Goal: Transaction & Acquisition: Purchase product/service

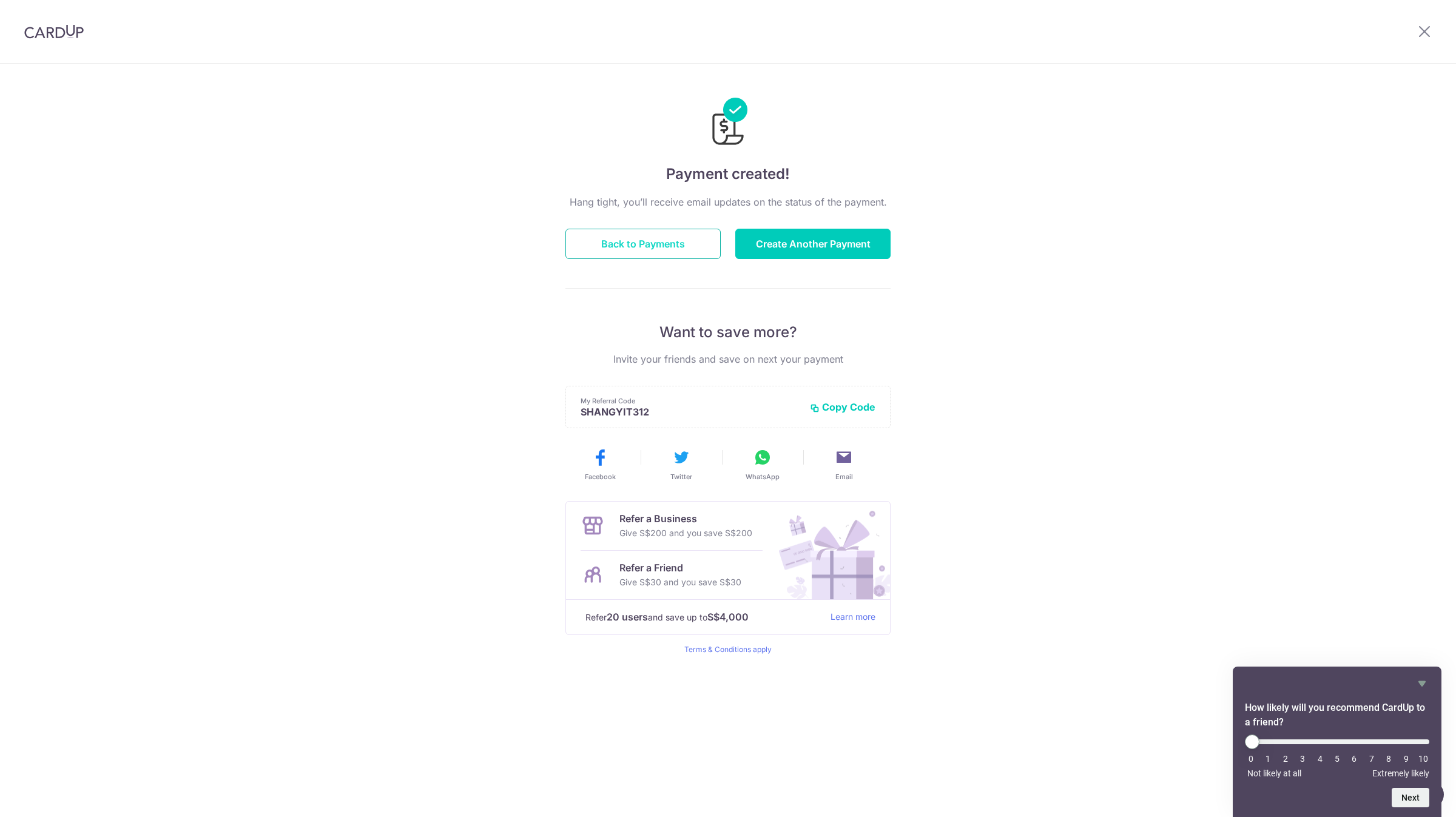
click at [603, 254] on button "Back to Payments" at bounding box center [643, 244] width 155 height 30
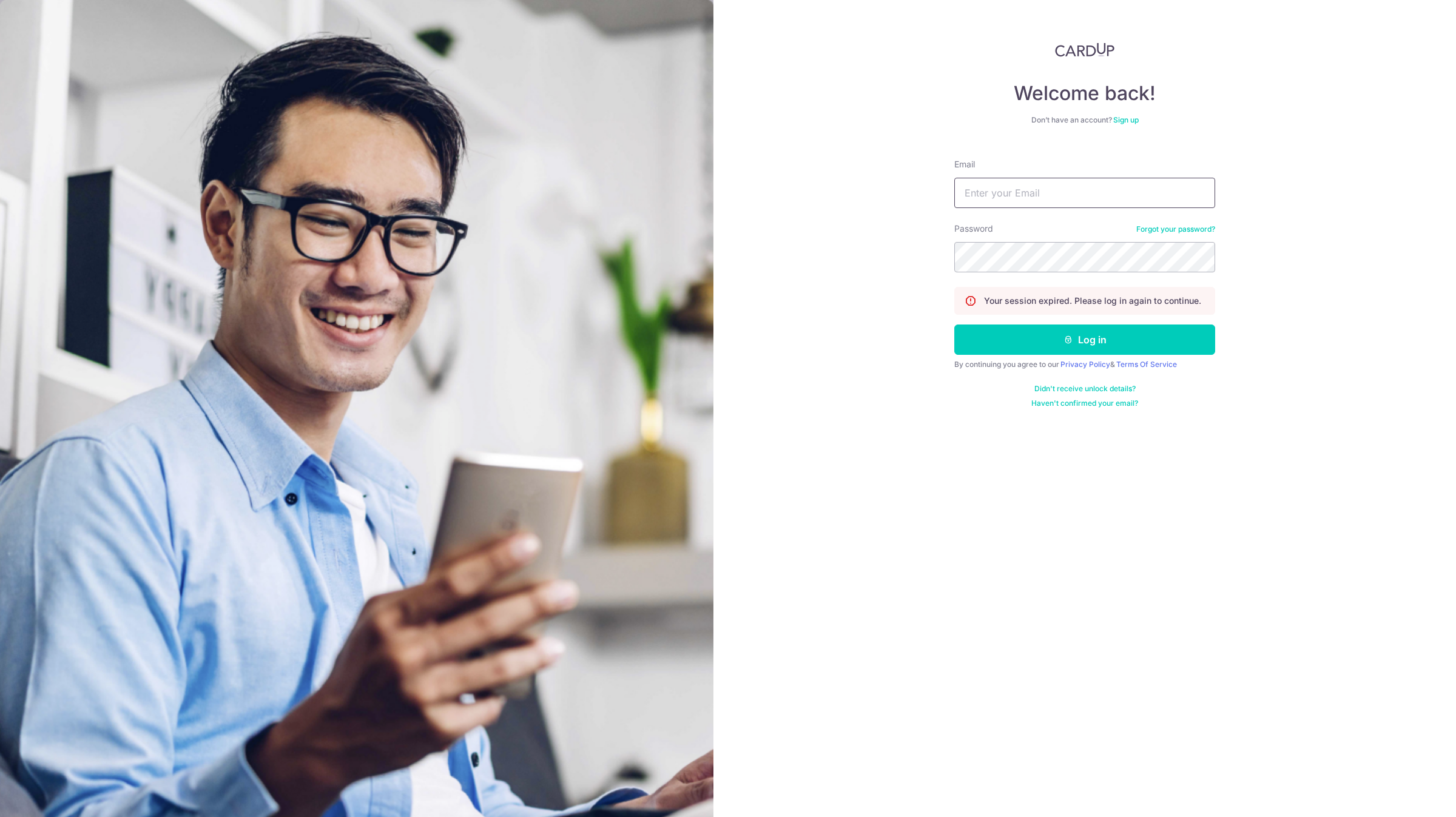
click at [1078, 194] on input "Email" at bounding box center [1085, 192] width 261 height 30
type input "[EMAIL_ADDRESS][DOMAIN_NAME]"
click at [954, 324] on button "Log in" at bounding box center [1085, 339] width 261 height 30
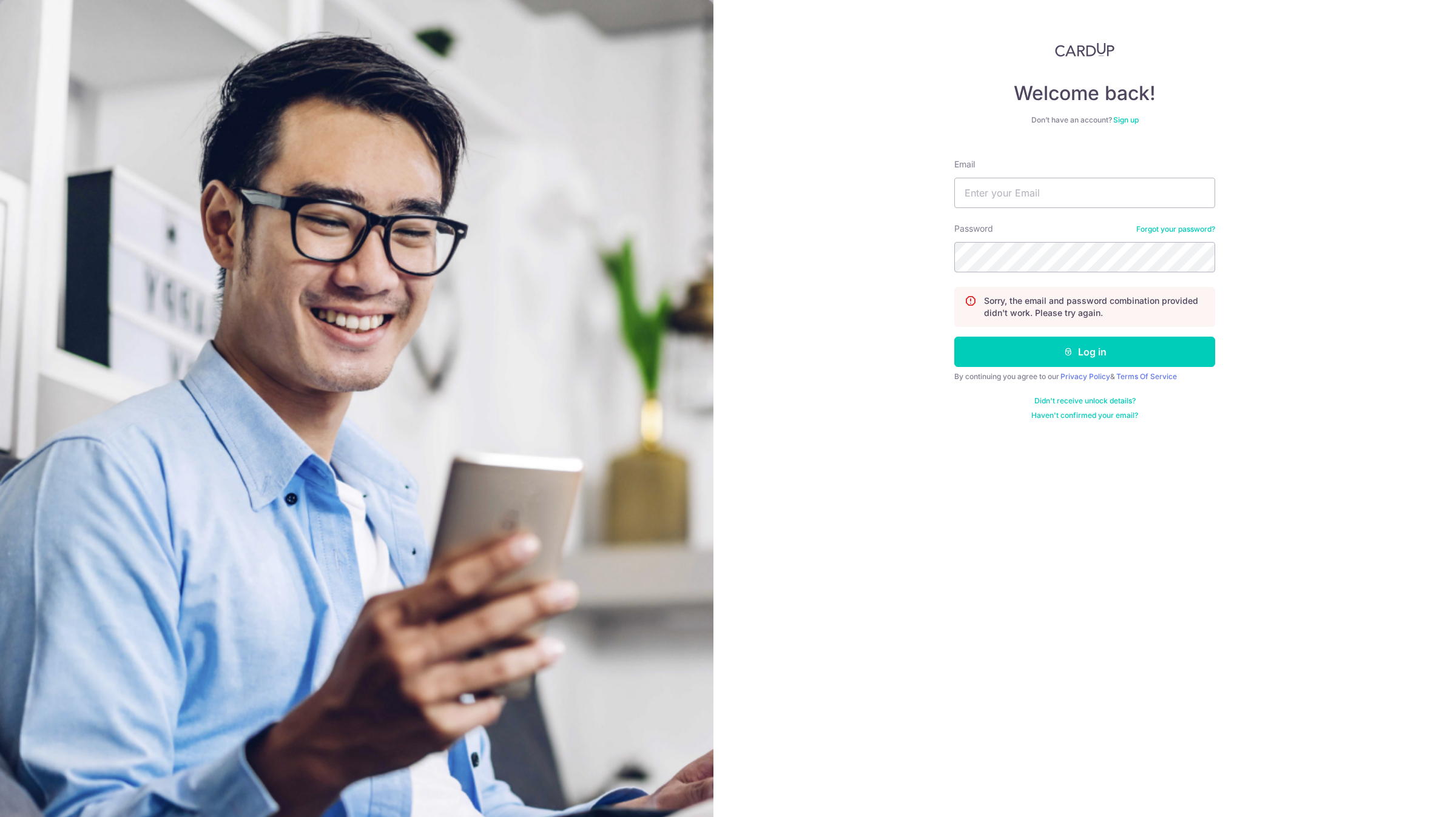
click at [1058, 209] on form "Email Password Forgot your password? Sorry, the email and password combination …" at bounding box center [1085, 285] width 261 height 271
click at [1060, 201] on input "Email" at bounding box center [1085, 192] width 261 height 30
type input "[EMAIL_ADDRESS][DOMAIN_NAME]"
click at [954, 337] on button "Log in" at bounding box center [1085, 351] width 261 height 30
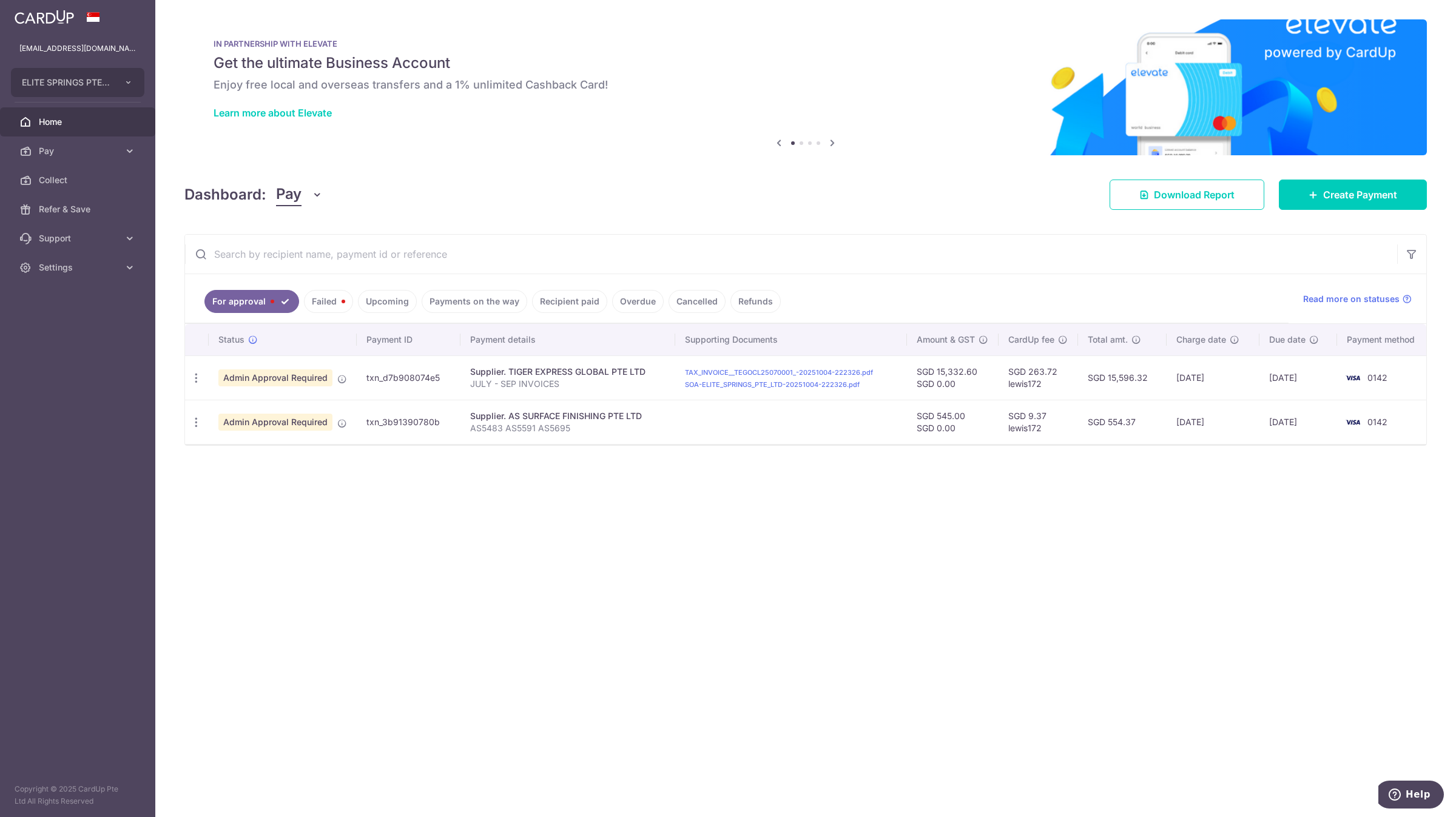
drag, startPoint x: 0, startPoint y: 0, endPoint x: 987, endPoint y: 210, distance: 1009.1
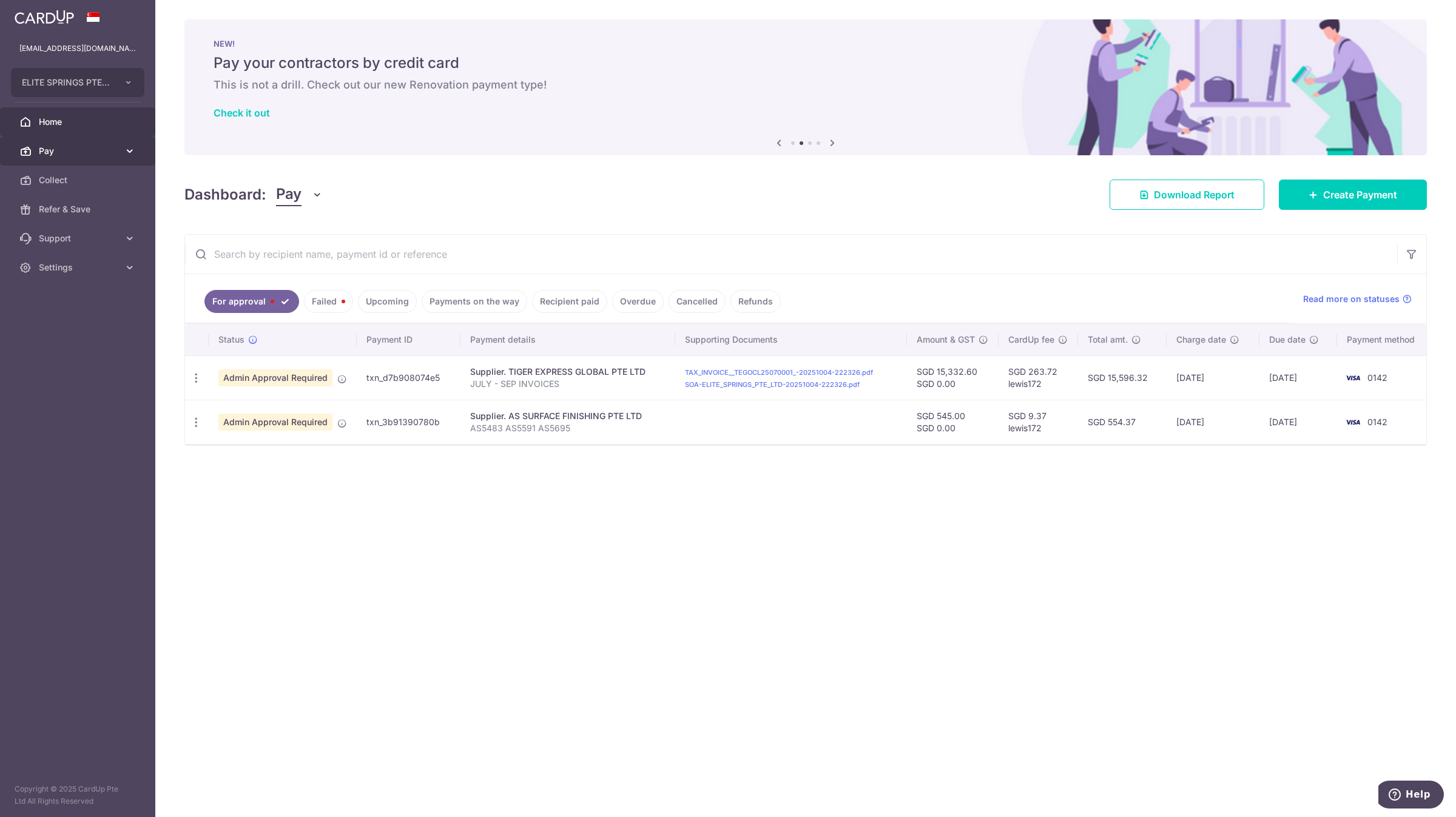
click at [103, 139] on link "Pay" at bounding box center [77, 150] width 155 height 29
click at [97, 176] on span "Payments" at bounding box center [79, 180] width 80 height 12
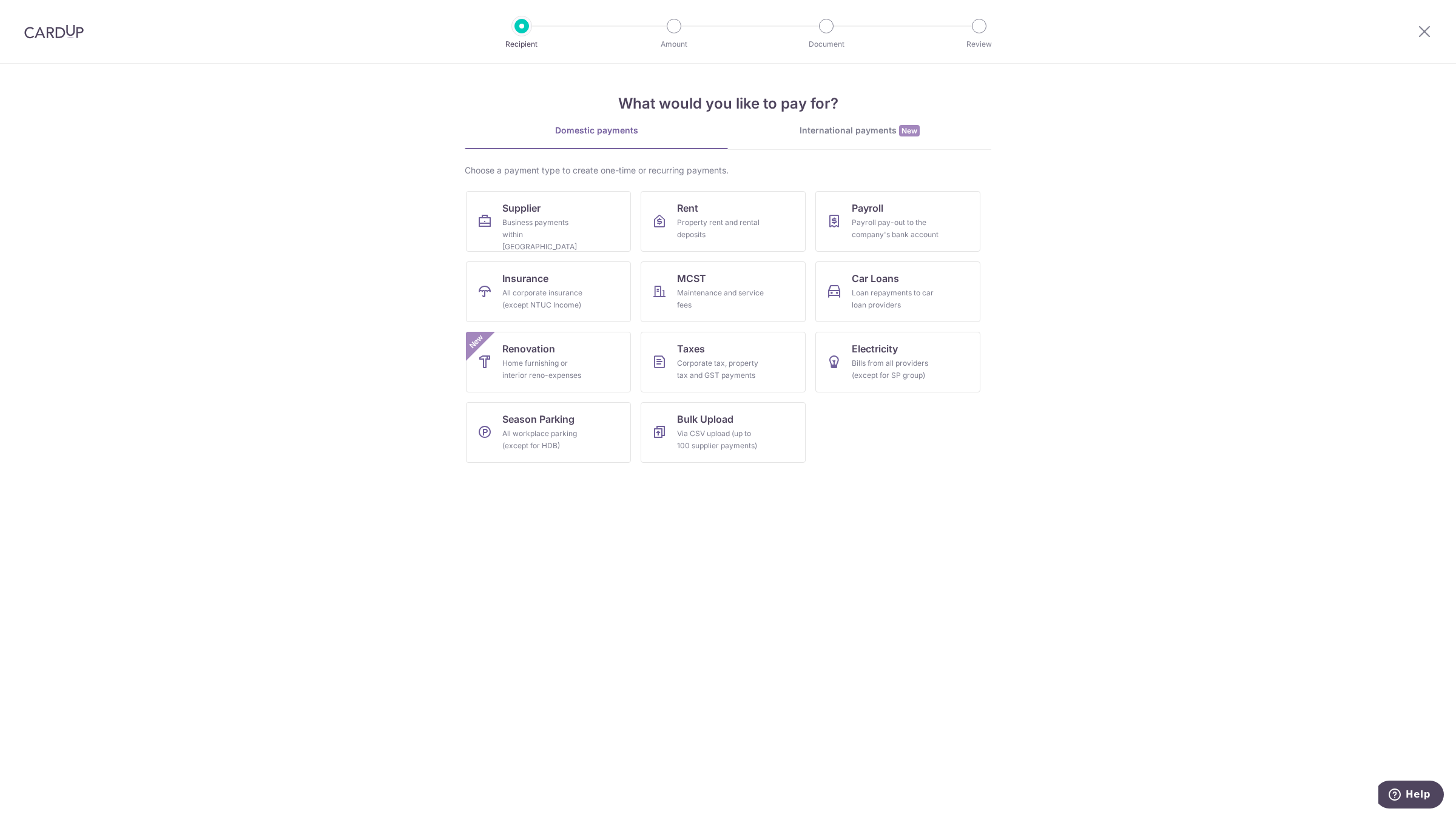
click at [824, 126] on div "International payments New" at bounding box center [860, 131] width 264 height 13
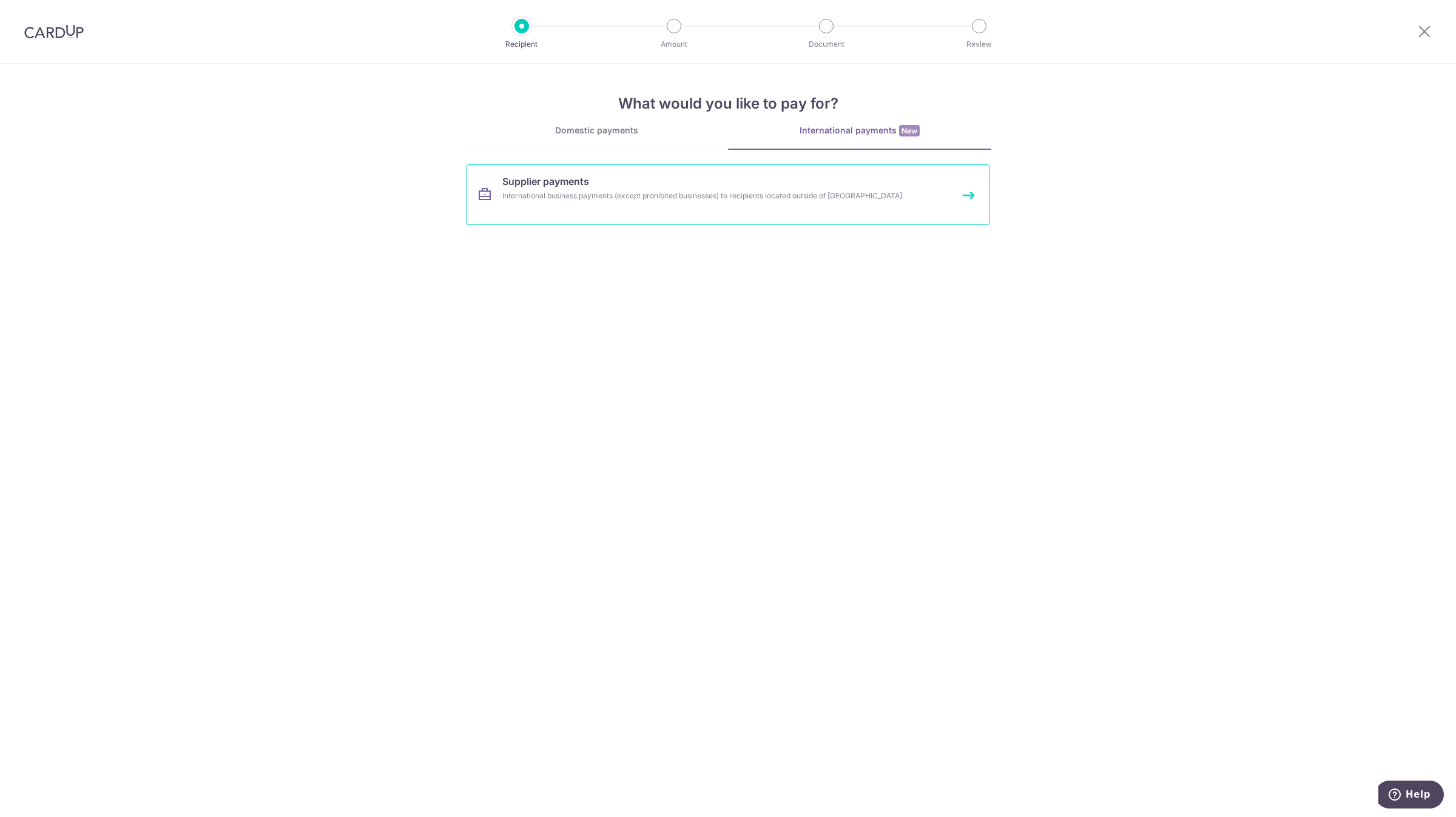
click at [621, 201] on div "International business payments (except prohibited businesses) to recipients lo…" at bounding box center [712, 195] width 420 height 12
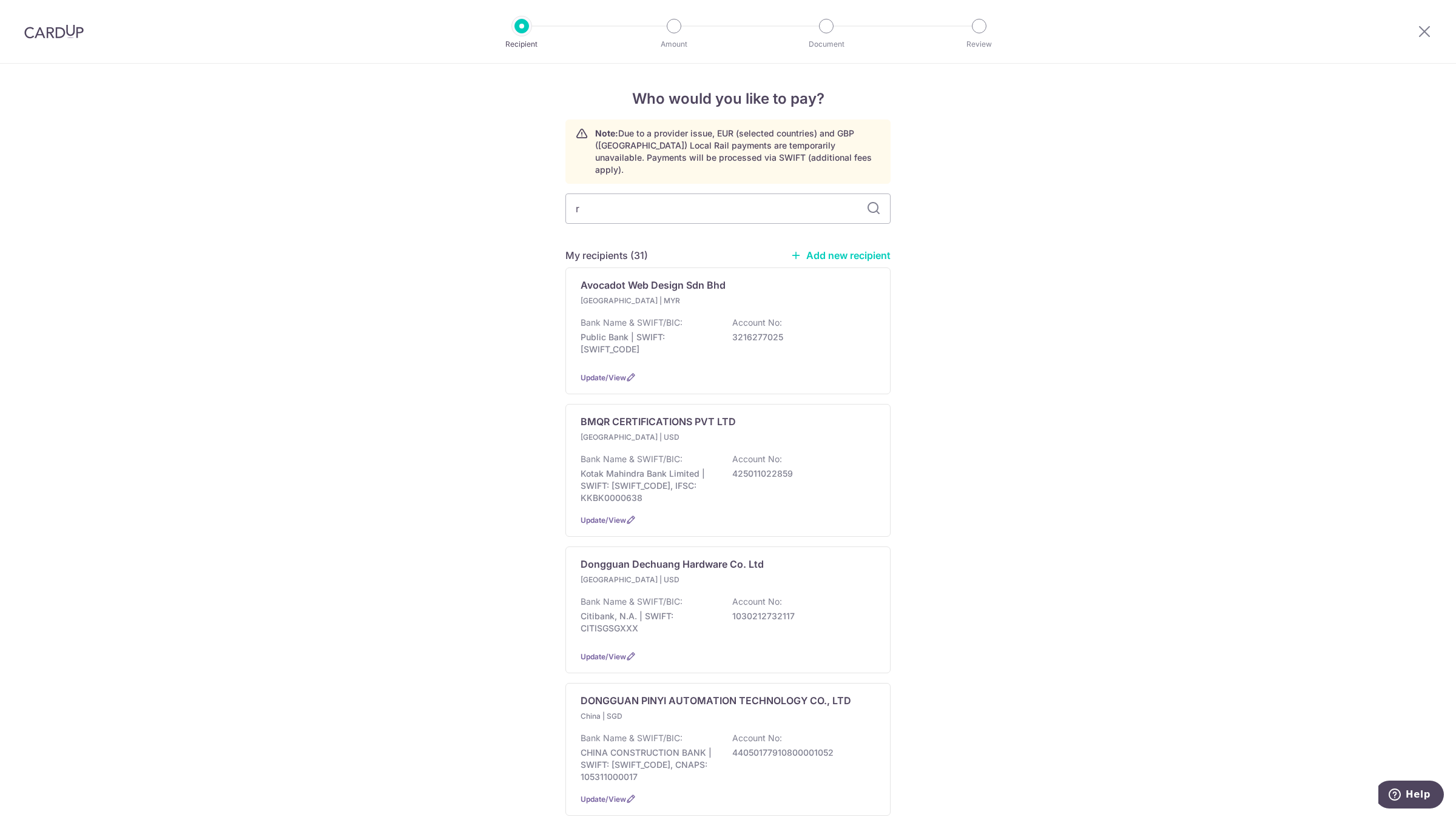
type input "rs"
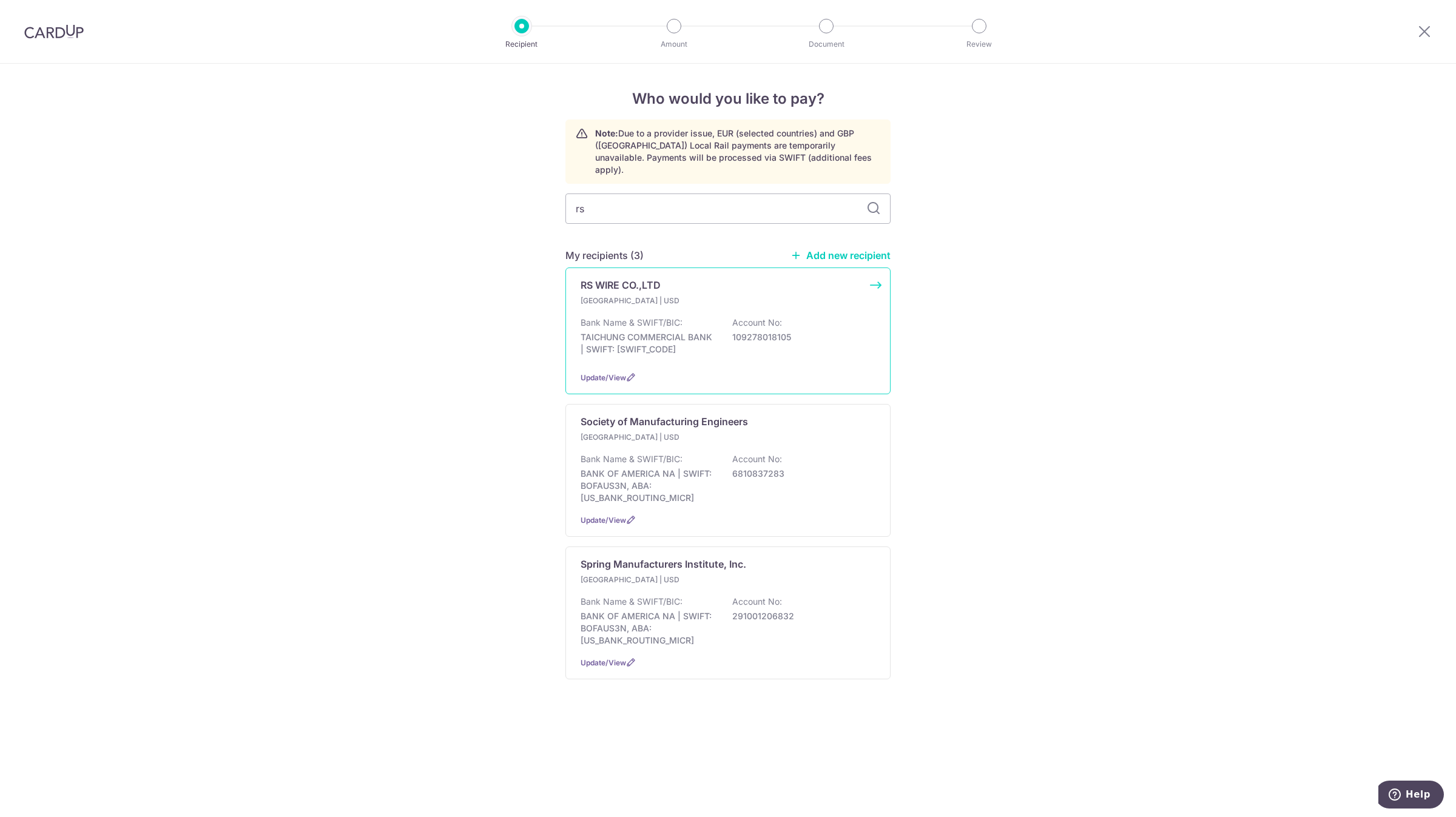
type input "rs"
click at [633, 295] on p "Taiwan | USD" at bounding box center [652, 301] width 143 height 12
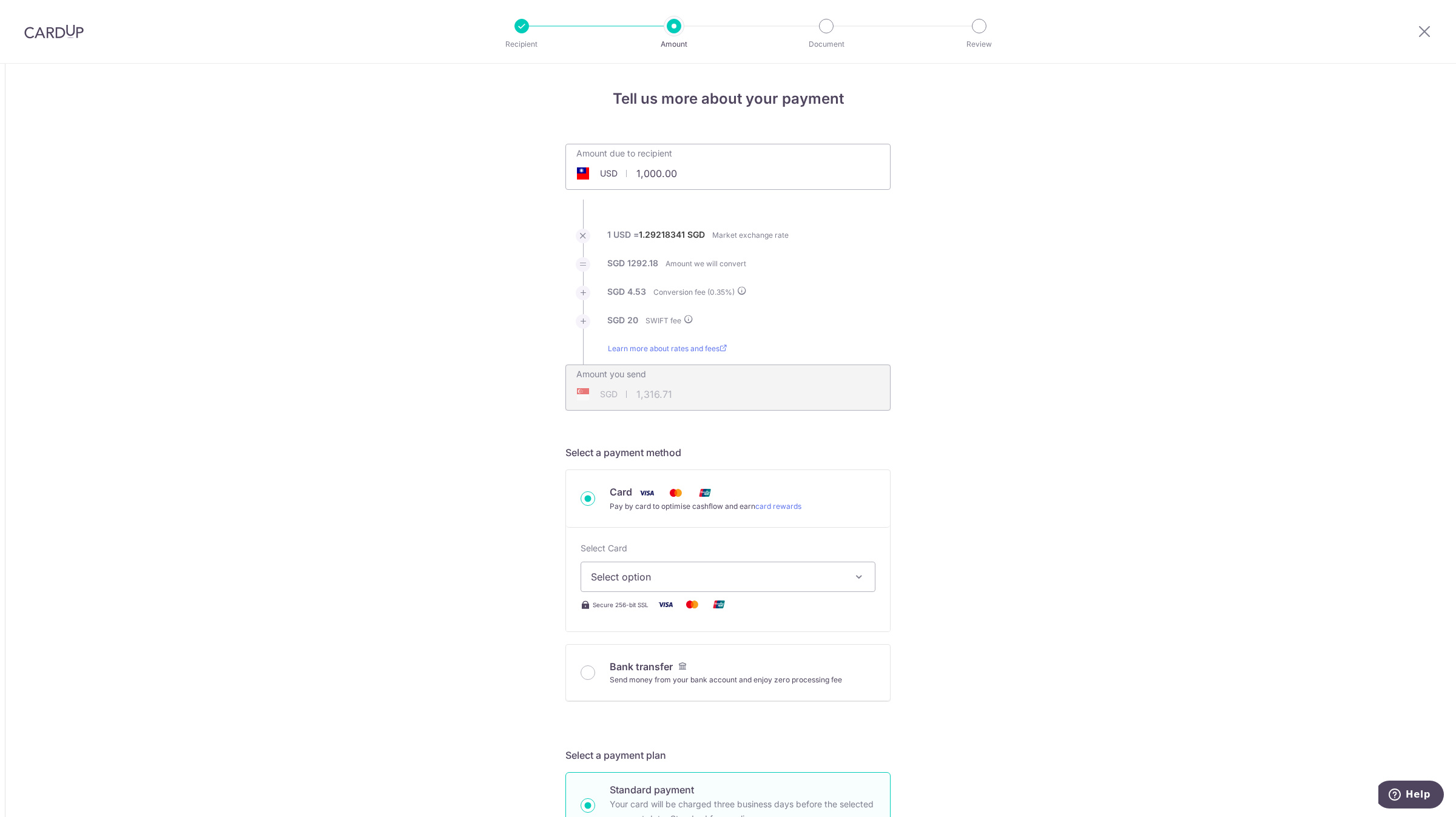
drag, startPoint x: 676, startPoint y: 177, endPoint x: 396, endPoint y: 186, distance: 280.1
type input "4843.79"
type input "6,300.99"
type input "4,843.79"
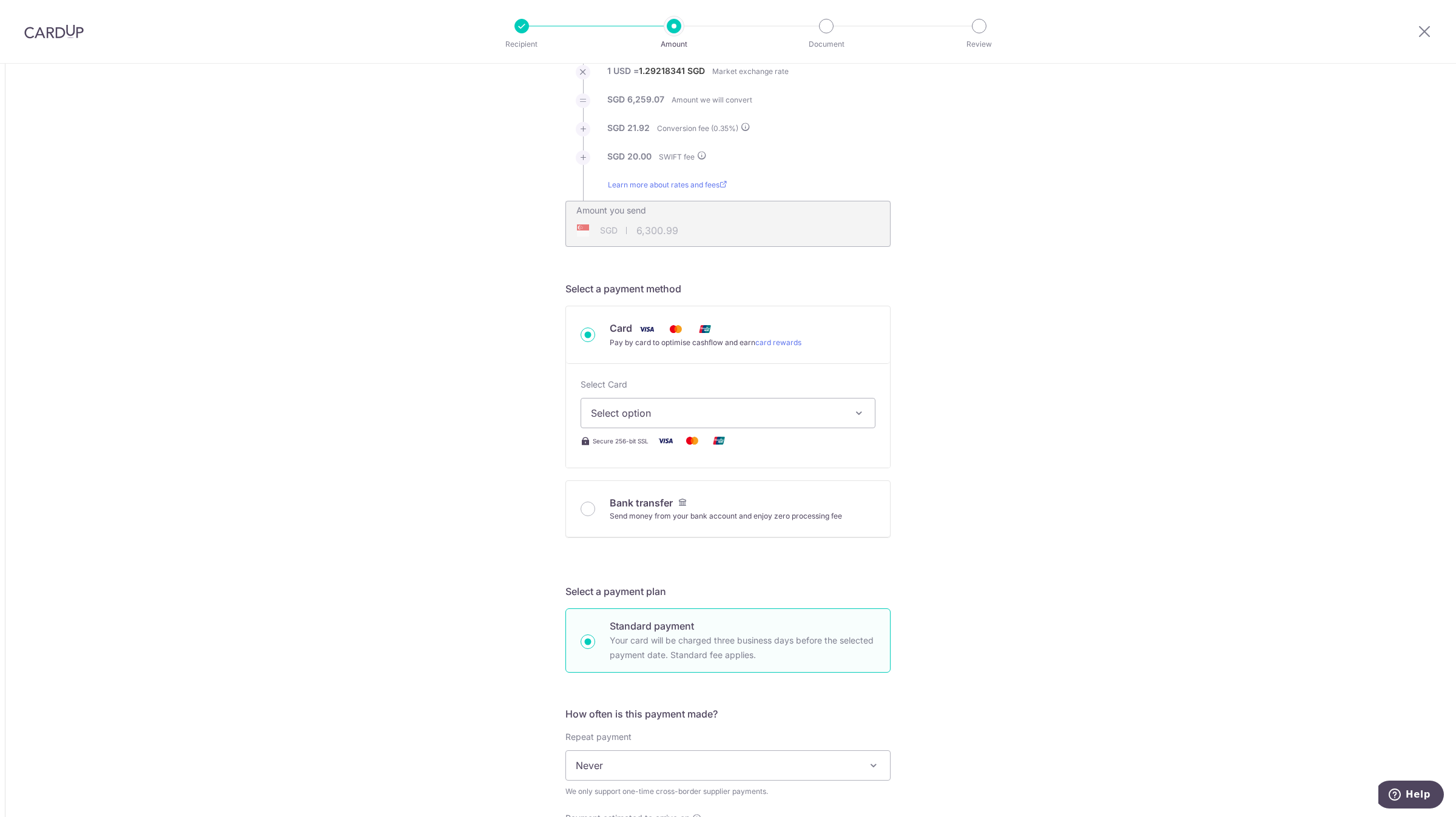
scroll to position [364, 0]
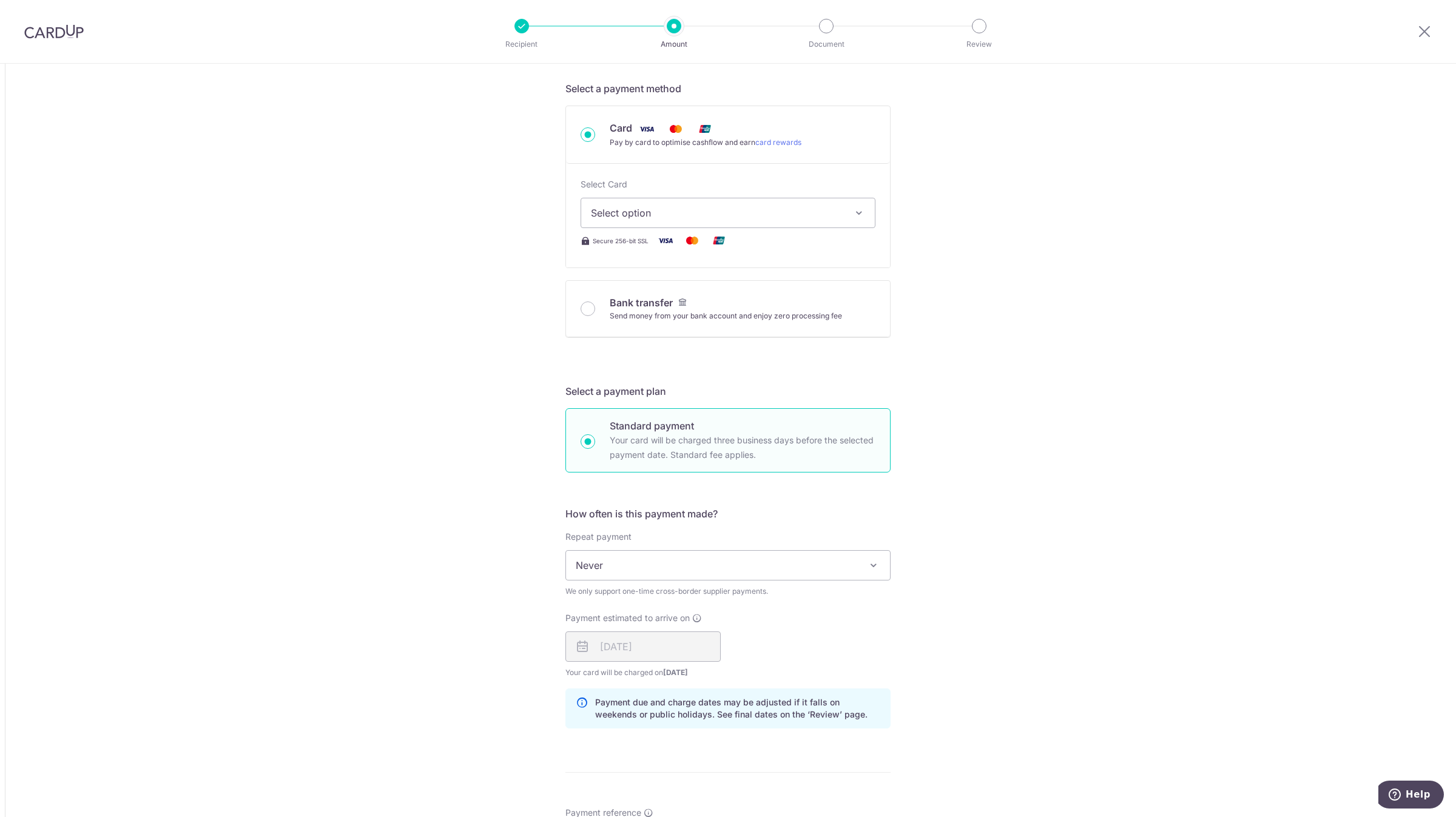
type input "6,300.99"
click at [728, 209] on span "Select option" at bounding box center [717, 213] width 252 height 15
click at [719, 302] on span "**** 0142" at bounding box center [728, 300] width 274 height 15
type input "4,843.79"
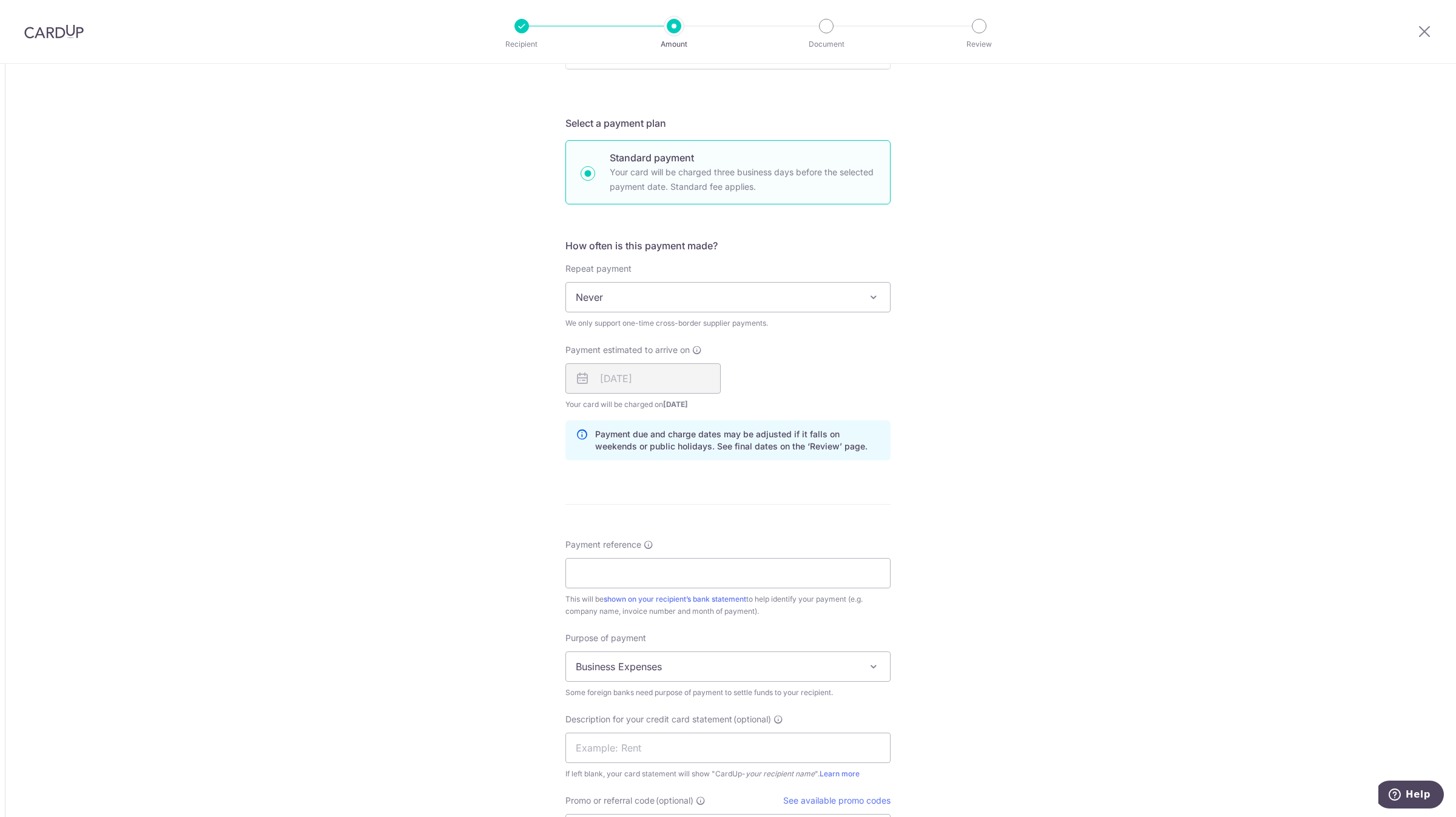
scroll to position [637, 0]
click at [615, 571] on input "Payment reference" at bounding box center [728, 568] width 325 height 30
type input "20250916001"
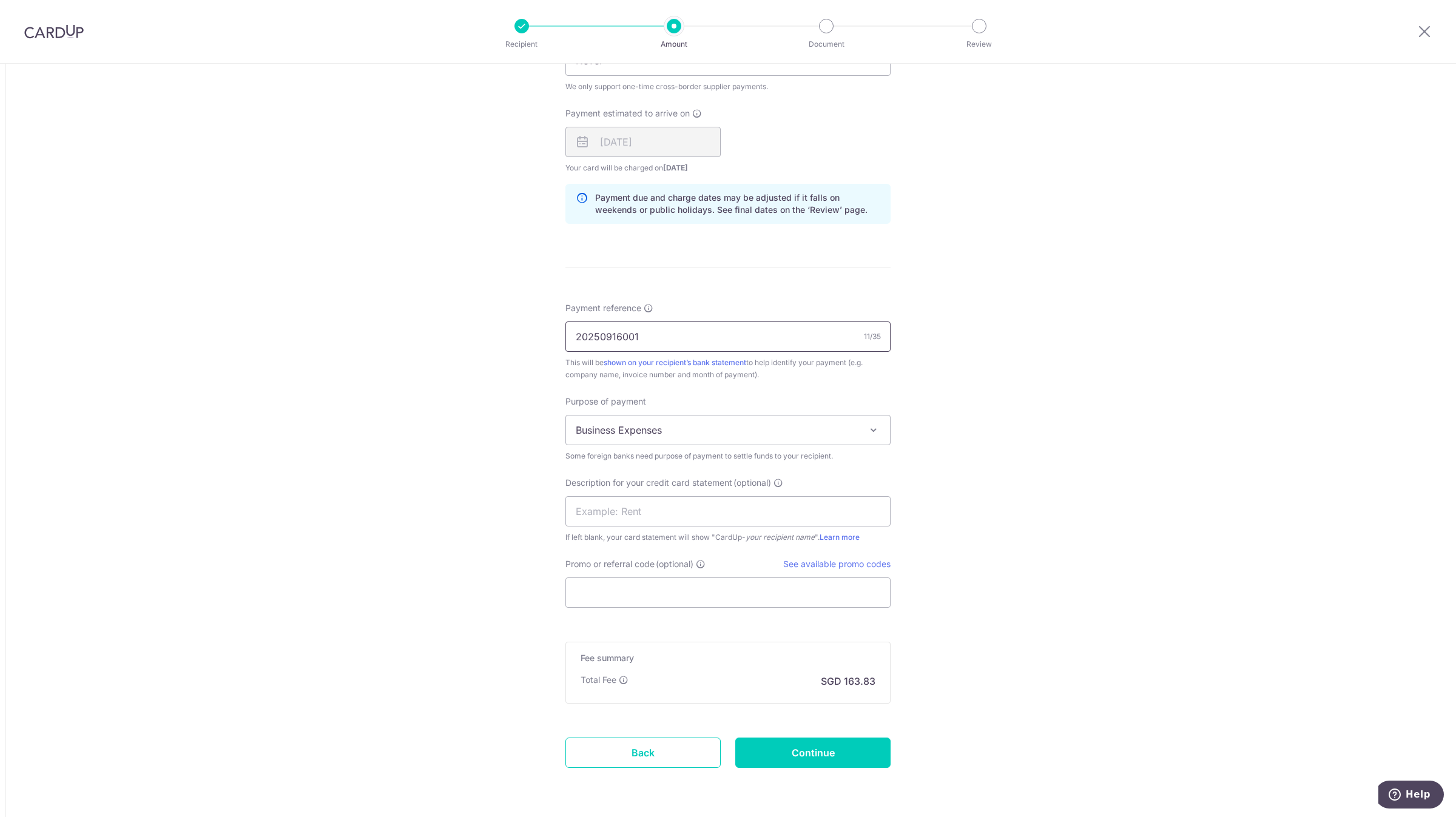
scroll to position [910, 0]
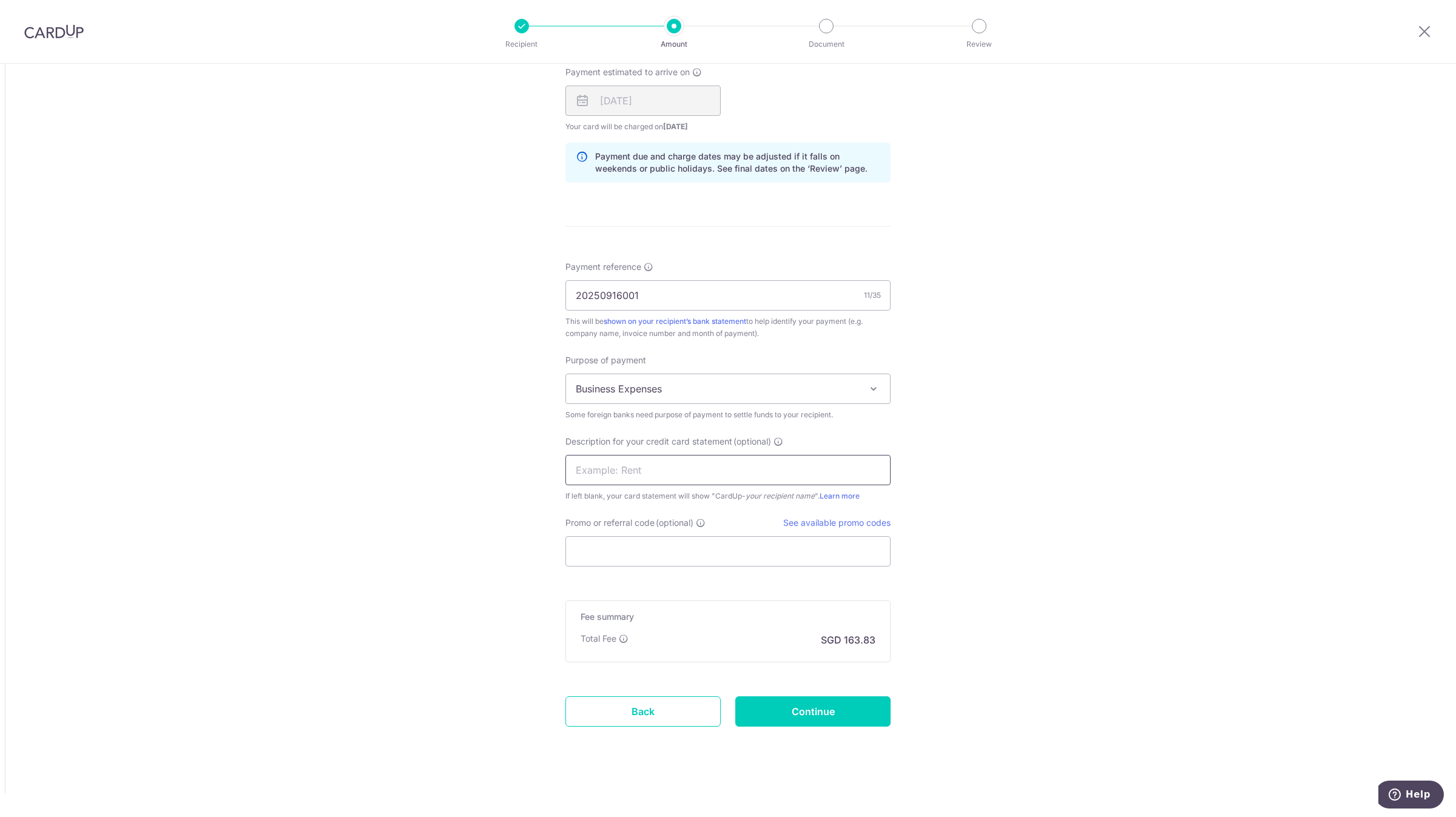
click at [647, 464] on input "text" at bounding box center [728, 470] width 325 height 30
paste input "20250916001"
click at [566, 470] on input "20250916001" at bounding box center [728, 470] width 325 height 30
type input "RS 20250916001"
click at [587, 545] on input "Promo or referral code (optional)" at bounding box center [728, 551] width 325 height 30
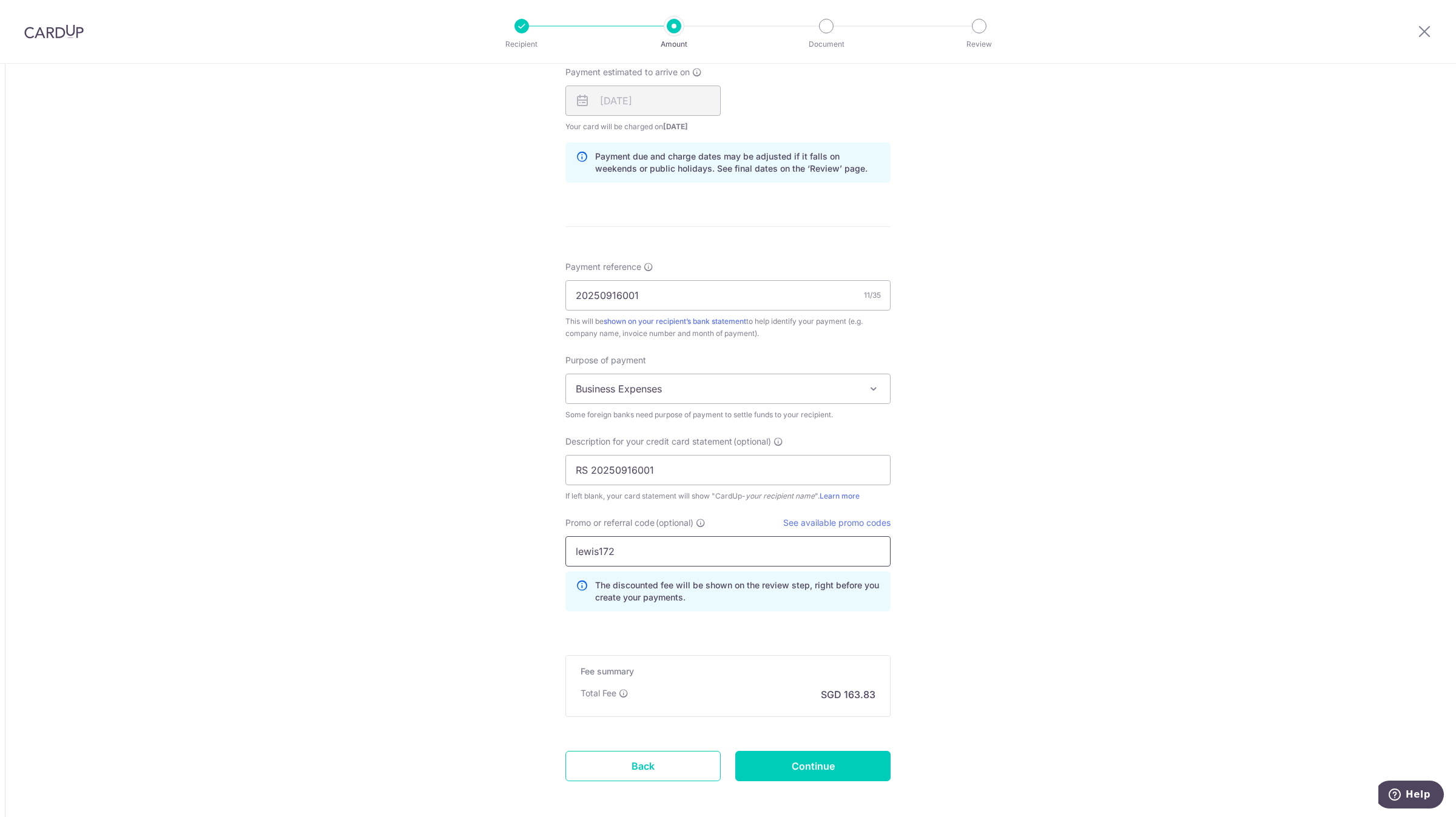
type input "lewis172"
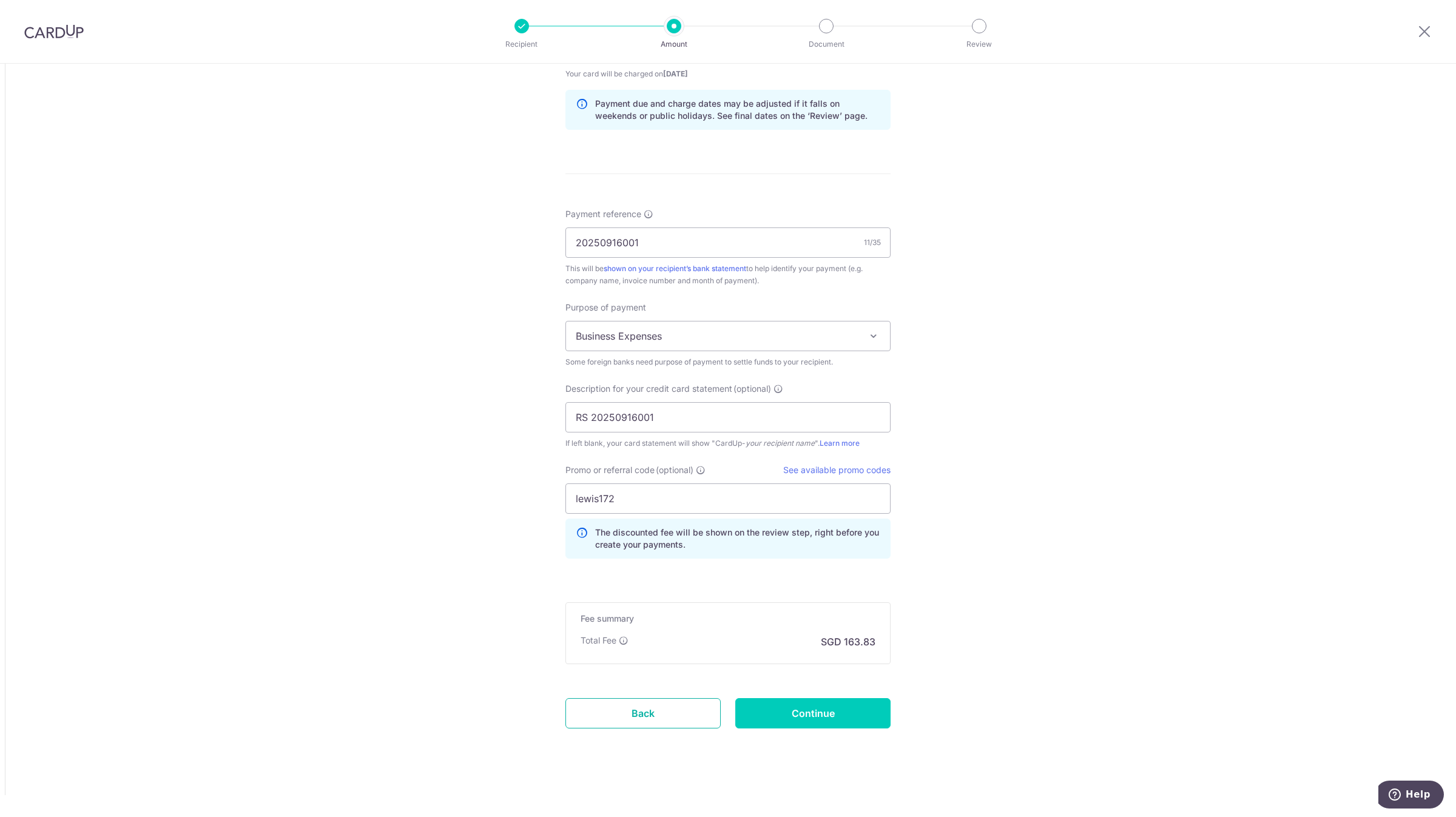
scroll to position [966, 0]
click at [586, 420] on input "RS 20250916001" at bounding box center [728, 415] width 325 height 30
type input "RS 20250916001"
click at [782, 697] on input "Continue" at bounding box center [813, 710] width 155 height 30
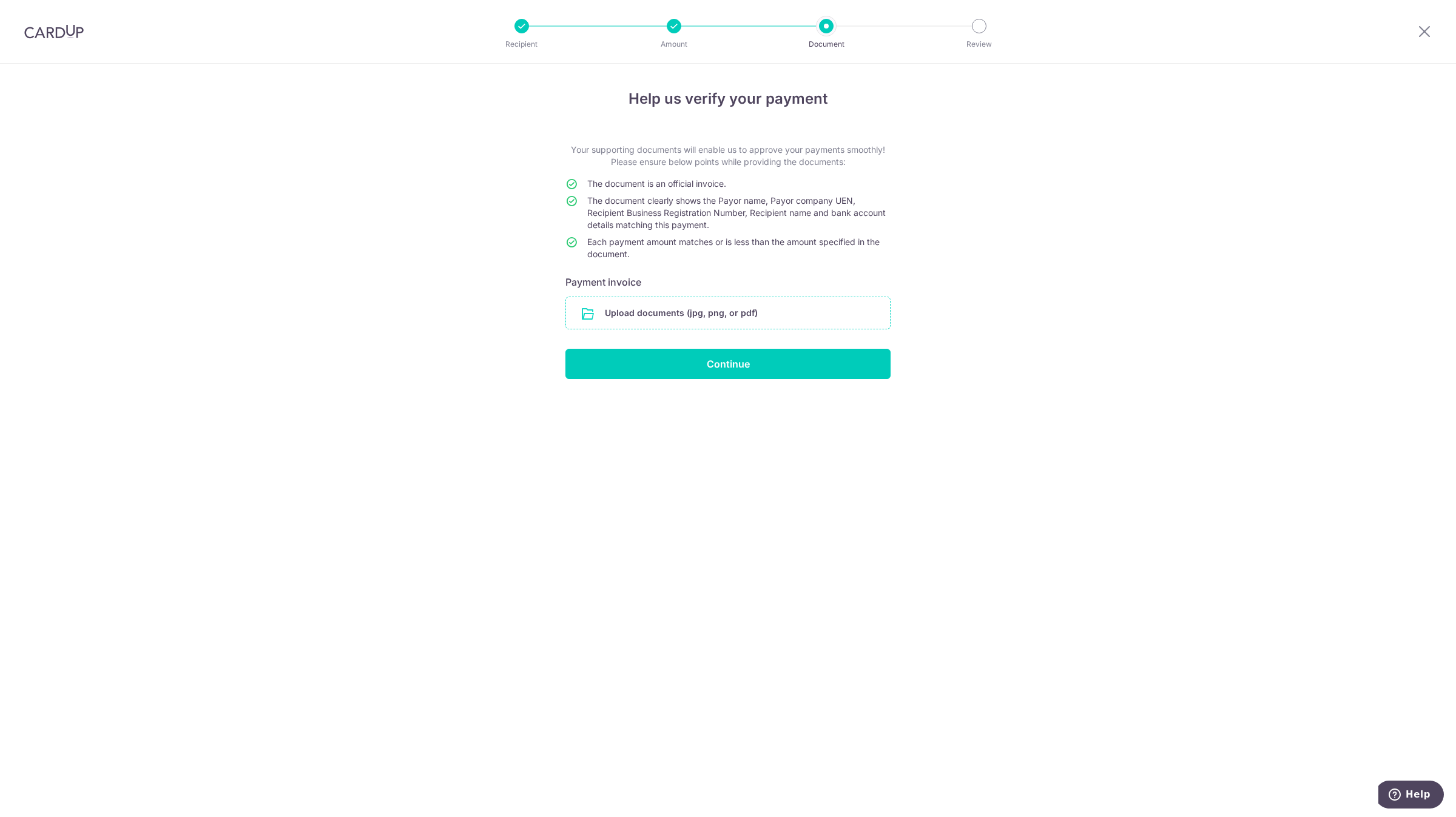
click at [690, 301] on input "file" at bounding box center [728, 313] width 324 height 31
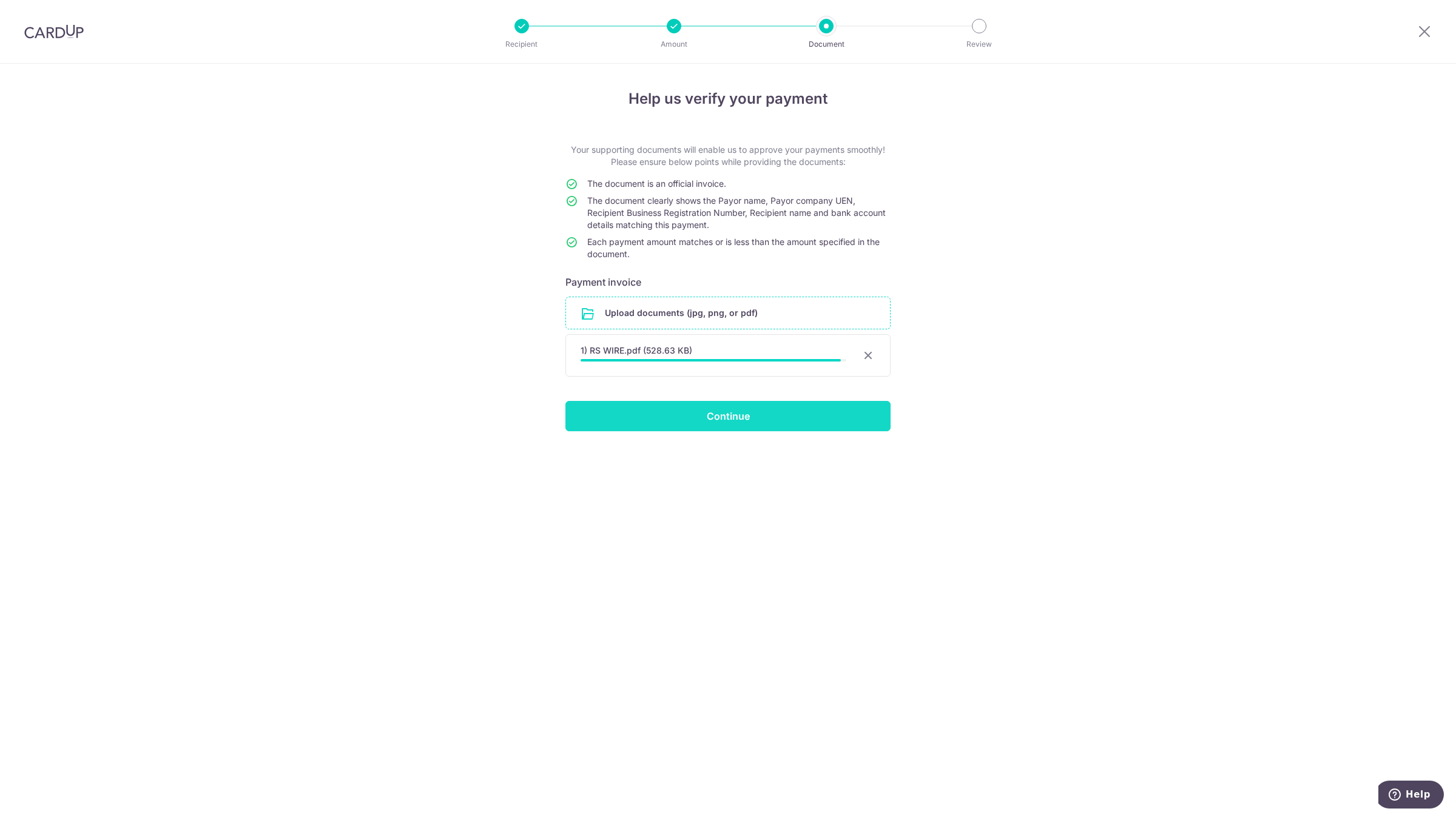
click at [608, 415] on input "Continue" at bounding box center [728, 415] width 325 height 30
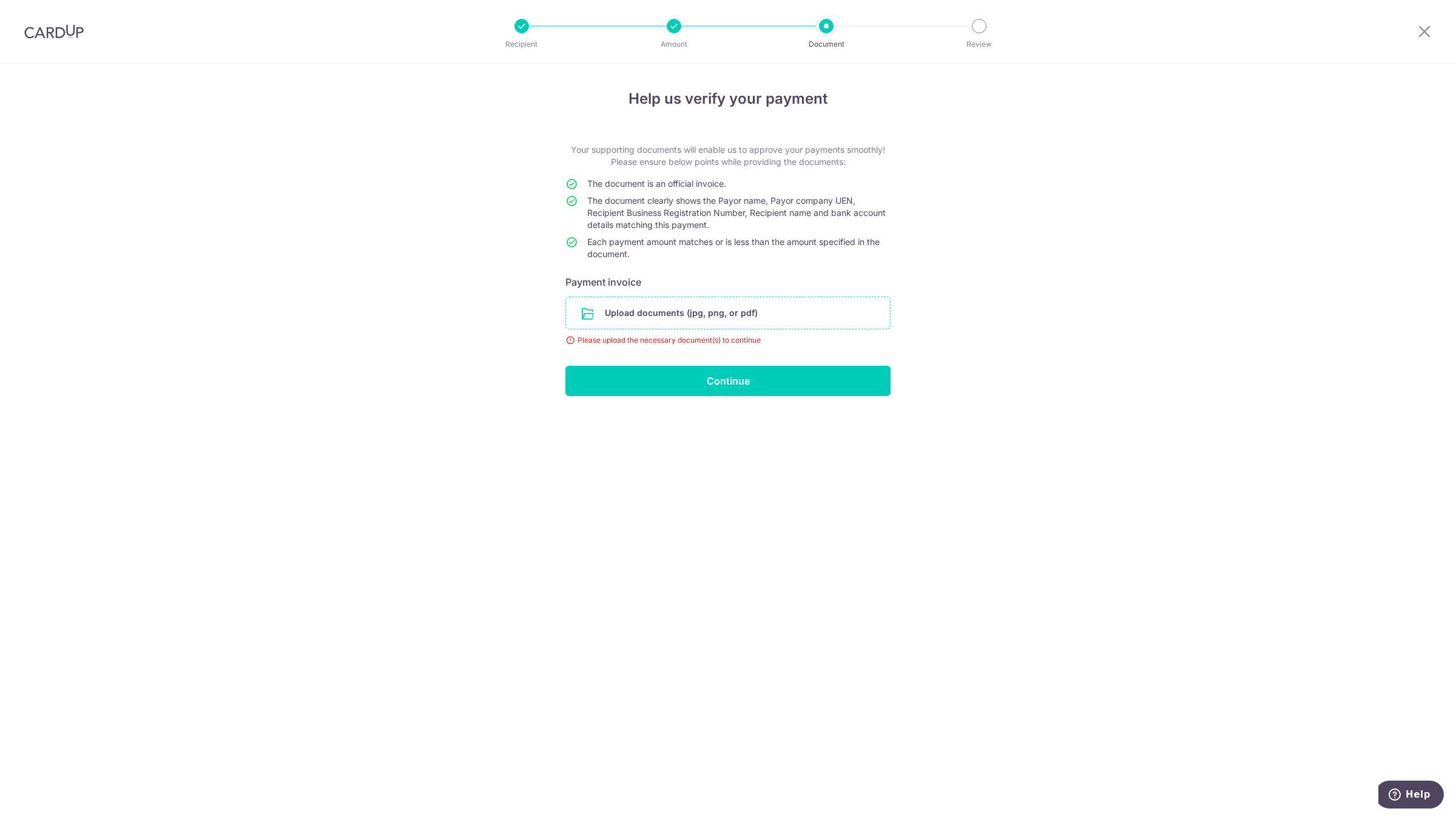
click at [735, 319] on input "file" at bounding box center [728, 313] width 324 height 31
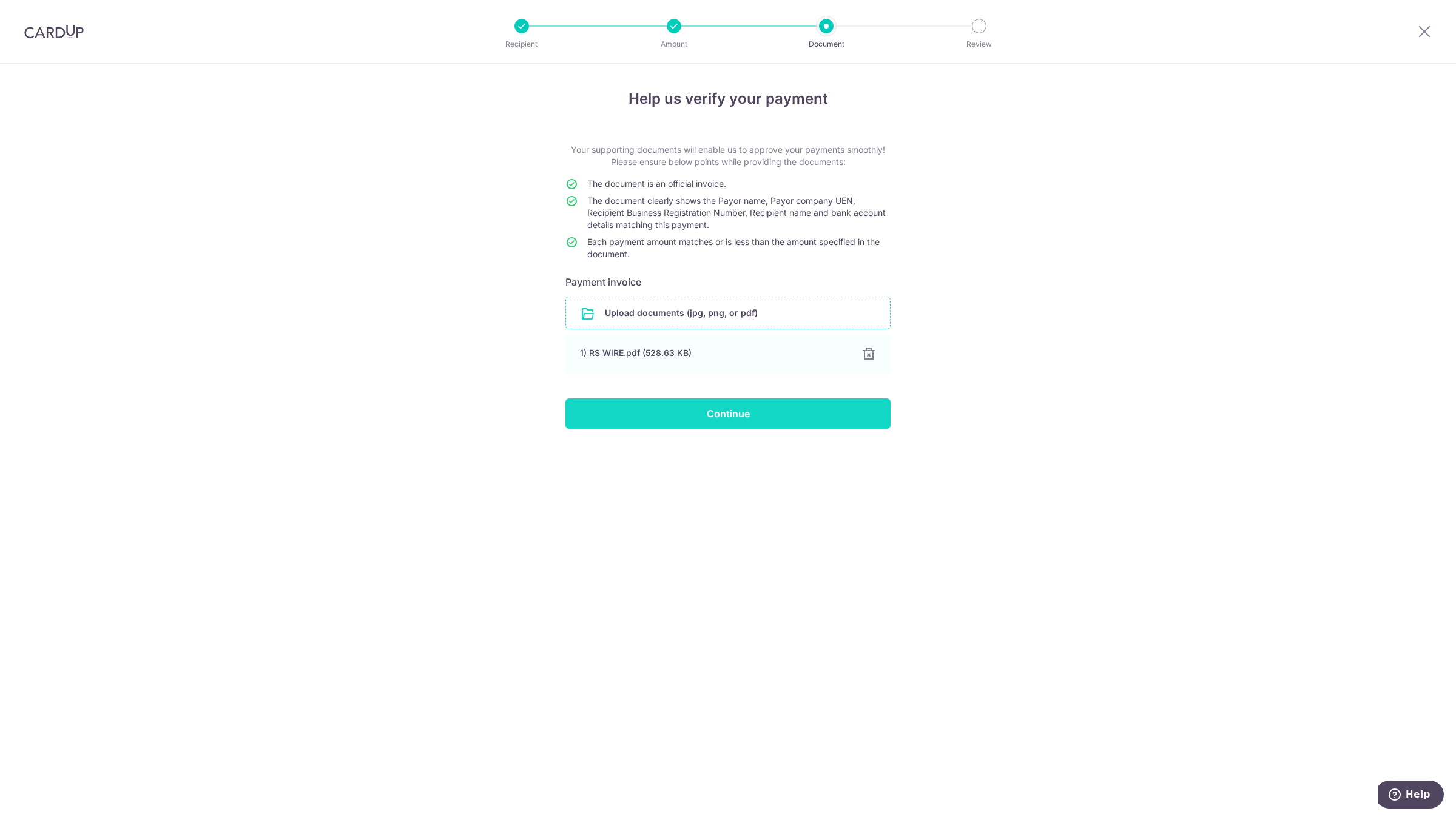
click at [714, 412] on input "Continue" at bounding box center [728, 413] width 325 height 30
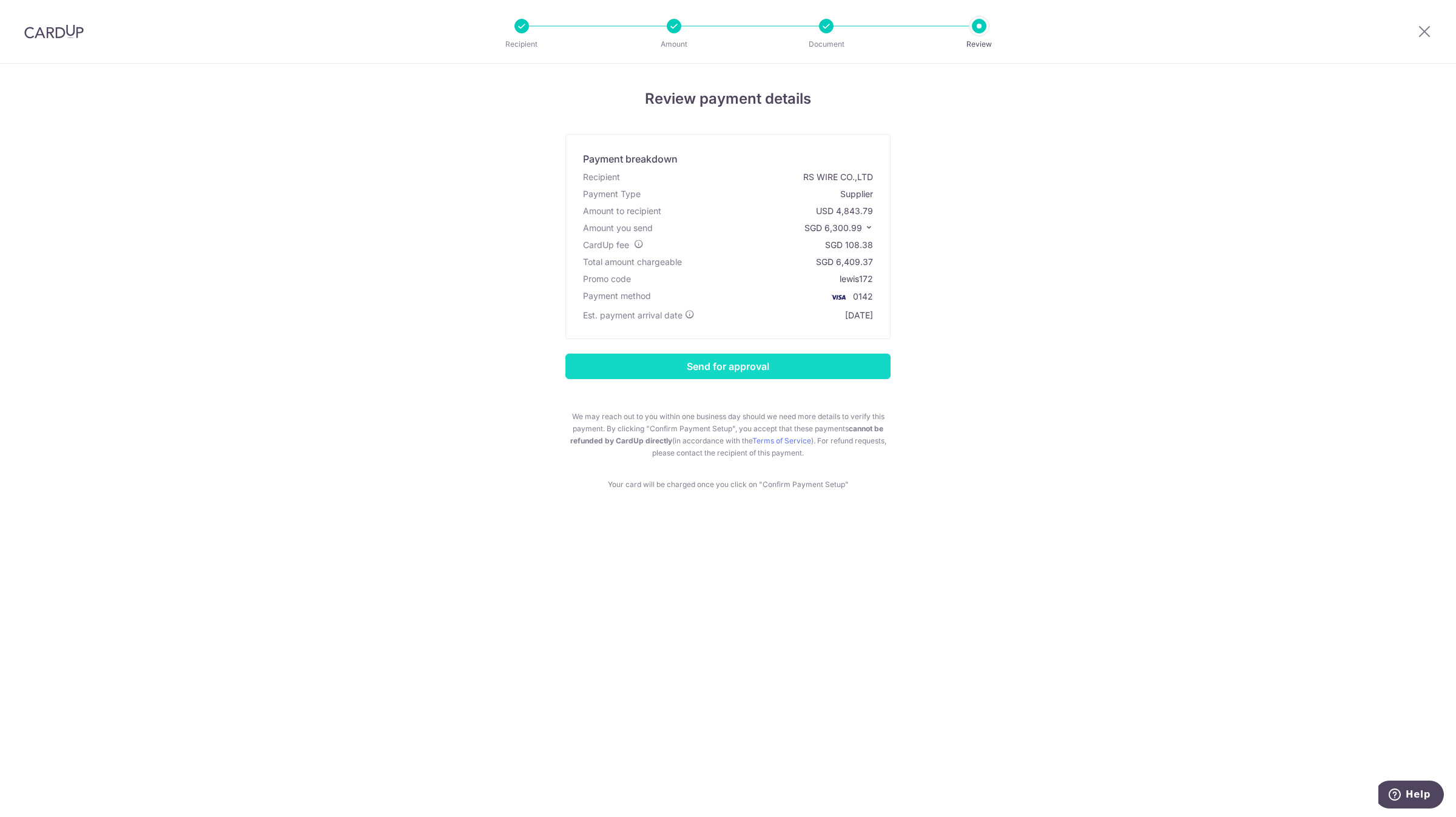
click at [769, 375] on input "Send for approval" at bounding box center [728, 366] width 325 height 25
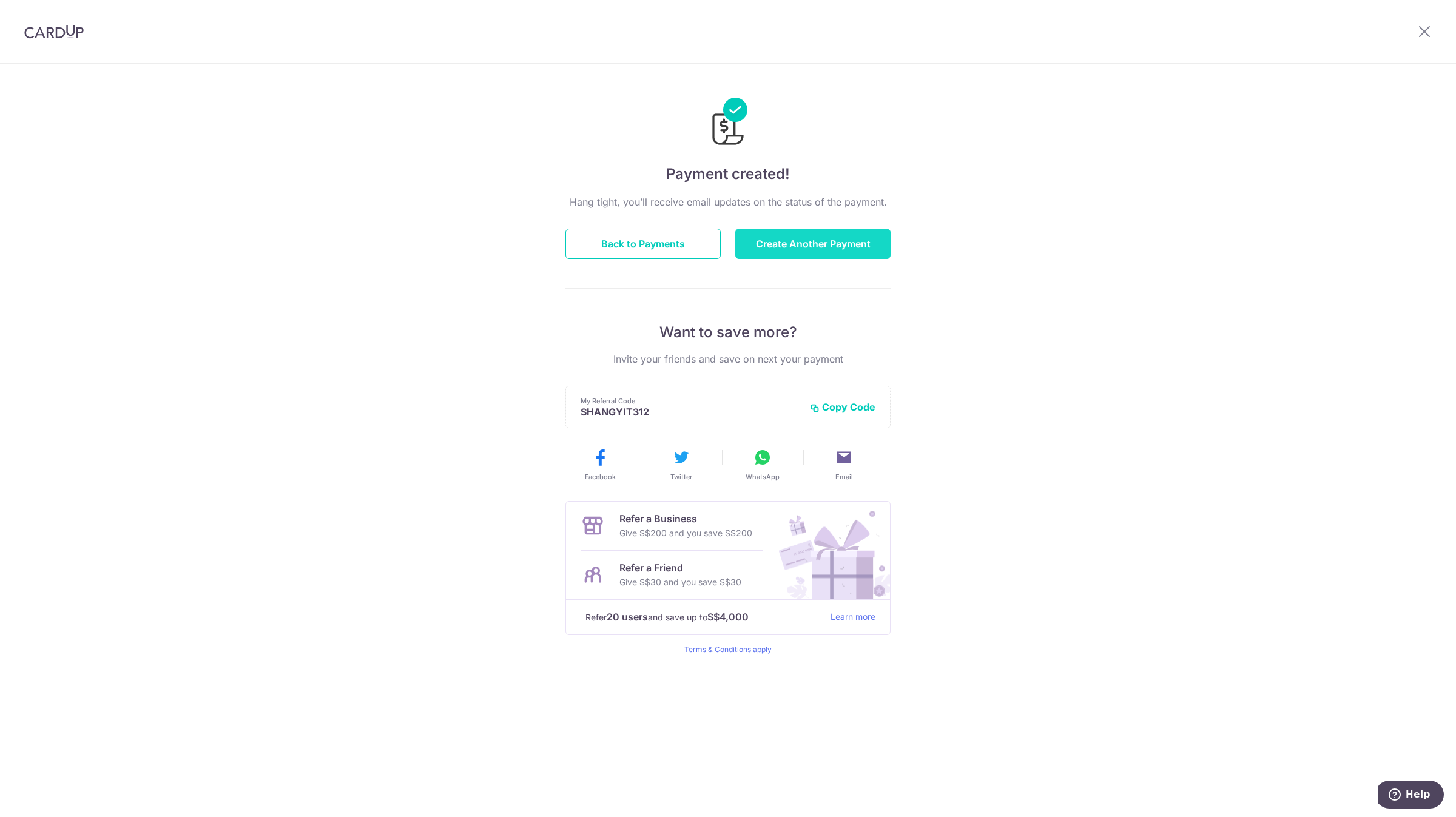
click at [807, 244] on button "Create Another Payment" at bounding box center [813, 244] width 155 height 30
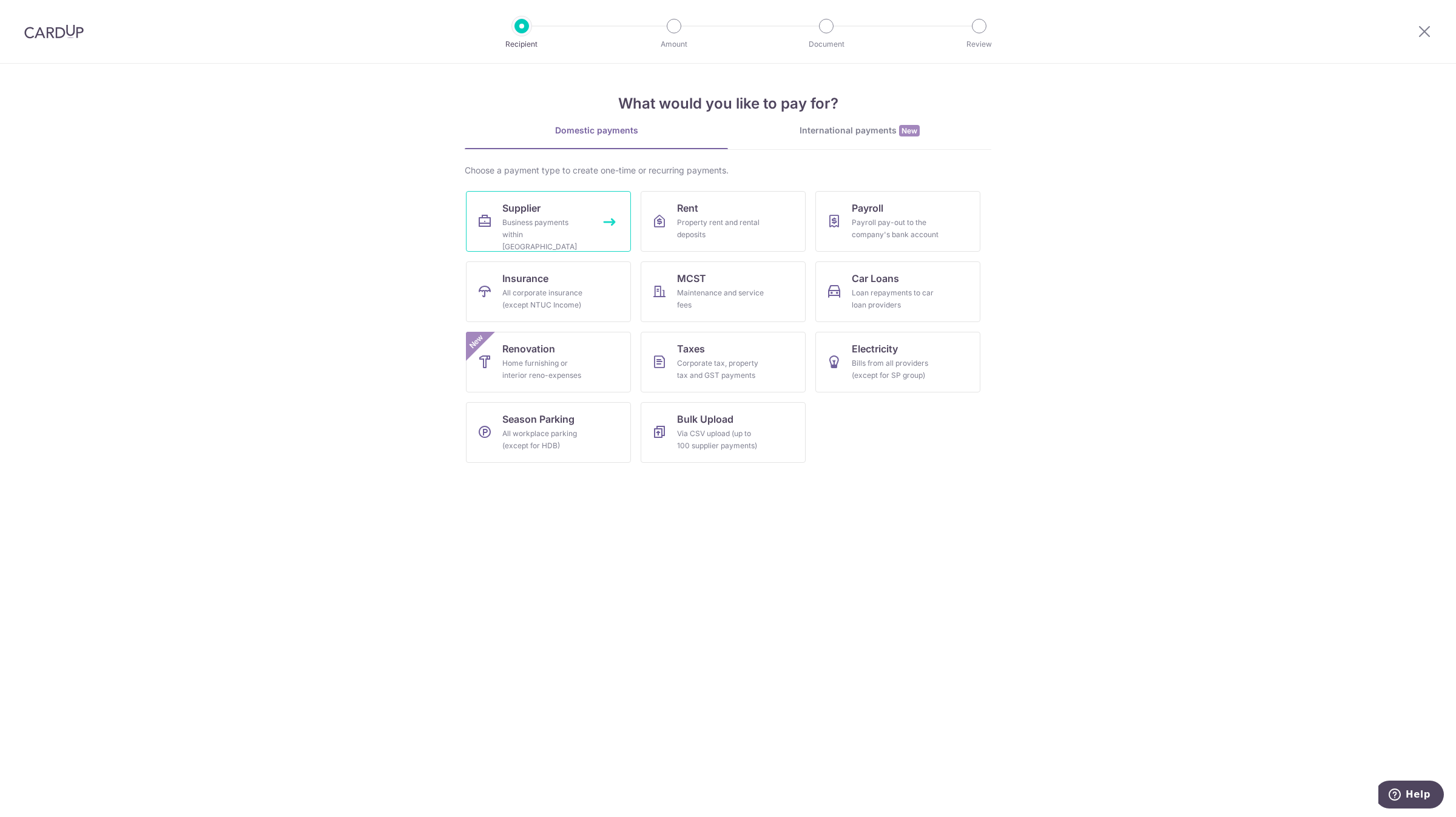
click at [563, 223] on div "Business payments within Singapore" at bounding box center [546, 235] width 87 height 36
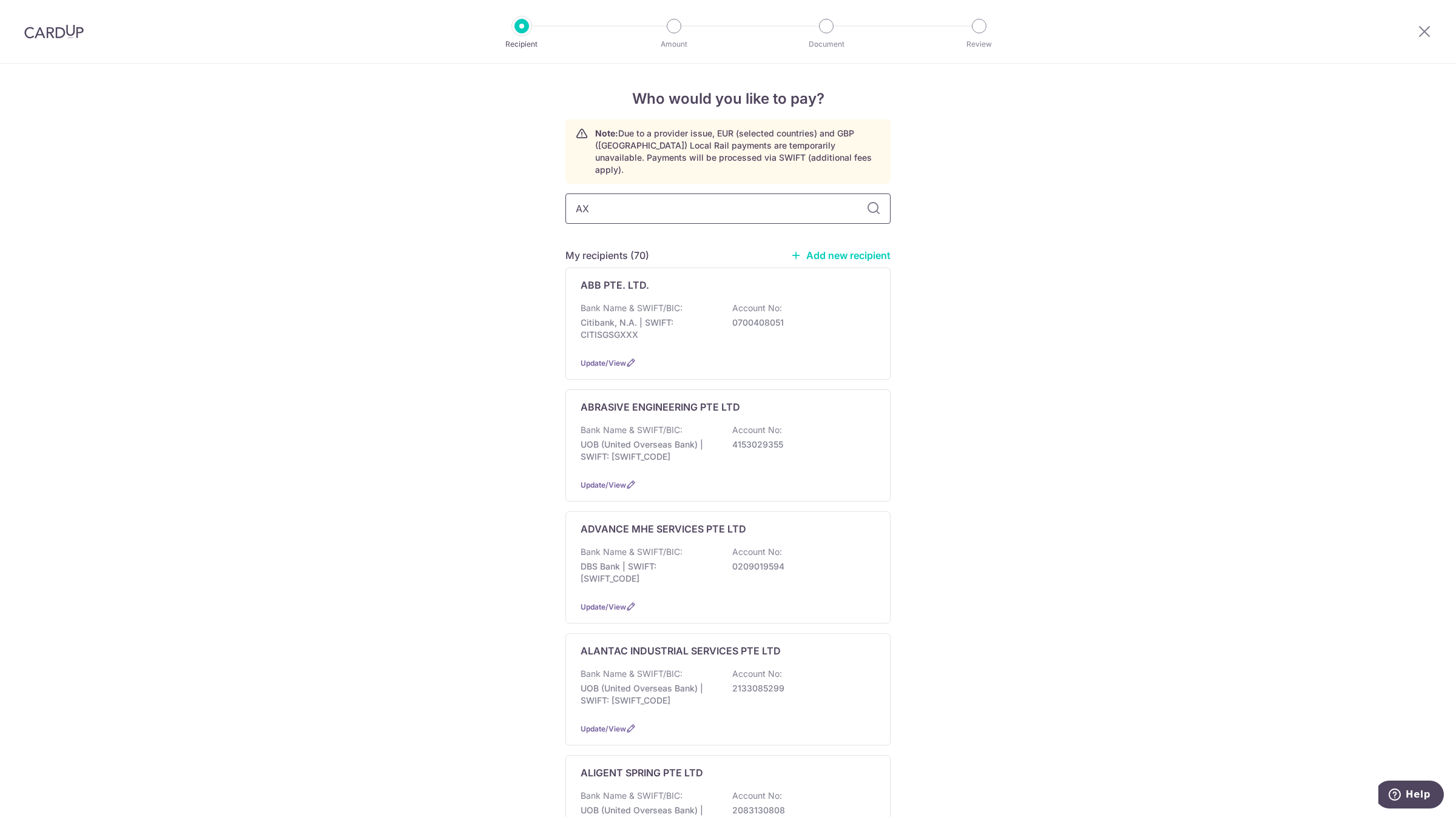
type input "AXX"
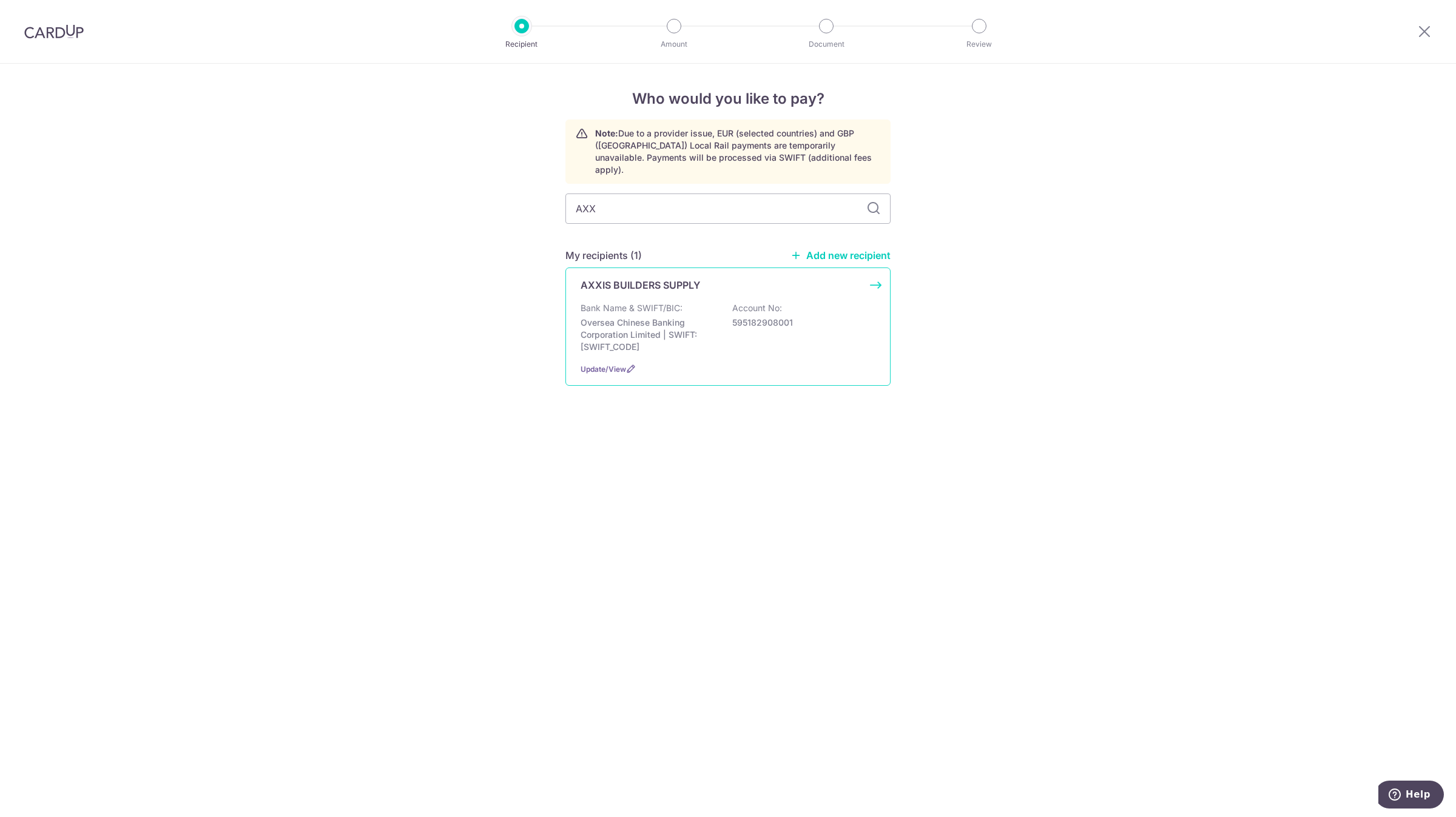
click at [632, 282] on div "AXXIS BUILDERS SUPPLY Bank Name & SWIFT/BIC: Oversea Chinese Banking Corporatio…" at bounding box center [728, 327] width 325 height 118
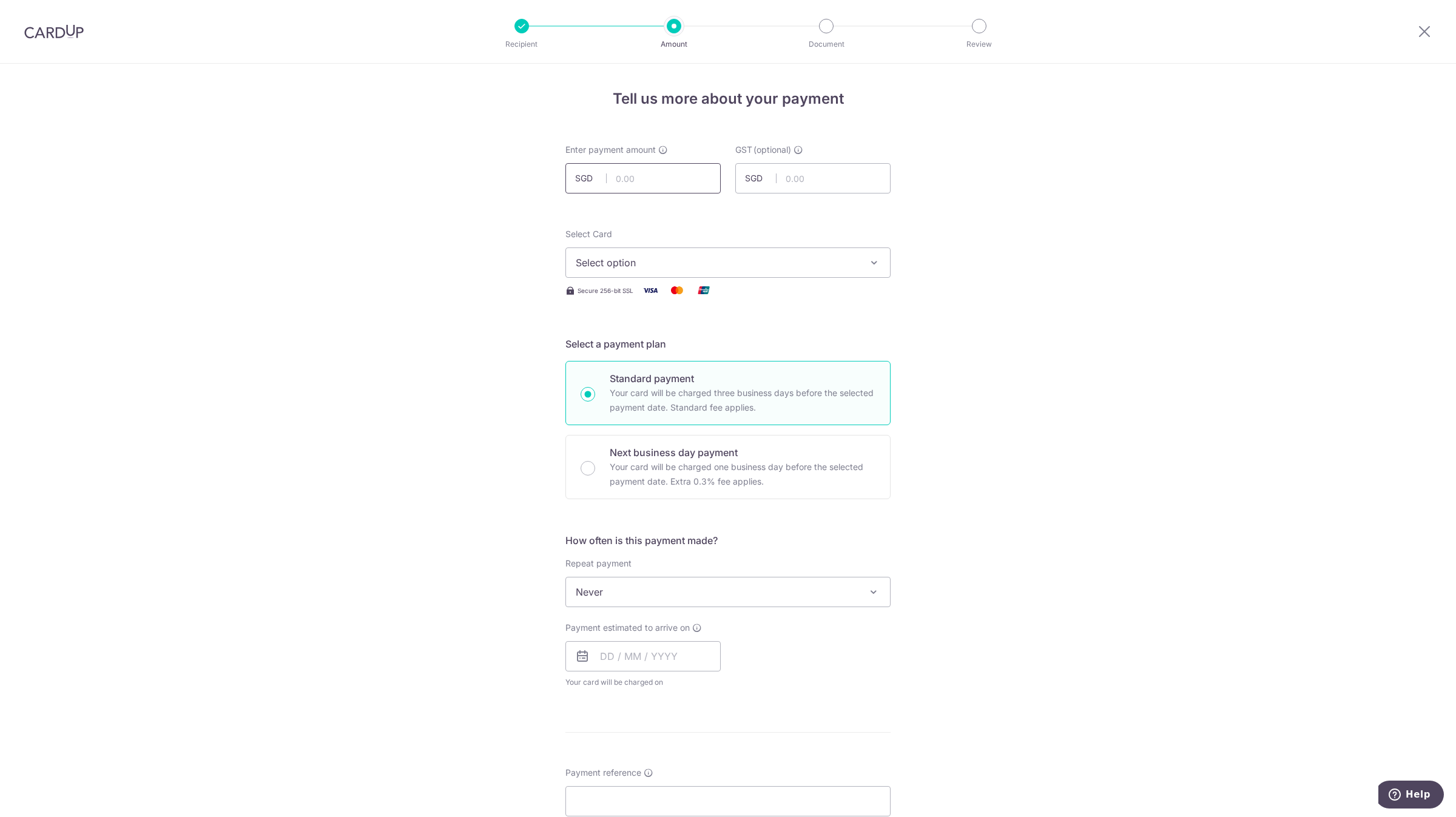
click at [660, 171] on input "text" at bounding box center [643, 178] width 155 height 30
click at [653, 177] on input "text" at bounding box center [643, 178] width 155 height 30
paste input "1528.4"
type input "1,528.40"
type input "0.00"
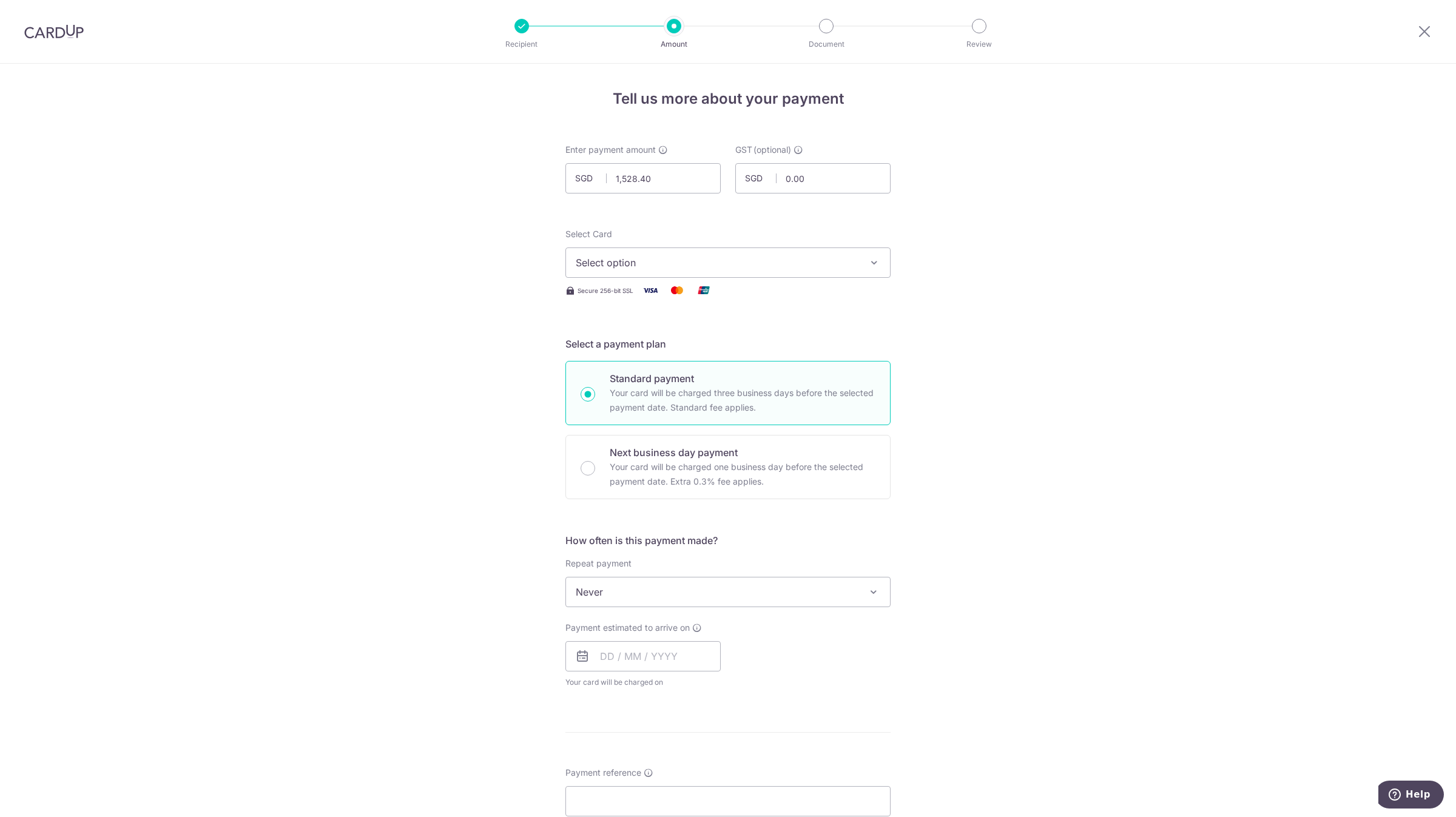
click at [721, 250] on button "Select option" at bounding box center [728, 262] width 325 height 30
click at [682, 347] on span "**** 0142" at bounding box center [728, 350] width 305 height 15
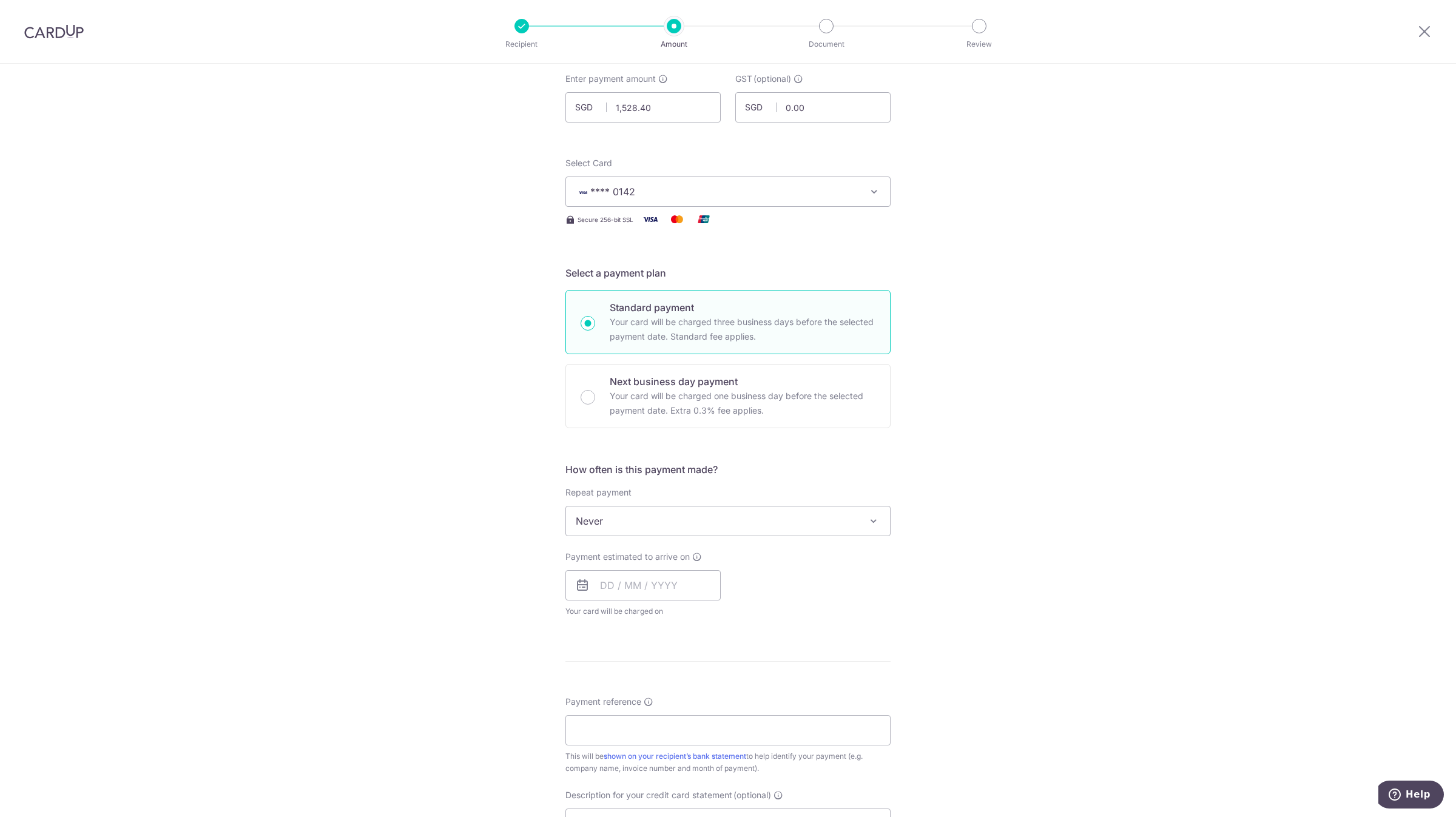
scroll to position [273, 0]
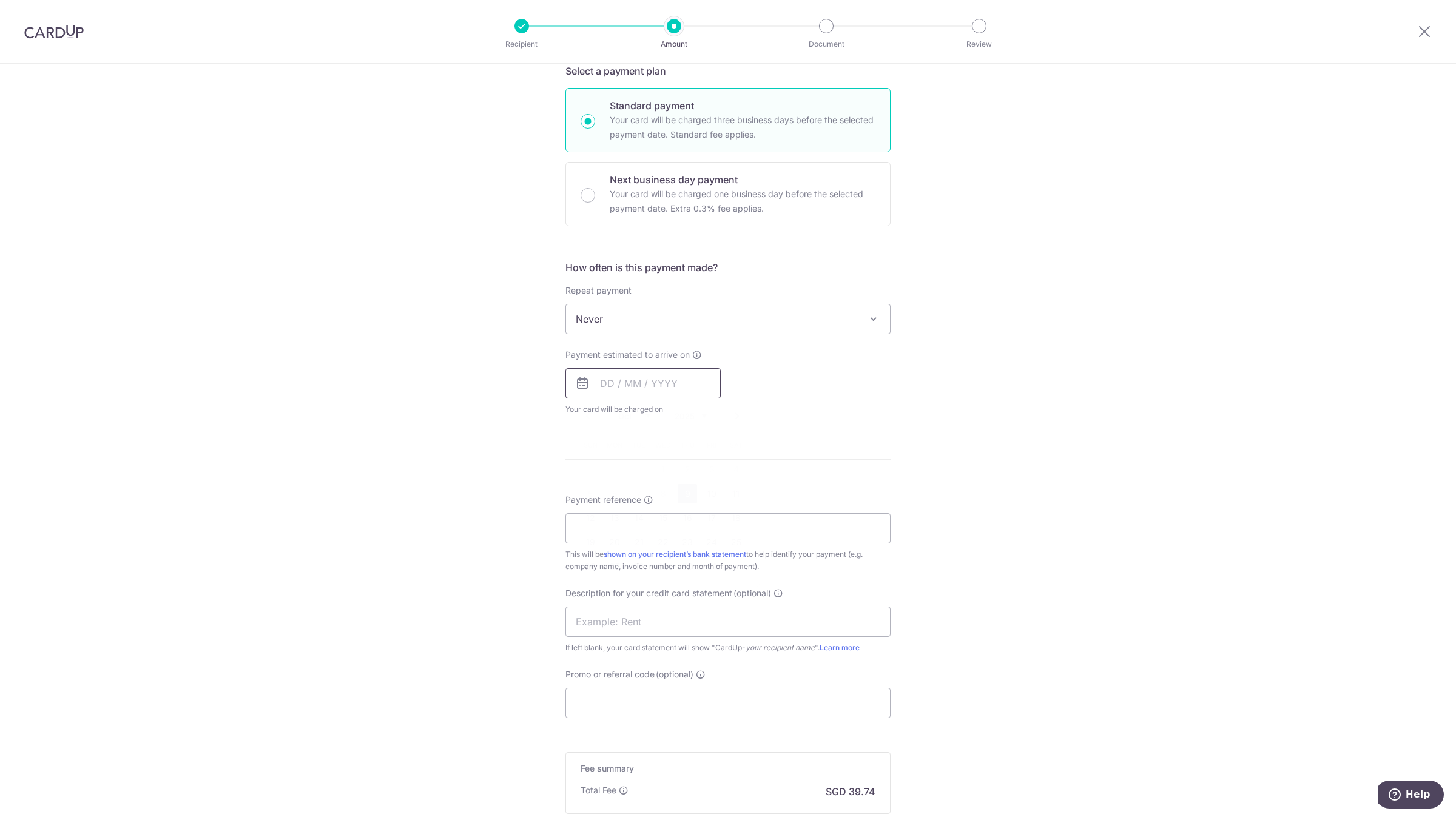
click at [652, 377] on input "text" at bounding box center [643, 383] width 155 height 30
click at [682, 487] on link "9" at bounding box center [687, 494] width 20 height 20
type input "[DATE]"
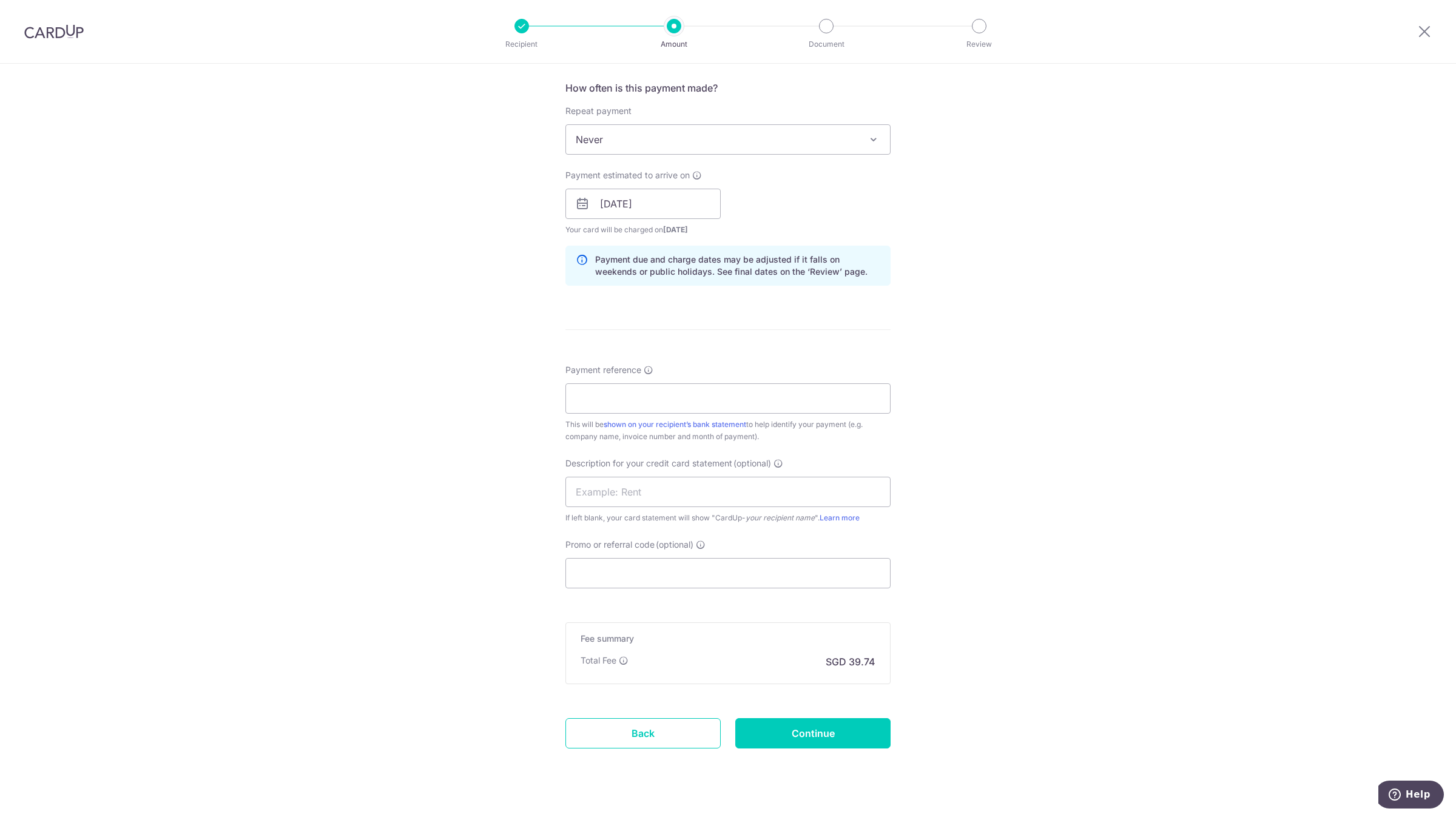
scroll to position [455, 0]
click at [619, 395] on input "Payment reference" at bounding box center [728, 396] width 325 height 30
paste input "90024 90017 90011 90009 90002"
type input "90024 90017 90011 90009 90002"
click at [645, 498] on input "text" at bounding box center [728, 489] width 325 height 30
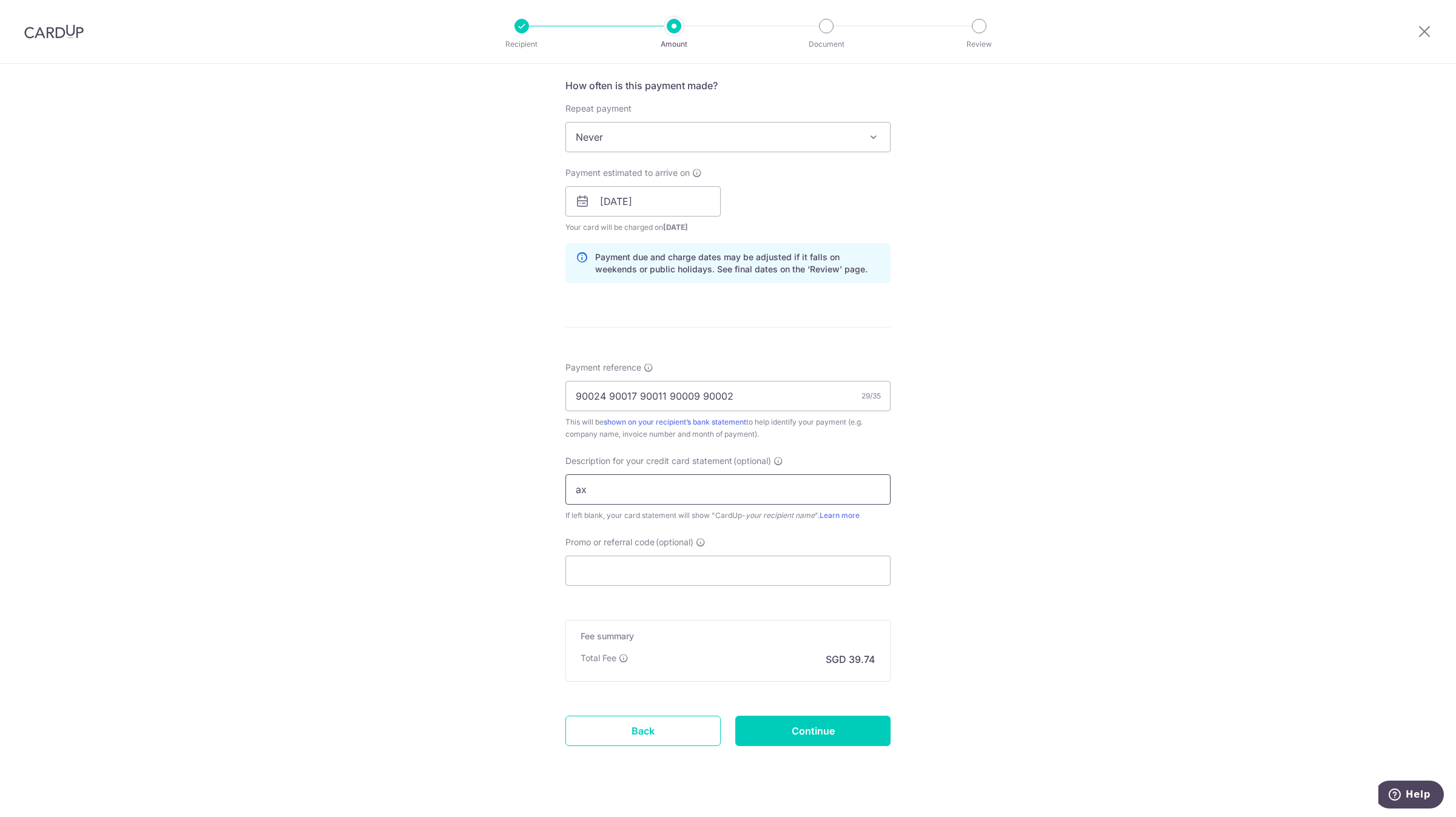
type input "a"
type input "AXXIS SEP25 INV"
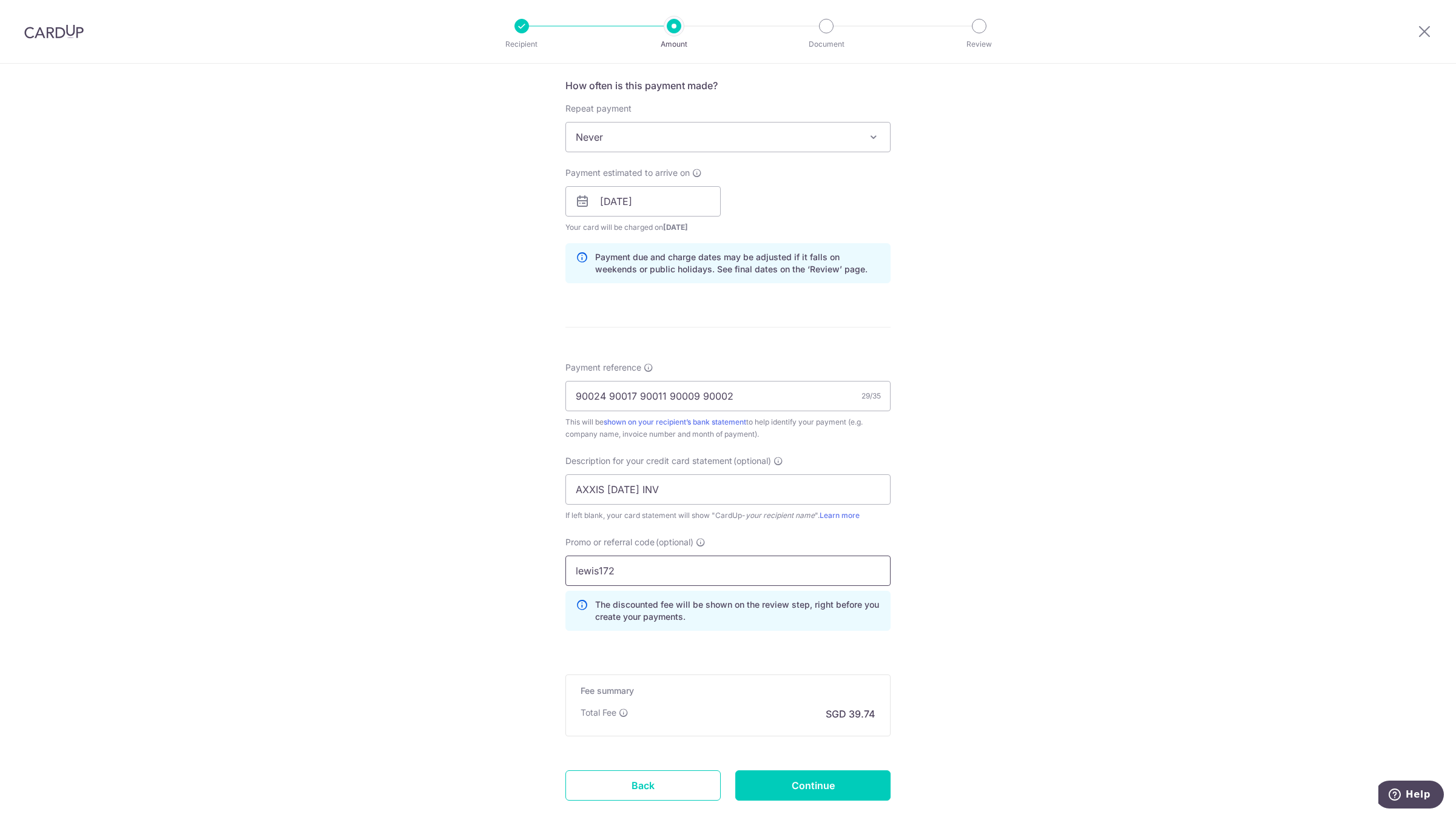
type input "lewis172"
click at [866, 783] on input "Continue" at bounding box center [813, 785] width 155 height 30
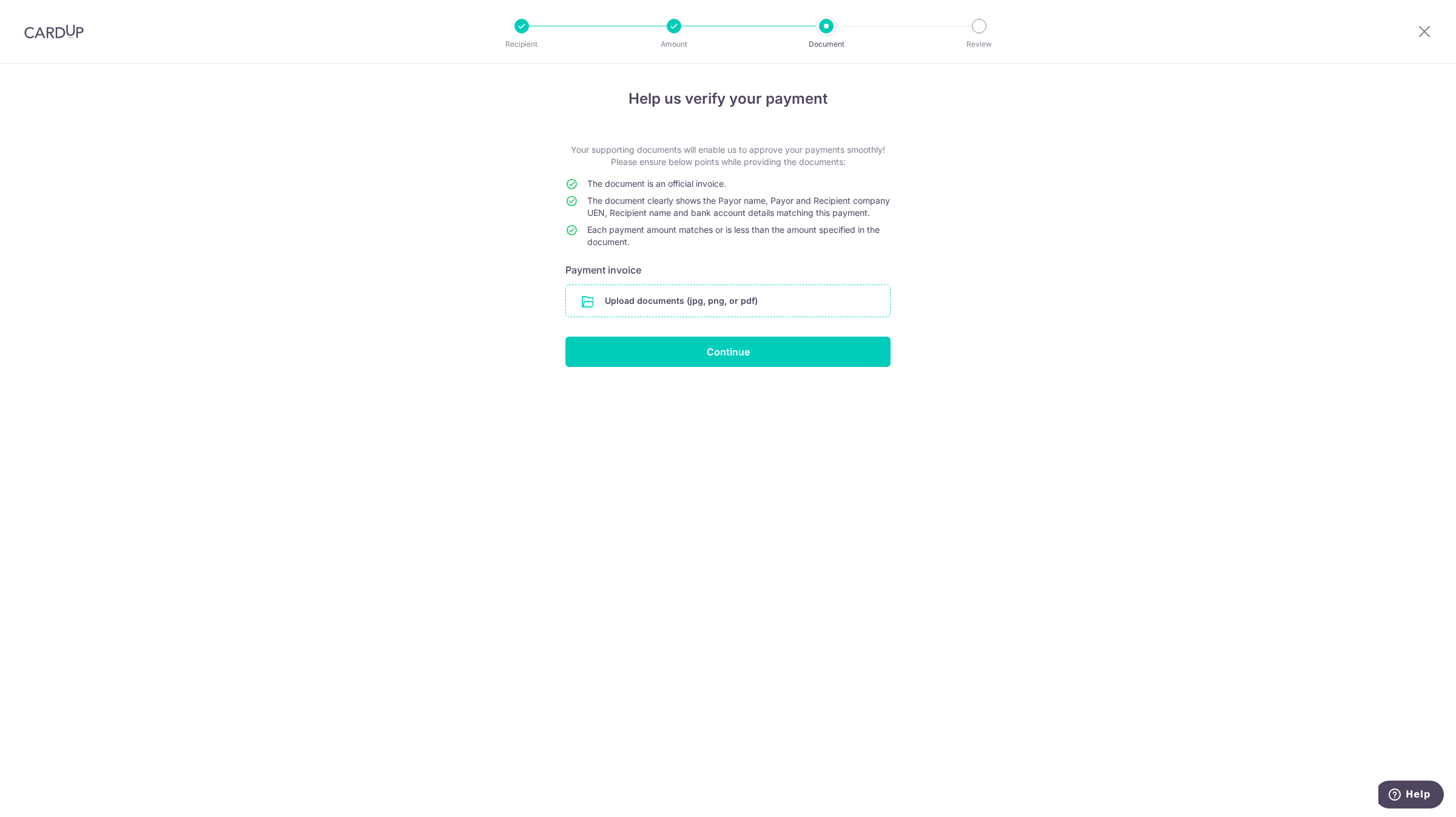
click at [705, 304] on input "file" at bounding box center [728, 301] width 324 height 31
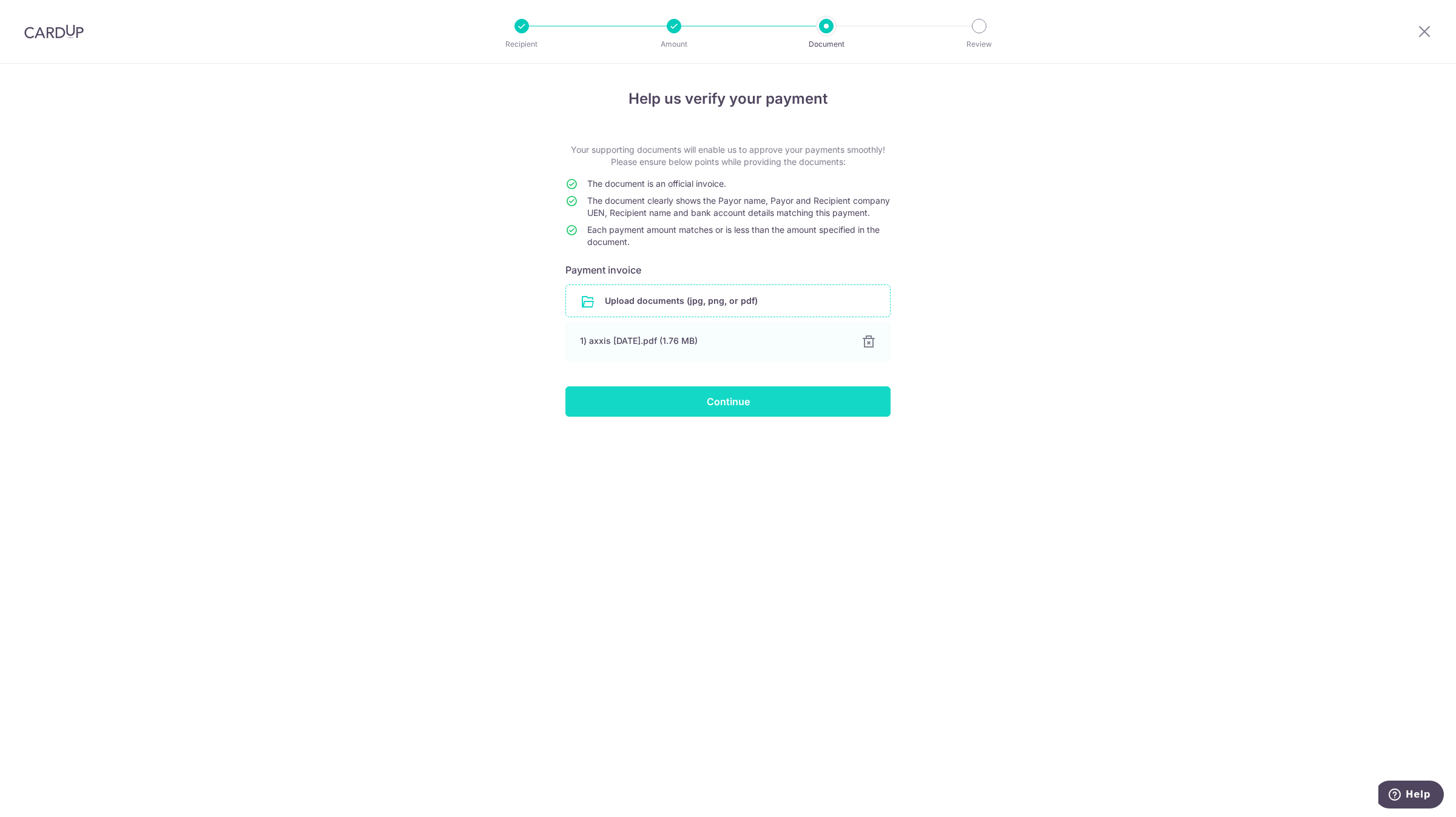
click at [626, 417] on input "Continue" at bounding box center [728, 402] width 325 height 30
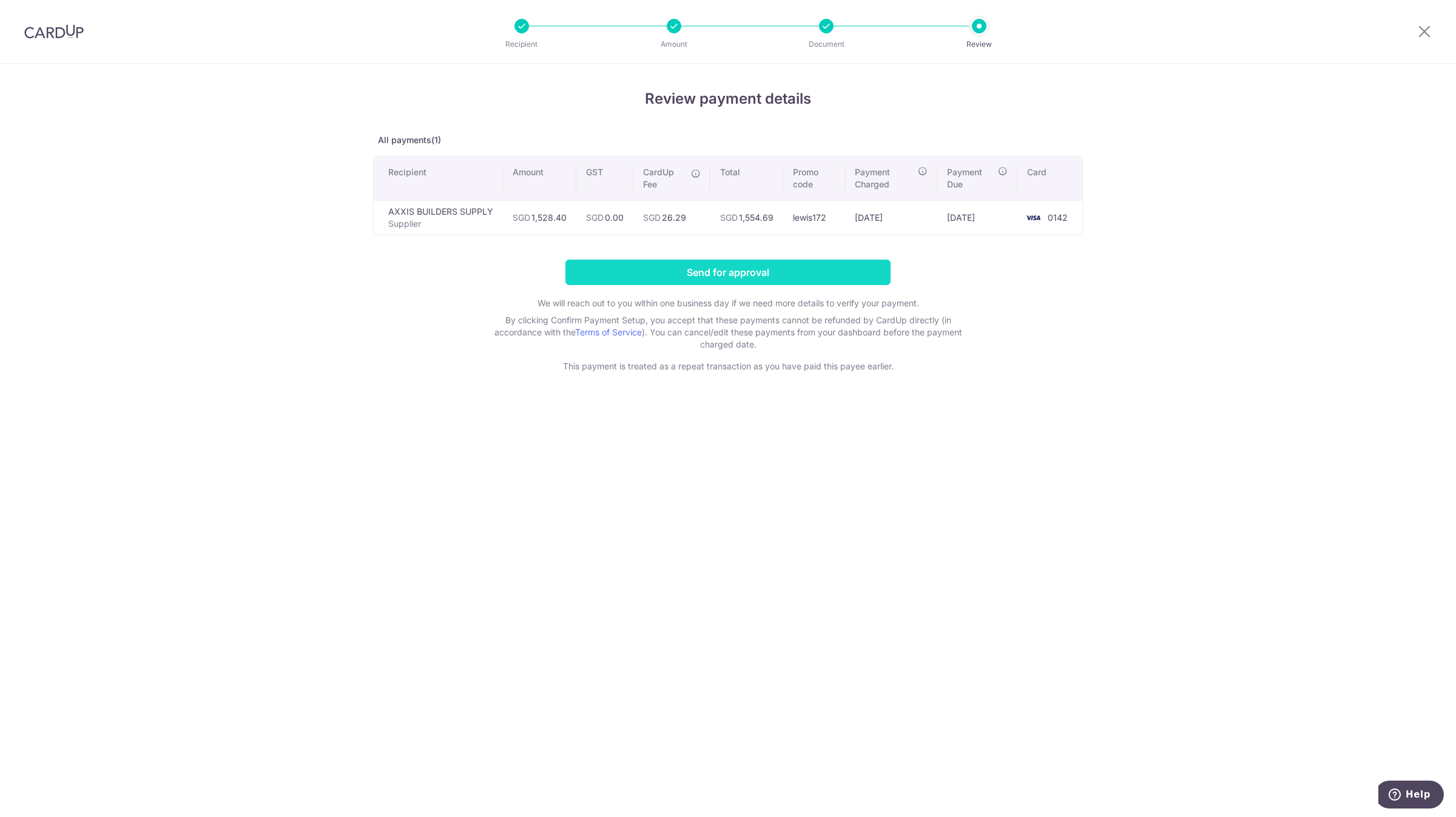
click at [748, 278] on input "Send for approval" at bounding box center [728, 272] width 325 height 25
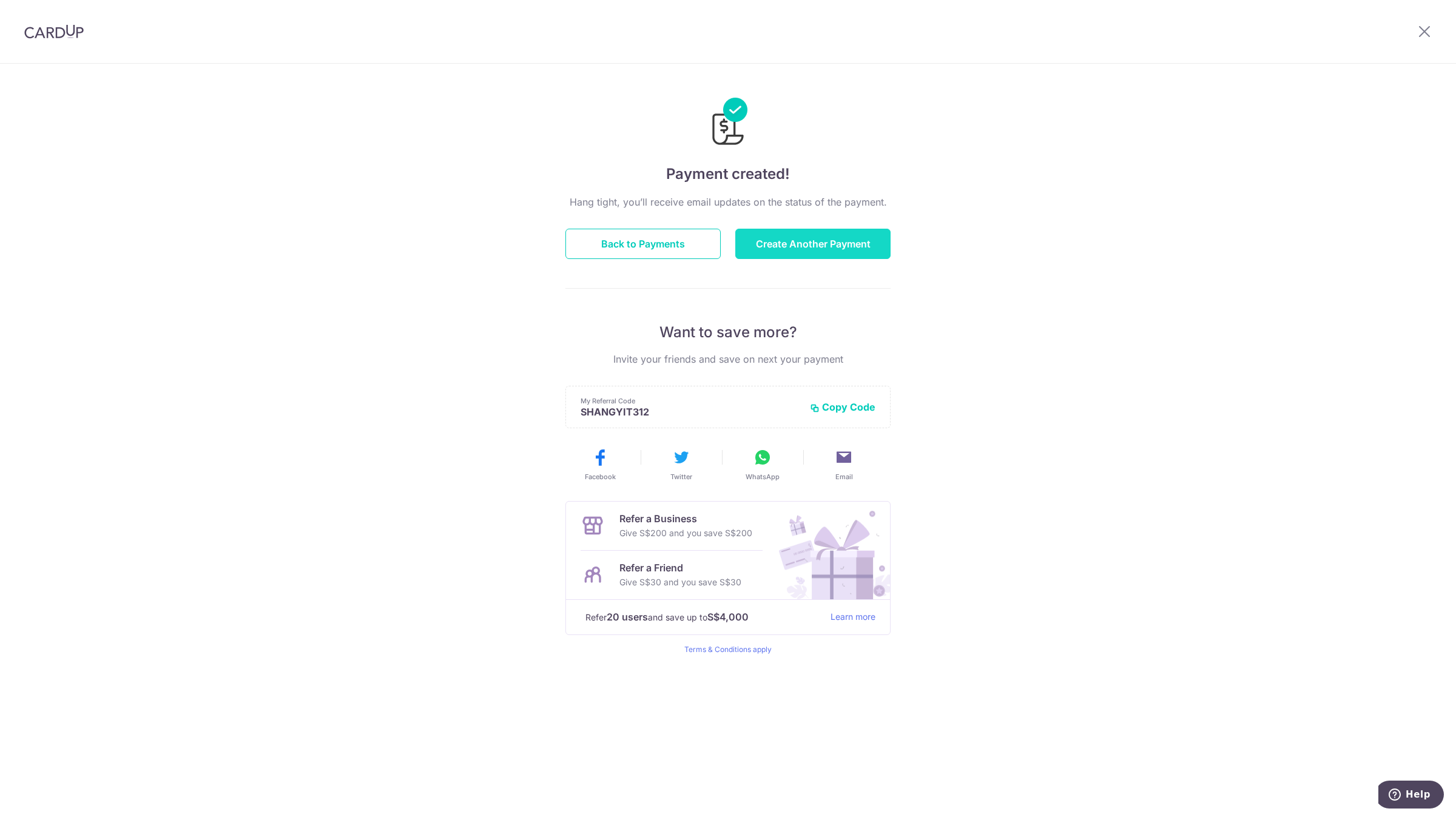
click at [799, 247] on button "Create Another Payment" at bounding box center [813, 244] width 155 height 30
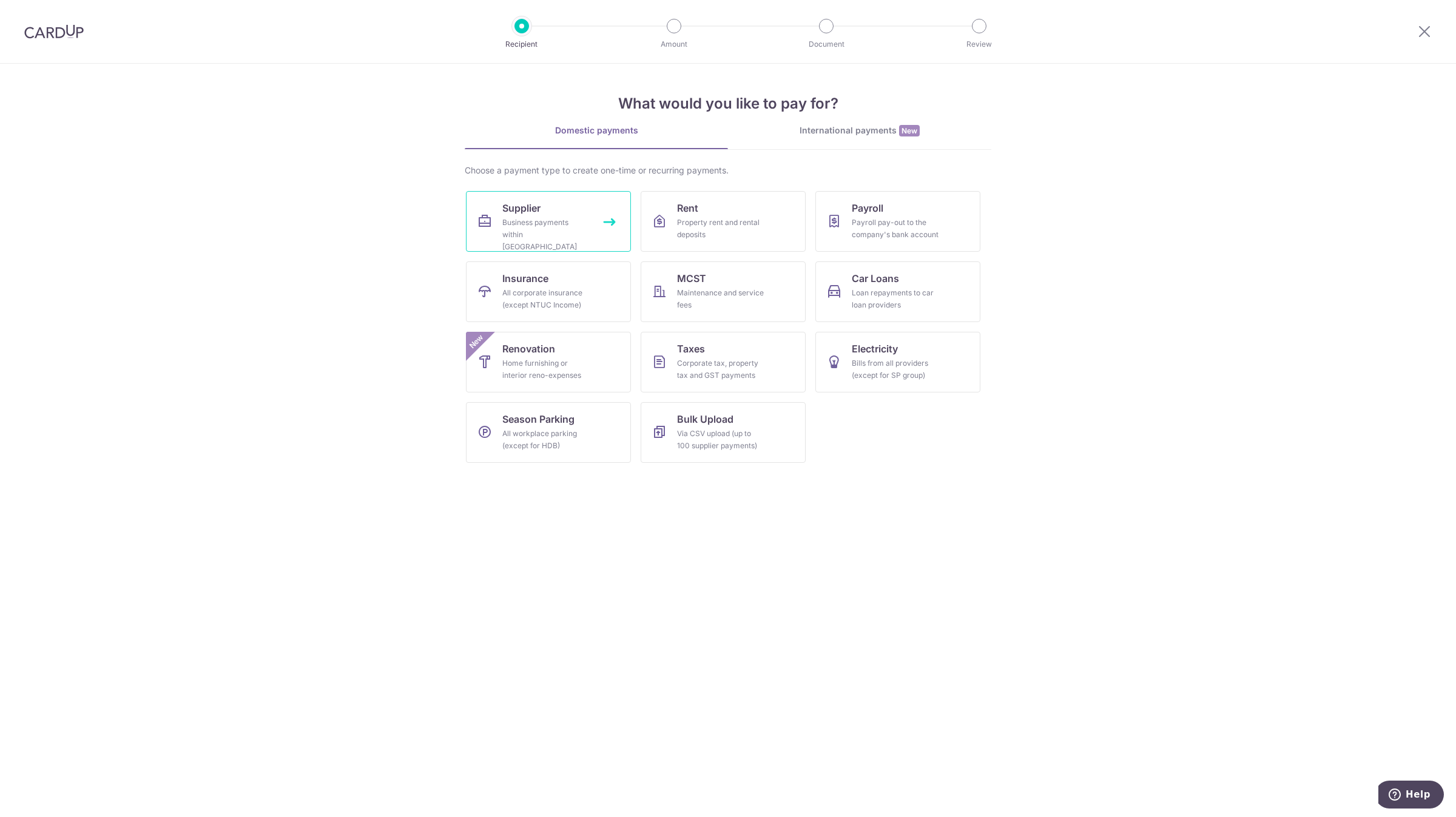
click at [571, 215] on link "Supplier Business payments within [GEOGRAPHIC_DATA]" at bounding box center [548, 222] width 165 height 61
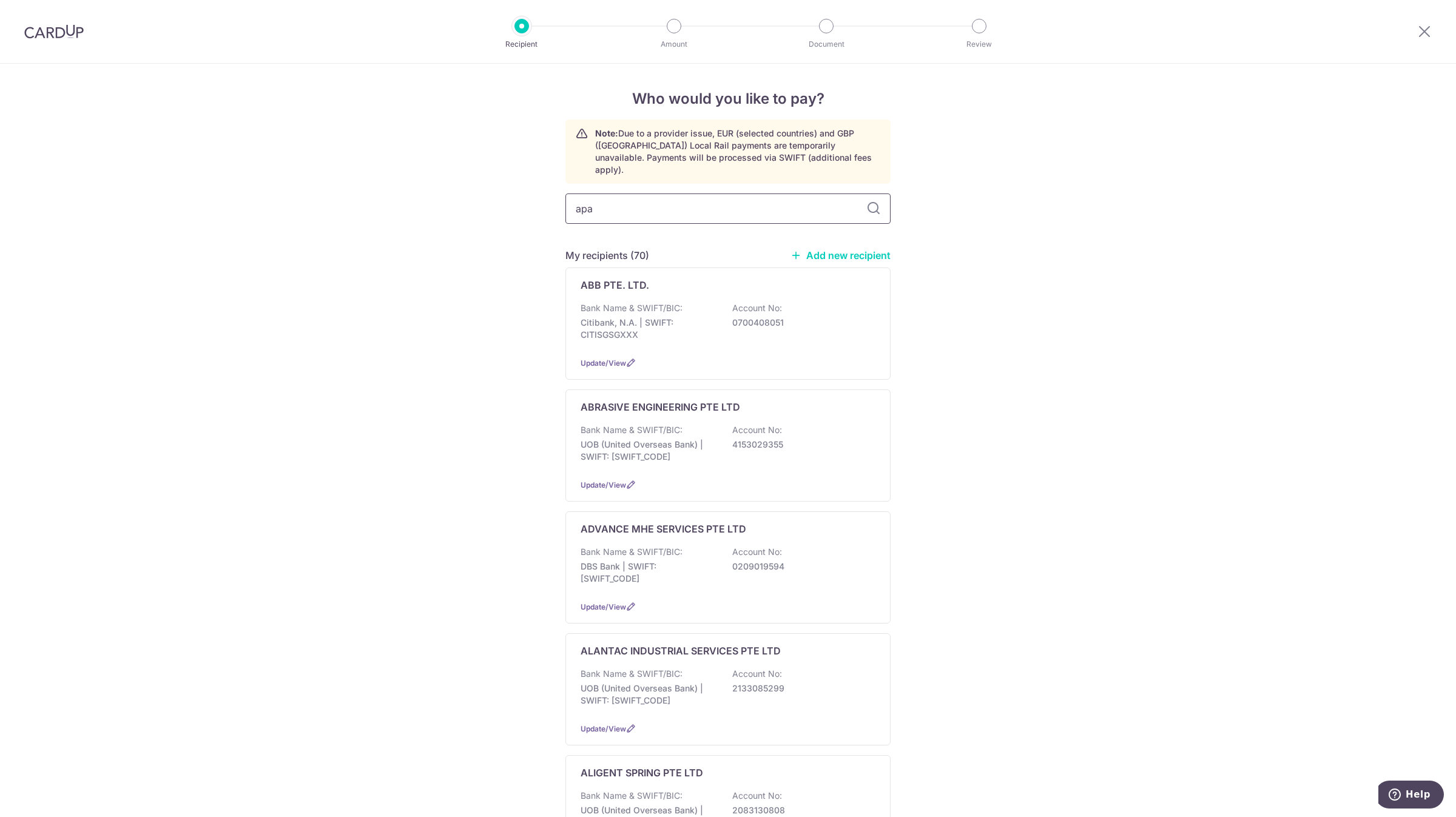
type input "apac"
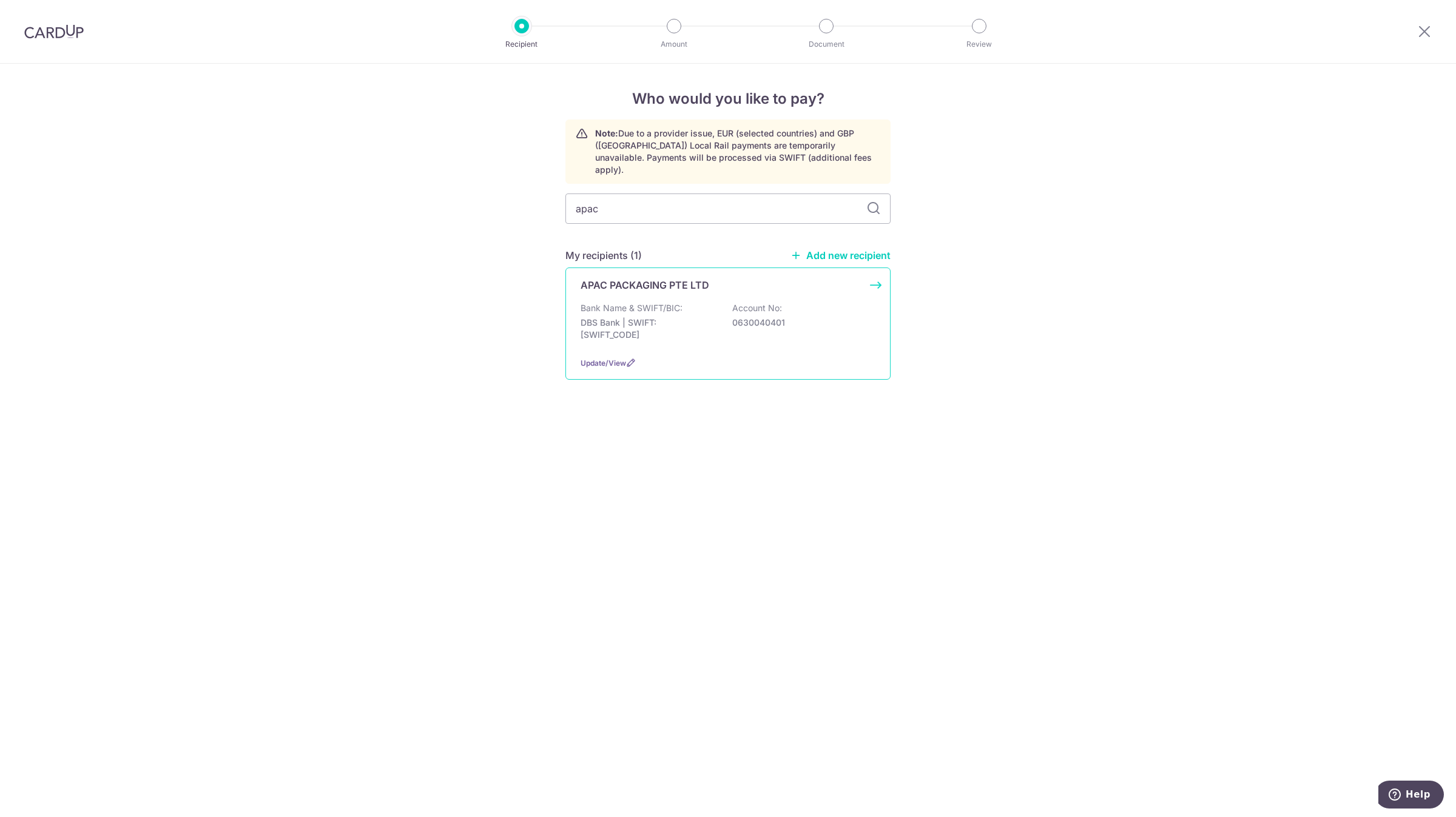
click at [668, 278] on p "APAC PACKAGING PTE LTD" at bounding box center [645, 285] width 129 height 15
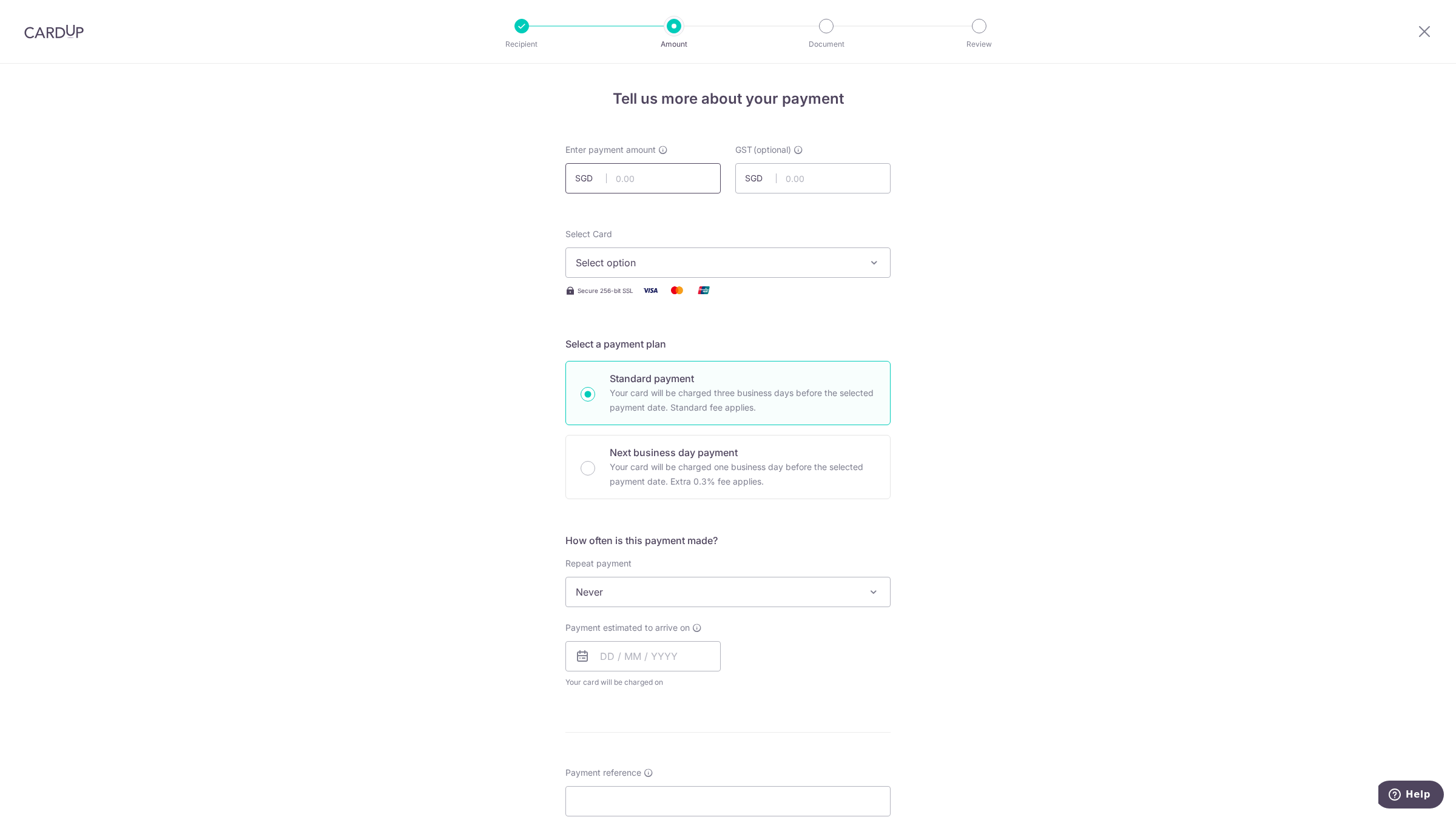
click at [665, 181] on input "text" at bounding box center [643, 178] width 155 height 30
type input "916.95"
type input "0.00"
click at [628, 247] on button "Select option" at bounding box center [728, 262] width 325 height 30
click at [661, 352] on span "**** 0142" at bounding box center [728, 350] width 305 height 15
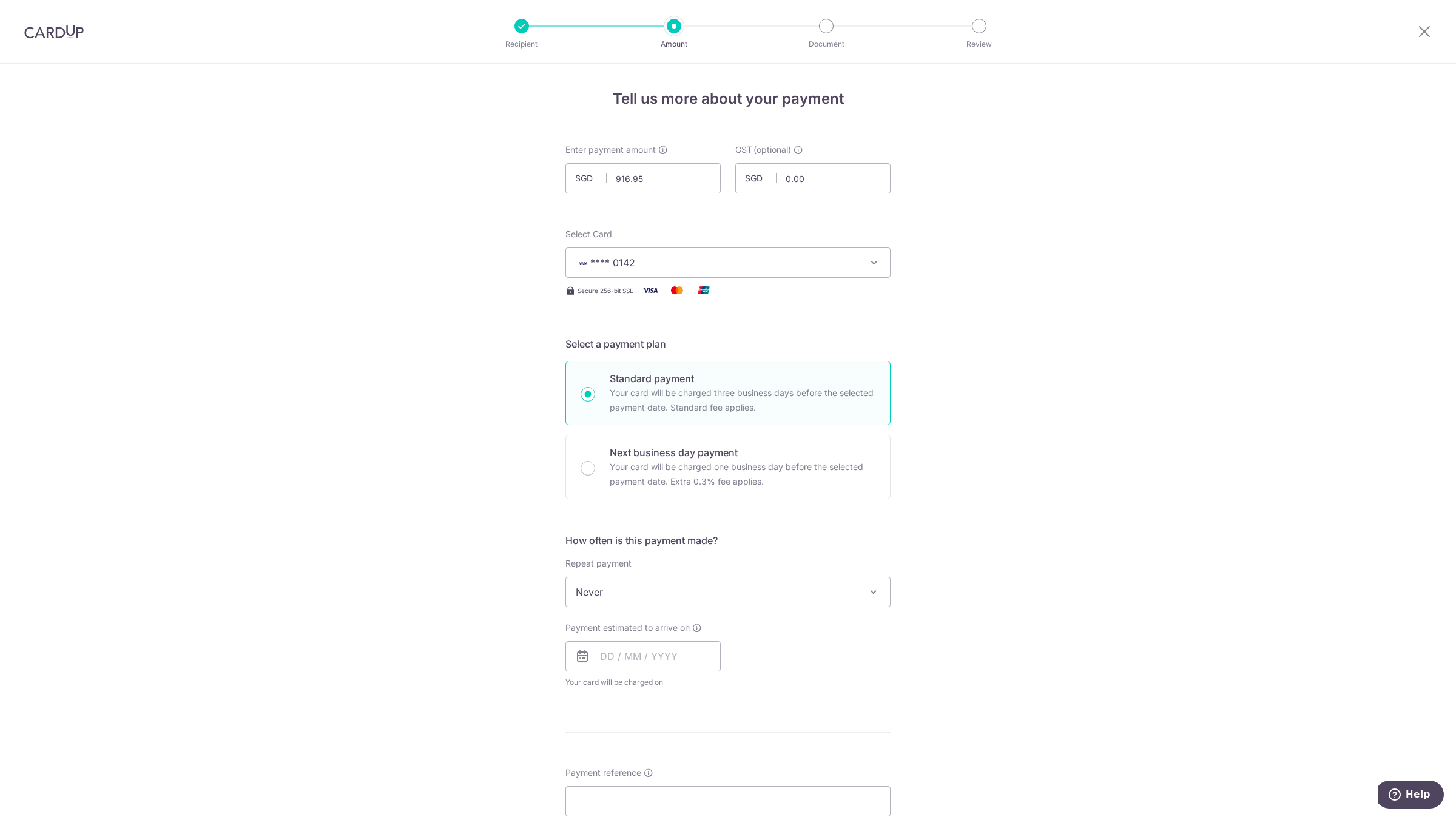
click at [260, 370] on div "Tell us more about your payment Enter payment amount SGD 916.95 916.95 GST (opt…" at bounding box center [728, 654] width 1456 height 1179
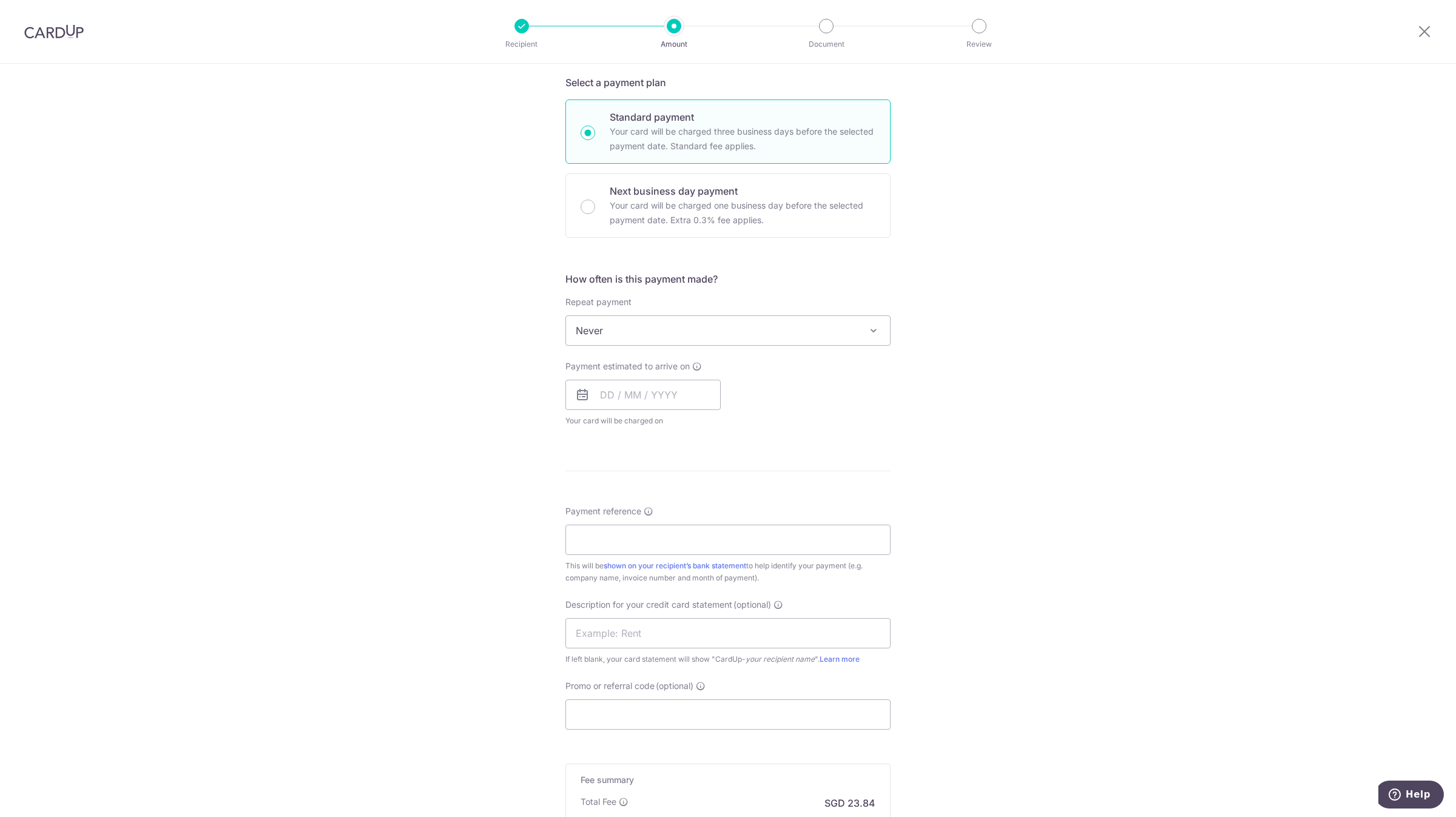
scroll to position [273, 0]
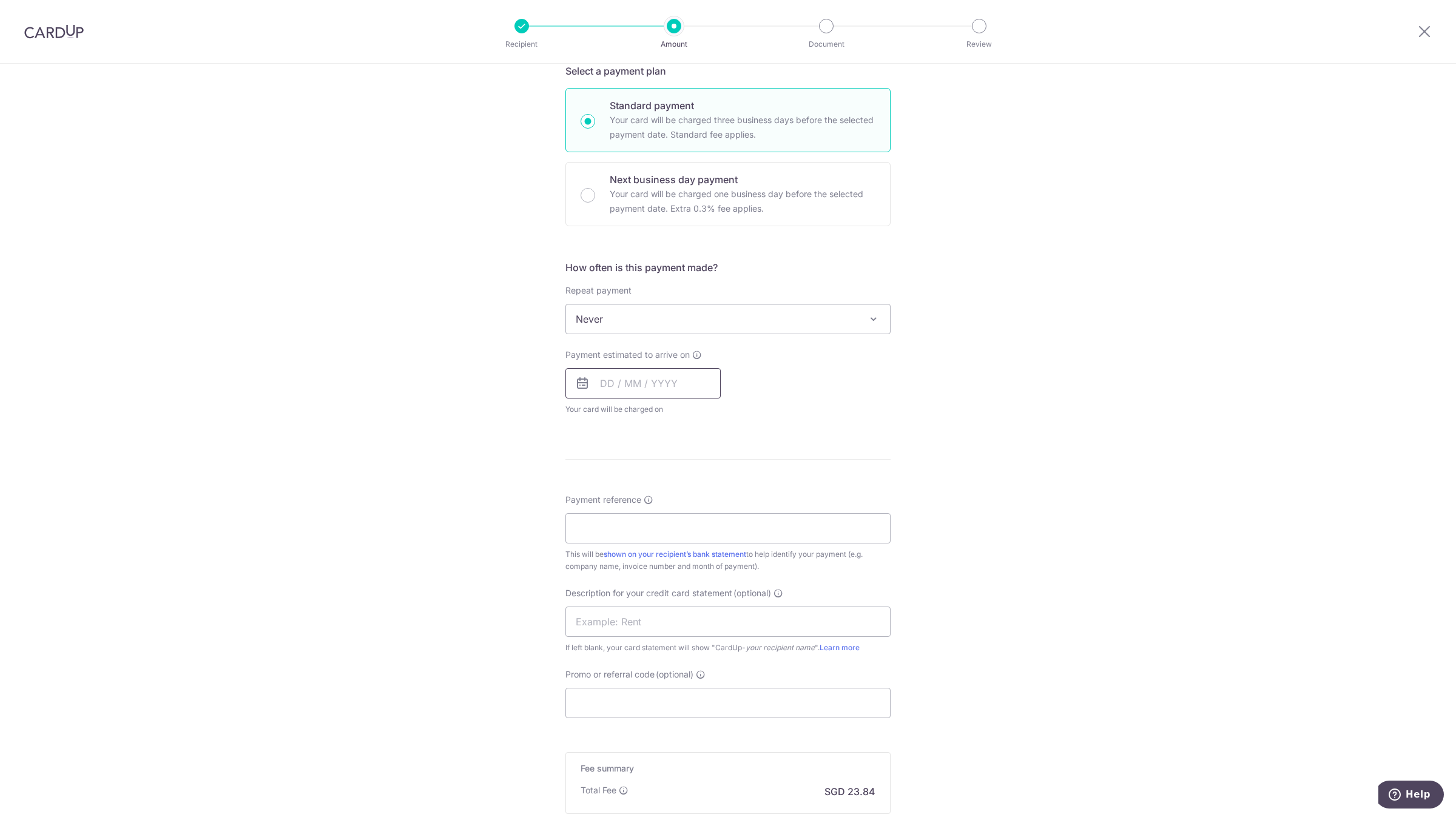
click at [607, 392] on input "text" at bounding box center [643, 383] width 155 height 30
click at [683, 489] on link "9" at bounding box center [687, 494] width 20 height 20
type input "09/10/2025"
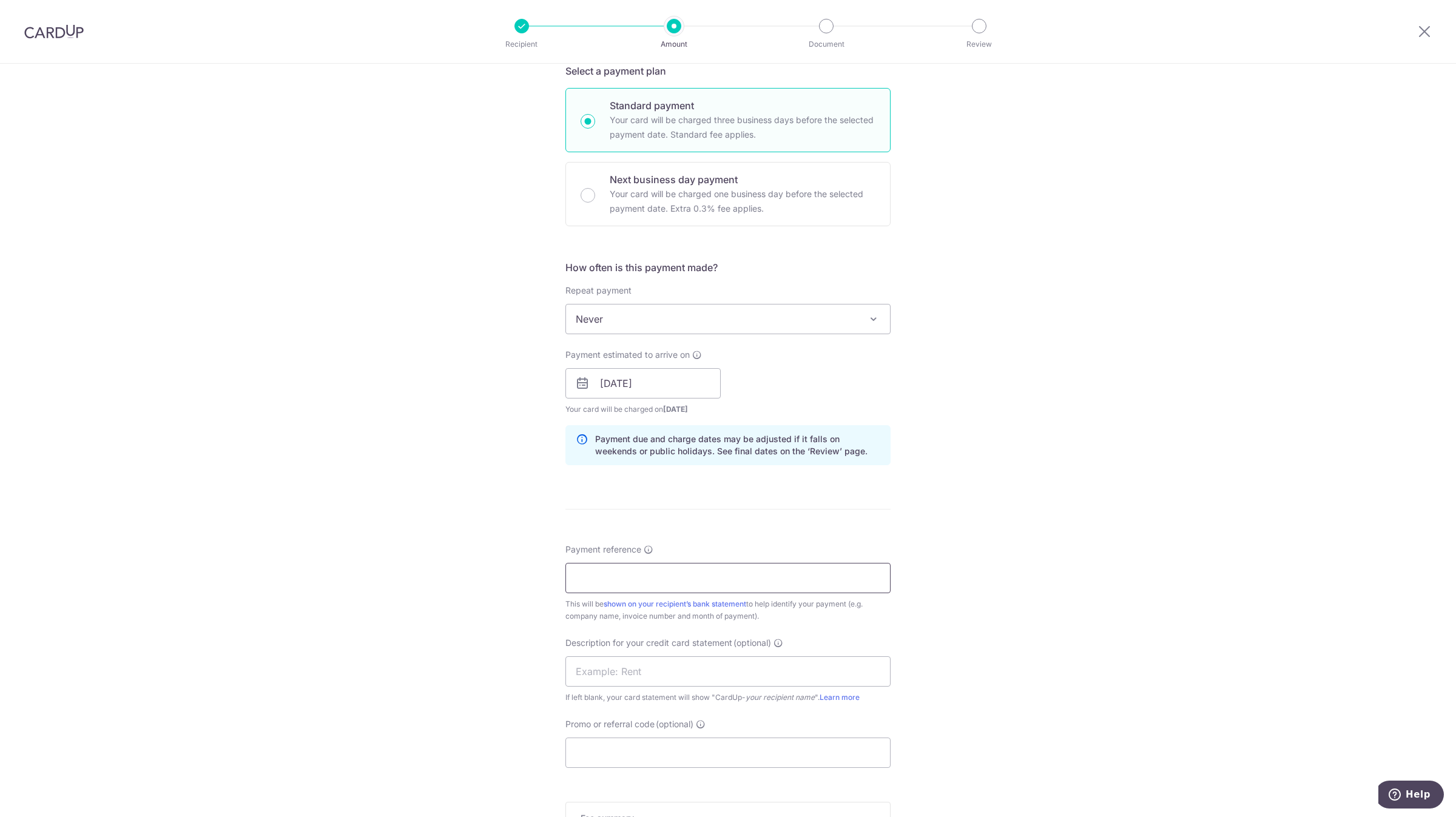
click at [605, 580] on input "Payment reference" at bounding box center [728, 578] width 325 height 30
type input "140420"
type input "a"
type input "APAC 140420"
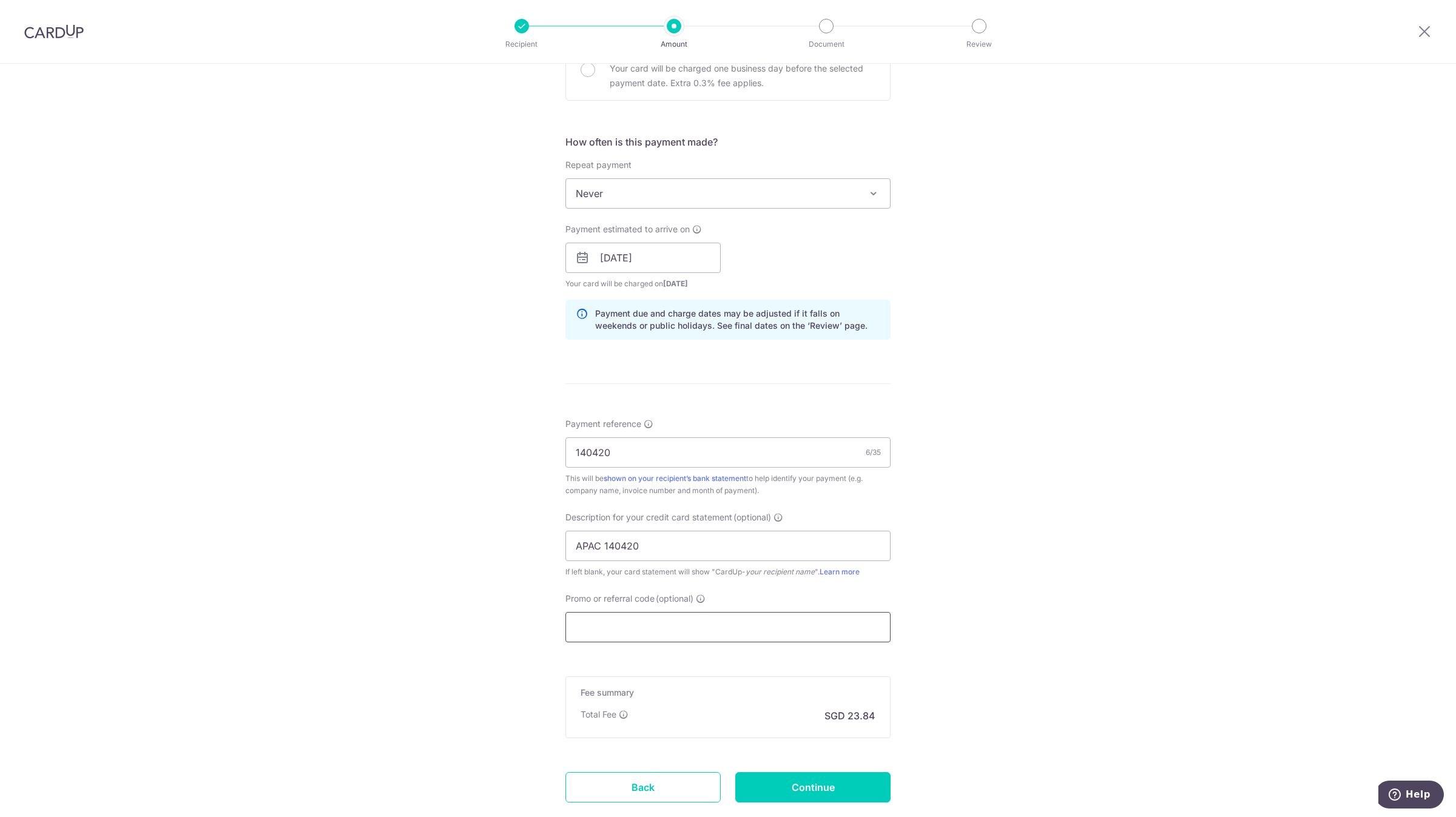
scroll to position [455, 0]
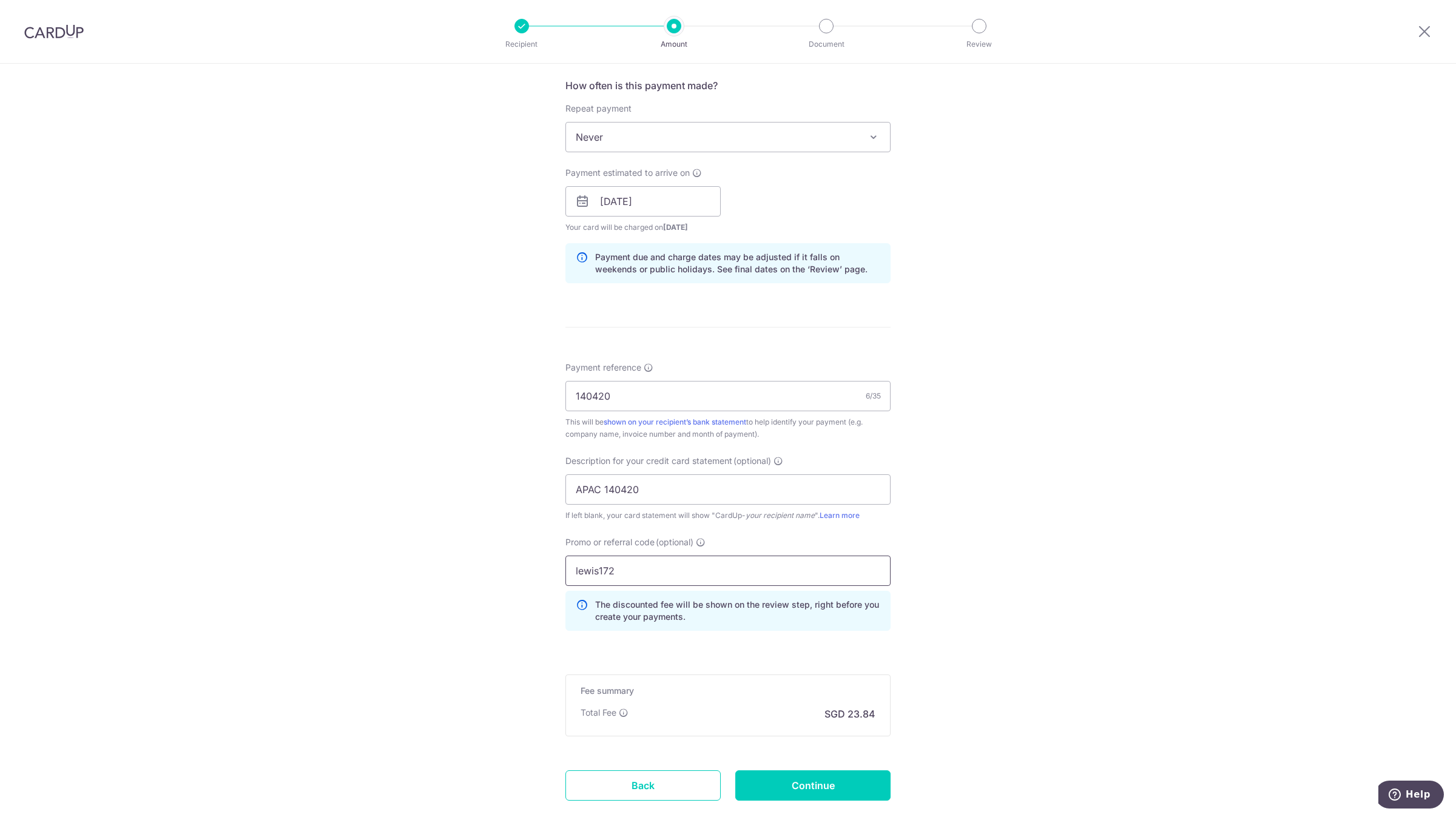
type input "lewis172"
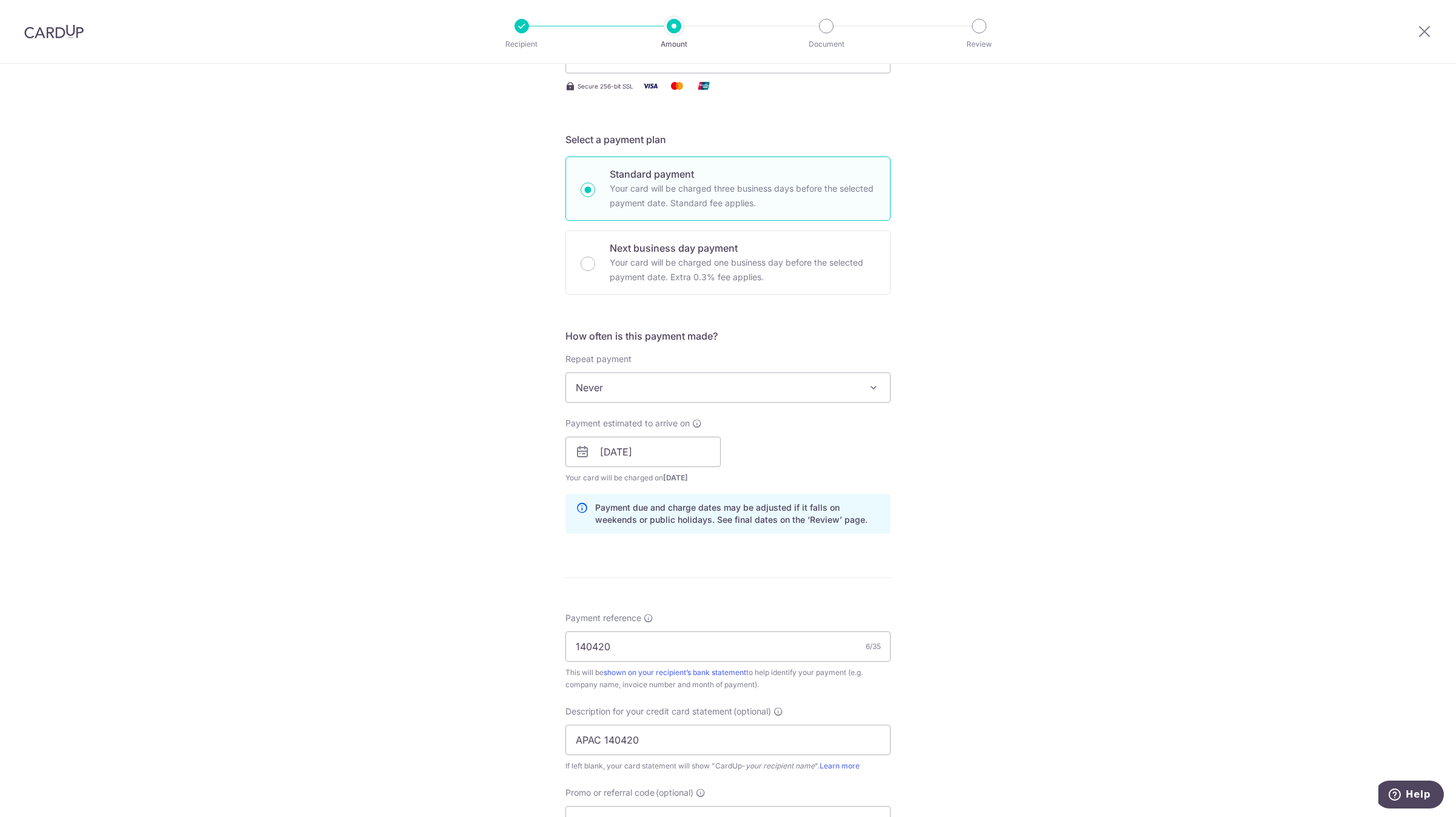
scroll to position [530, 0]
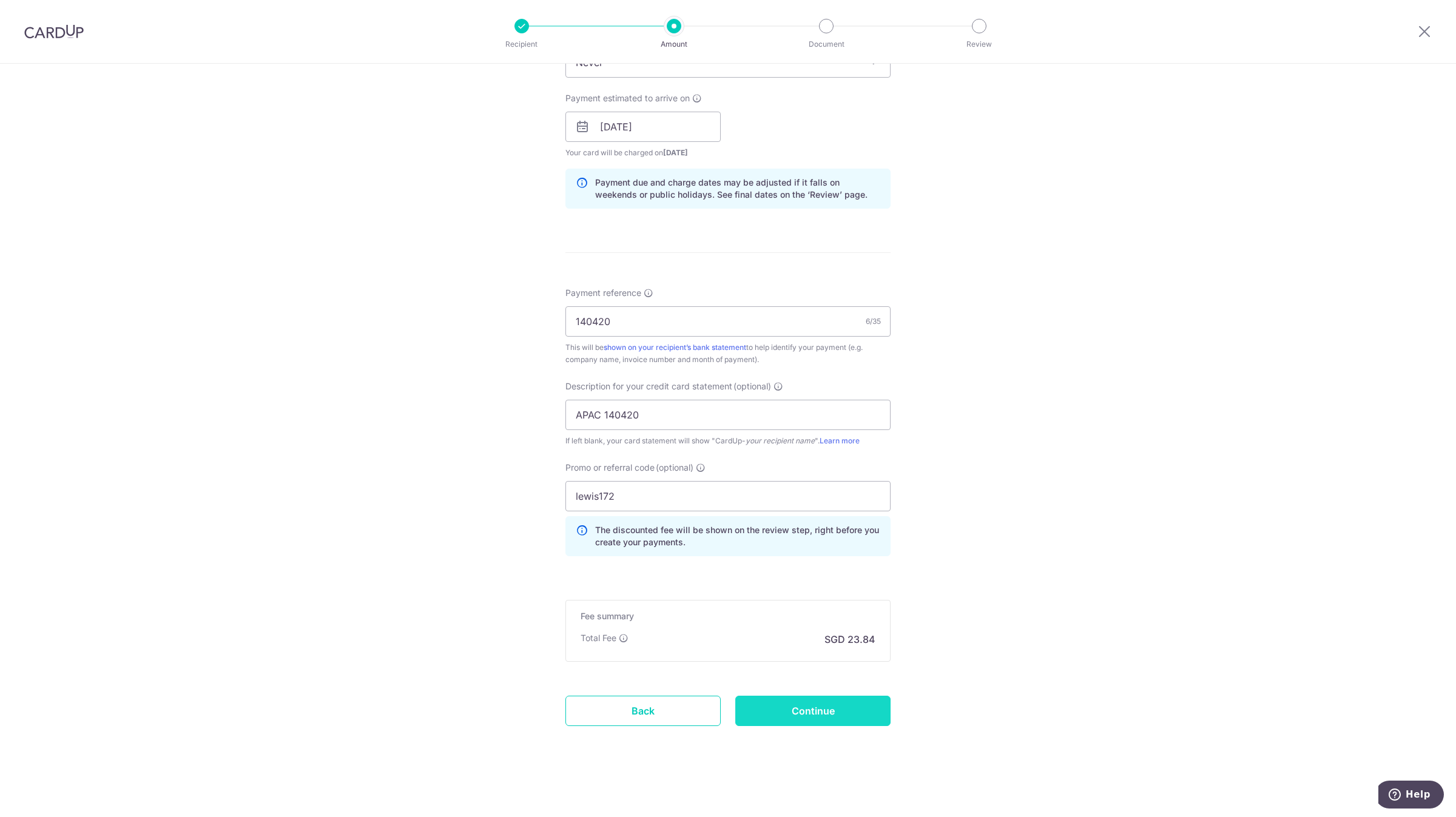
click at [843, 723] on input "Continue" at bounding box center [813, 710] width 155 height 30
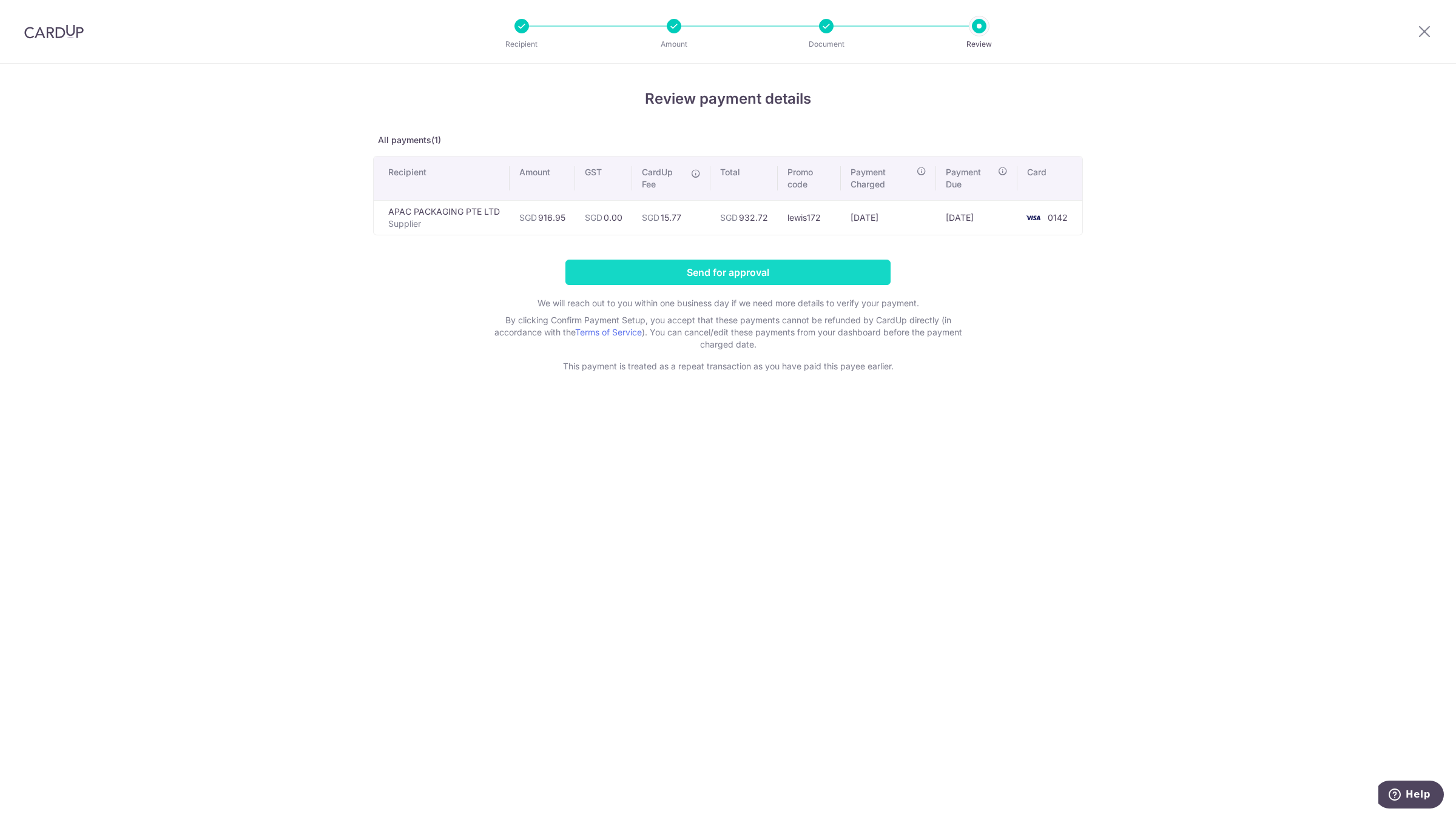
click at [702, 272] on input "Send for approval" at bounding box center [728, 272] width 325 height 25
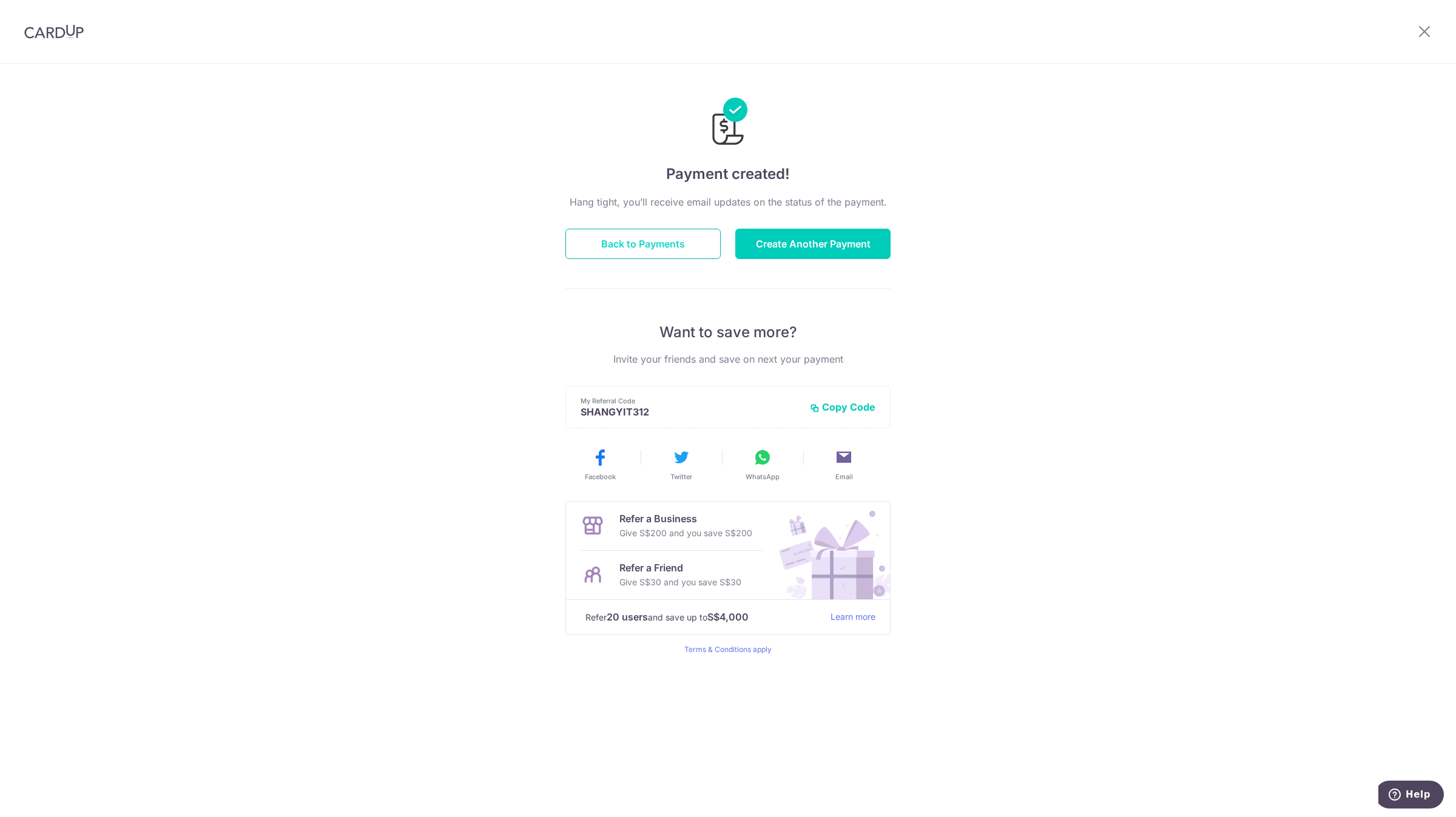
click at [673, 255] on button "Back to Payments" at bounding box center [643, 244] width 155 height 30
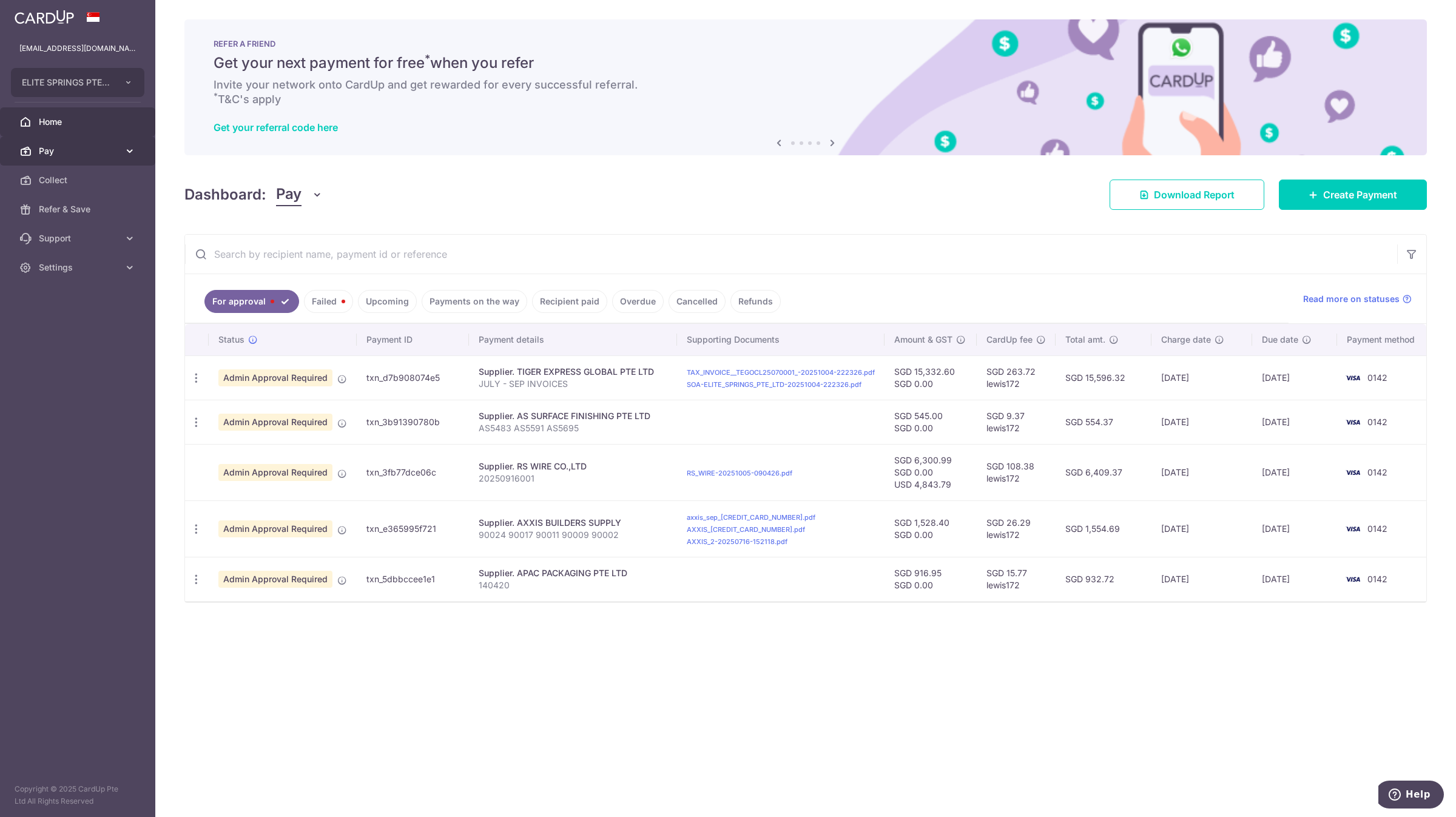
click at [91, 148] on span "Pay" at bounding box center [79, 151] width 80 height 12
click at [90, 183] on span "Payments" at bounding box center [79, 180] width 80 height 12
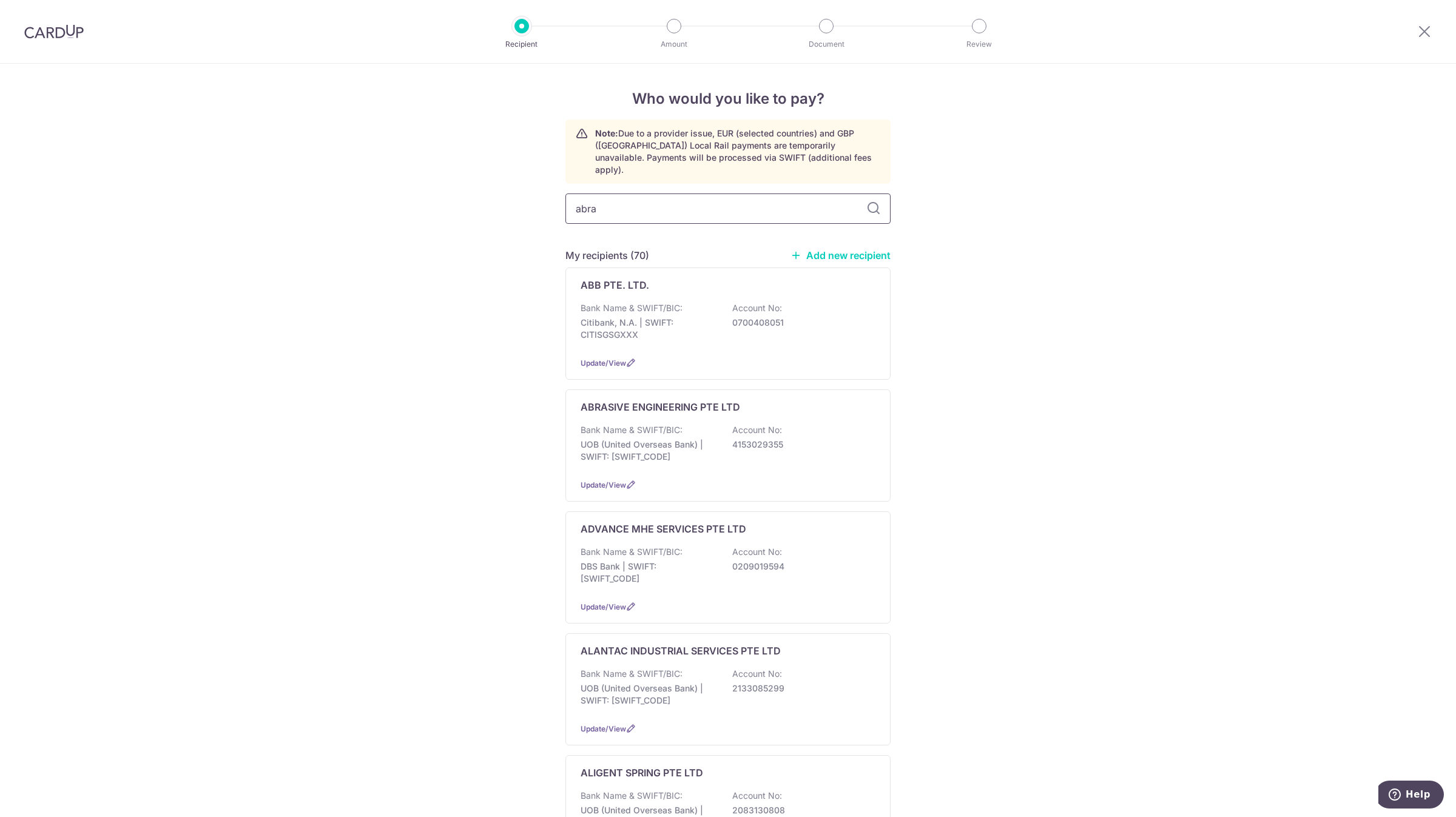
type input "abras"
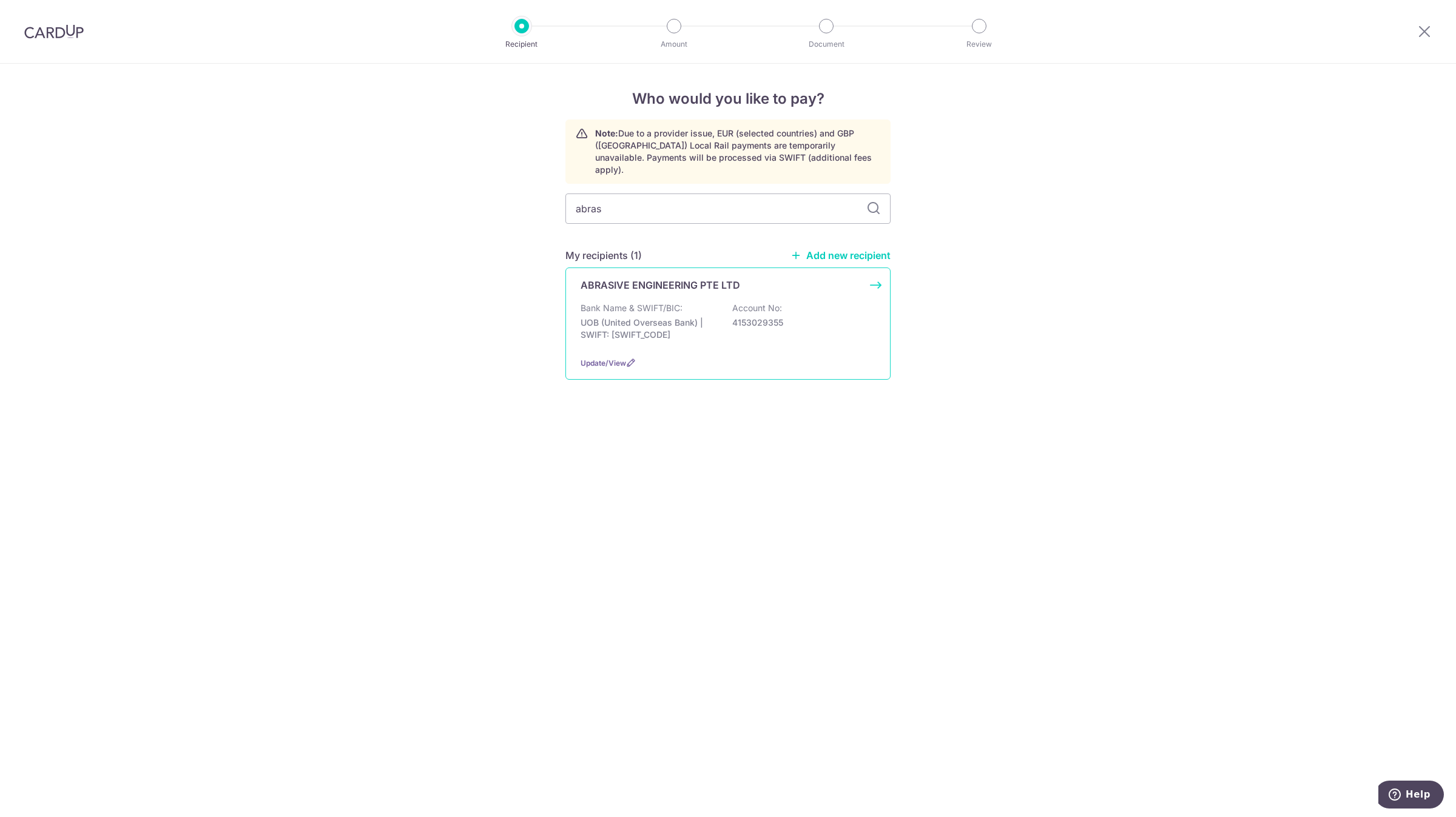
click at [675, 279] on p "ABRASIVE ENGINEERING PTE LTD" at bounding box center [660, 285] width 159 height 15
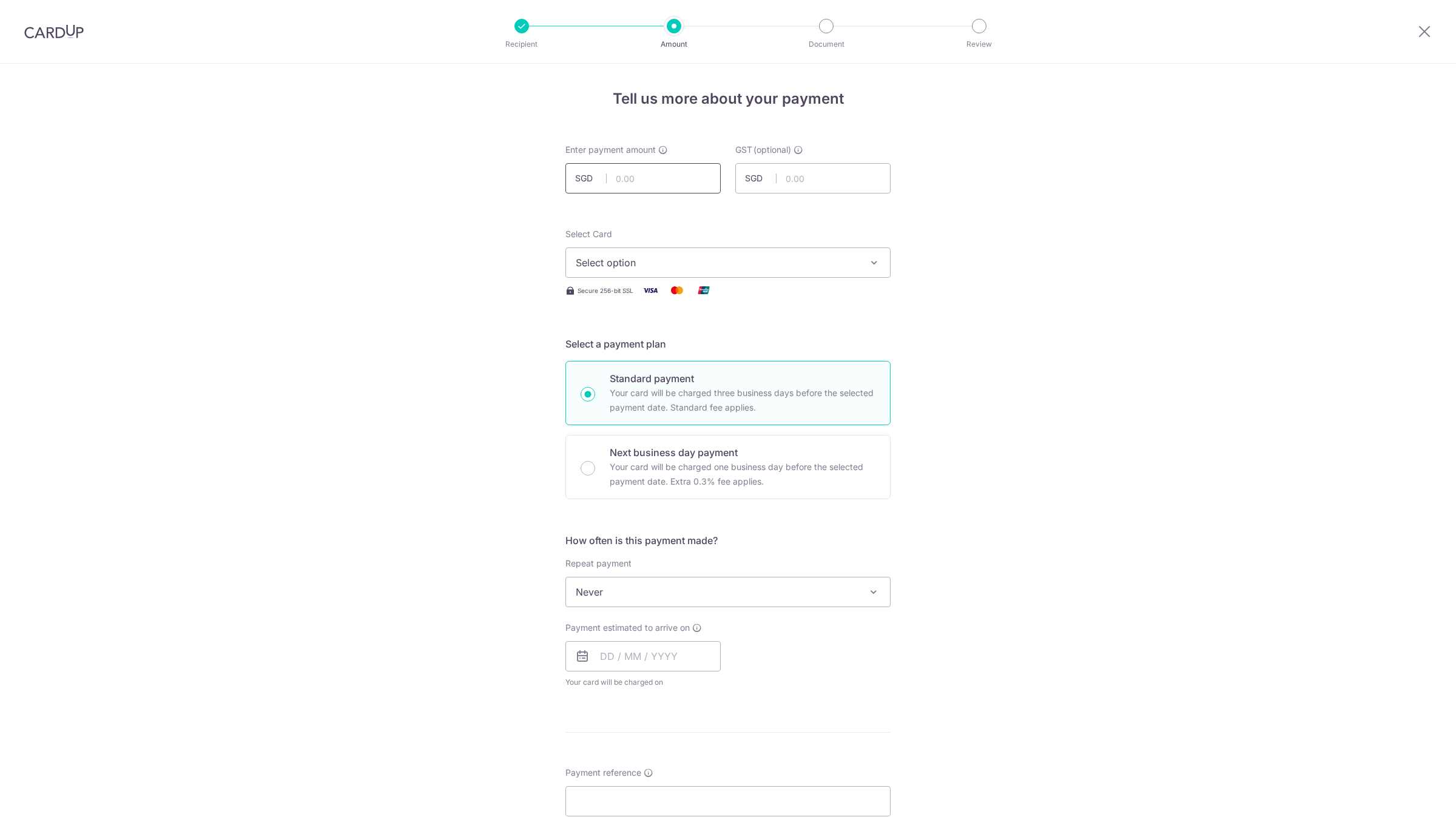
drag, startPoint x: 0, startPoint y: 0, endPoint x: 664, endPoint y: 180, distance: 688.0
click at [664, 180] on input "text" at bounding box center [643, 178] width 155 height 30
paste input "4579.57"
type input "4,579.57"
type input "0.00"
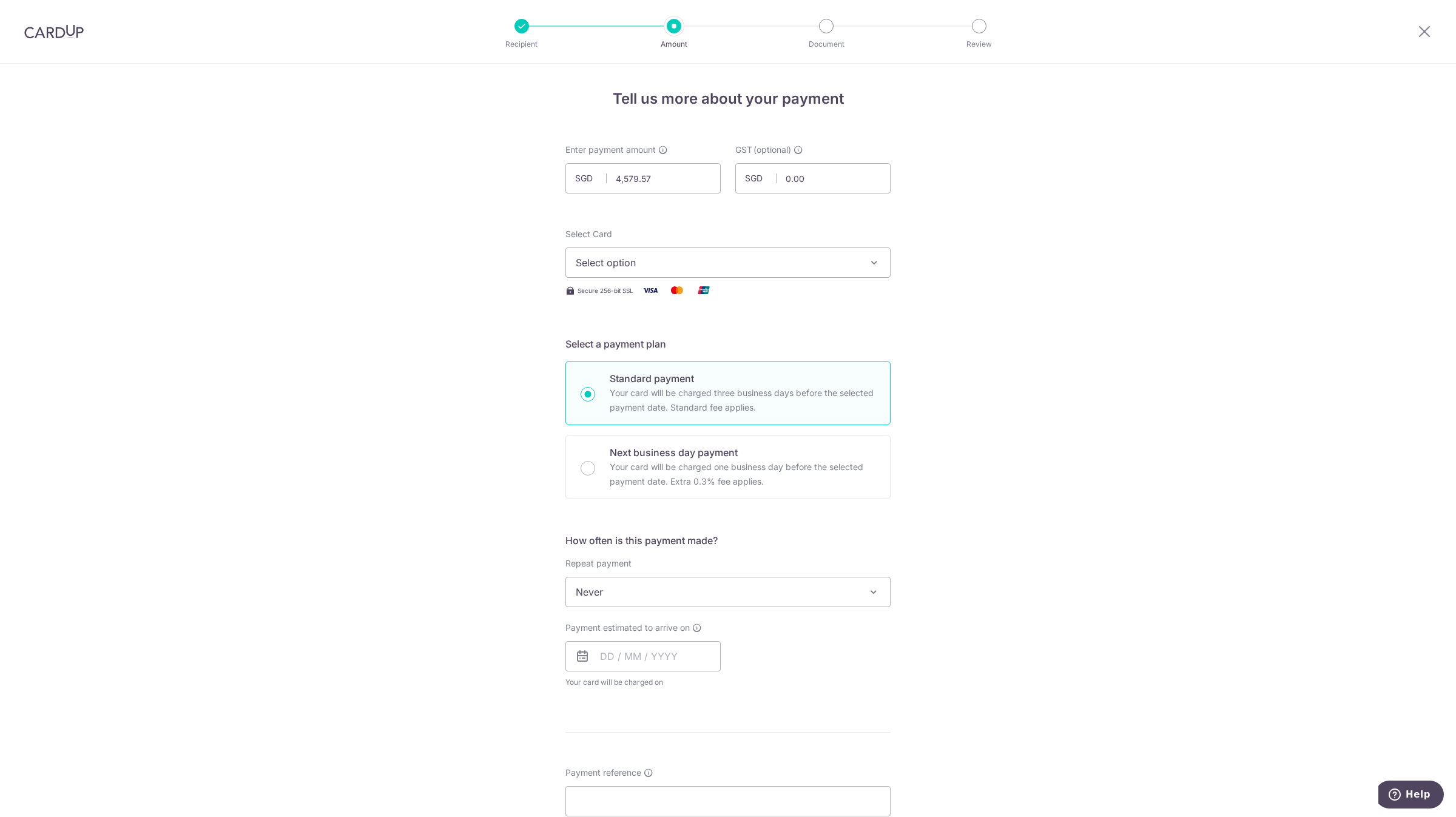
click at [659, 264] on span "Select option" at bounding box center [717, 263] width 282 height 15
click at [664, 353] on span "**** 0142" at bounding box center [728, 350] width 305 height 15
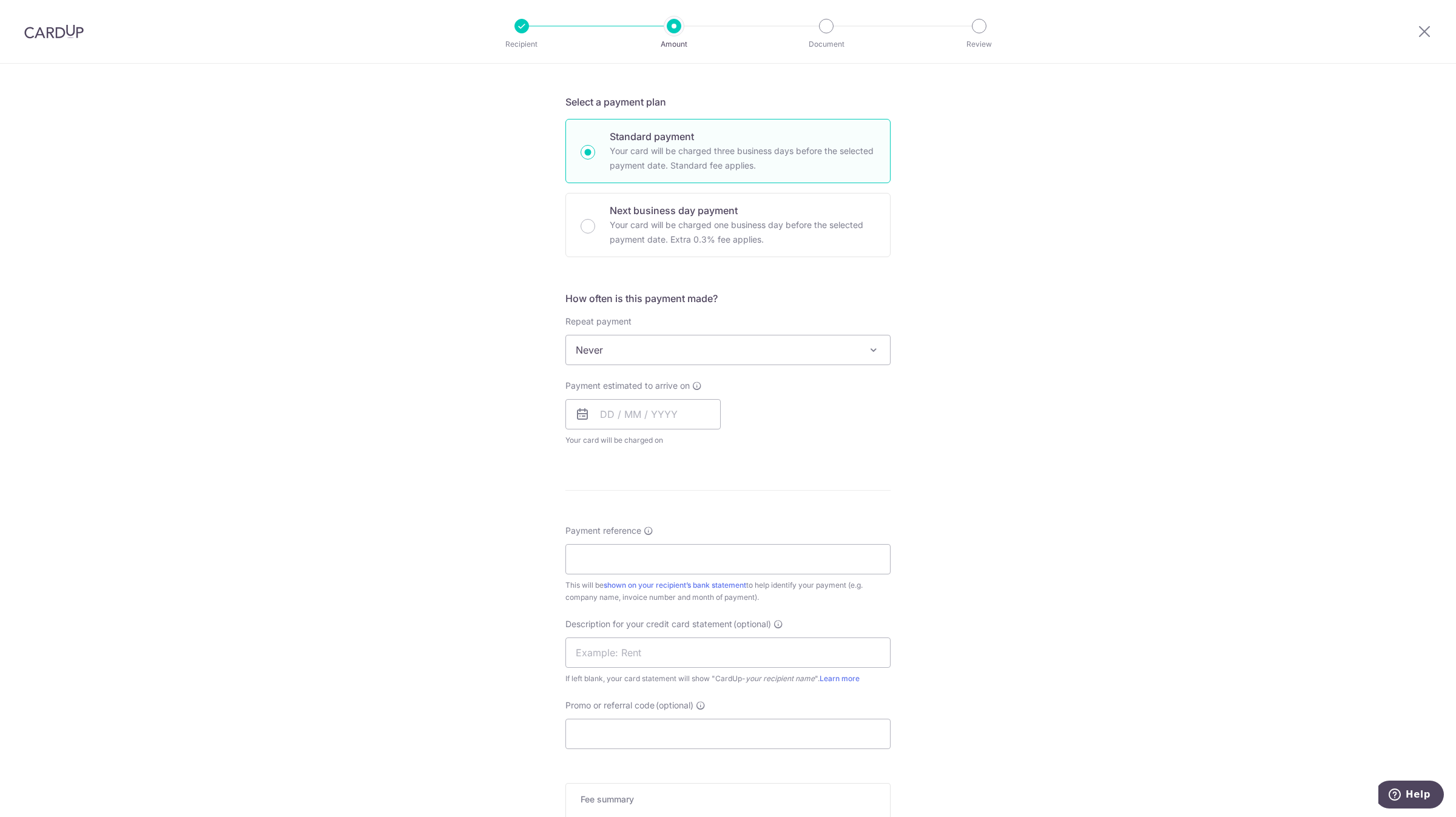
scroll to position [364, 0]
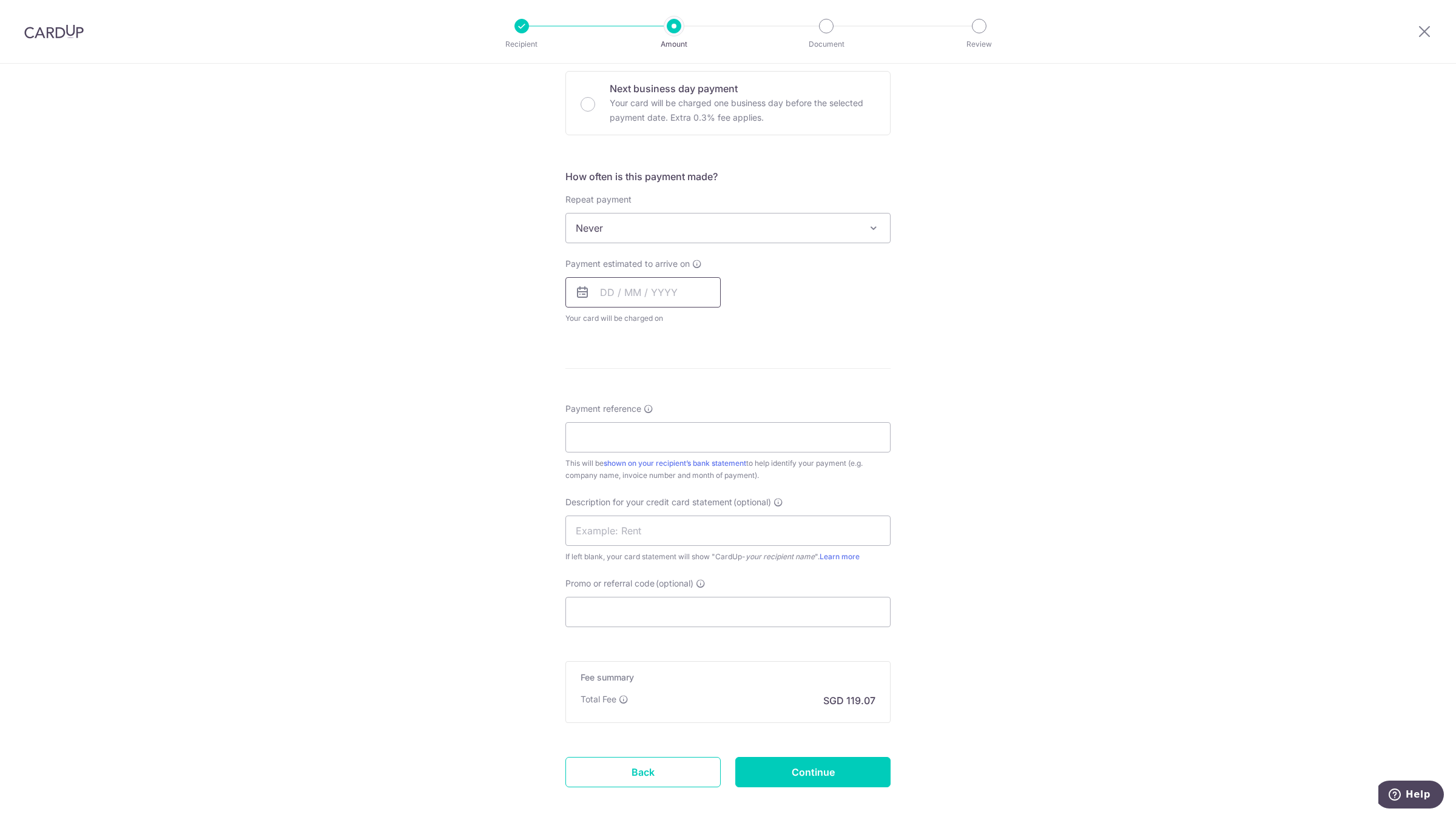
click at [636, 293] on input "text" at bounding box center [643, 292] width 155 height 30
click at [687, 401] on link "9" at bounding box center [687, 403] width 20 height 20
type input "09/10/2025"
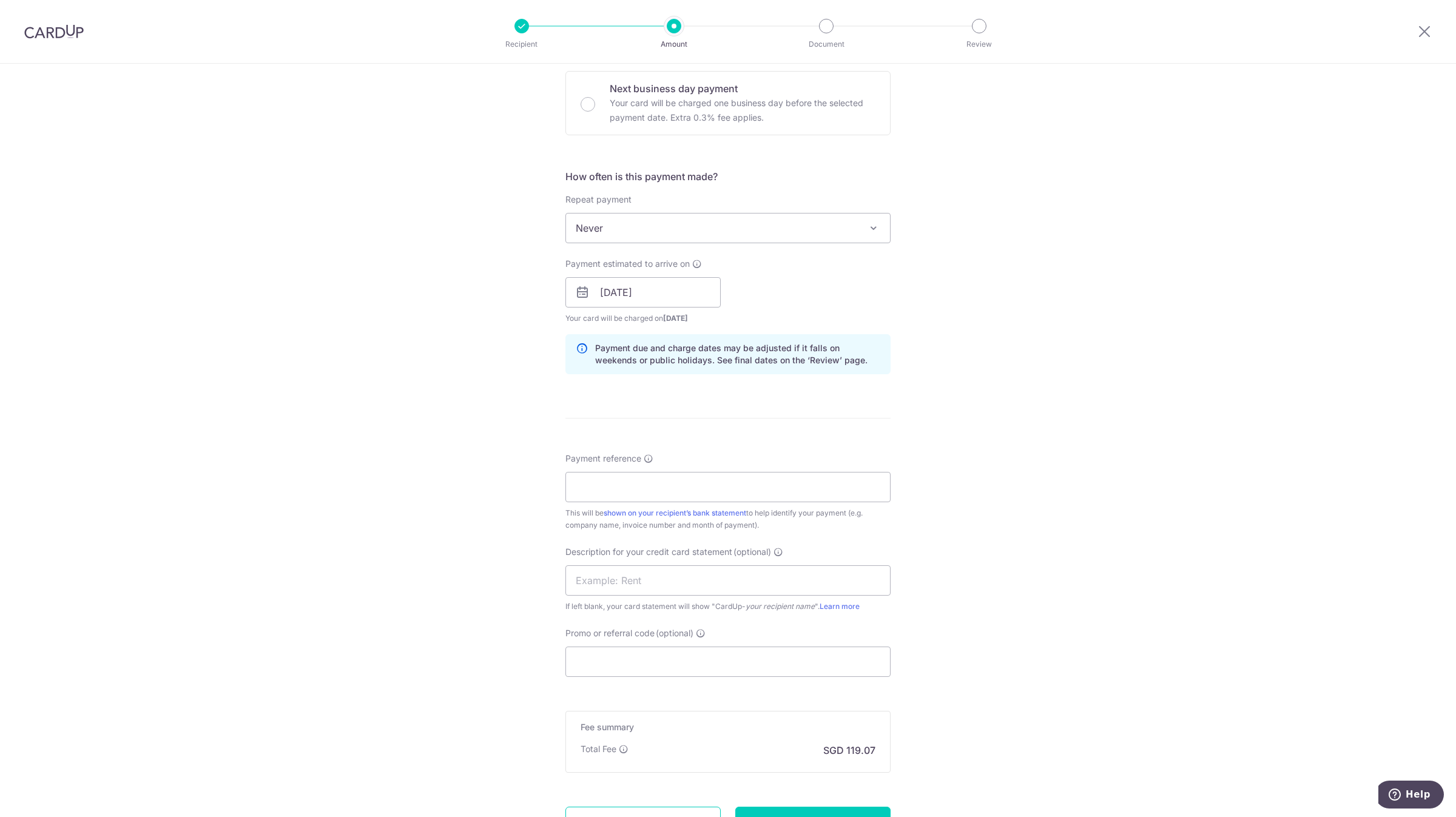
drag, startPoint x: 414, startPoint y: 427, endPoint x: 441, endPoint y: 426, distance: 27.0
click at [413, 426] on div "Tell us more about your payment Enter payment amount SGD 4,579.57 4579.57 GST (…" at bounding box center [728, 314] width 1456 height 1228
click at [604, 487] on input "Payment reference" at bounding box center [728, 487] width 325 height 30
paste input "126321 126320 126284 126221 125938"
type input "126321 126320 126284 126221 125938"
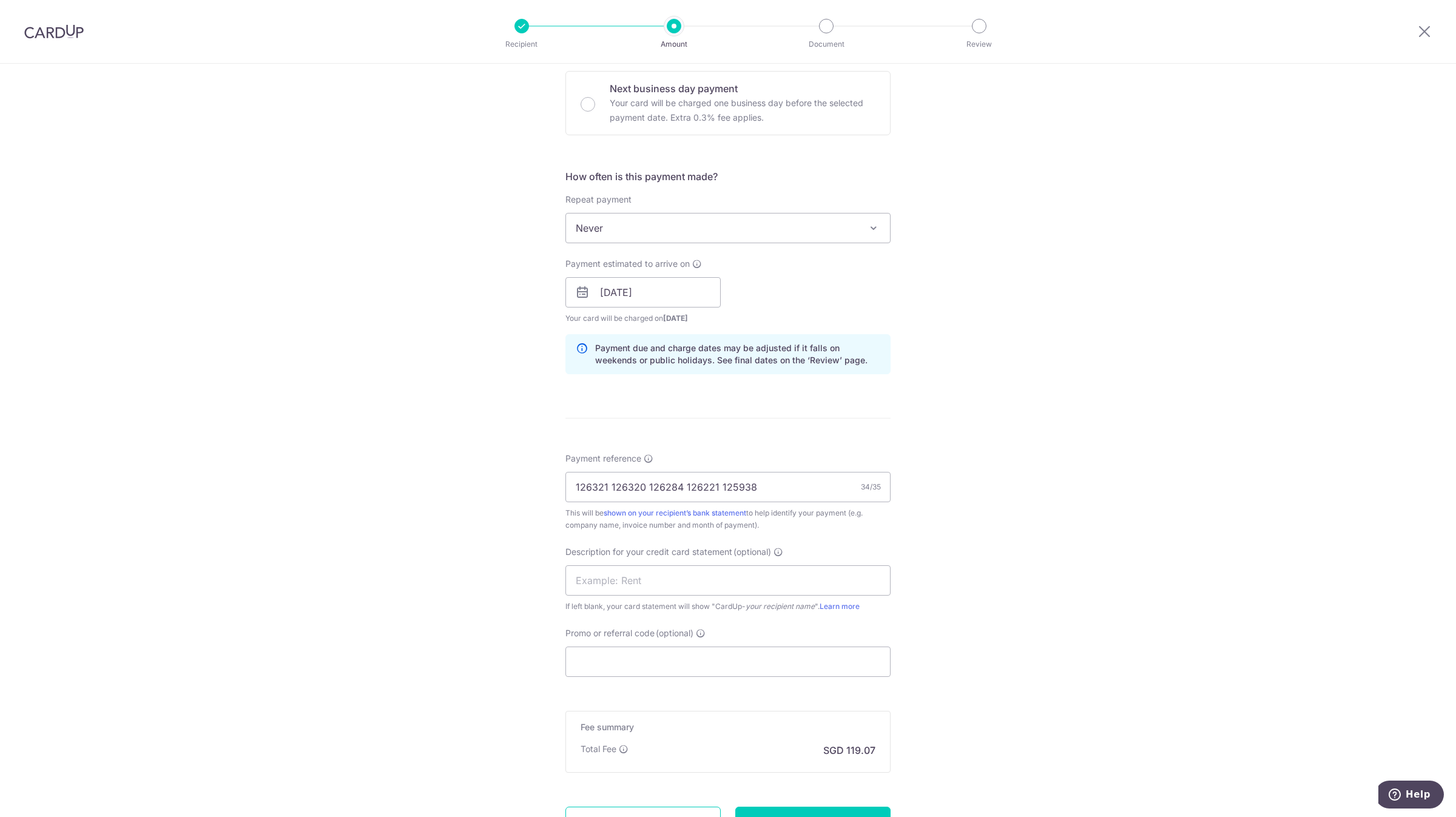
click at [599, 563] on div "Description for your credit card statement (optional) If left blank, your card …" at bounding box center [728, 579] width 325 height 67
click at [603, 576] on input "text" at bounding box center [728, 581] width 325 height 30
type input "a"
type input "ABRASIVE SEPINV"
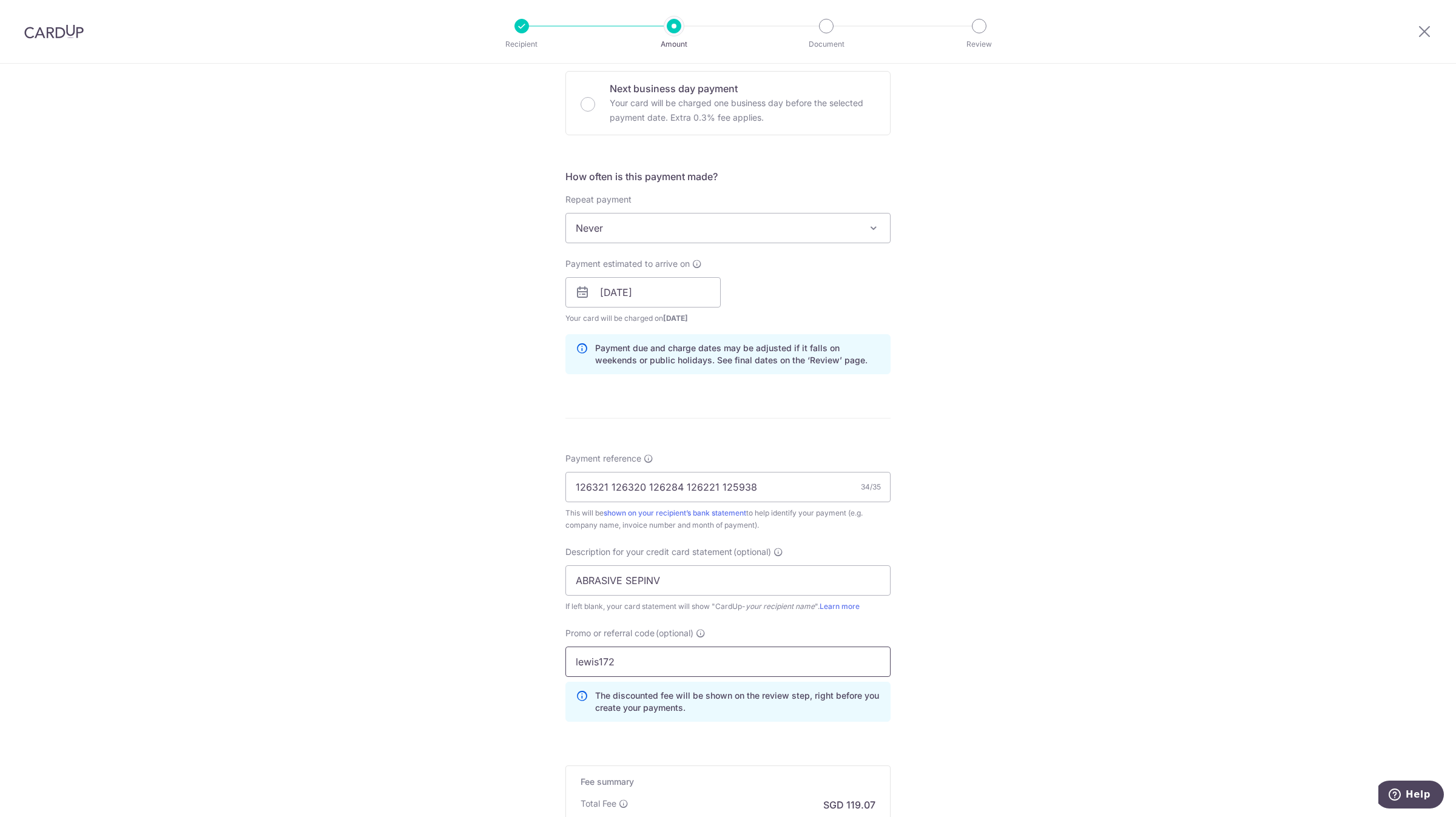
type input "lewis172"
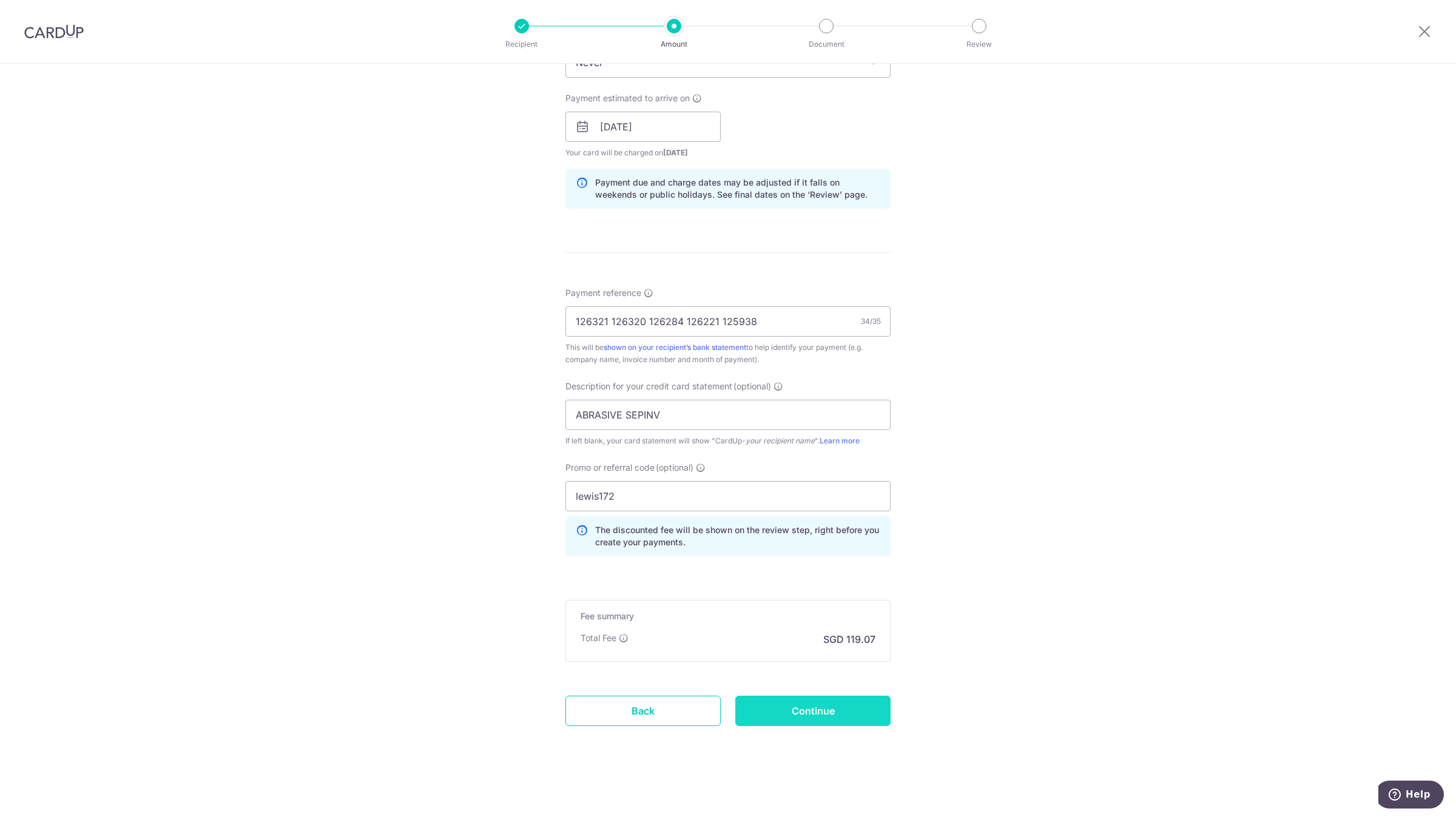
click at [837, 699] on input "Continue" at bounding box center [813, 710] width 155 height 30
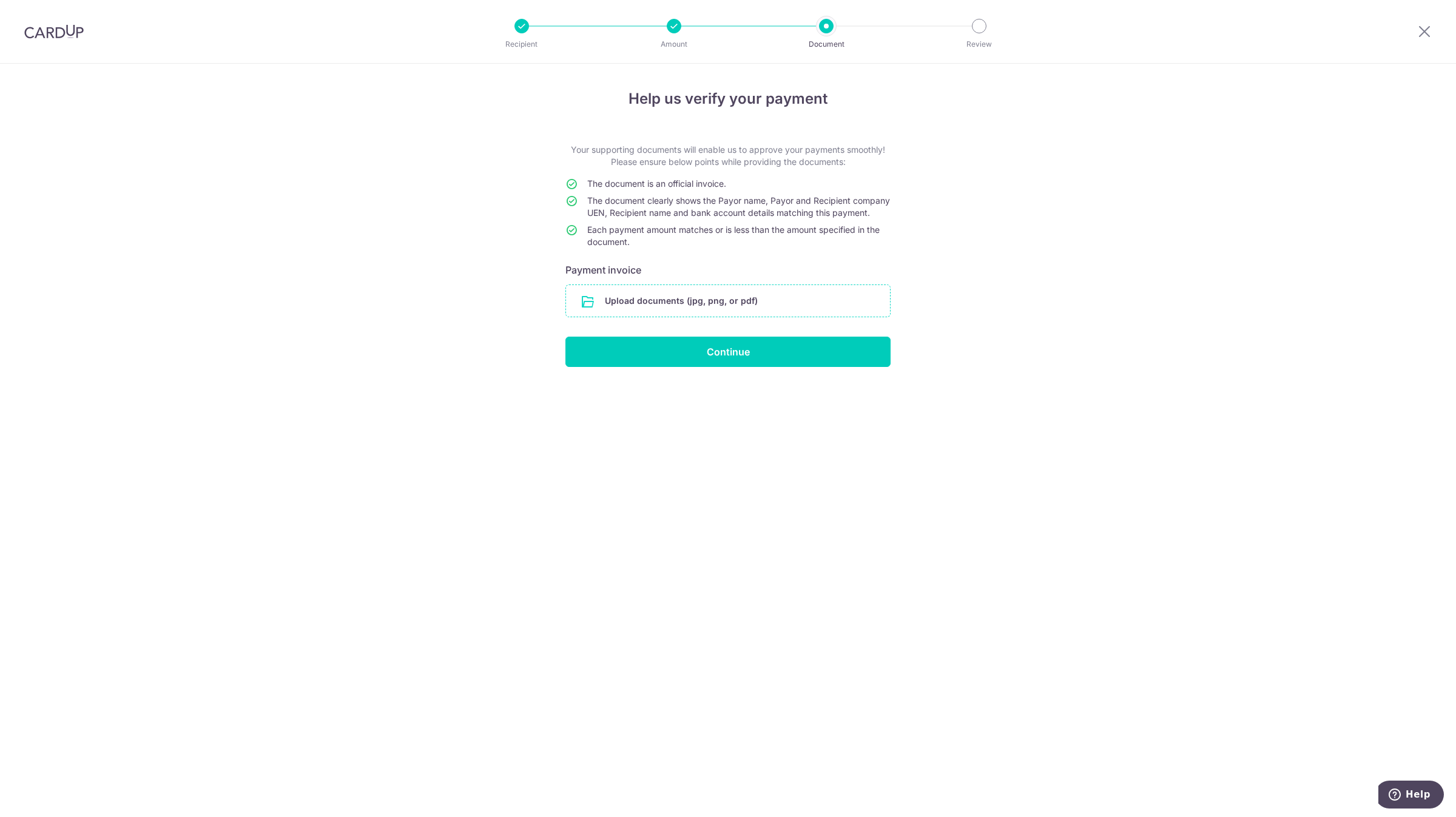
click at [773, 311] on input "file" at bounding box center [728, 301] width 324 height 31
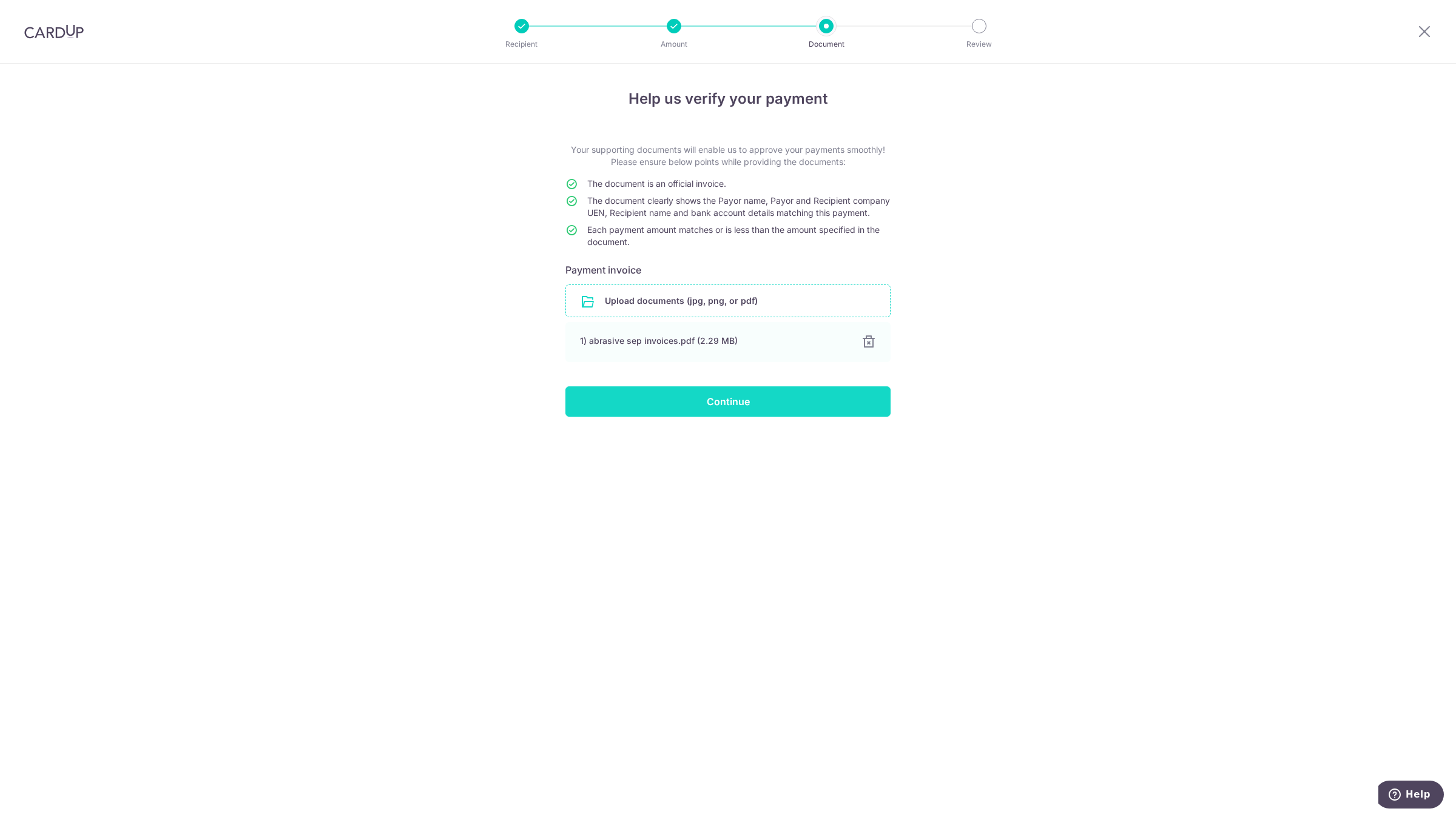
click at [705, 410] on input "Continue" at bounding box center [728, 402] width 325 height 30
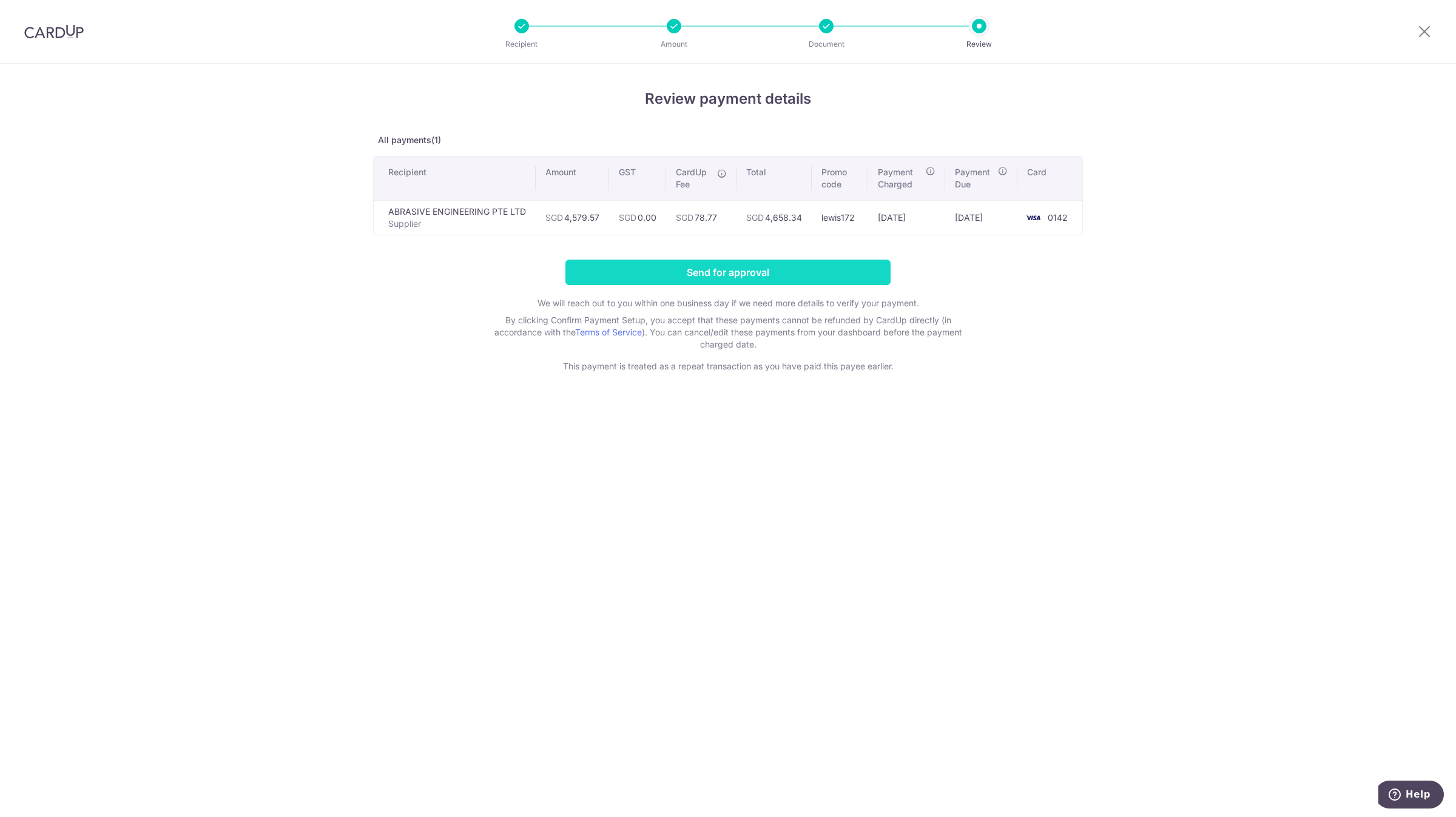
click at [686, 273] on input "Send for approval" at bounding box center [728, 272] width 325 height 25
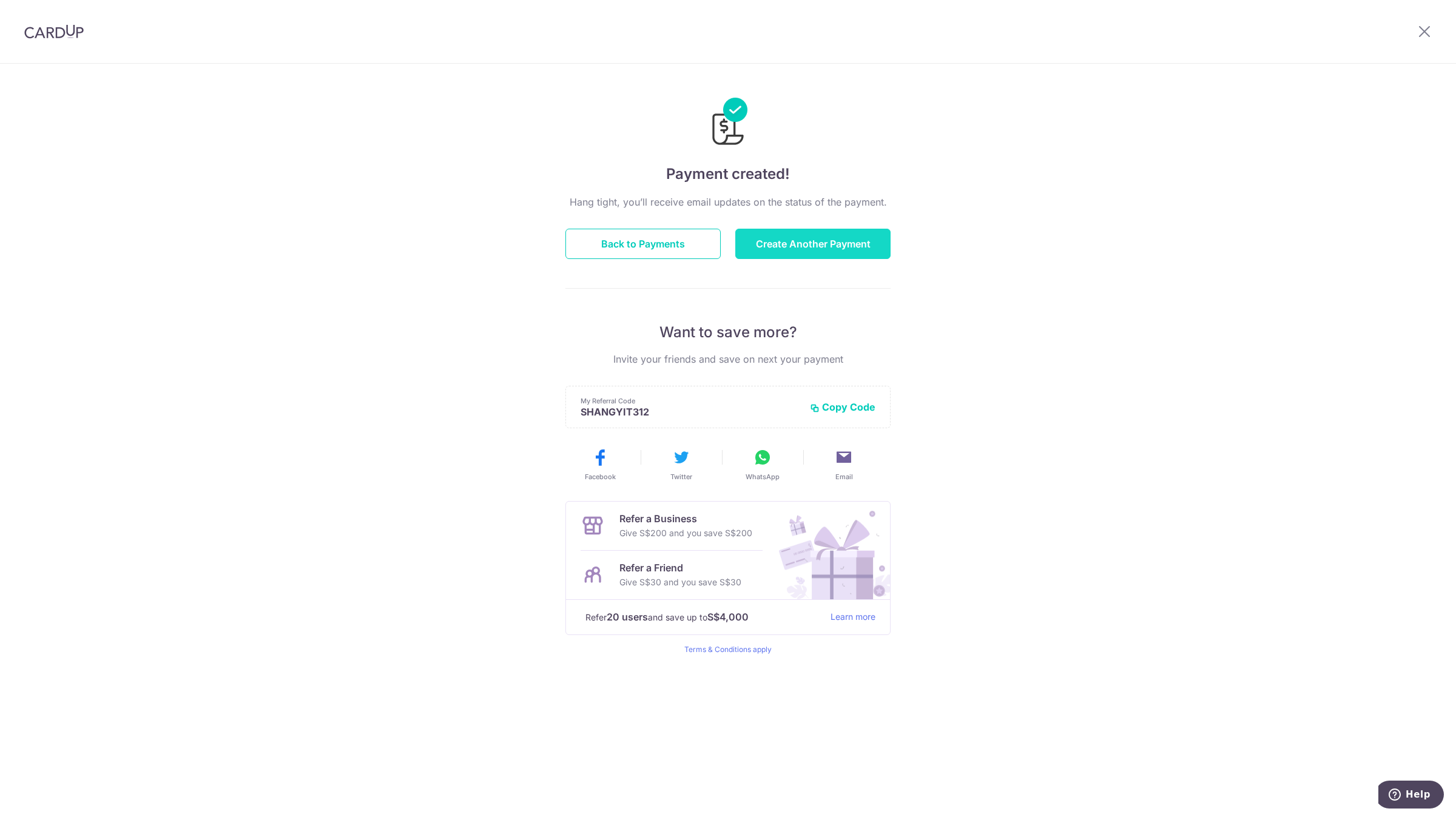
click at [782, 241] on button "Create Another Payment" at bounding box center [813, 244] width 155 height 30
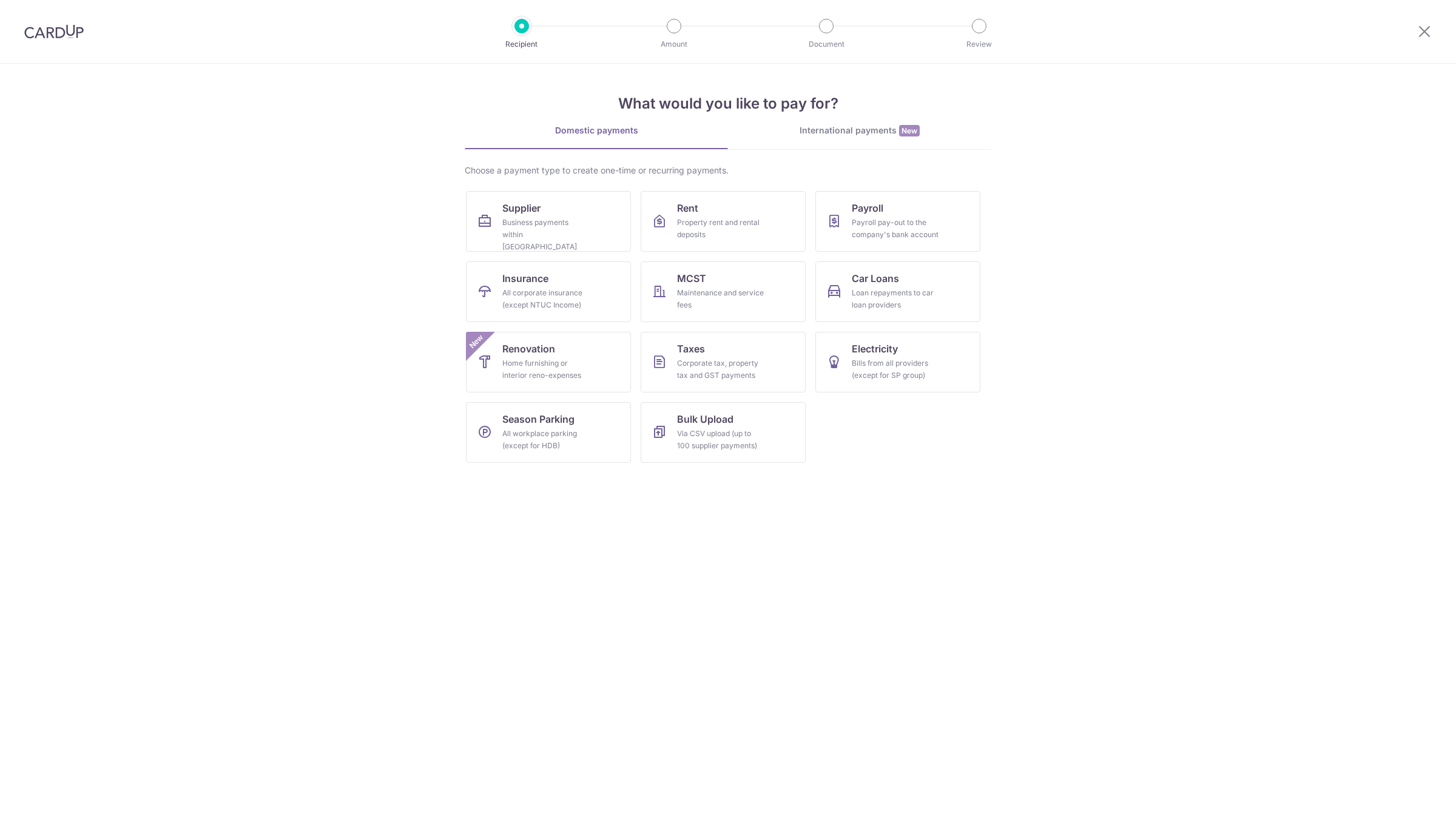
click at [547, 220] on div "Business payments within [GEOGRAPHIC_DATA]" at bounding box center [546, 235] width 87 height 36
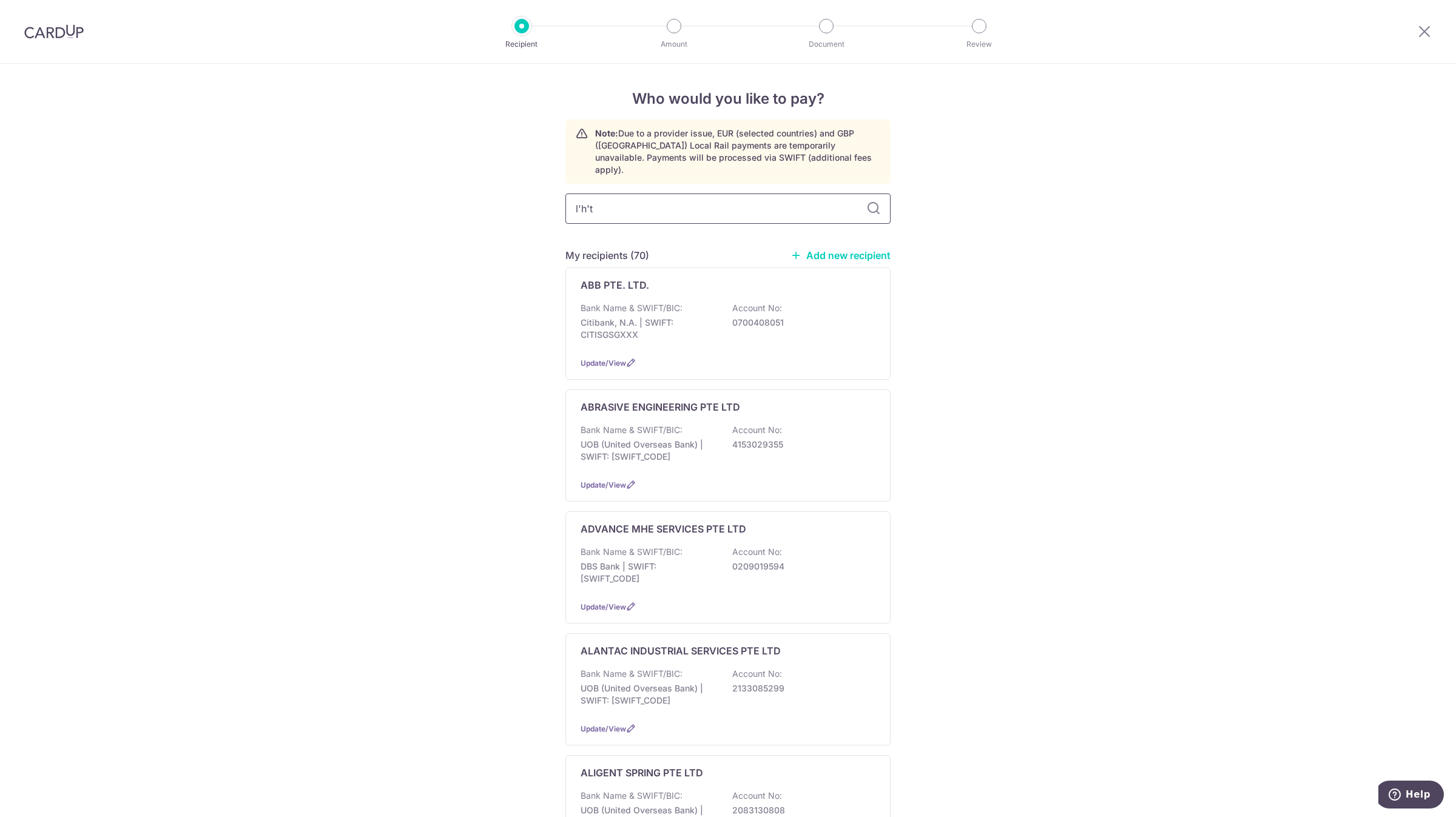
type input "lht"
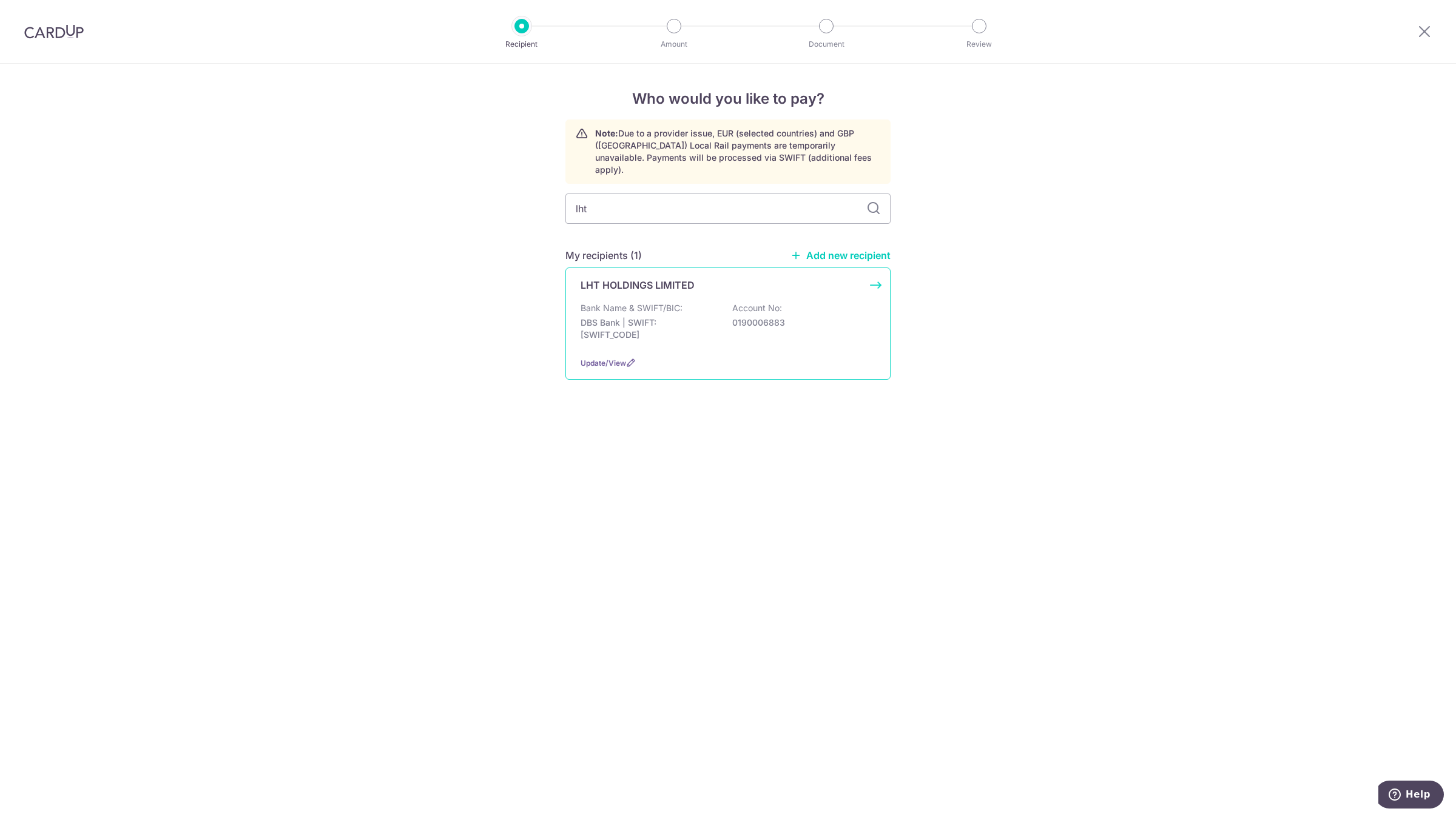
click at [673, 317] on p "DBS Bank | SWIFT: [SWIFT_CODE]" at bounding box center [649, 329] width 136 height 25
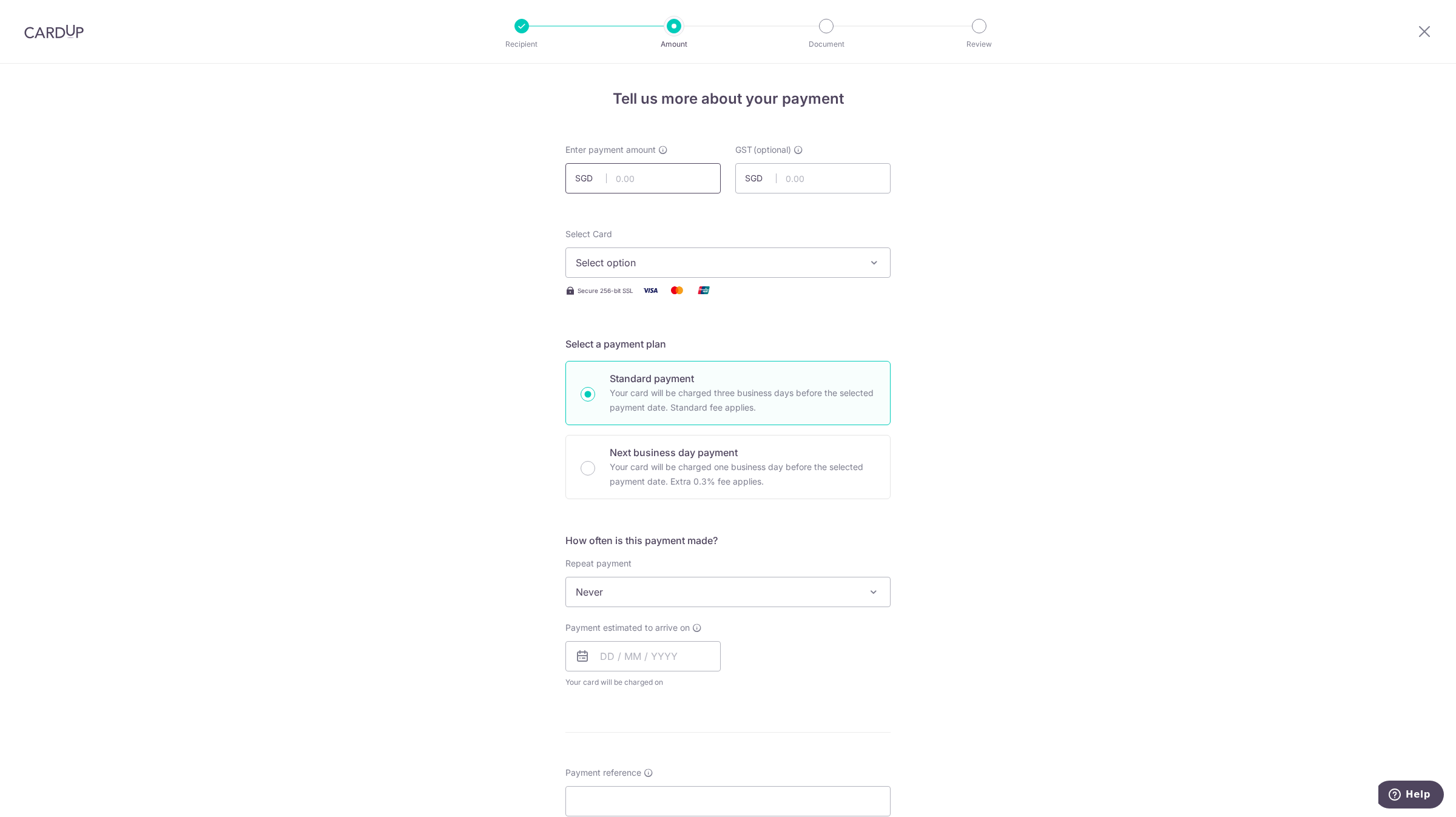
click at [662, 185] on input "text" at bounding box center [643, 178] width 155 height 30
paste input "967.92"
type input "967.92"
click at [652, 265] on span "Select option" at bounding box center [717, 263] width 282 height 15
click at [629, 341] on link "**** 0142" at bounding box center [728, 349] width 324 height 29
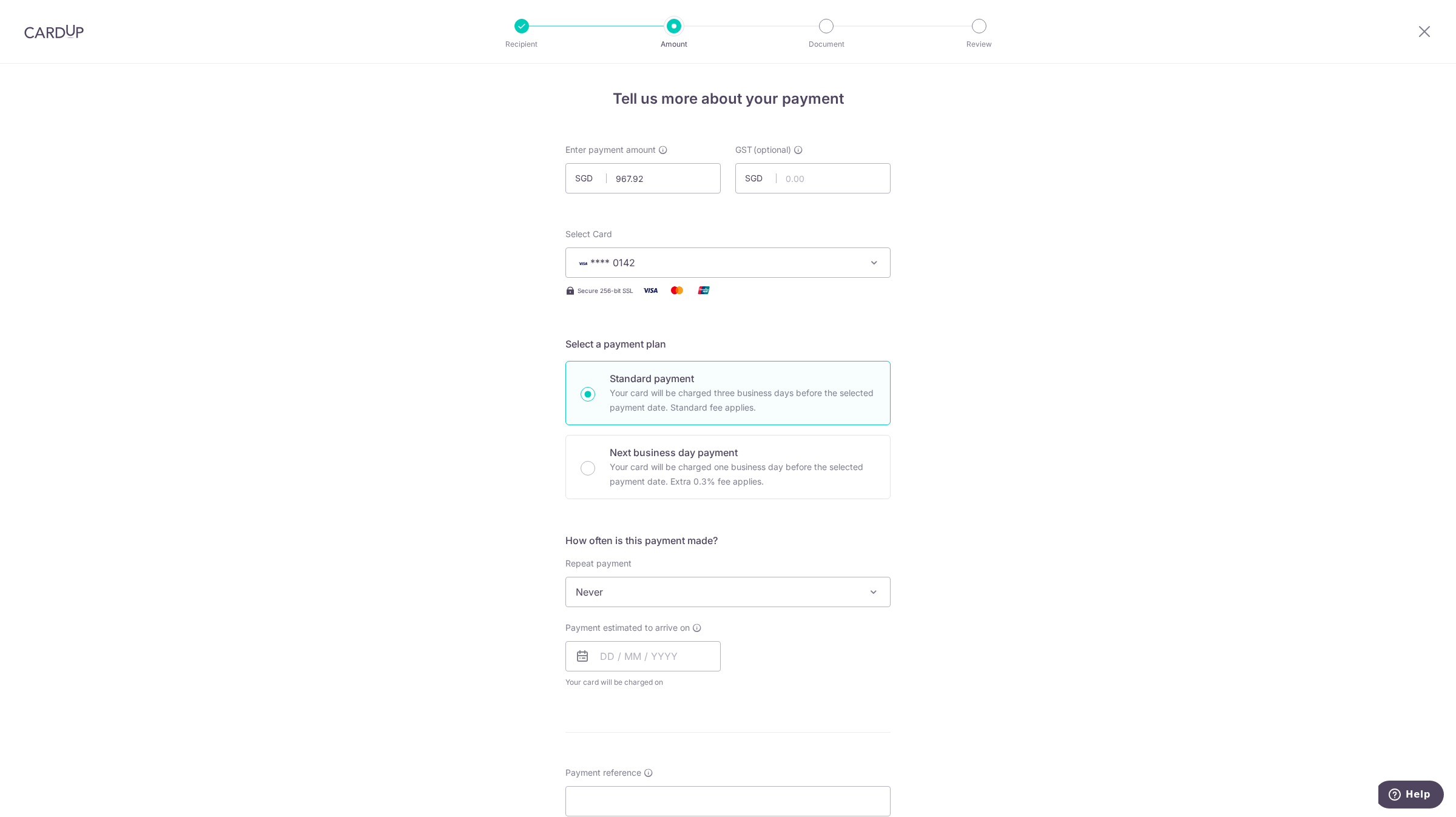
click at [431, 372] on div "Tell us more about your payment Enter payment amount SGD 967.92 967.92 GST (opt…" at bounding box center [728, 654] width 1456 height 1179
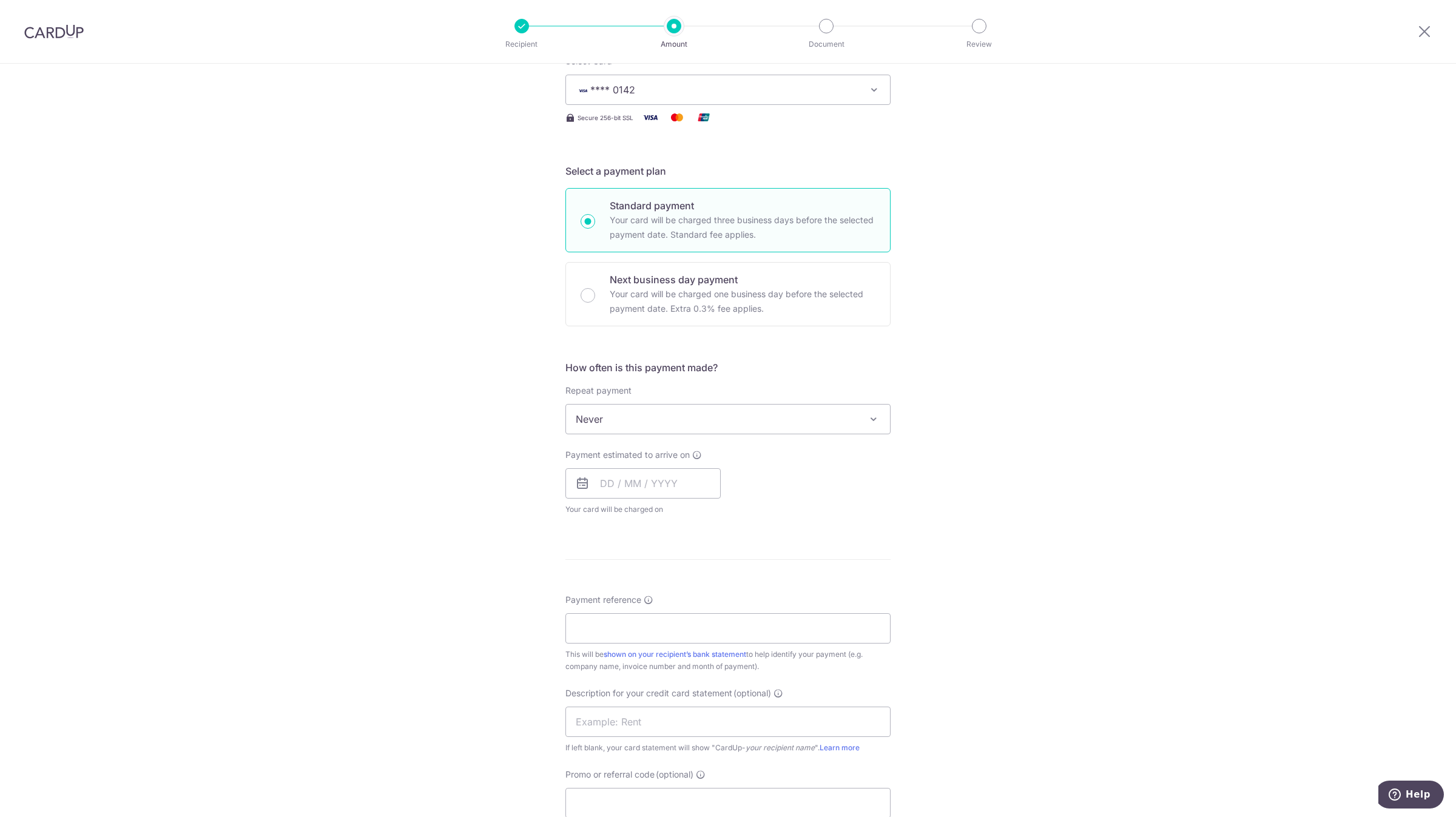
scroll to position [273, 0]
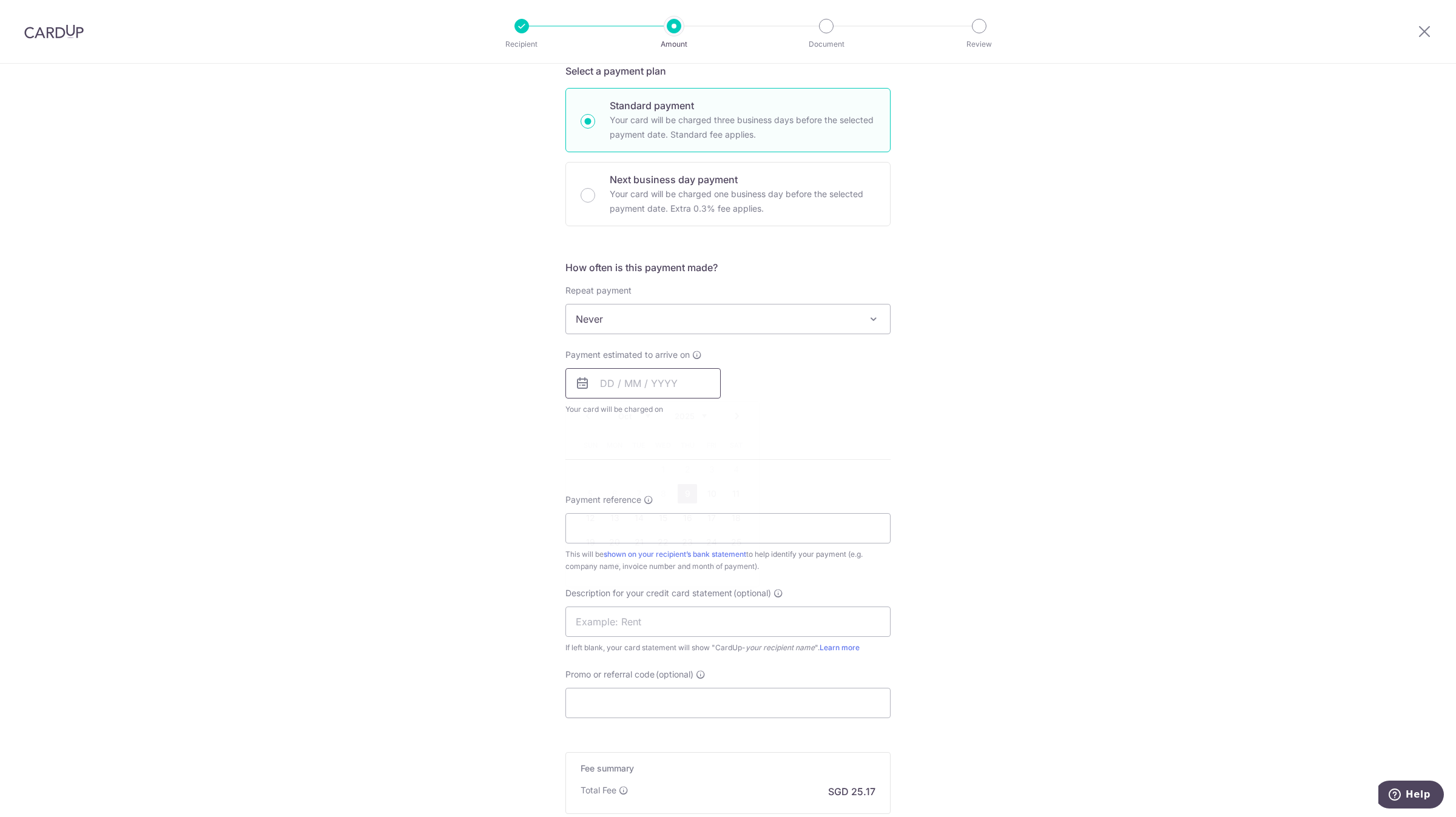
click at [647, 380] on input "text" at bounding box center [643, 383] width 155 height 30
click at [680, 485] on link "9" at bounding box center [687, 494] width 20 height 20
type input "09/10/2025"
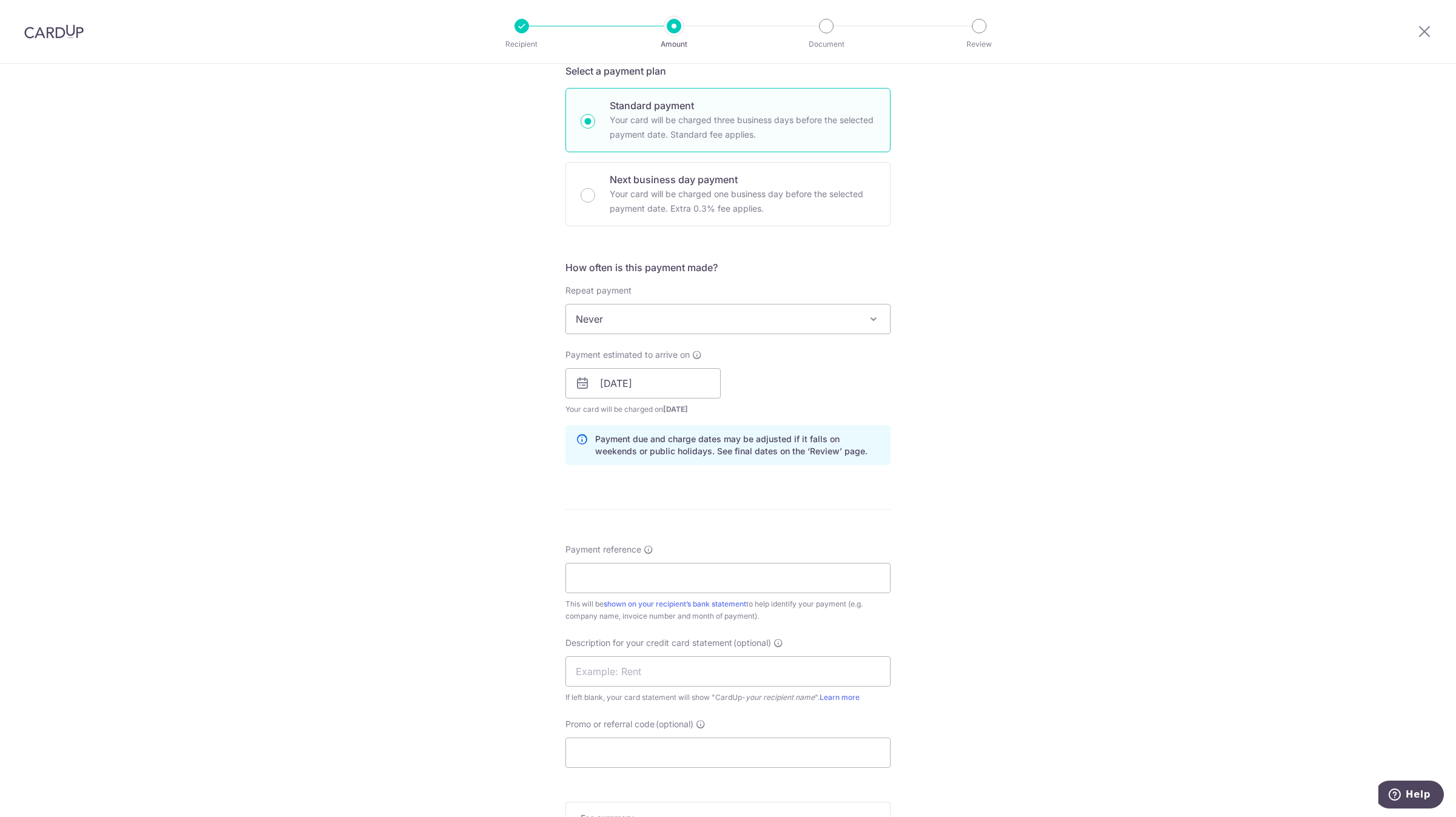
drag, startPoint x: 450, startPoint y: 524, endPoint x: 516, endPoint y: 539, distance: 67.7
click at [451, 523] on div "Tell us more about your payment Enter payment amount SGD 967.92 967.92 GST (opt…" at bounding box center [728, 405] width 1456 height 1228
click at [644, 563] on input "Payment reference" at bounding box center [728, 578] width 325 height 30
type input "L"
paste input "in0174 in0487 in0376"
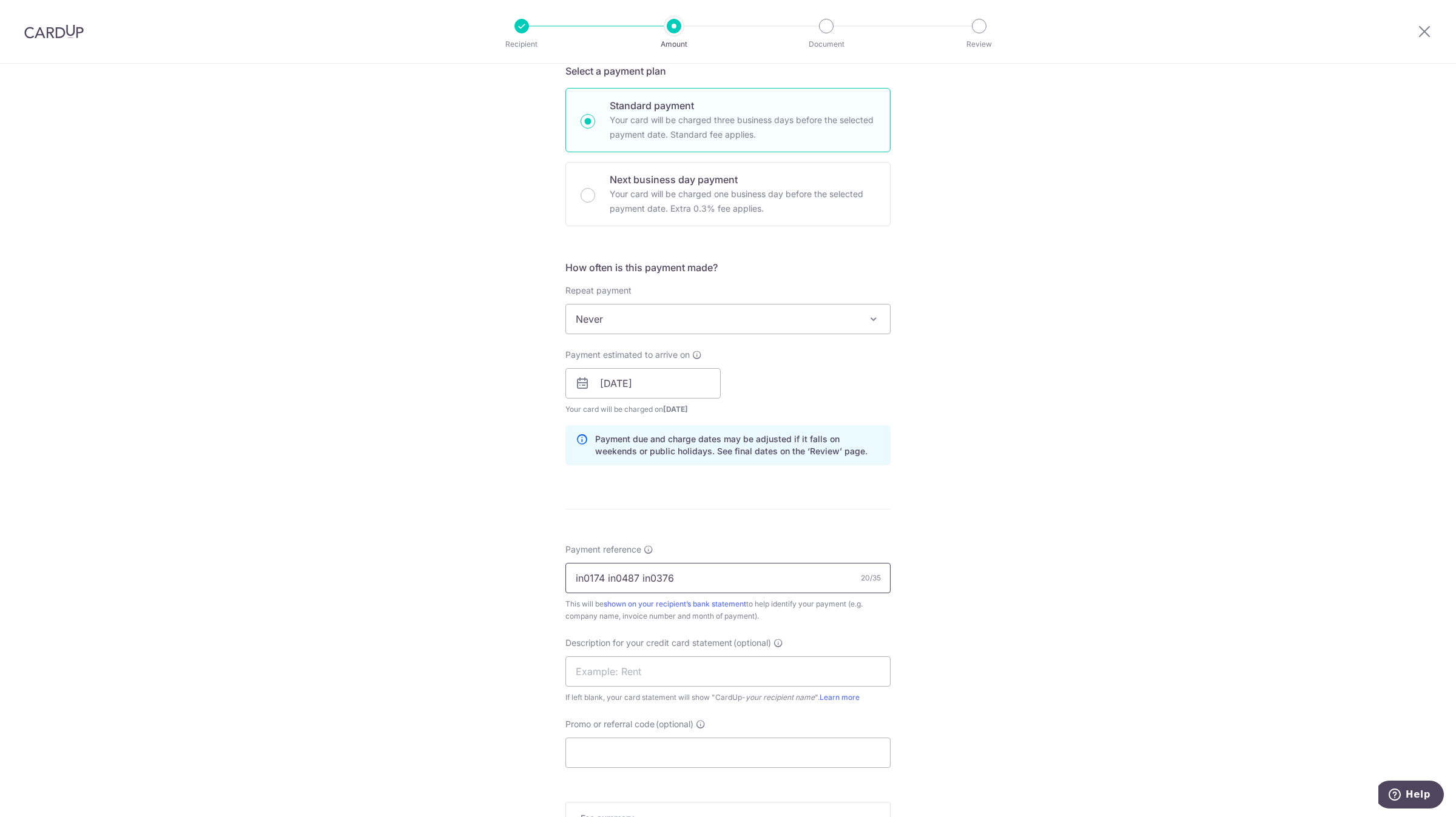
drag, startPoint x: 581, startPoint y: 577, endPoint x: 555, endPoint y: 578, distance: 26.0
click at [555, 578] on div "Tell us more about your payment Enter payment amount SGD 967.92 967.92 GST (opt…" at bounding box center [728, 405] width 1456 height 1228
type input "IN0174 IN0487 IN0376"
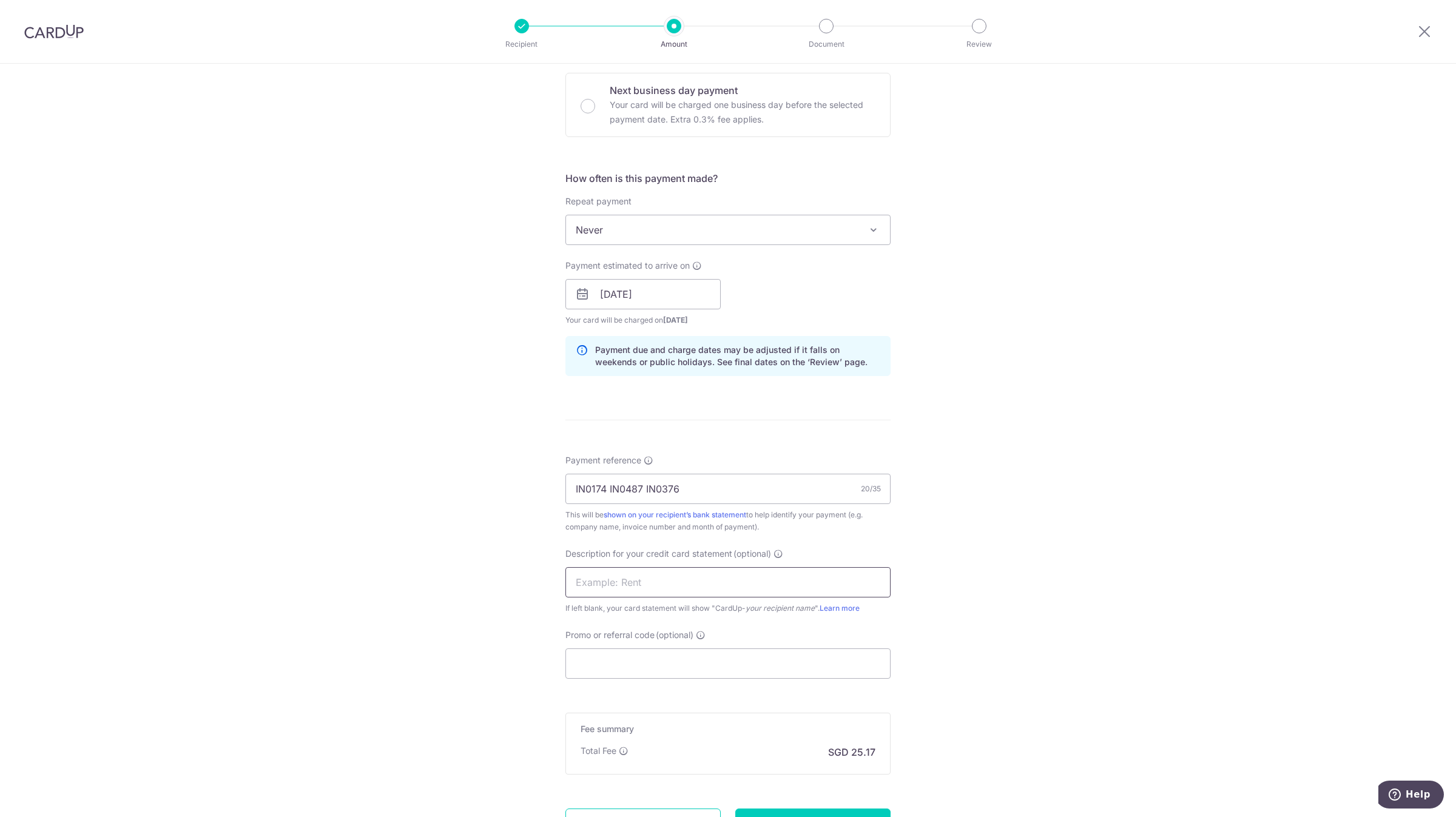
scroll to position [364, 0]
type input ","
type input "LHT0174 487 376"
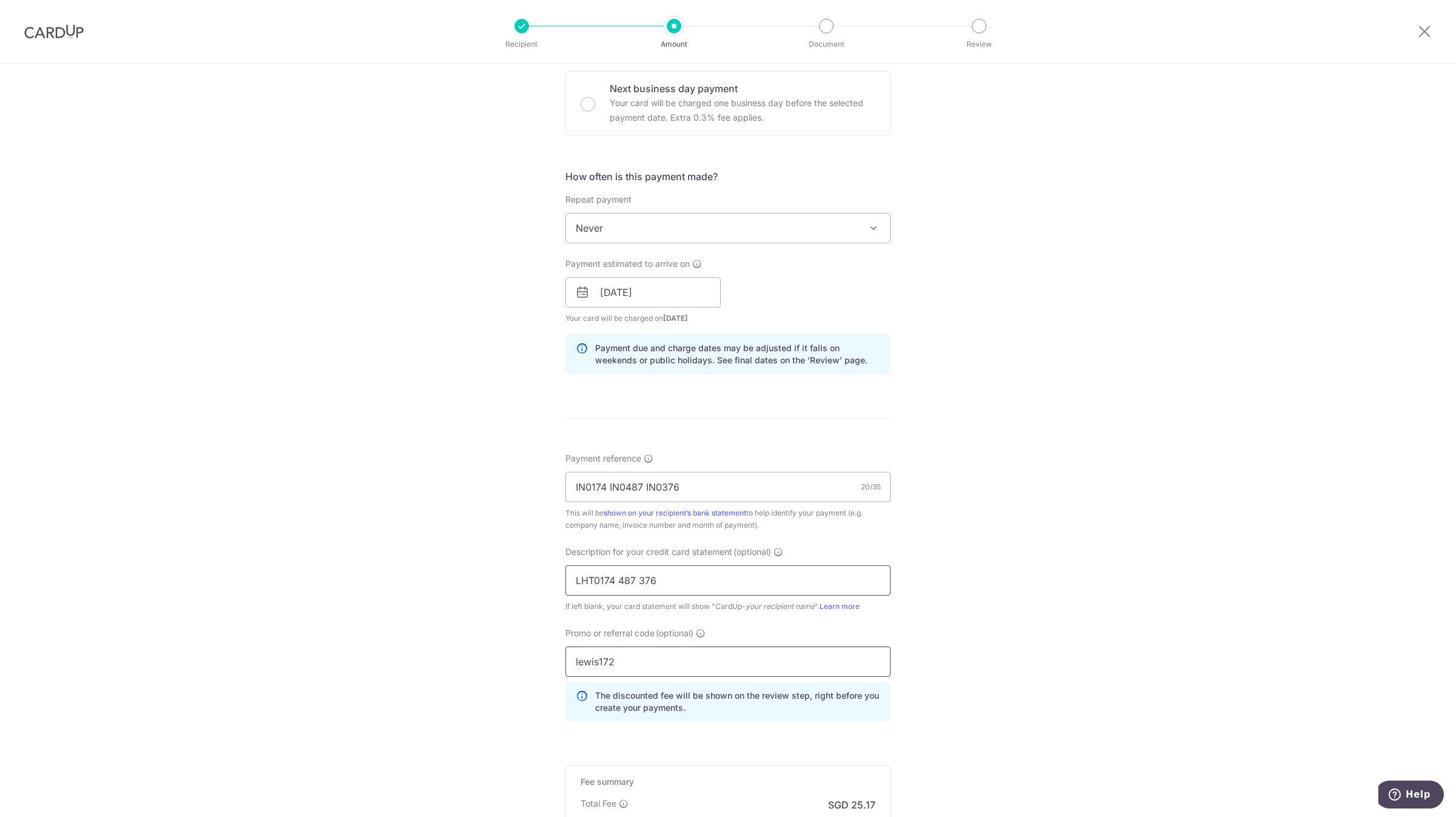
type input "lewis172"
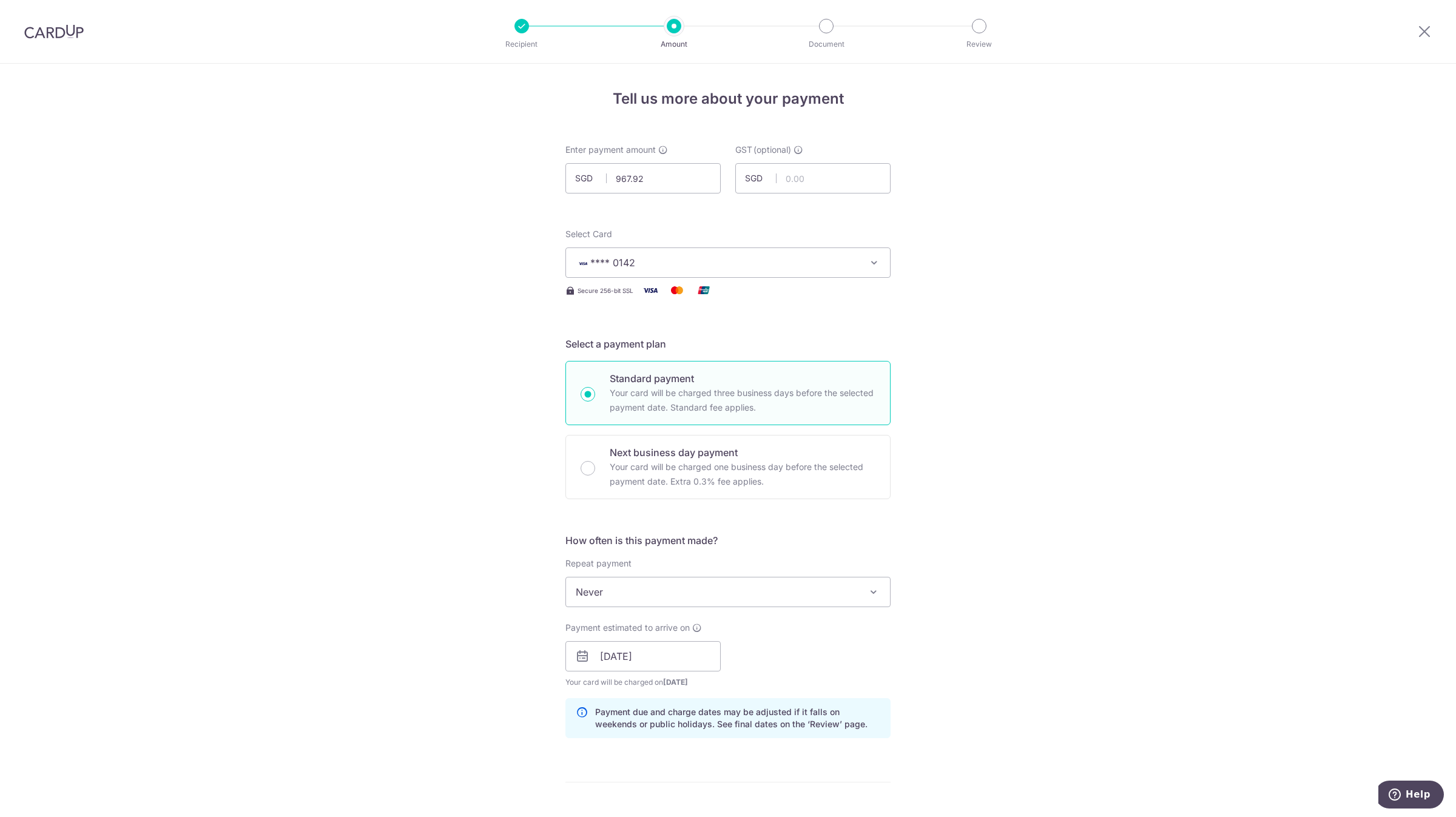
scroll to position [530, 0]
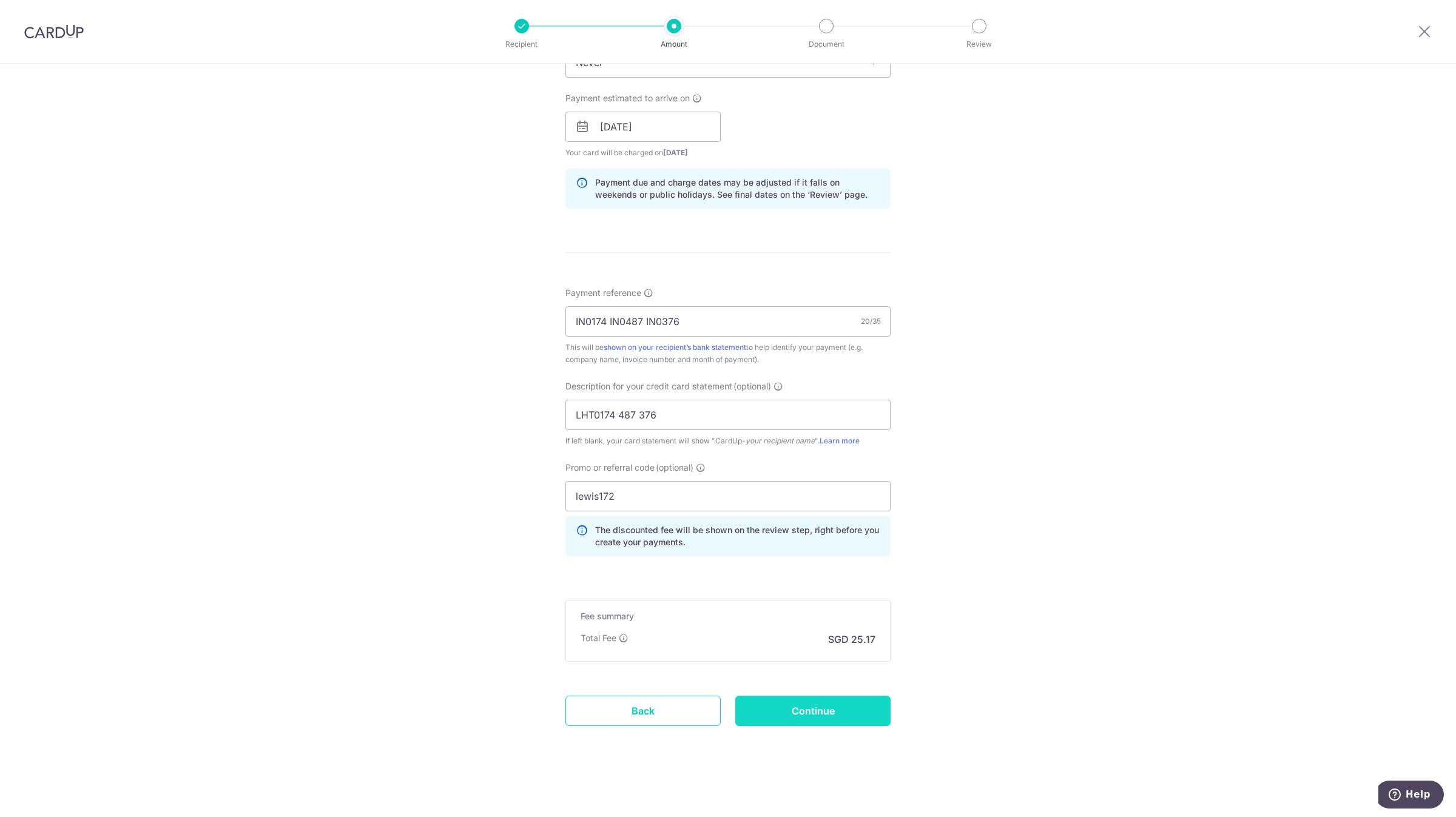
click at [792, 714] on input "Continue" at bounding box center [813, 710] width 155 height 30
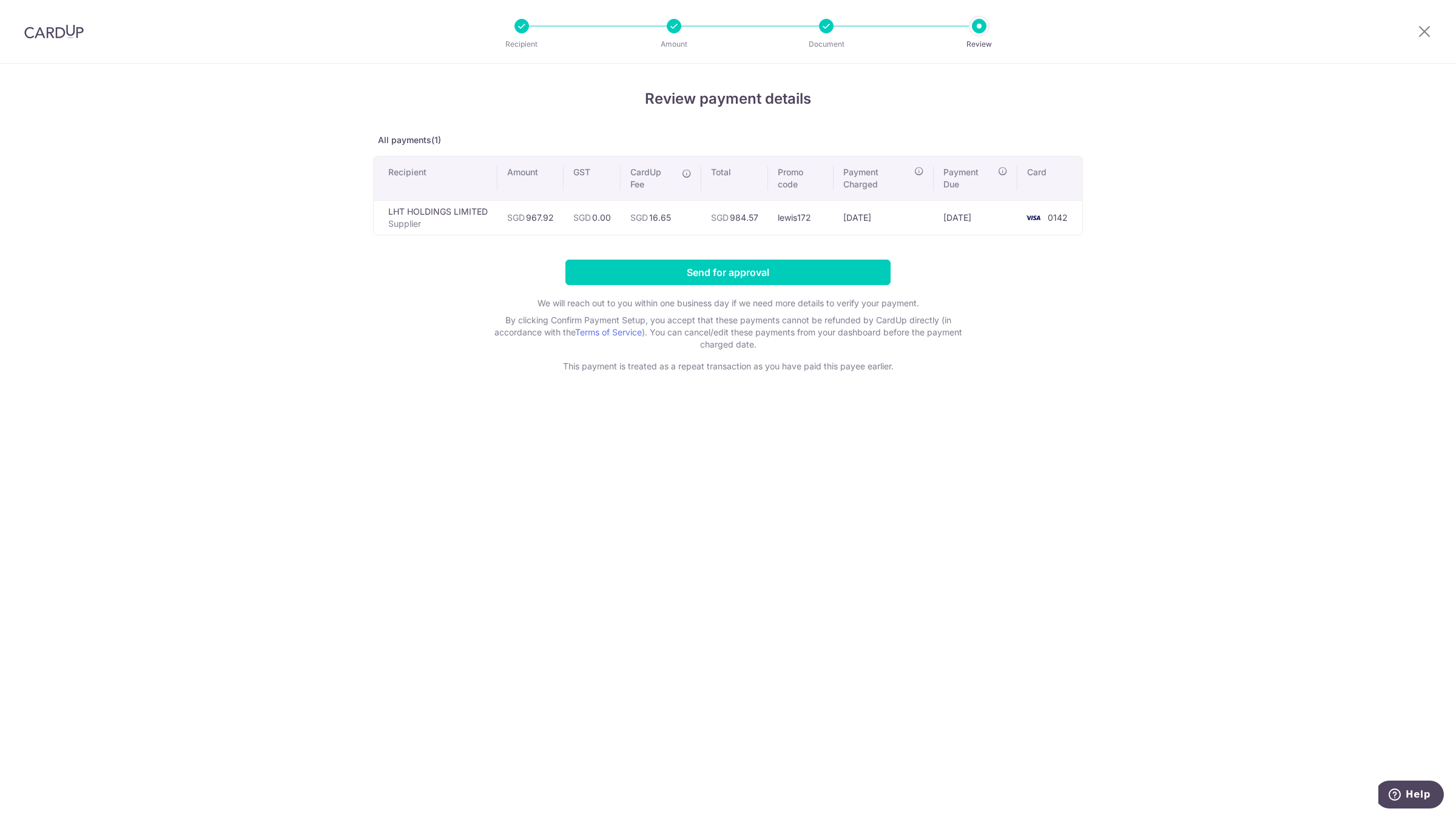
click at [703, 285] on form "Send for approval We will reach out to you within one business day if we need m…" at bounding box center [728, 315] width 710 height 112
click at [708, 277] on input "Send for approval" at bounding box center [728, 272] width 325 height 25
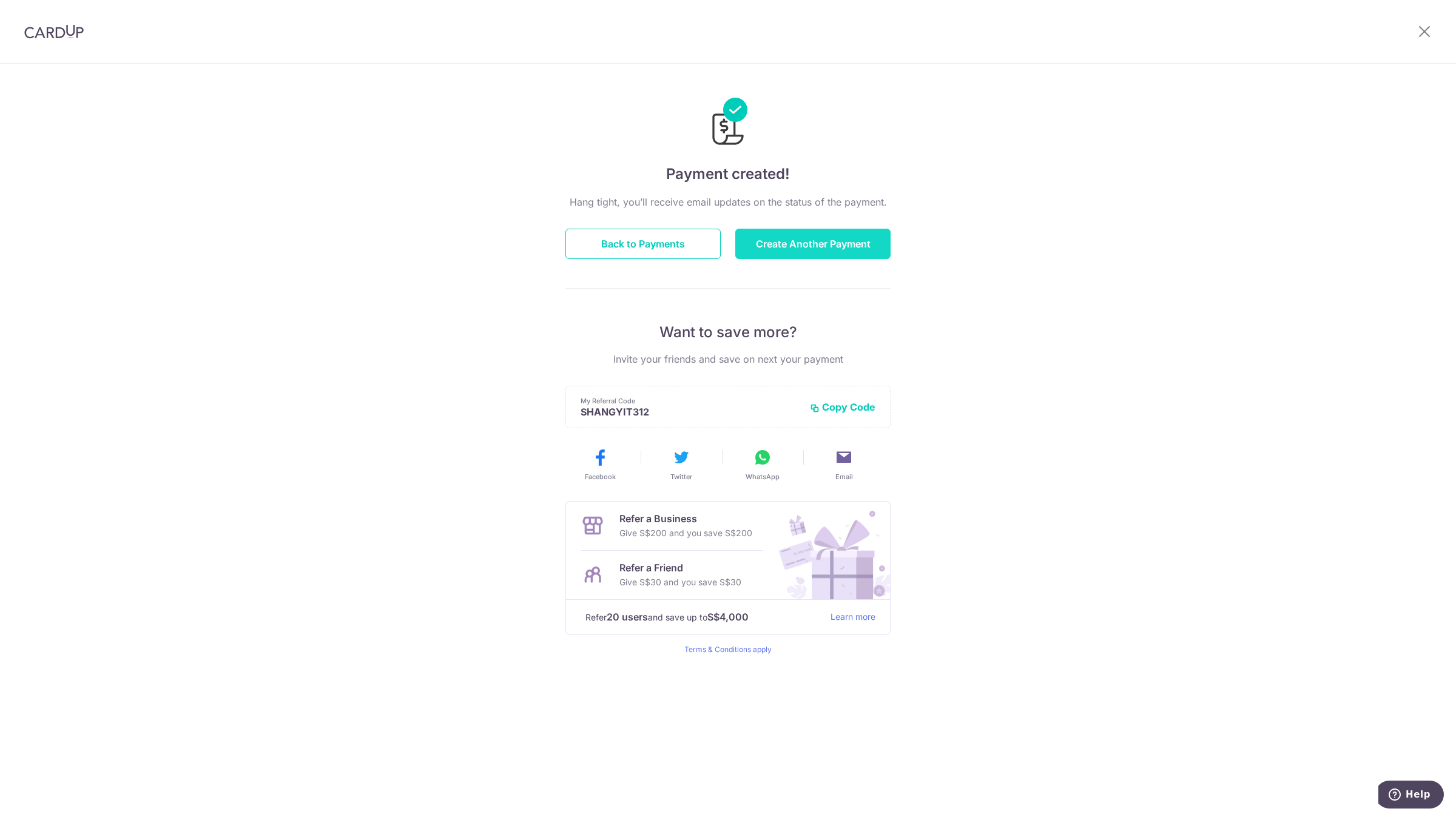
click at [773, 246] on button "Create Another Payment" at bounding box center [813, 244] width 155 height 30
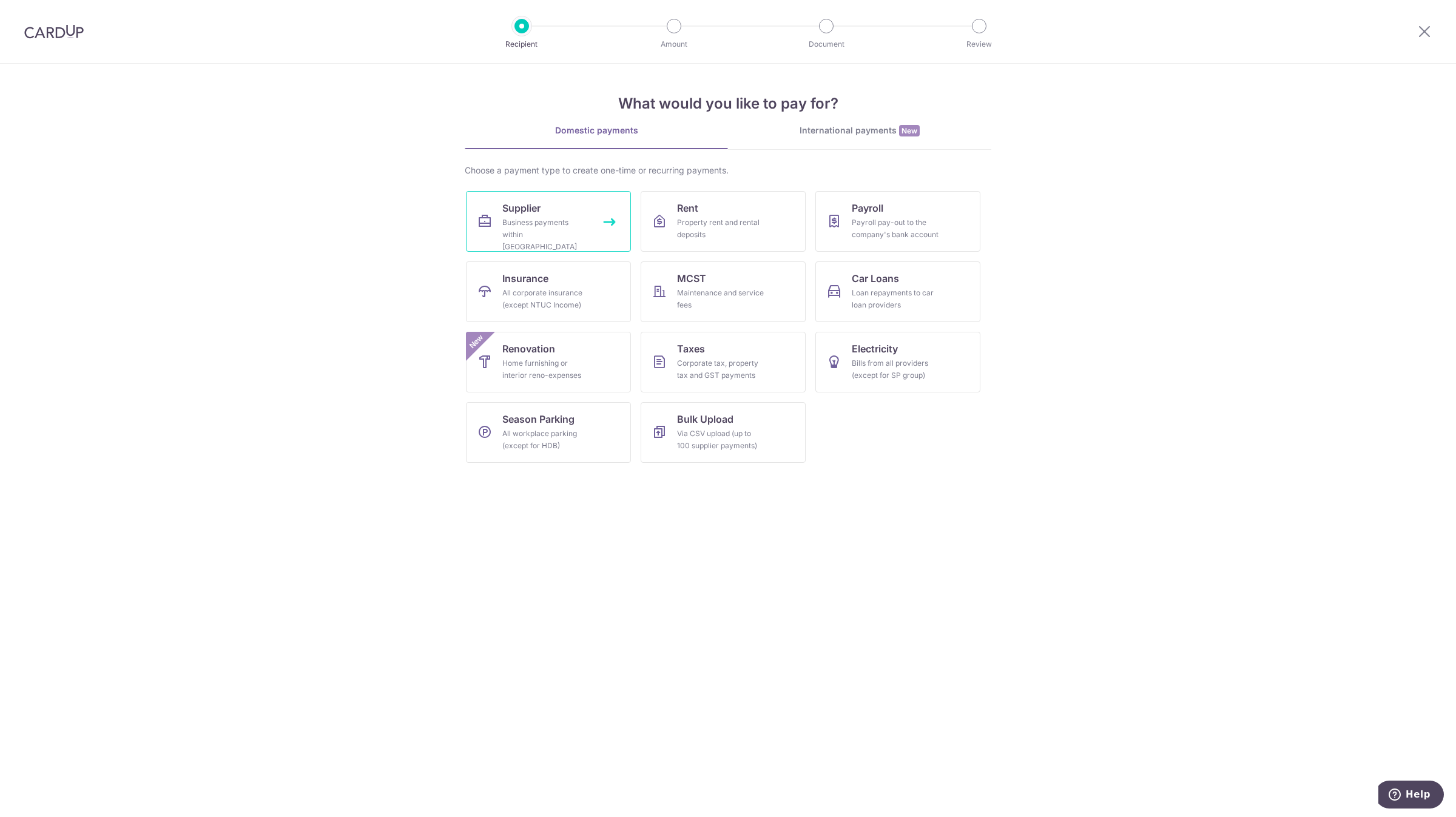
click at [526, 223] on div "Business payments within Singapore" at bounding box center [546, 235] width 87 height 36
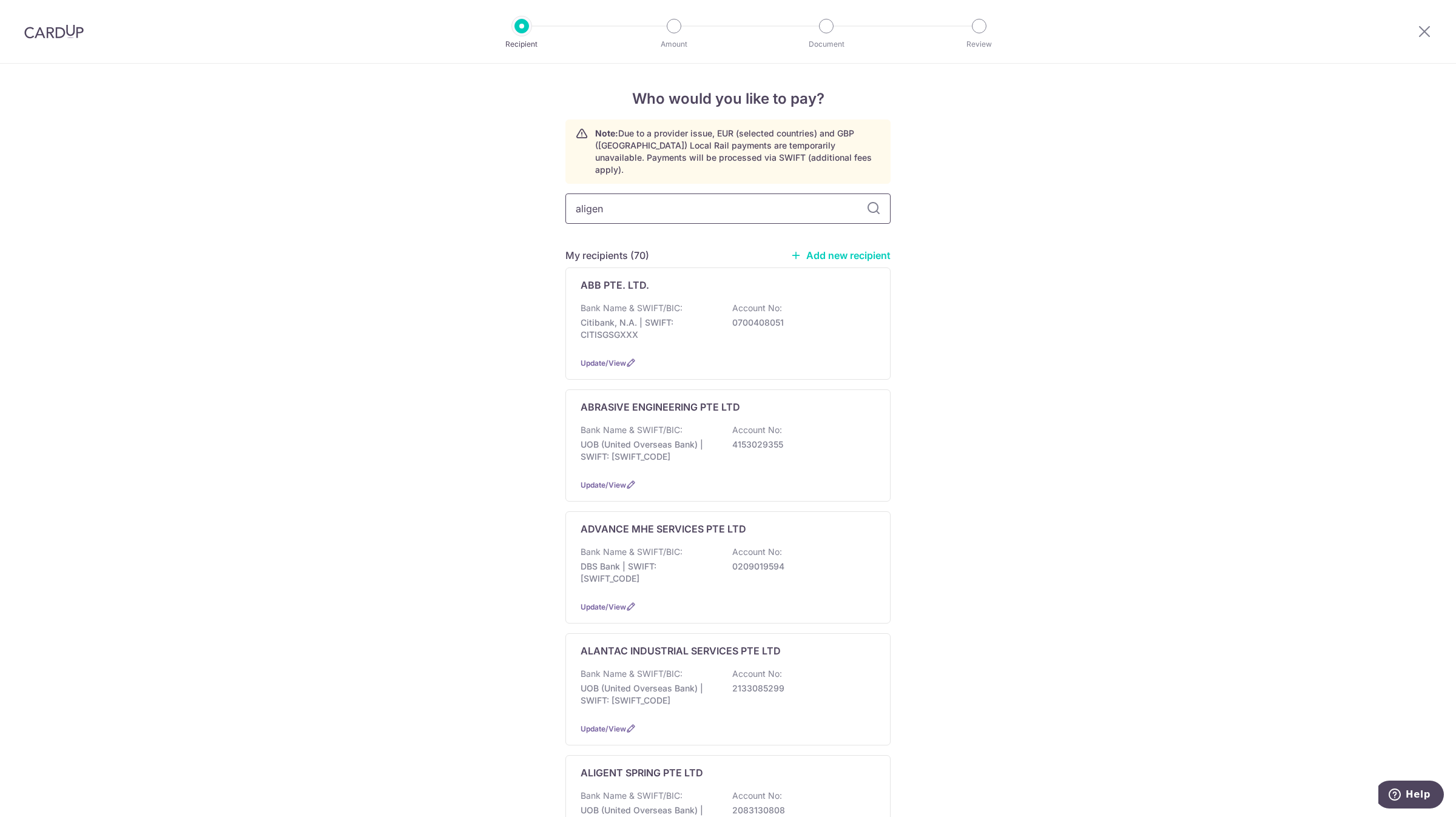
type input "aligent"
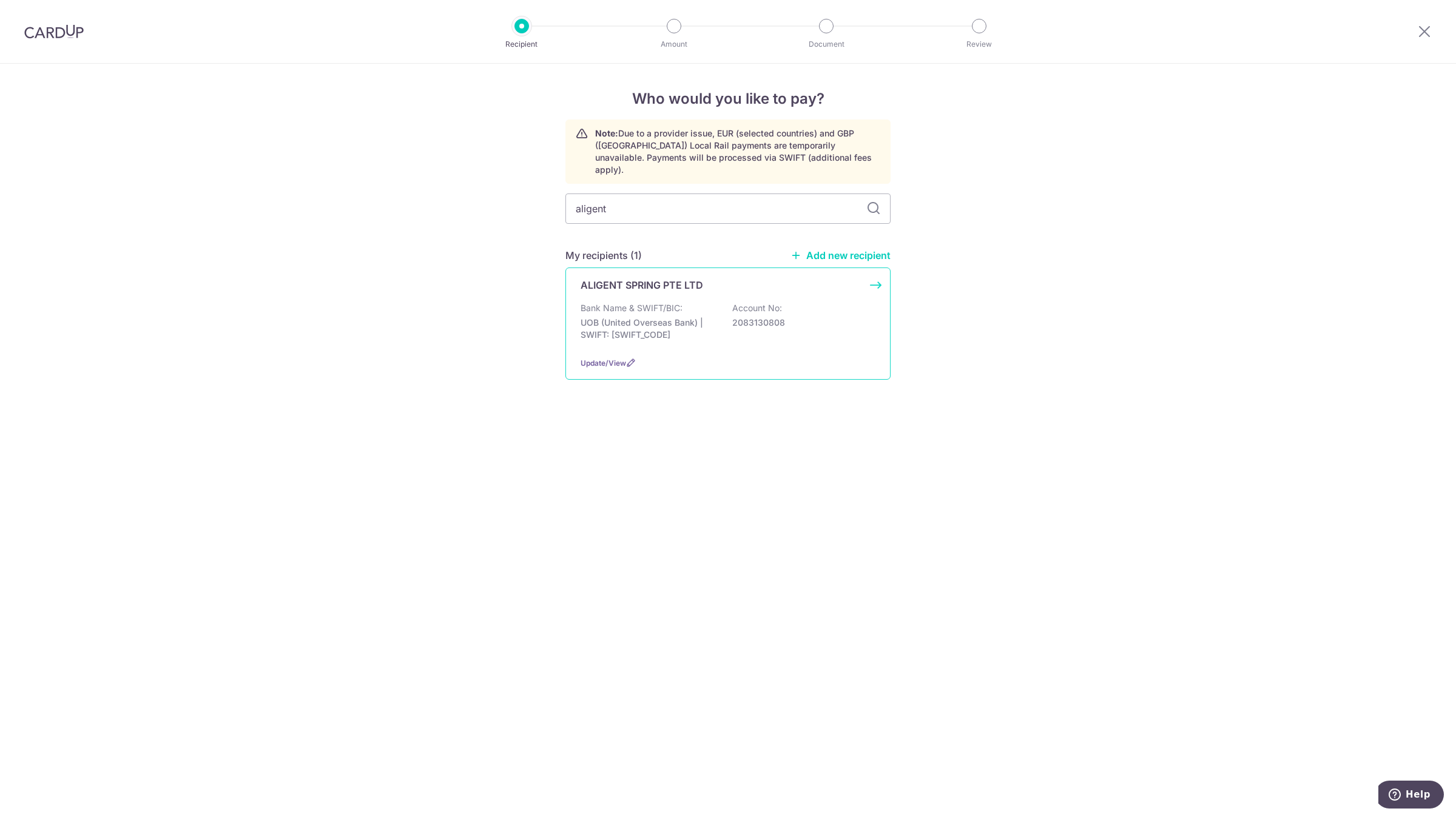
click at [700, 268] on div "ALIGENT SPRING PTE LTD Bank Name & SWIFT/BIC: UOB (United Overseas Bank) | SWIF…" at bounding box center [728, 324] width 325 height 112
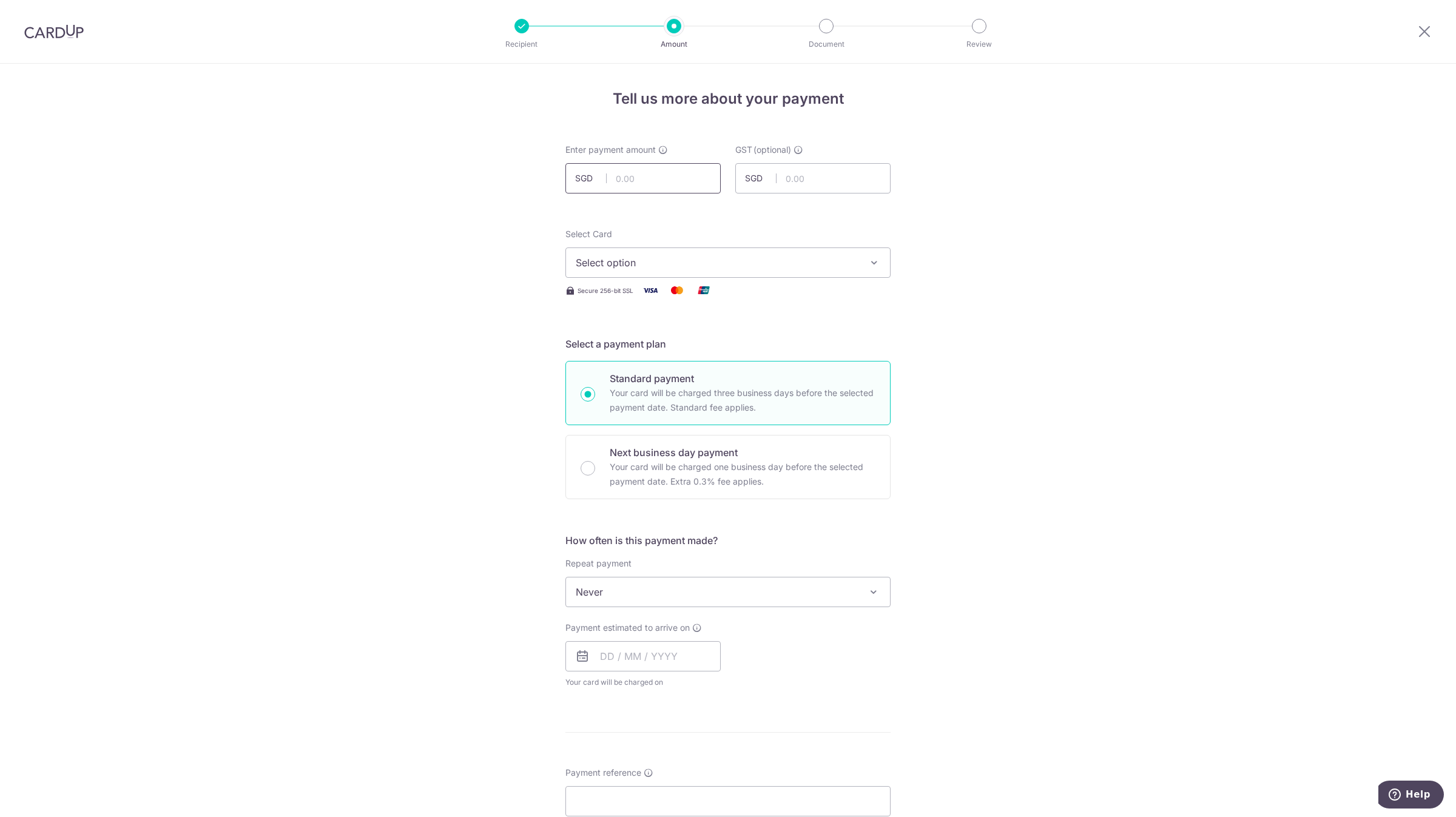
drag, startPoint x: 678, startPoint y: 163, endPoint x: 681, endPoint y: 177, distance: 14.3
click at [678, 163] on input "text" at bounding box center [643, 178] width 155 height 30
type input "539.55"
type input "0.00"
click at [755, 257] on span "Select option" at bounding box center [717, 263] width 282 height 15
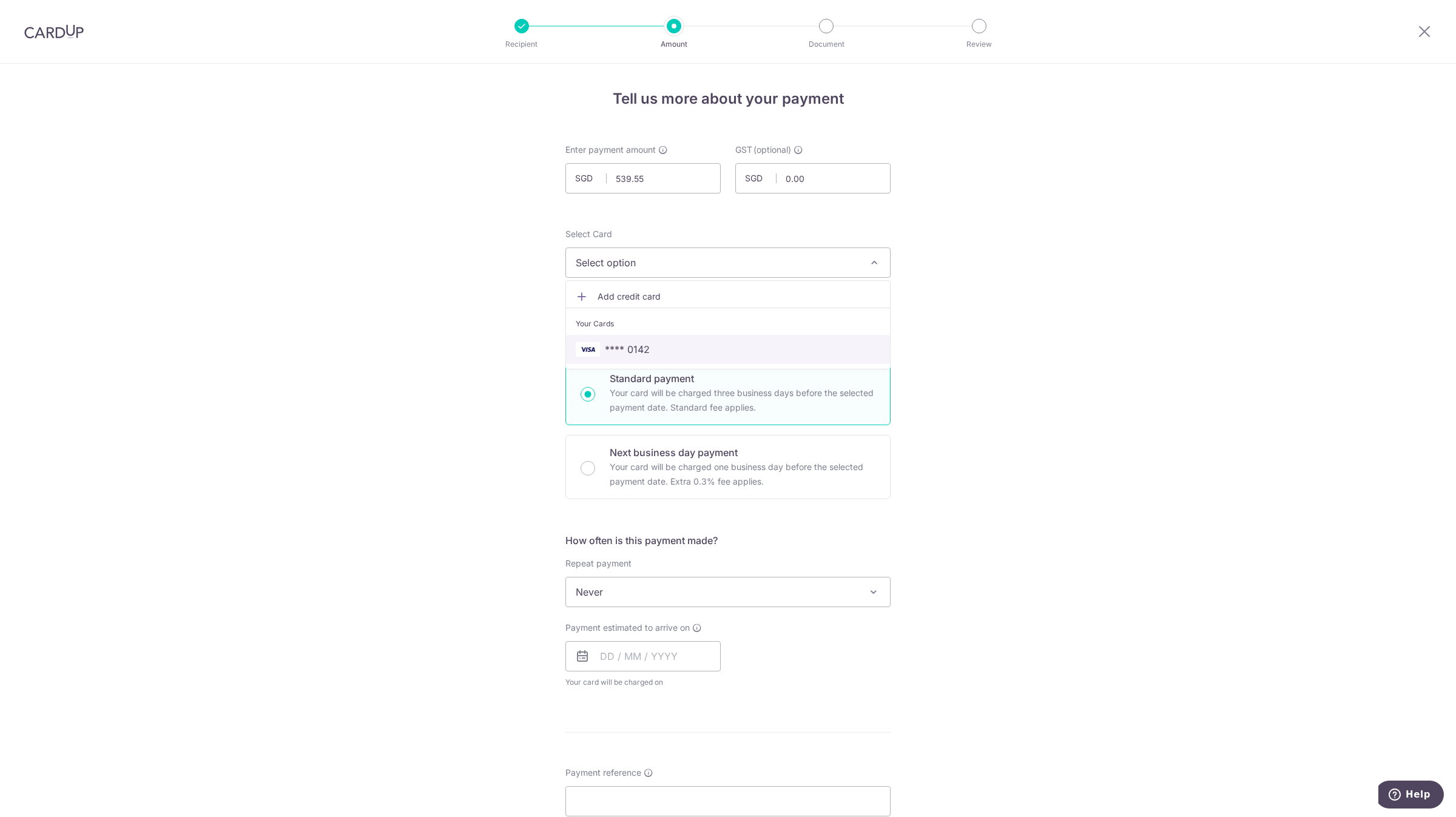
click at [712, 345] on span "**** 0142" at bounding box center [728, 350] width 305 height 15
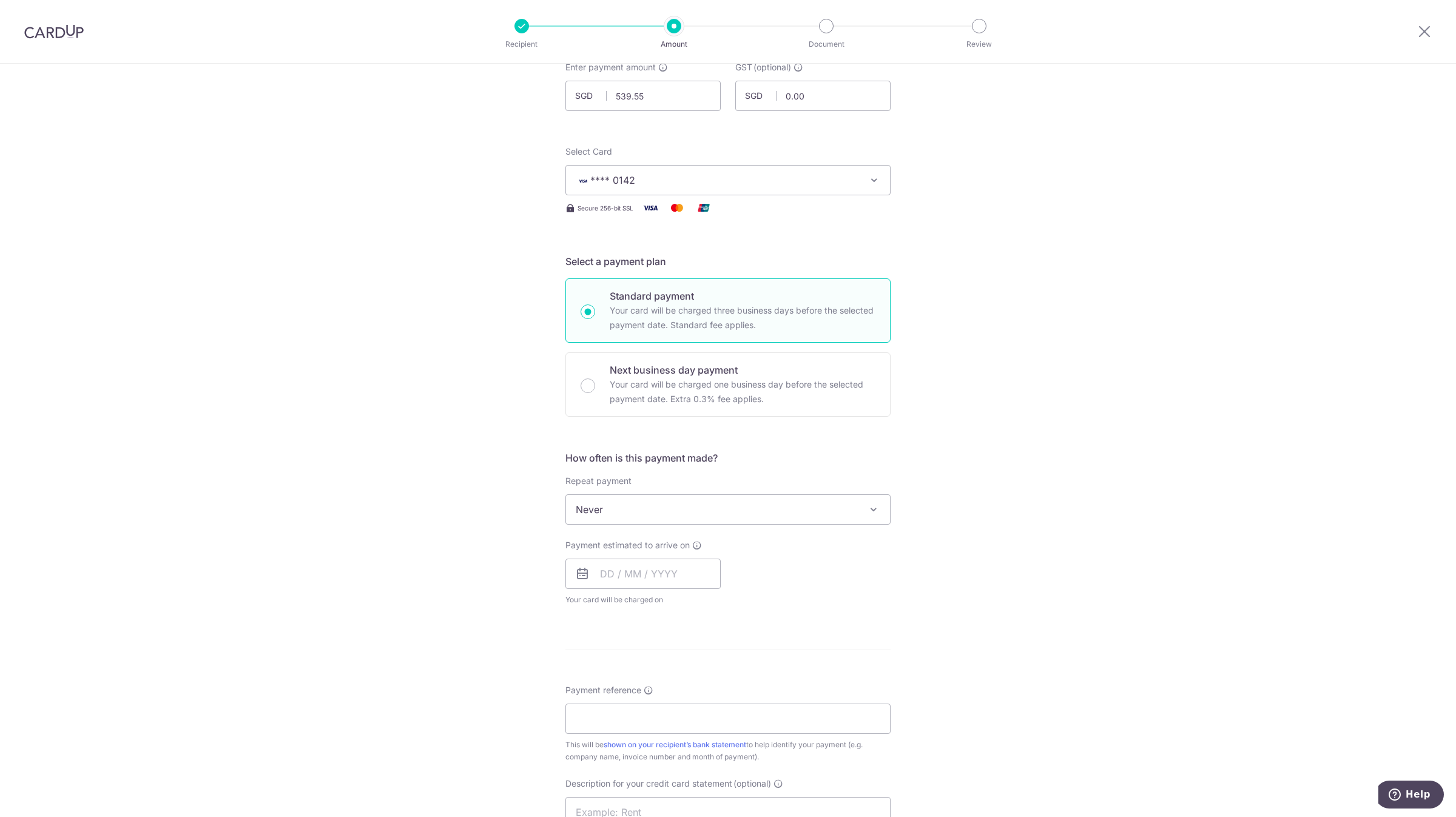
scroll to position [91, 0]
click at [656, 568] on input "text" at bounding box center [643, 565] width 155 height 30
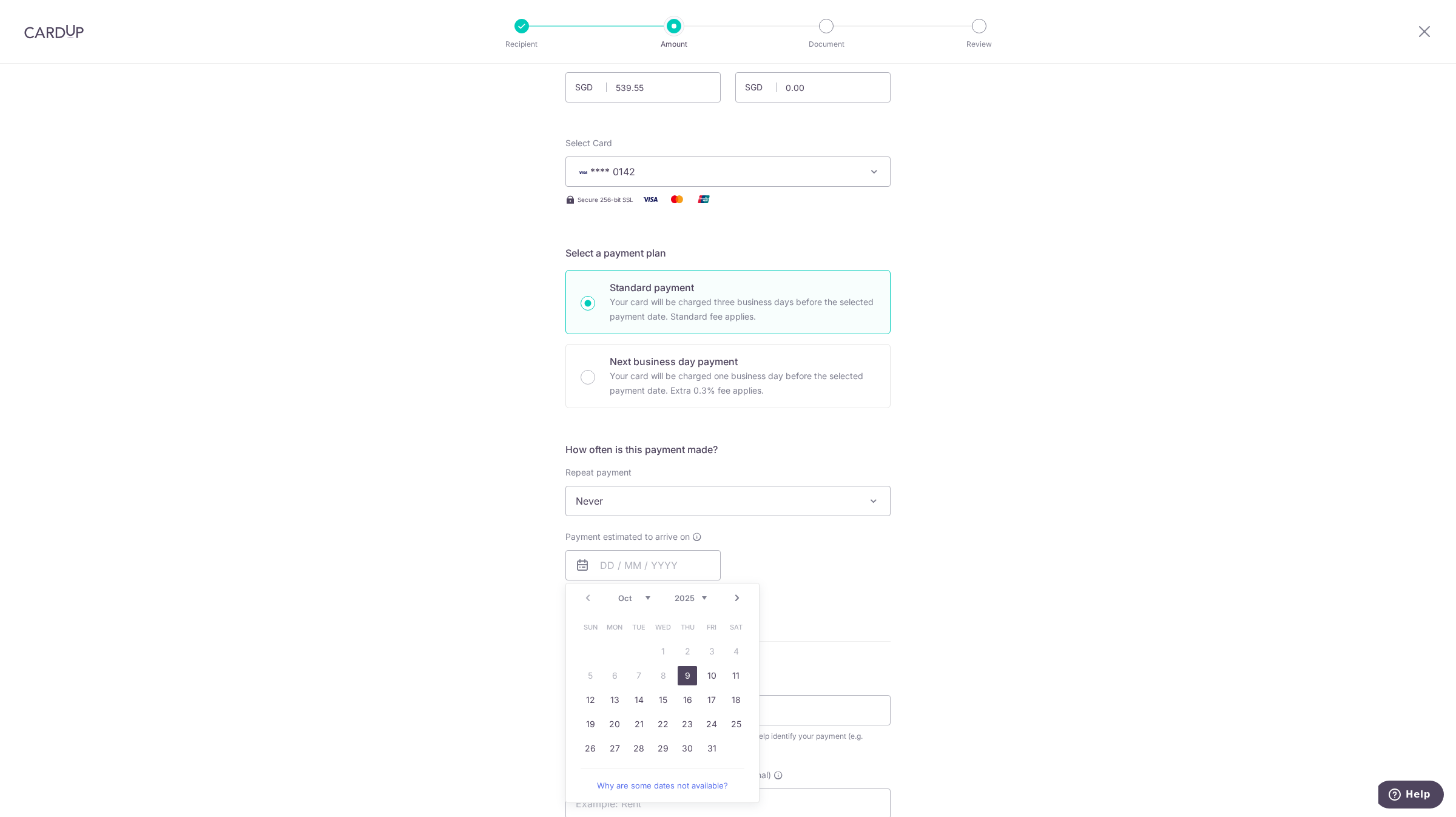
click at [681, 681] on link "9" at bounding box center [687, 676] width 20 height 20
type input "[DATE]"
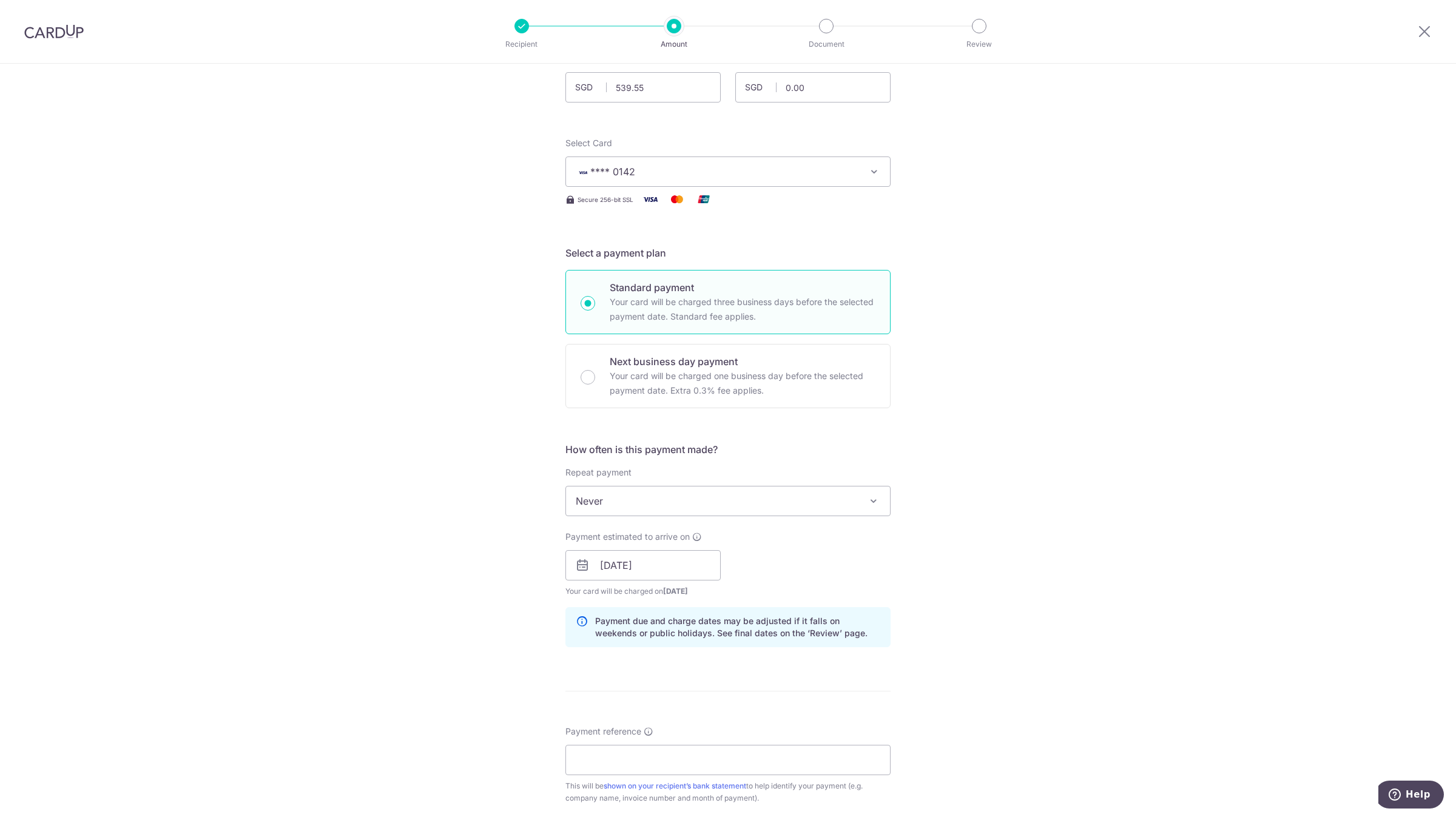
click at [438, 622] on div "Tell us more about your payment Enter payment amount SGD 539.55 539.55 GST (opt…" at bounding box center [728, 587] width 1456 height 1228
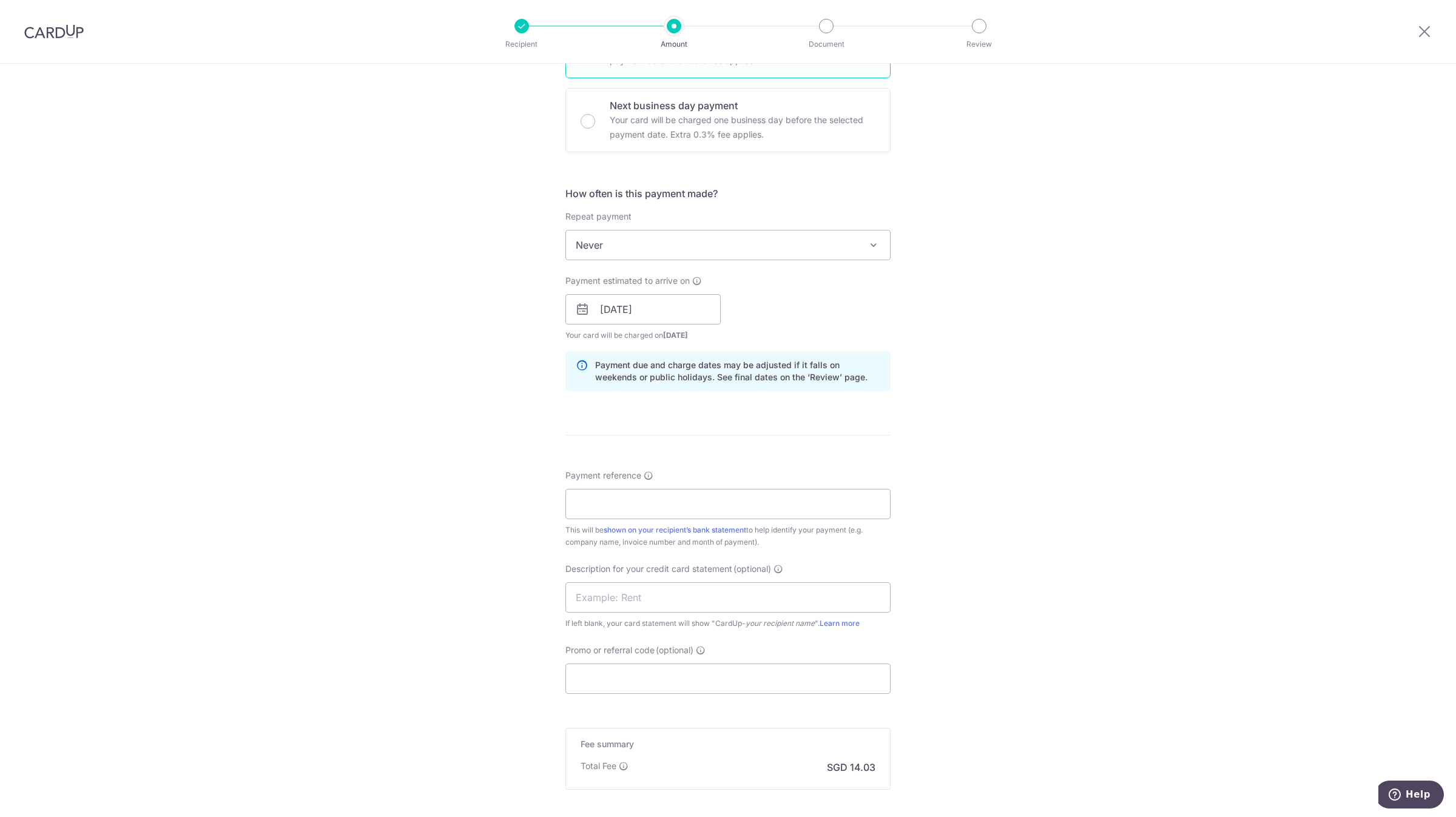
scroll to position [455, 0]
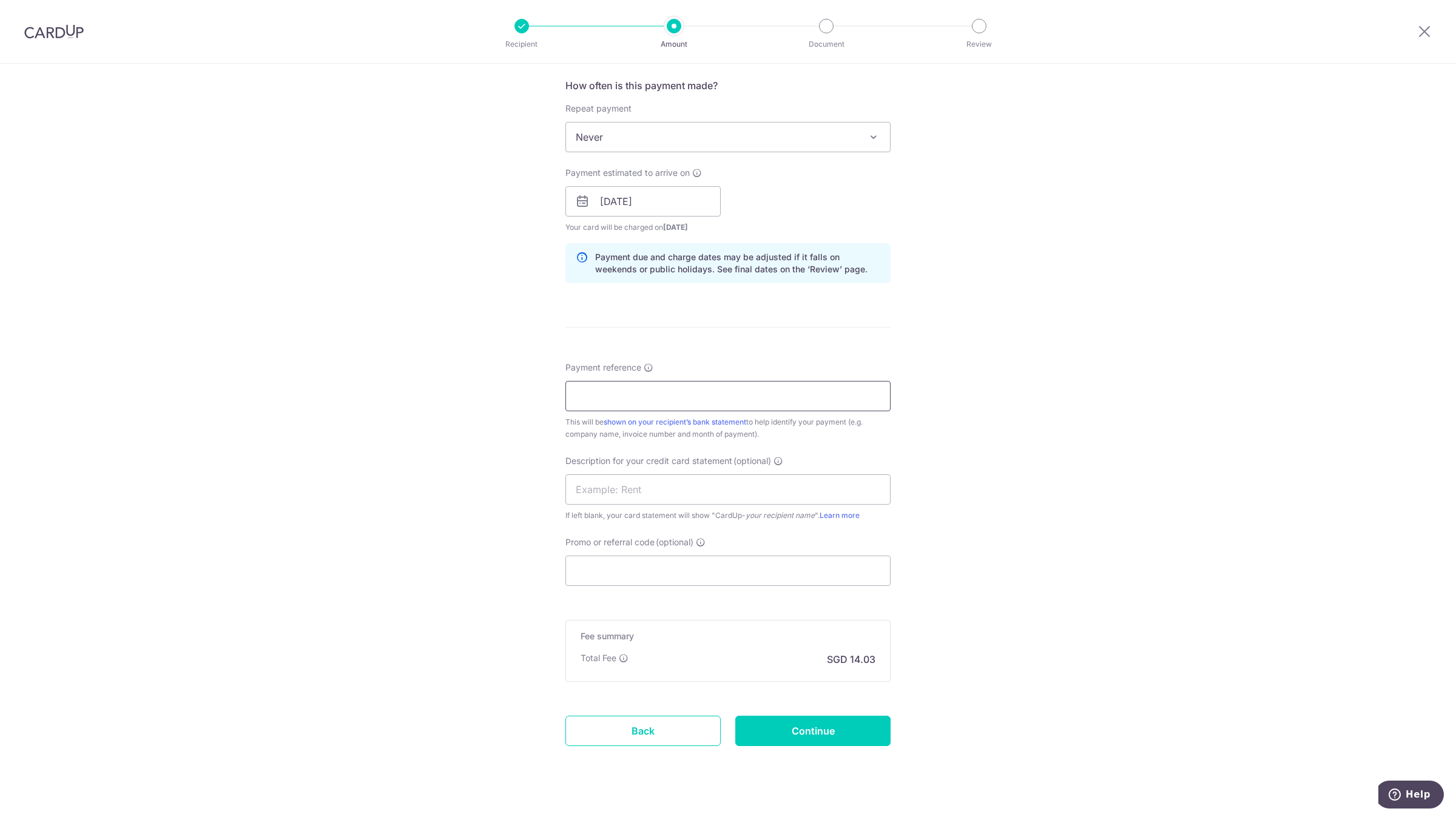
click at [641, 392] on input "Payment reference" at bounding box center [728, 396] width 325 height 30
type input "a"
type input "ALIGENT AS25/114136"
type input "AS25/114136"
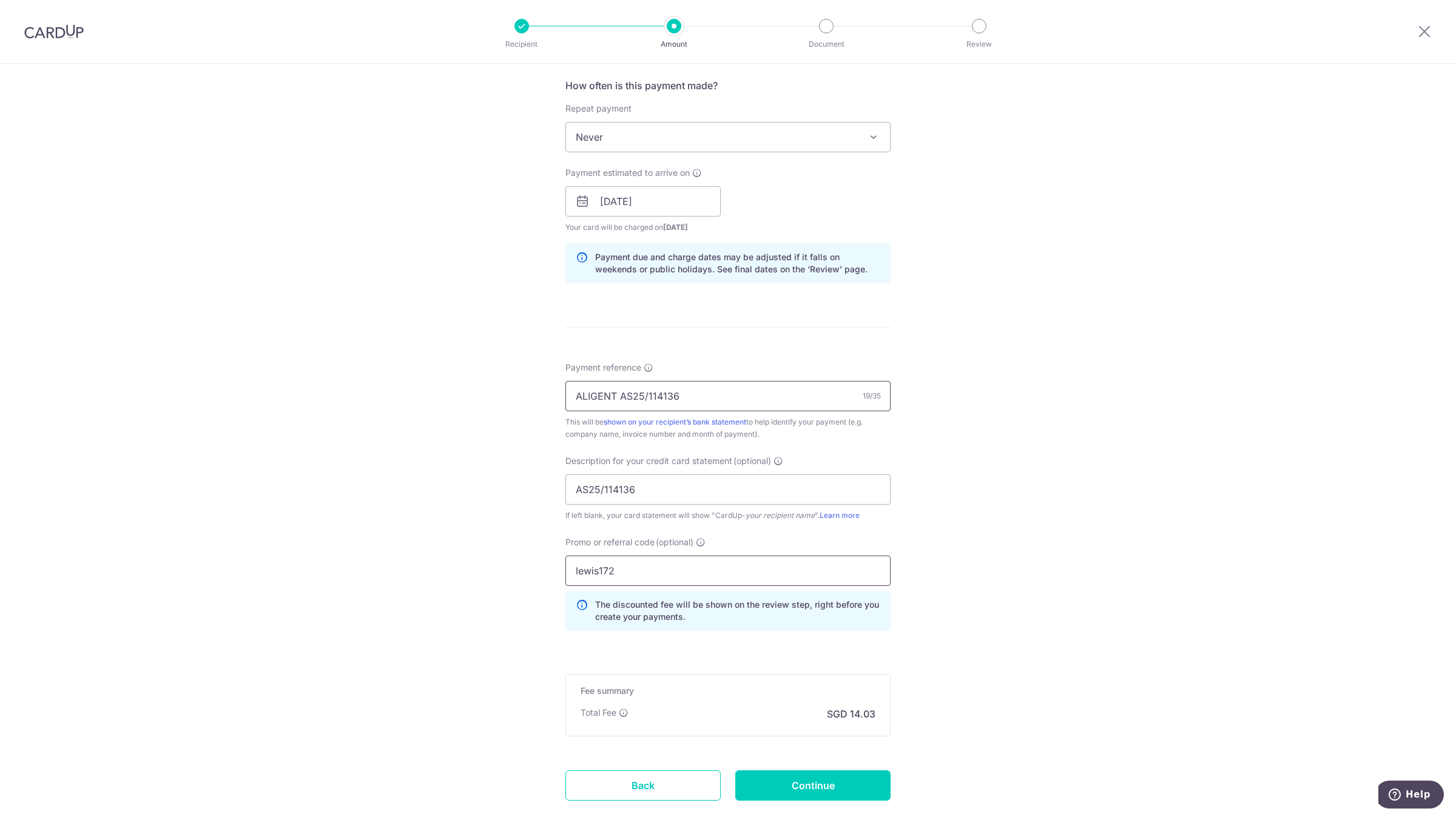
type input "lewis172"
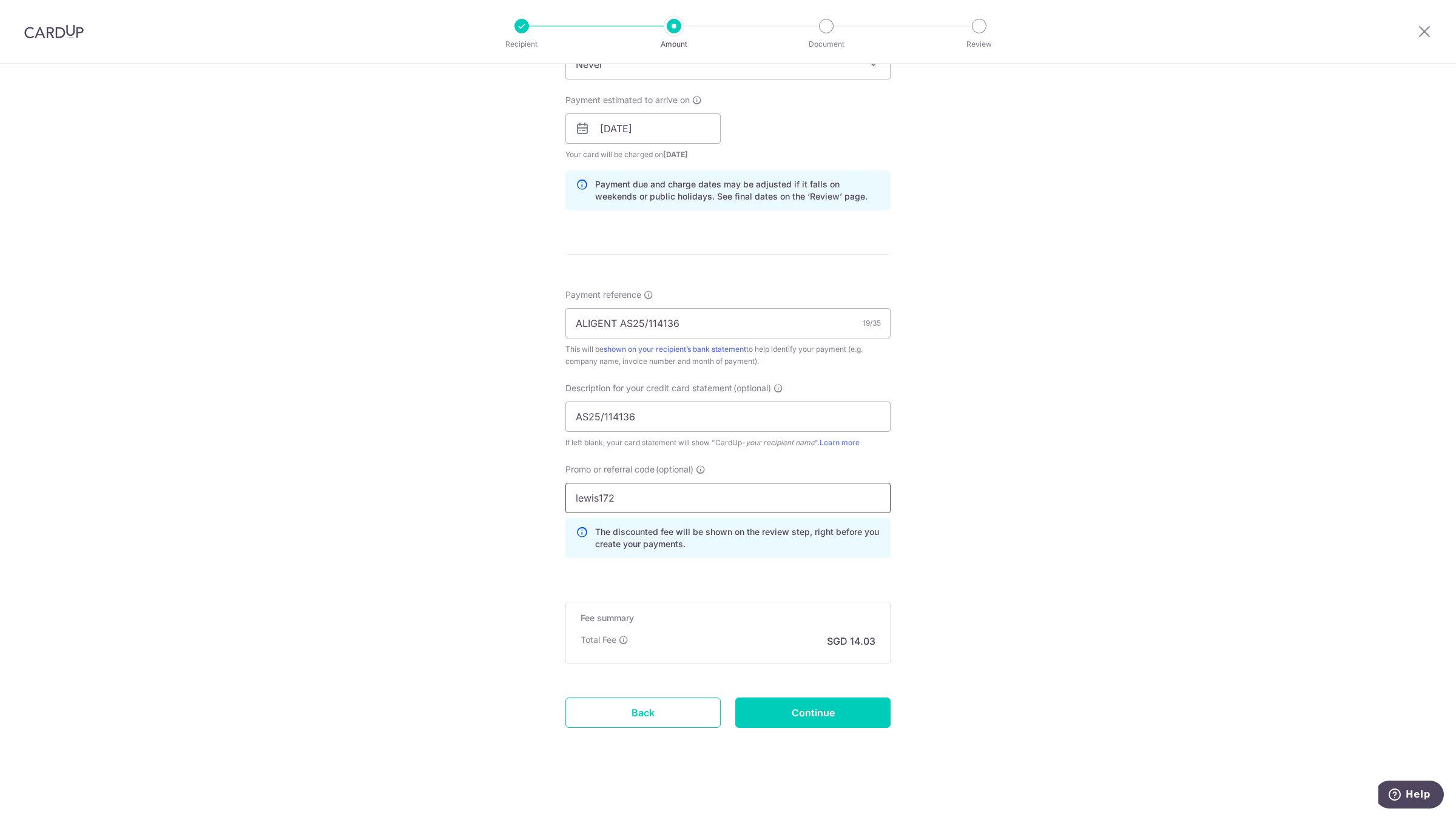
scroll to position [530, 0]
click at [795, 718] on input "Continue" at bounding box center [813, 710] width 155 height 30
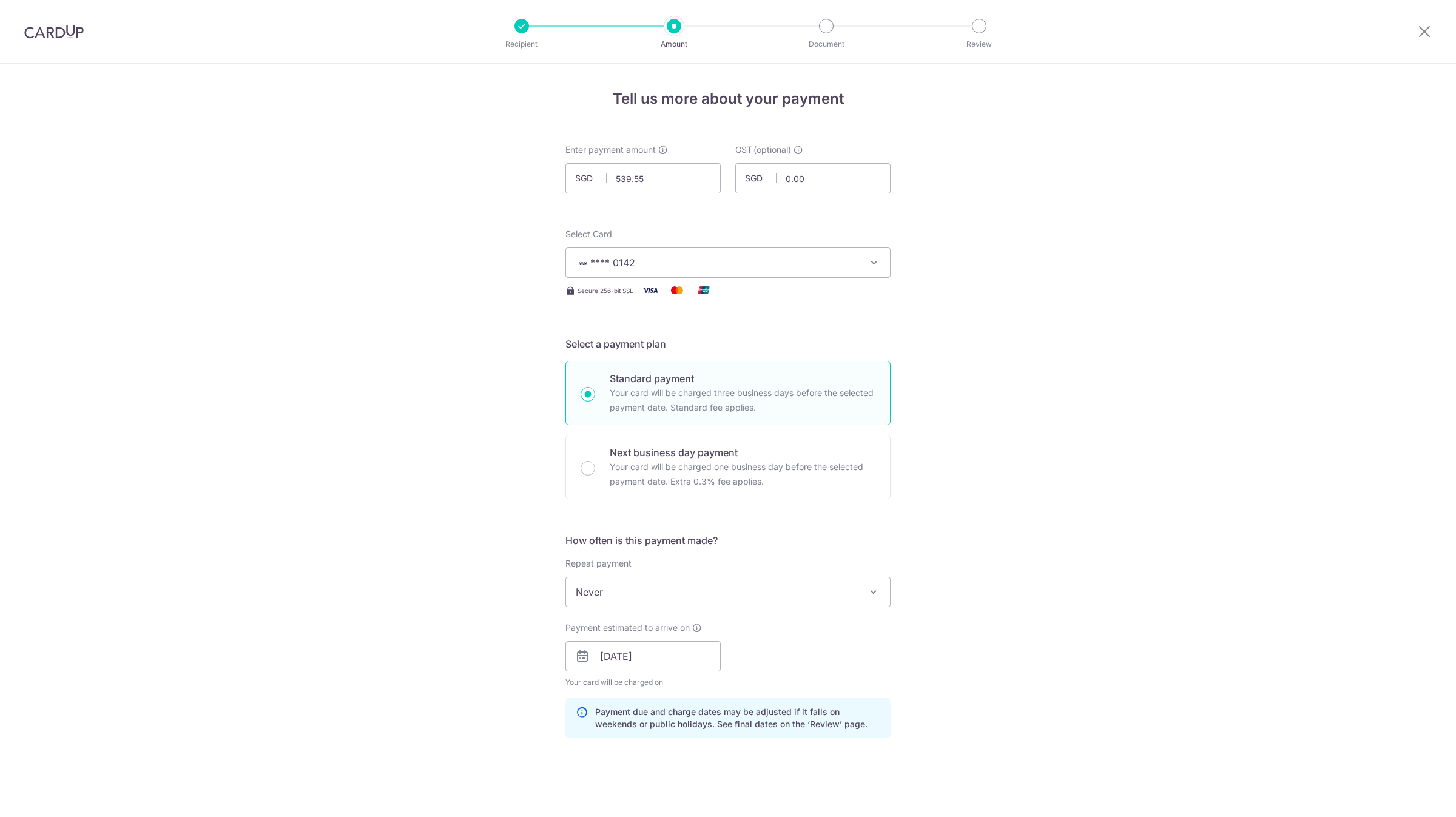
scroll to position [563, 0]
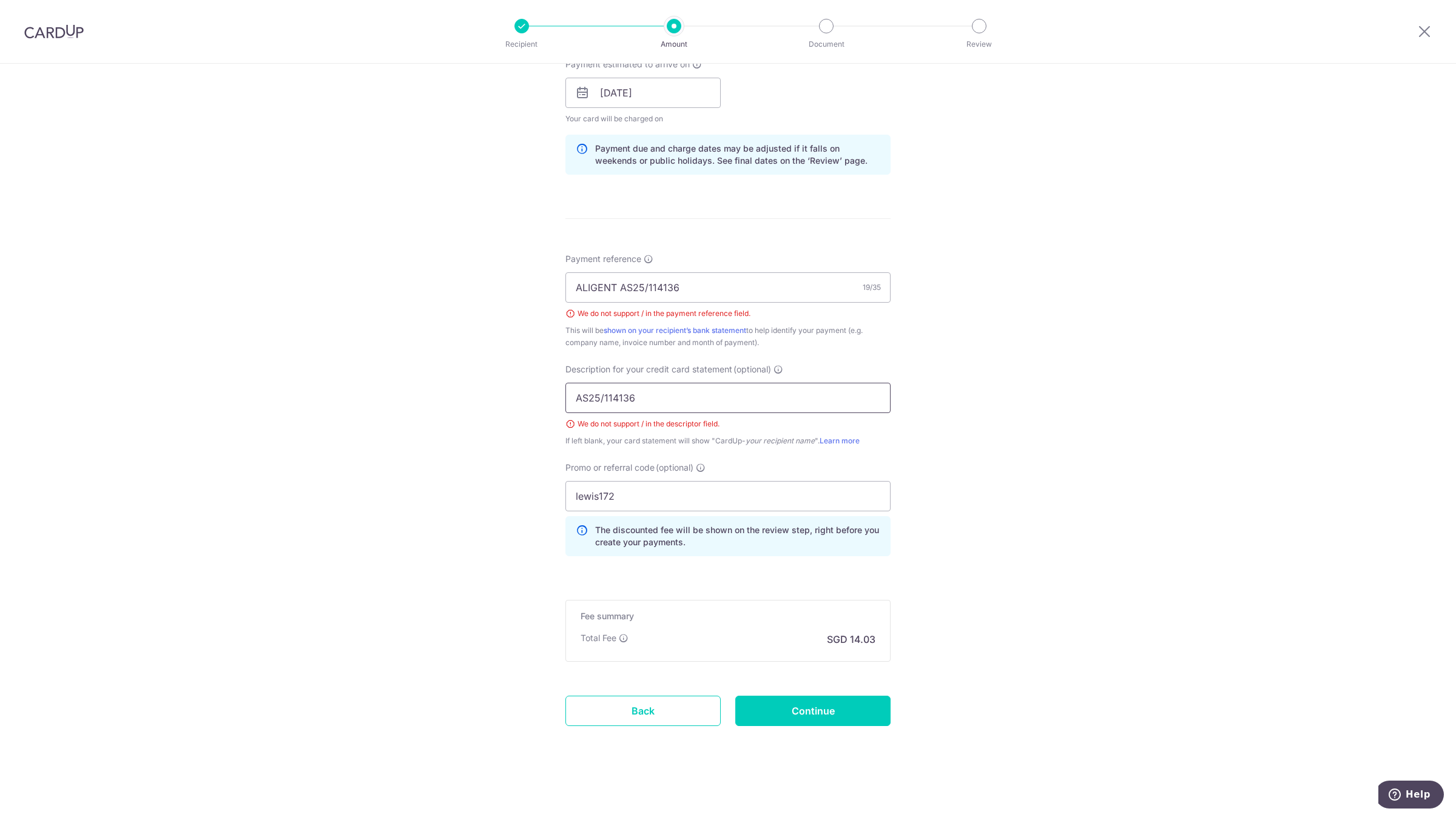
click at [600, 403] on input "AS25/114136" at bounding box center [728, 397] width 325 height 30
type input "AS25114136"
click at [644, 289] on input "ALIGENT AS25/114136" at bounding box center [728, 287] width 325 height 30
type input "ALIGENT AS25114136"
click at [829, 706] on input "Continue" at bounding box center [813, 710] width 155 height 30
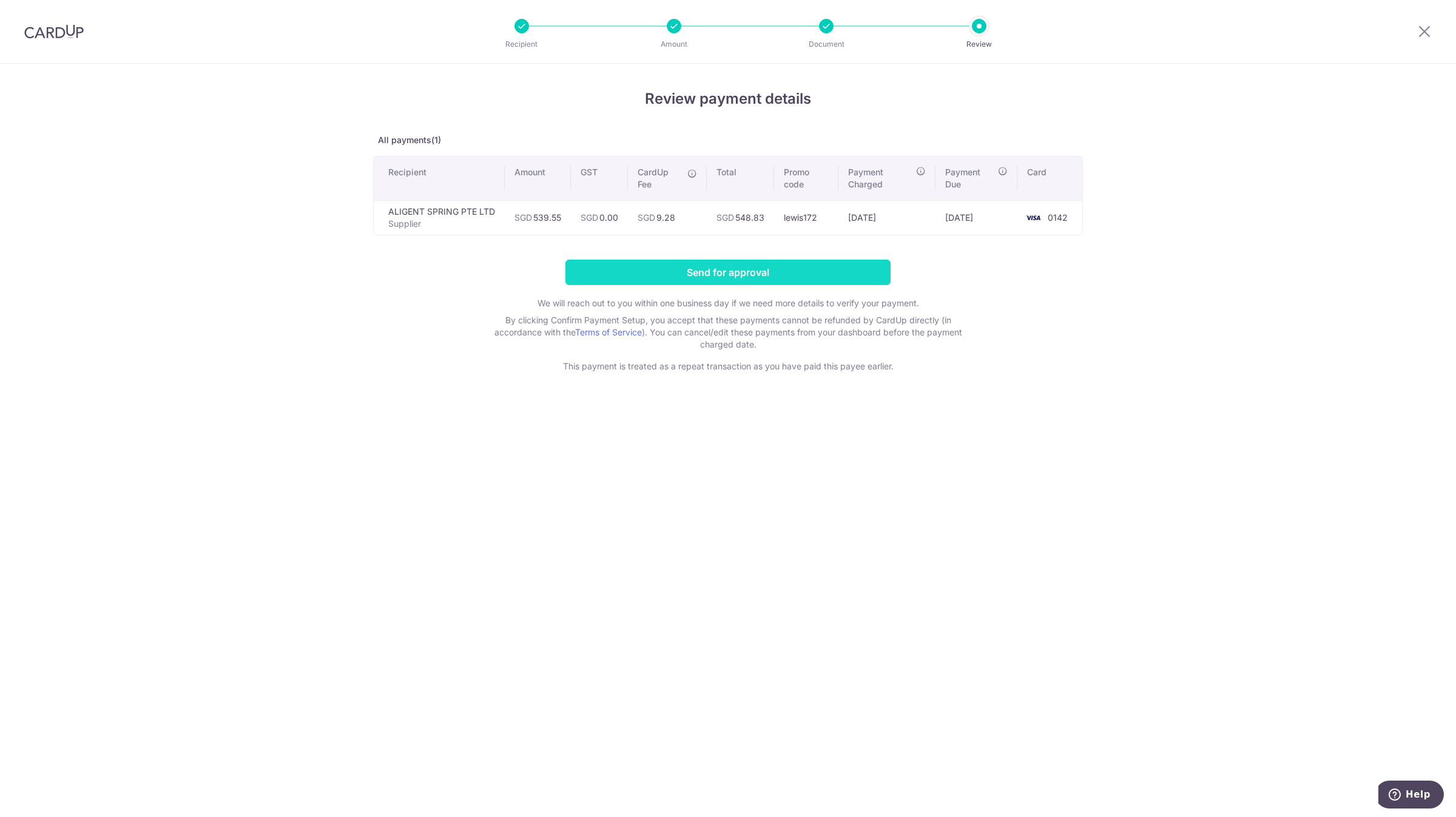
click at [760, 276] on input "Send for approval" at bounding box center [728, 272] width 325 height 25
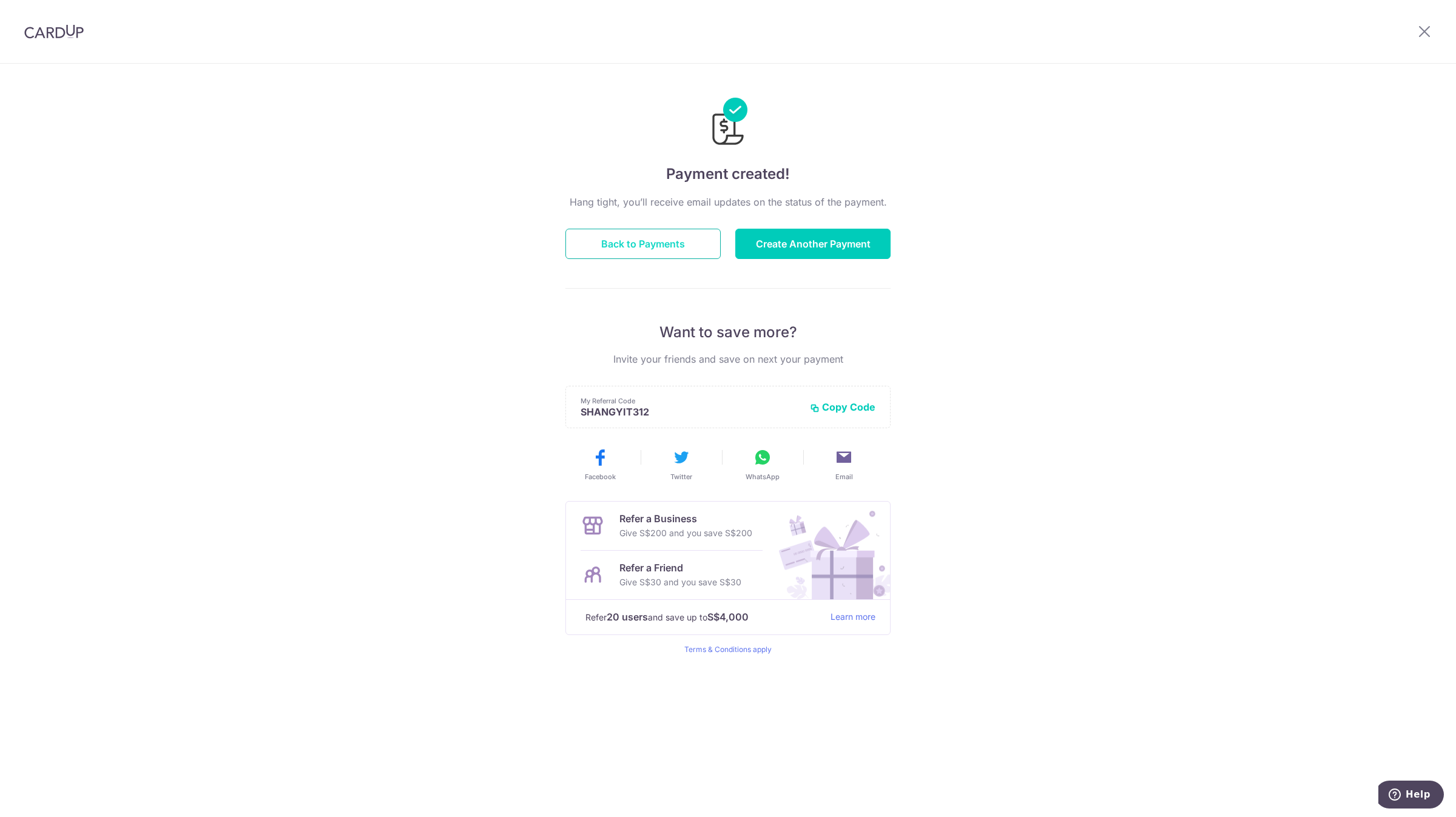
click at [669, 239] on button "Back to Payments" at bounding box center [643, 244] width 155 height 30
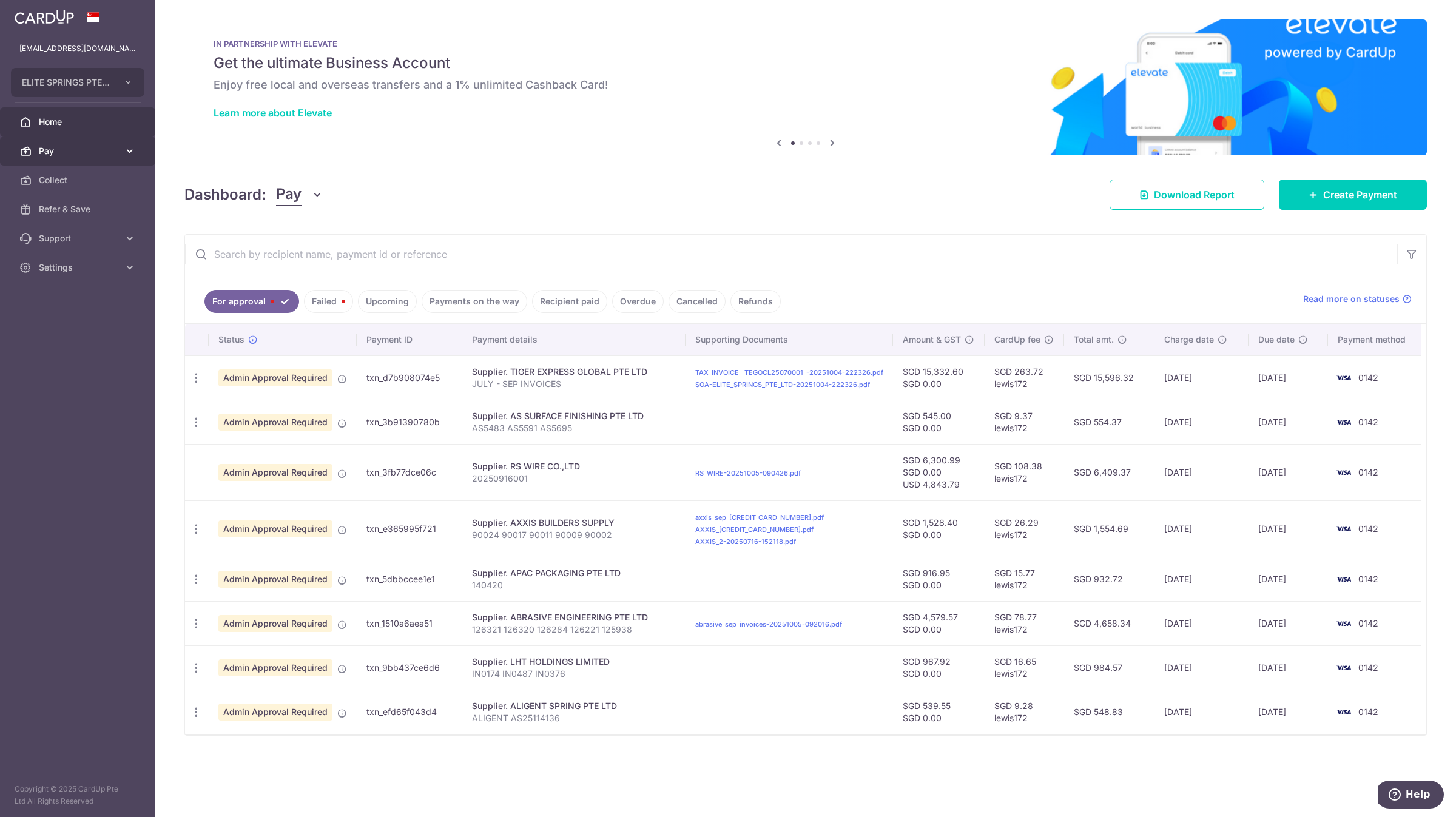
click at [112, 151] on span "Pay" at bounding box center [79, 151] width 80 height 12
click at [110, 183] on span "Payments" at bounding box center [79, 180] width 80 height 12
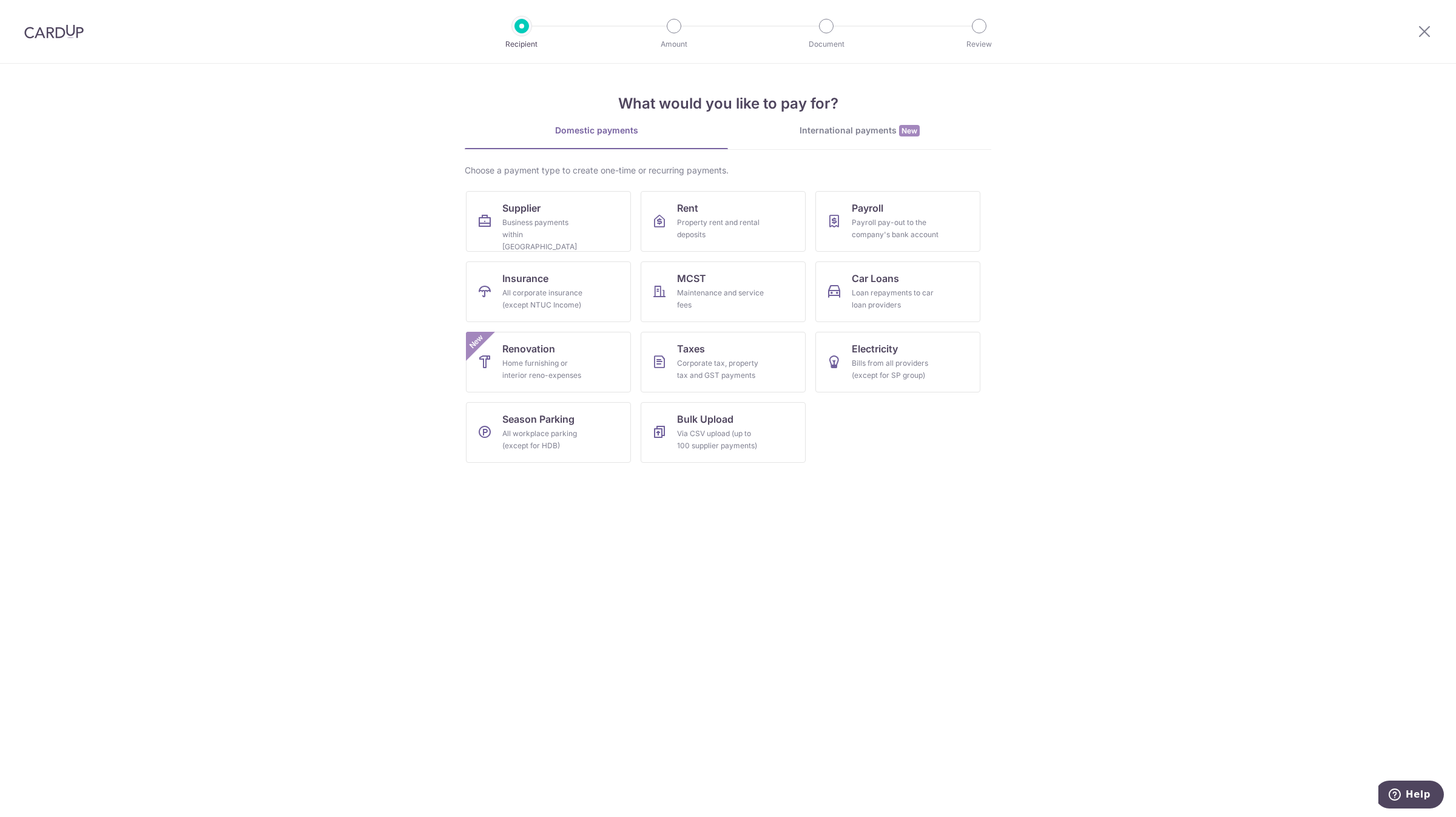
click at [876, 126] on div "International payments New" at bounding box center [860, 131] width 264 height 13
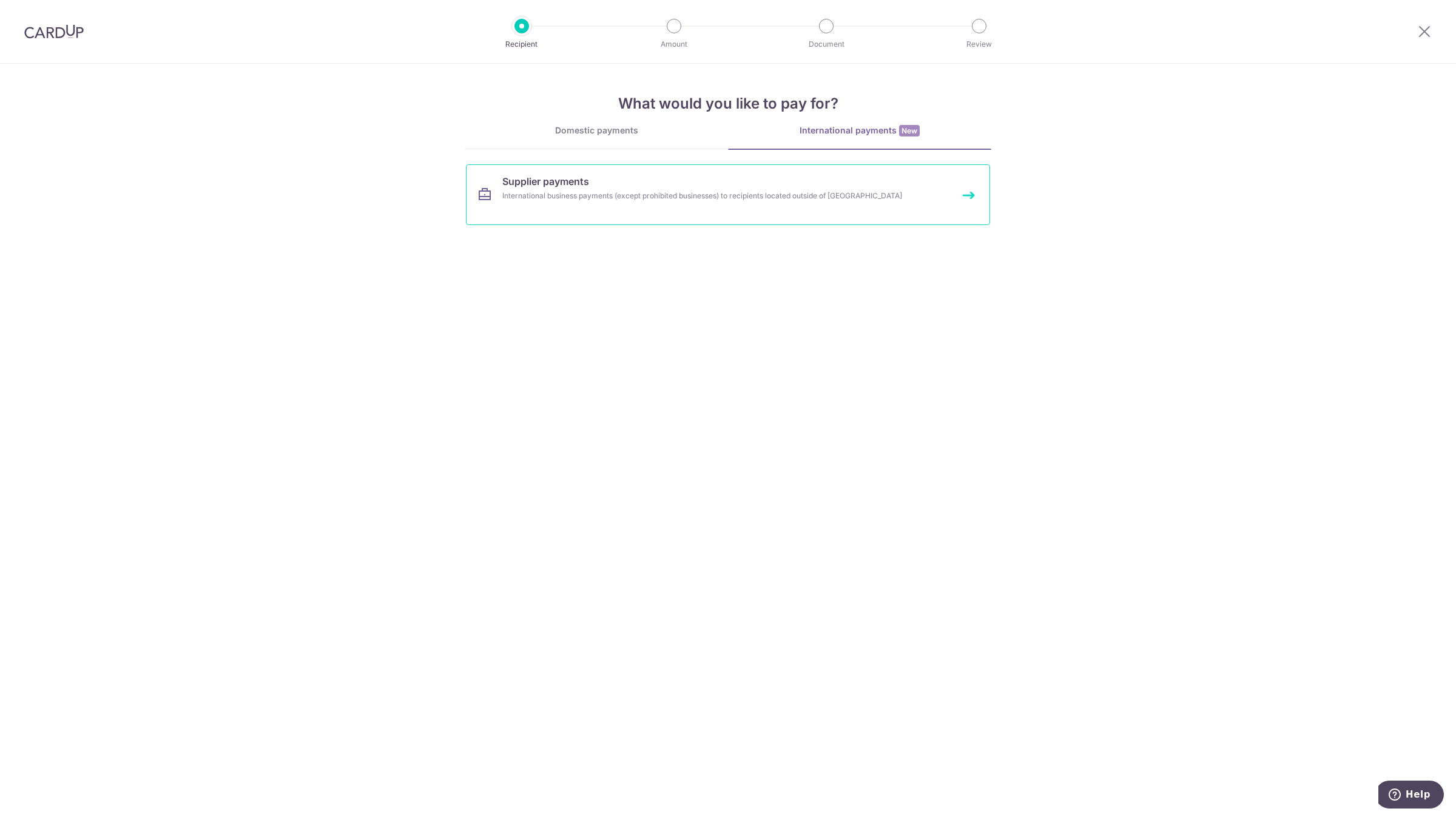
click at [697, 199] on div "International business payments (except prohibited businesses) to recipients lo…" at bounding box center [712, 195] width 420 height 12
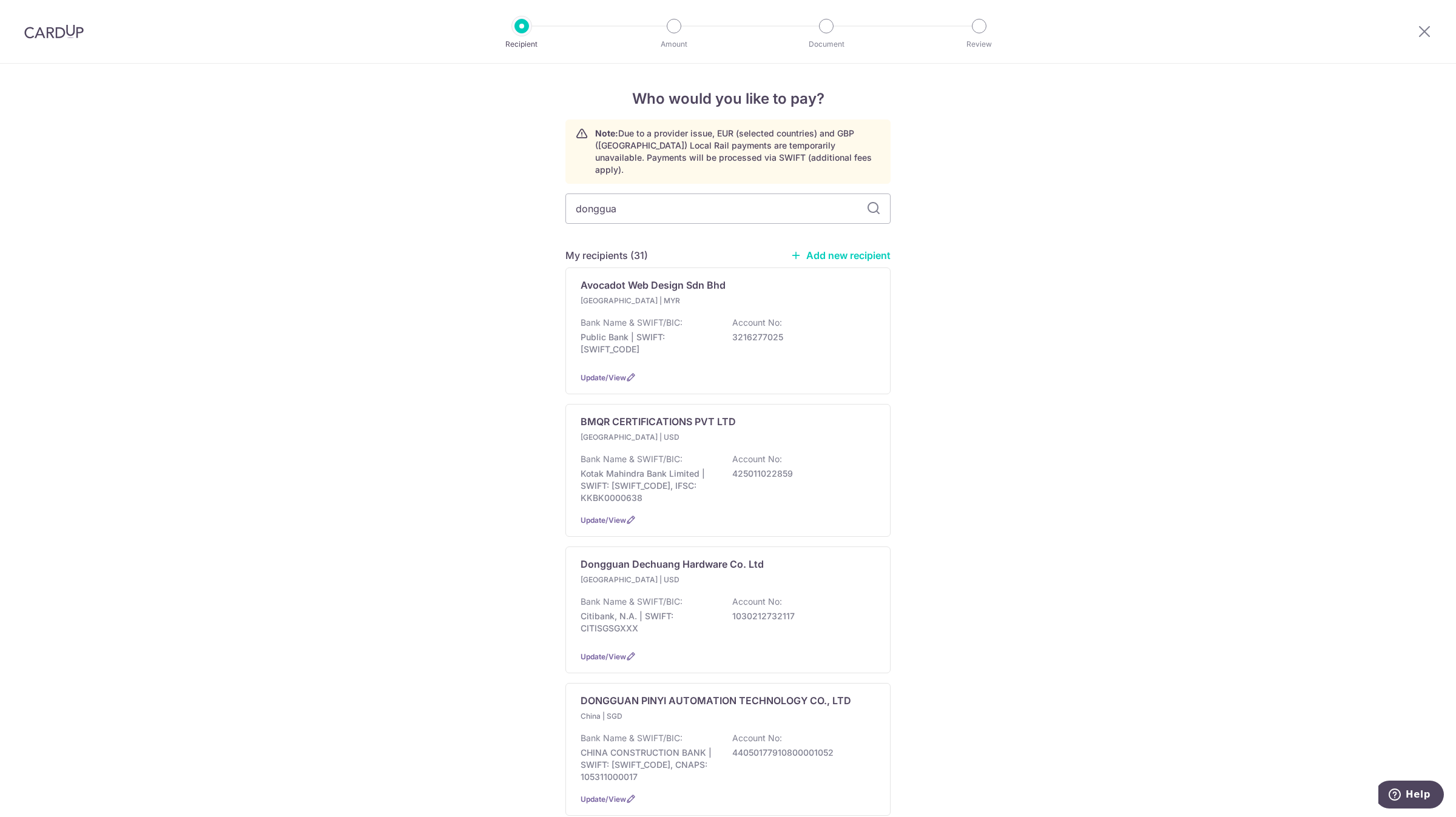
type input "dongguan"
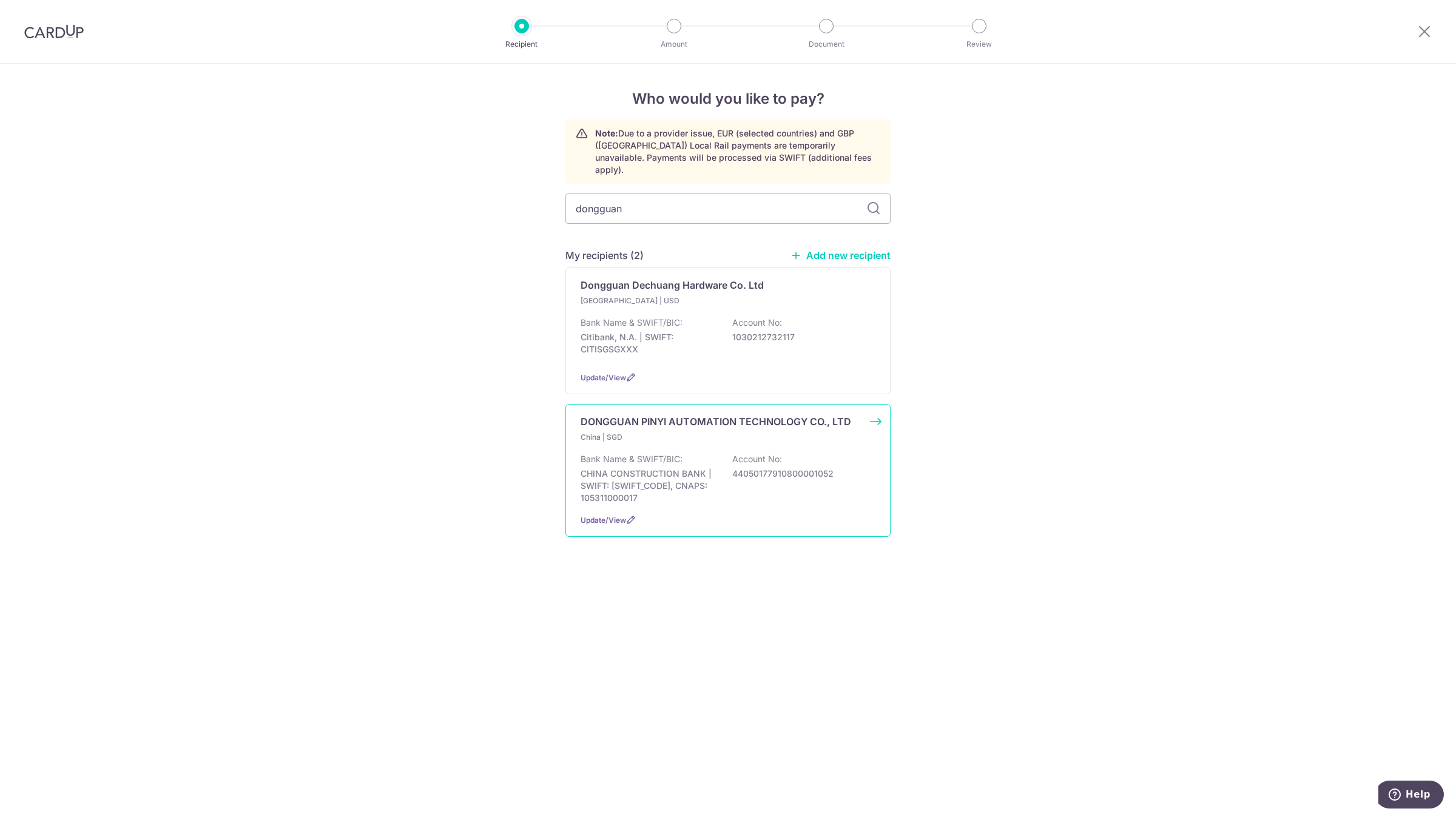
click at [708, 415] on p "DONGGUAN PINYI AUTOMATION TECHNOLOGY CO., LTD" at bounding box center [716, 422] width 271 height 15
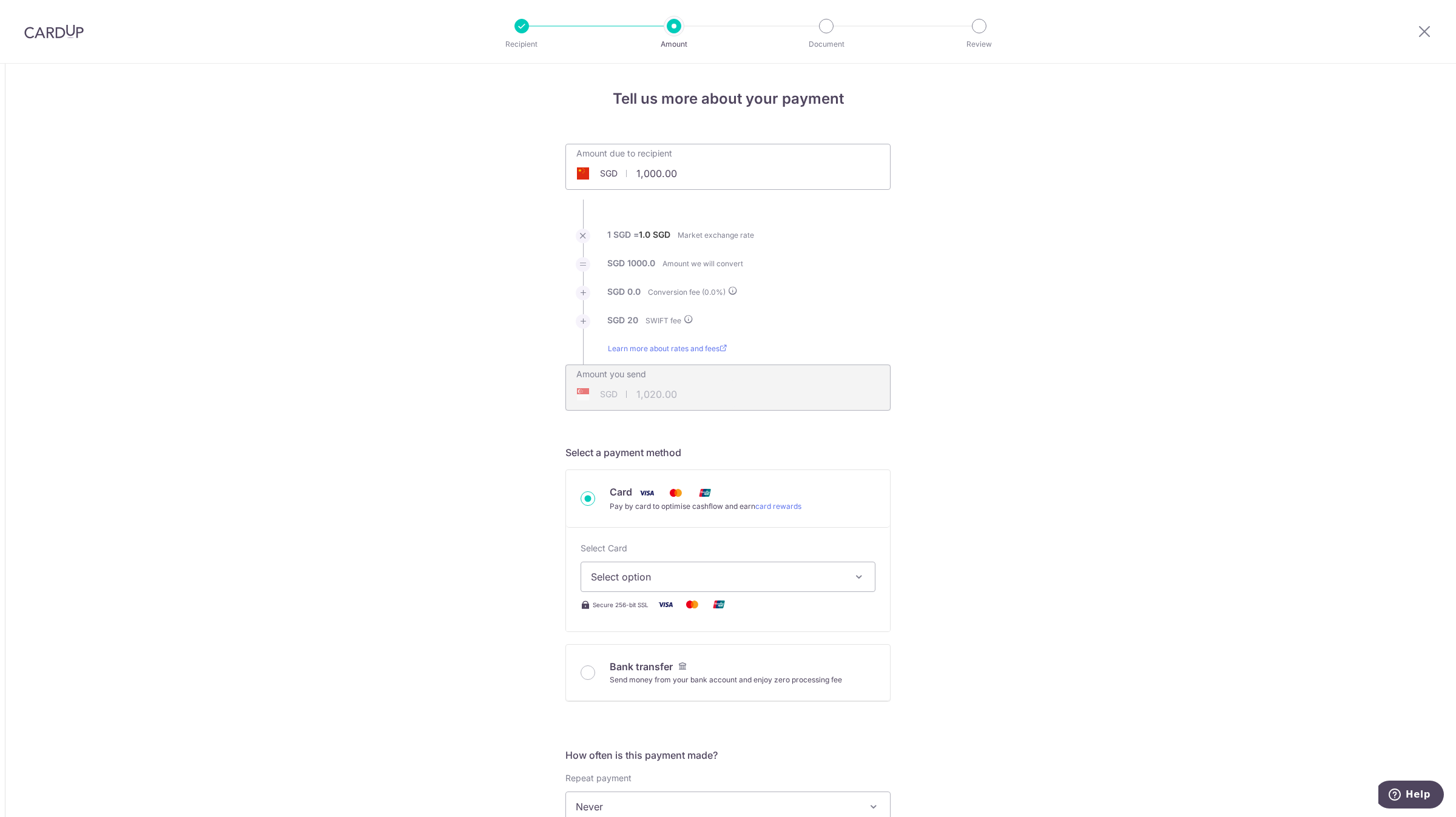
drag, startPoint x: 698, startPoint y: 168, endPoint x: 499, endPoint y: 180, distance: 199.4
type input "310.00"
type input "330.00"
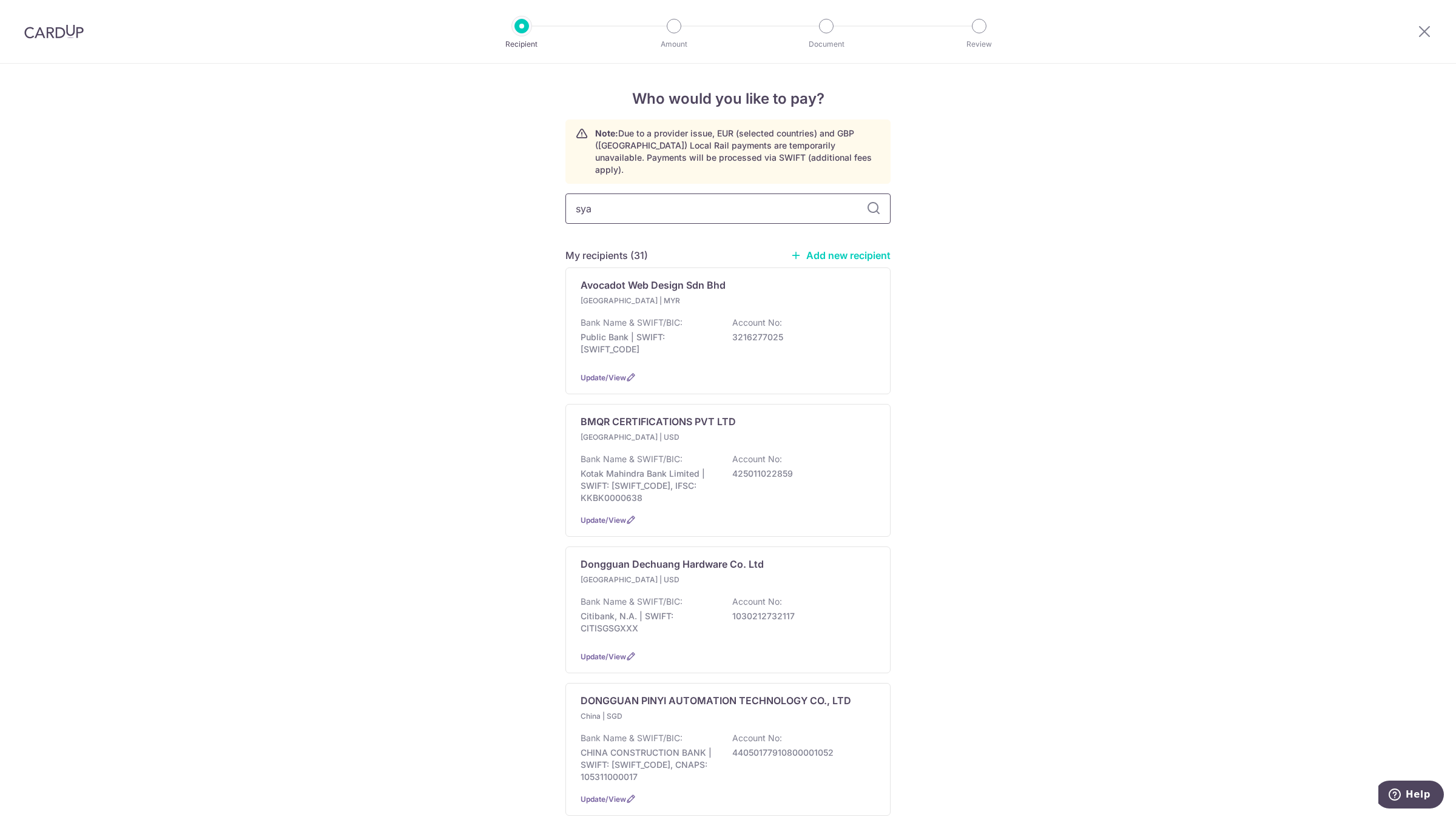
type input "syar"
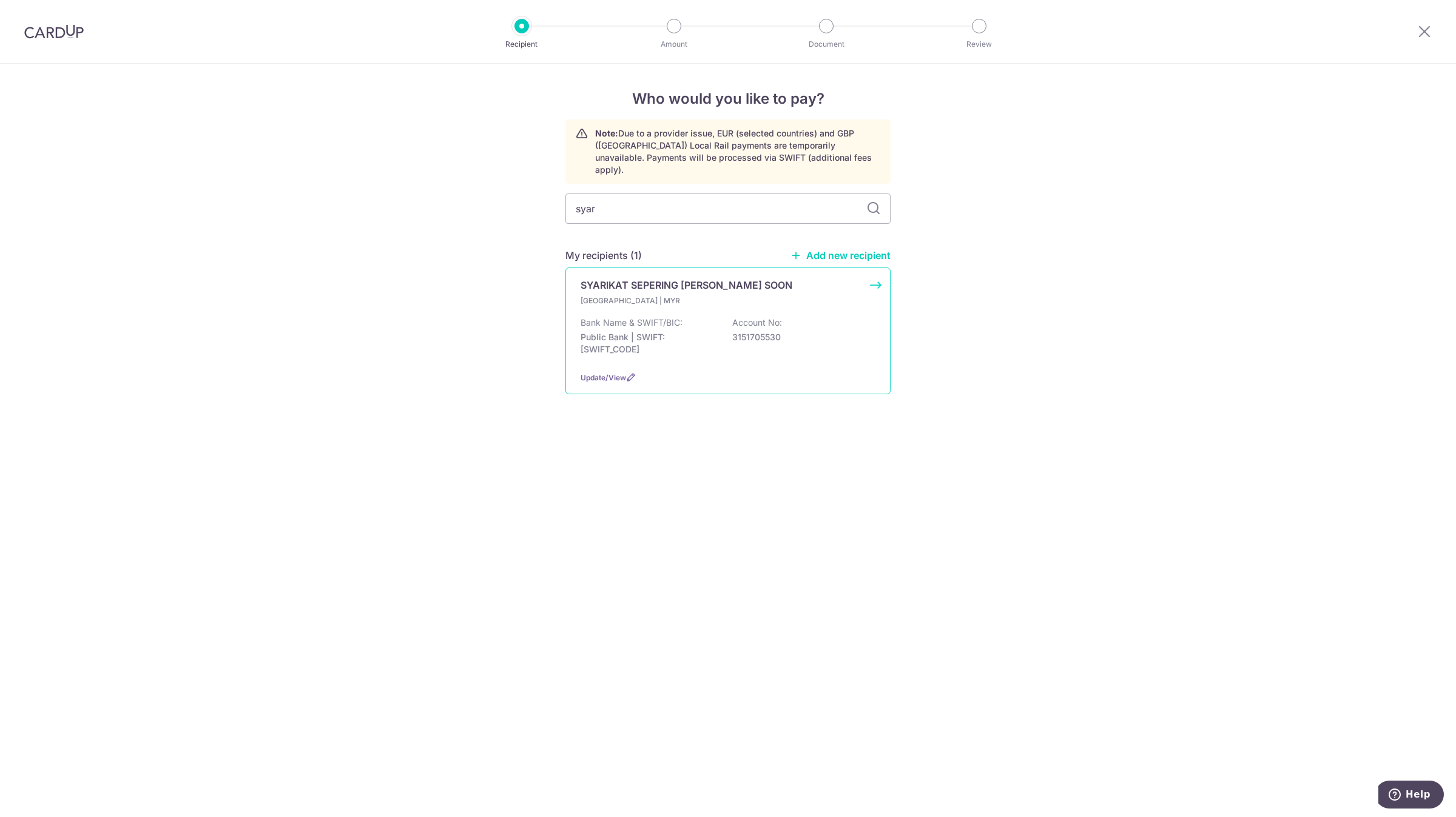
click at [677, 278] on p "SYARIKAT SEPERING [PERSON_NAME] SOON" at bounding box center [687, 285] width 212 height 15
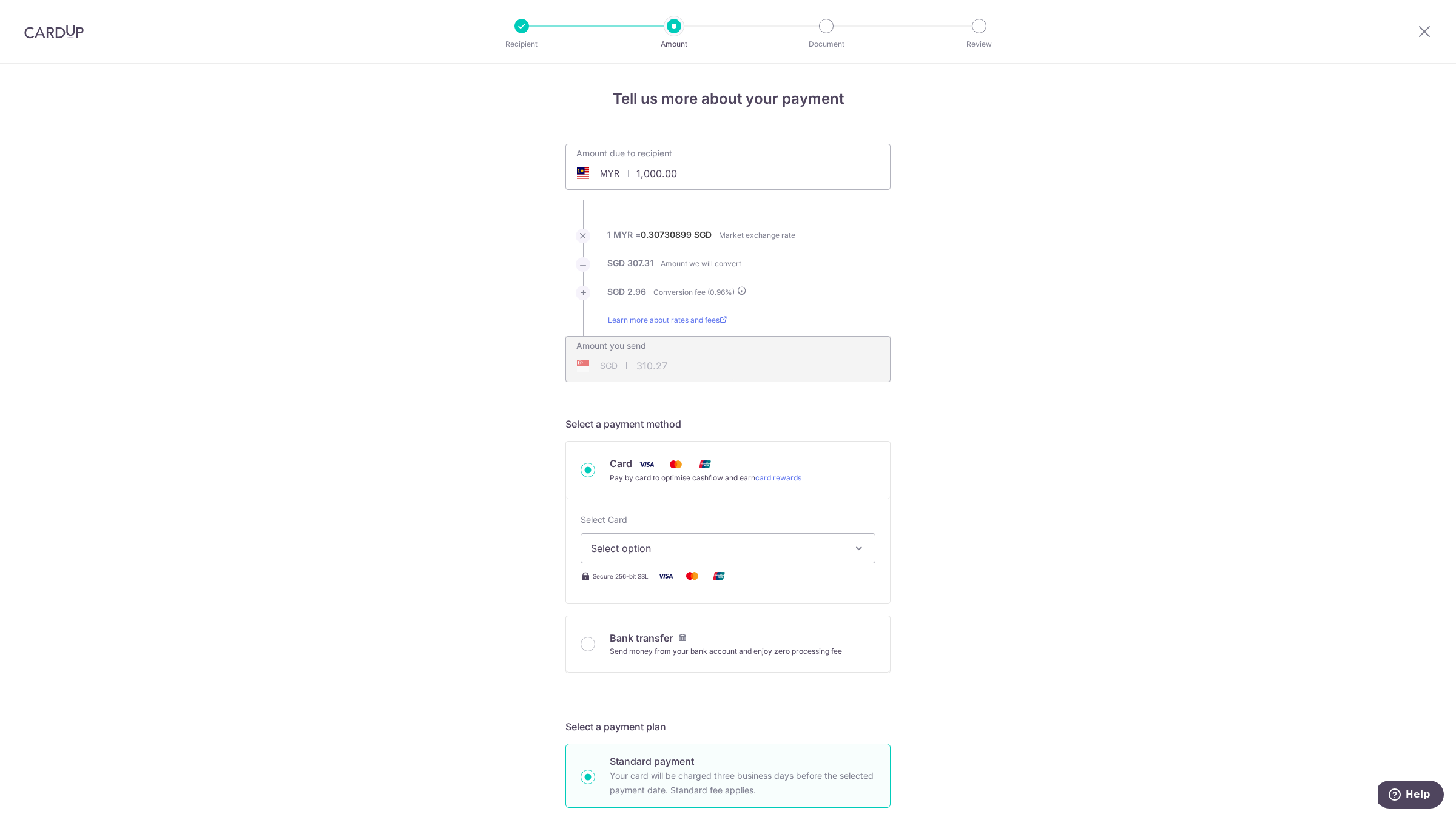
drag, startPoint x: 614, startPoint y: 170, endPoint x: 503, endPoint y: 157, distance: 111.8
type input "4,553.08"
type input "1,412.66"
click at [658, 173] on input "4,553.08" at bounding box center [659, 173] width 187 height 28
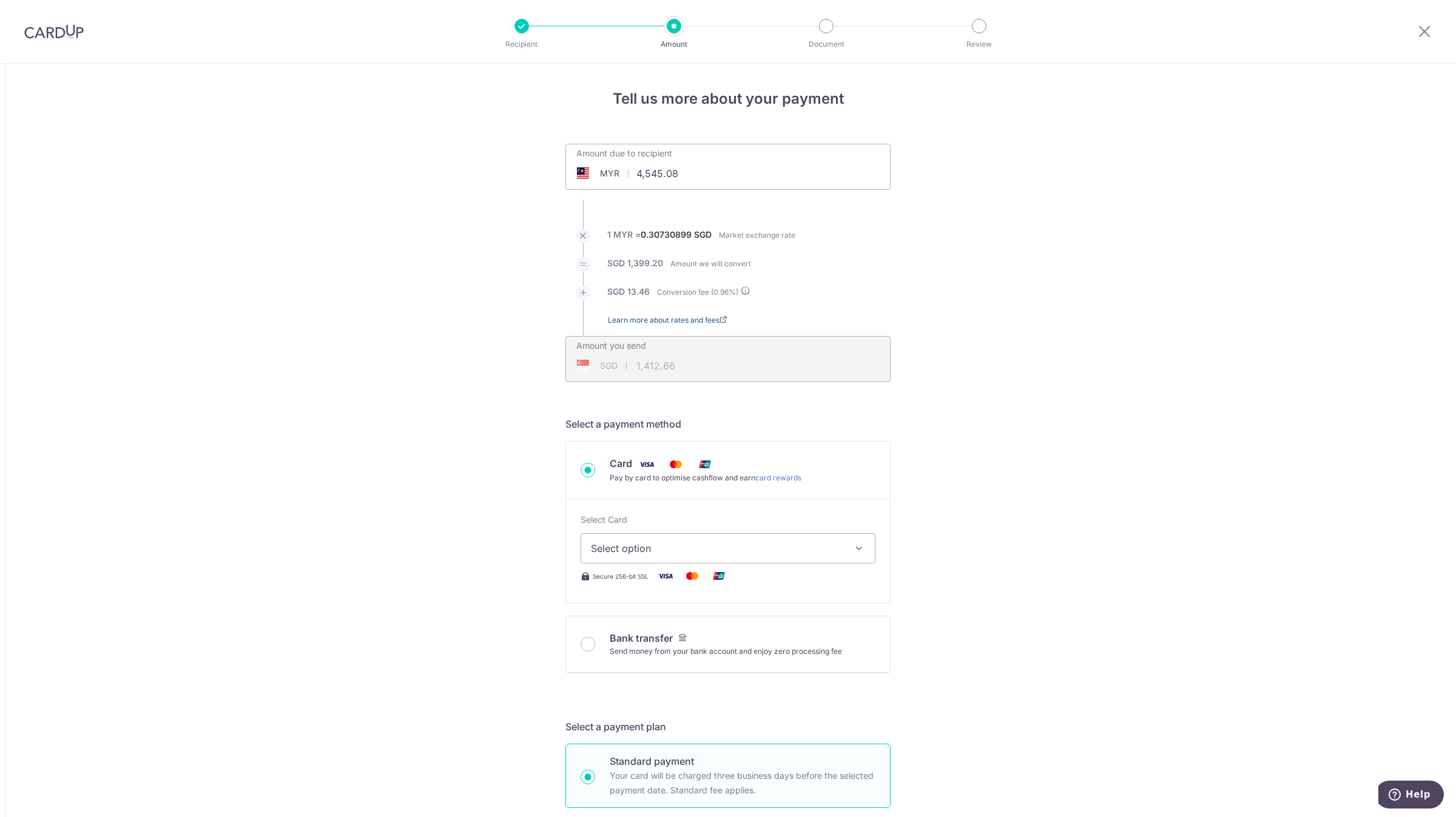
type input "4,545.08"
type input "1,410.17"
click at [658, 173] on input "4,545.08" at bounding box center [659, 173] width 187 height 28
type input "4,540.08"
type input "1,408.62"
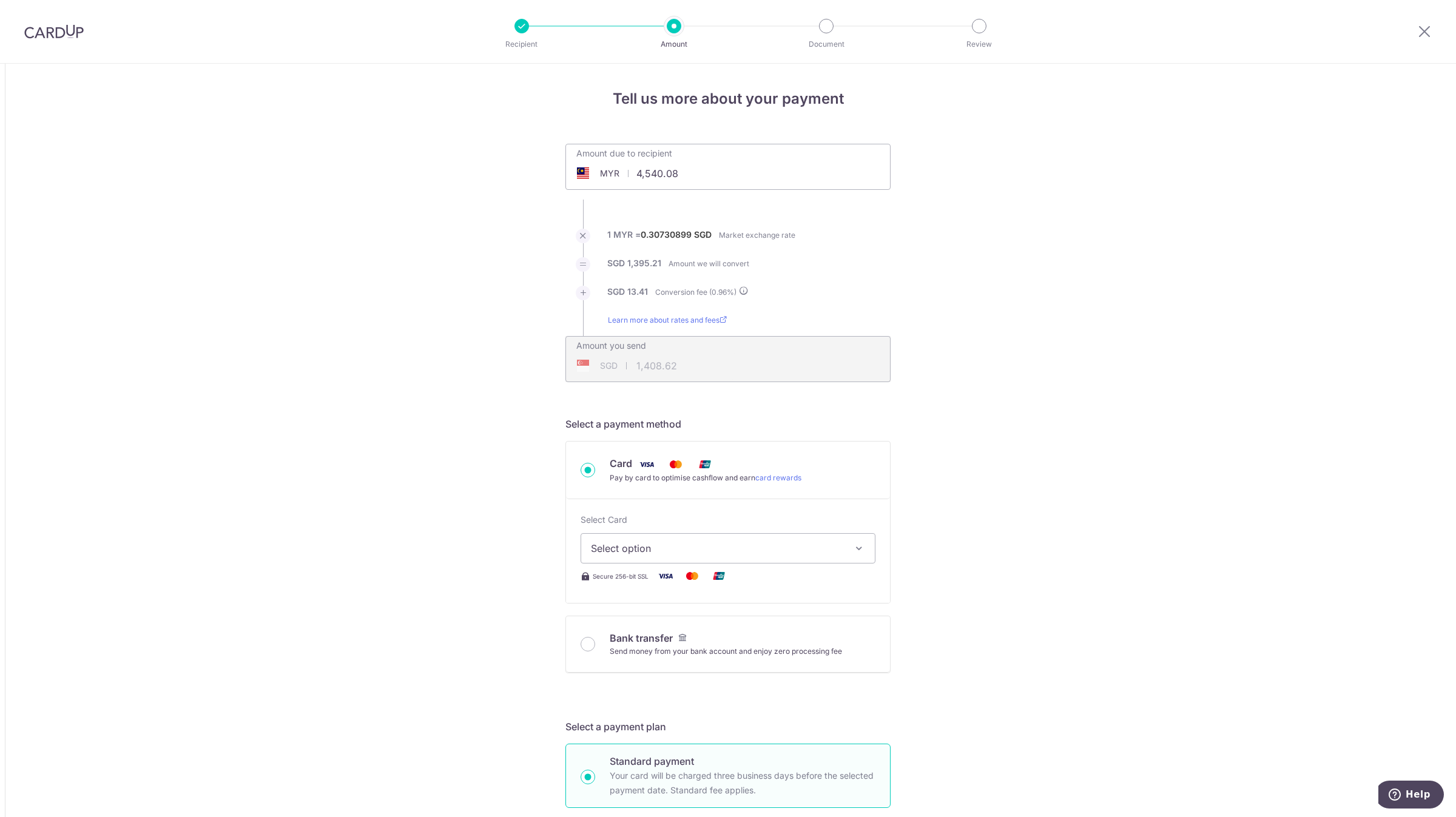
click at [657, 176] on input "4,540.08" at bounding box center [659, 173] width 187 height 28
type input "4,535.08"
type input "1,407.08"
click at [657, 177] on input "4,535.08" at bounding box center [659, 173] width 187 height 28
type input "4,530.08"
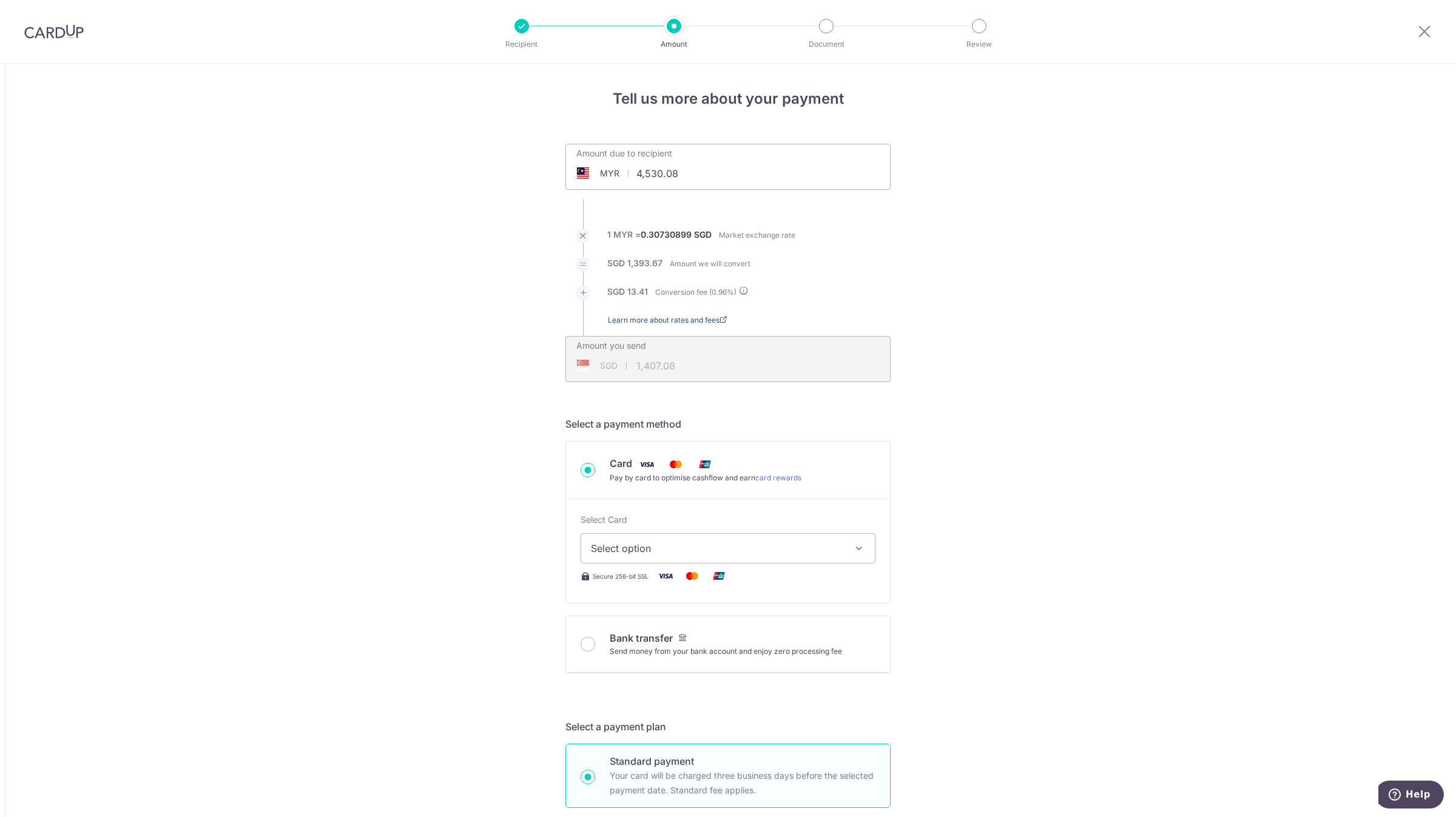
type input "1,405.53"
drag, startPoint x: 657, startPoint y: 168, endPoint x: 647, endPoint y: 170, distance: 10.2
click at [647, 170] on input "4,530.08" at bounding box center [659, 173] width 187 height 28
type input "4,525.08"
type input "1,403.97"
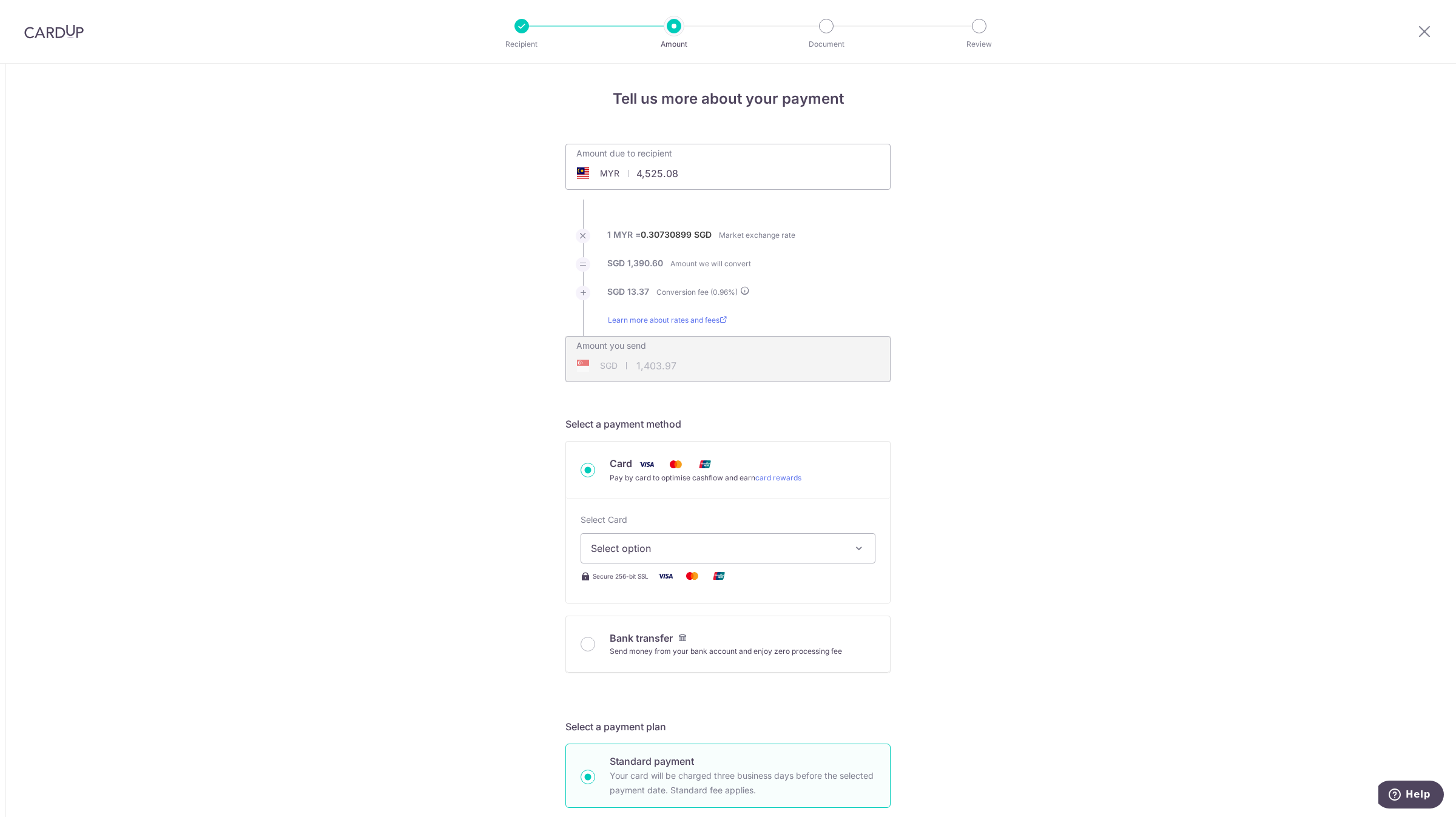
click at [656, 173] on input "4,525.08" at bounding box center [659, 173] width 187 height 28
type input "4,515.08"
type input "1,400.87"
click at [717, 178] on input "4,515.08" at bounding box center [659, 173] width 187 height 28
type input "4,515.00"
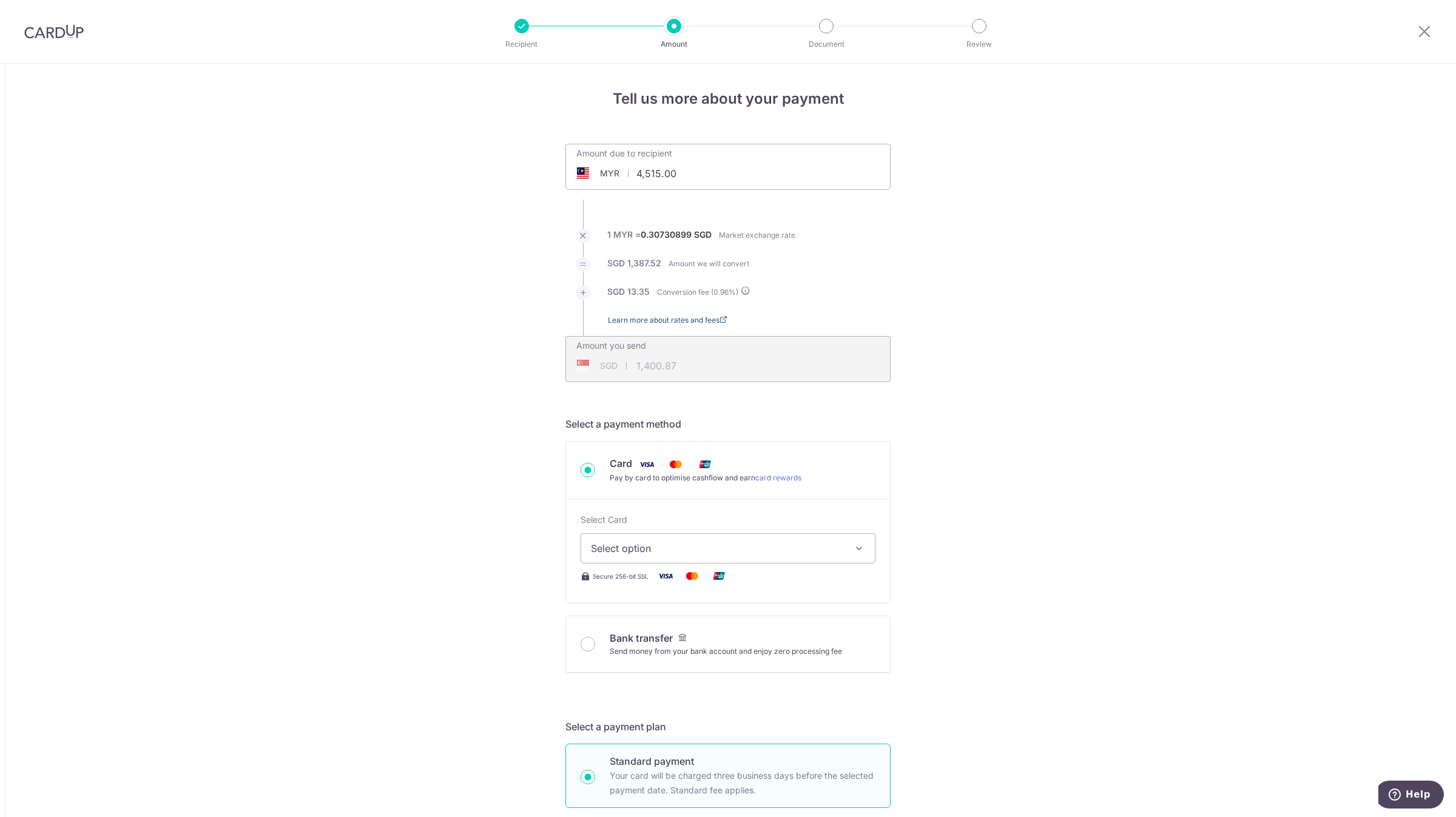
type input "1,400.85"
click at [654, 171] on input "4,515.00" at bounding box center [659, 173] width 187 height 28
type input "4,513.00"
type input "1,400.23"
click at [655, 177] on input "4,513.00" at bounding box center [659, 173] width 187 height 28
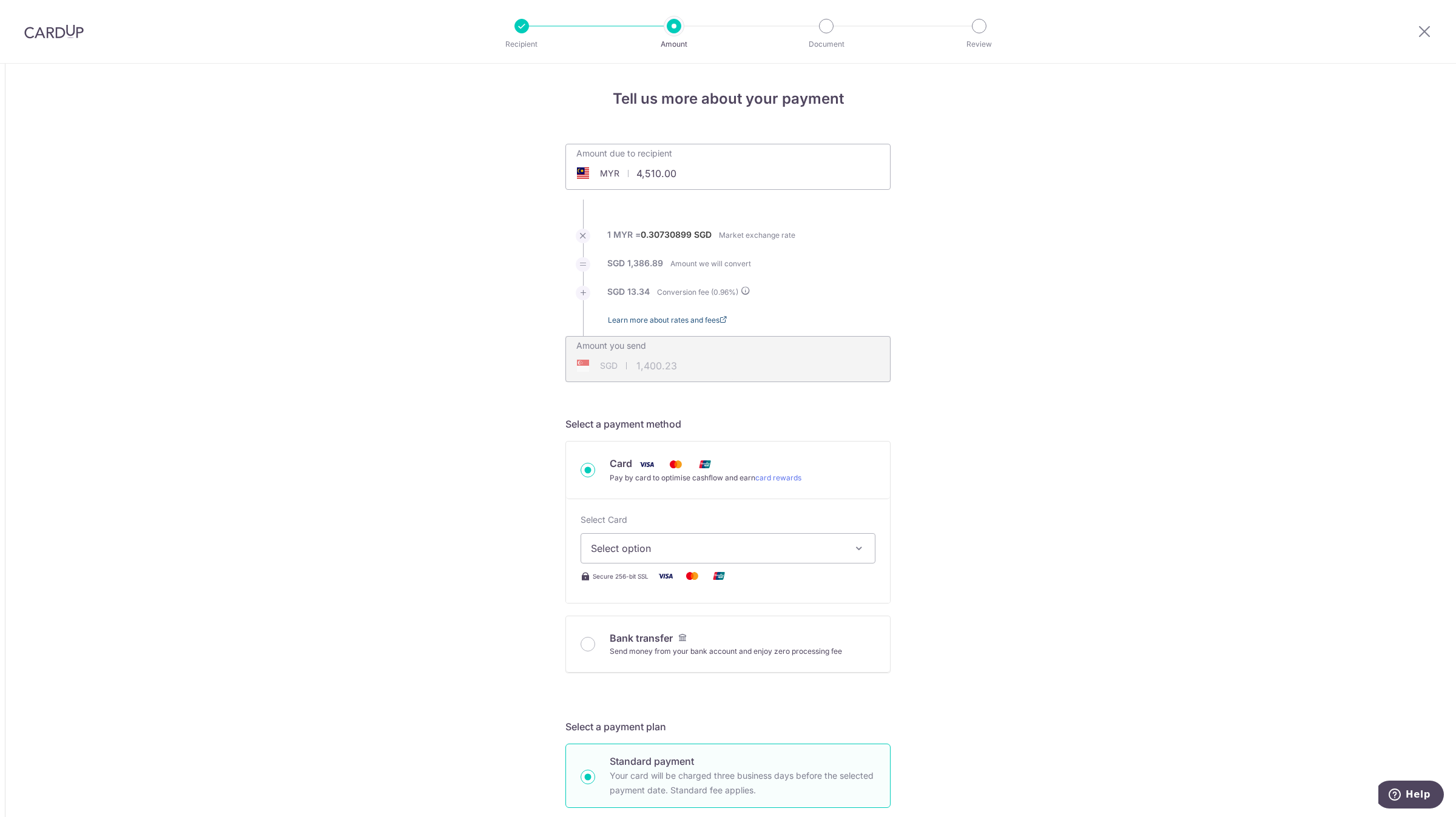
type input "4,510.00"
type input "1,399.30"
click at [655, 176] on input "4,510.00" at bounding box center [659, 173] width 187 height 28
type input "4,512.00"
type input "1,399.92"
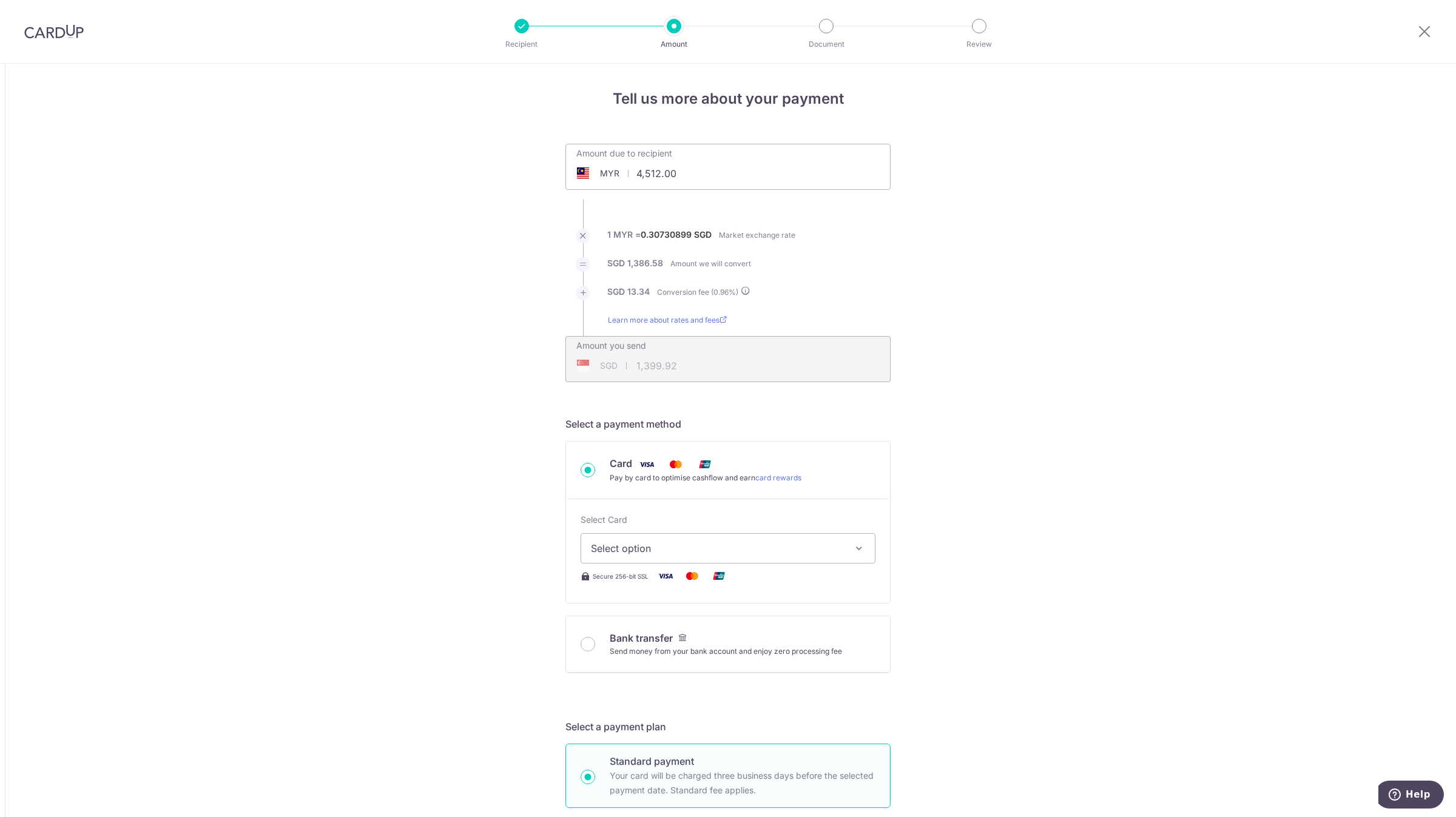
click at [655, 171] on input "4,512.00" at bounding box center [659, 173] width 187 height 28
type input "4,513.00"
type input "1,400.23"
click at [652, 177] on input "4,513.00" at bounding box center [659, 173] width 187 height 28
click at [656, 168] on input "4,513.00" at bounding box center [659, 173] width 187 height 28
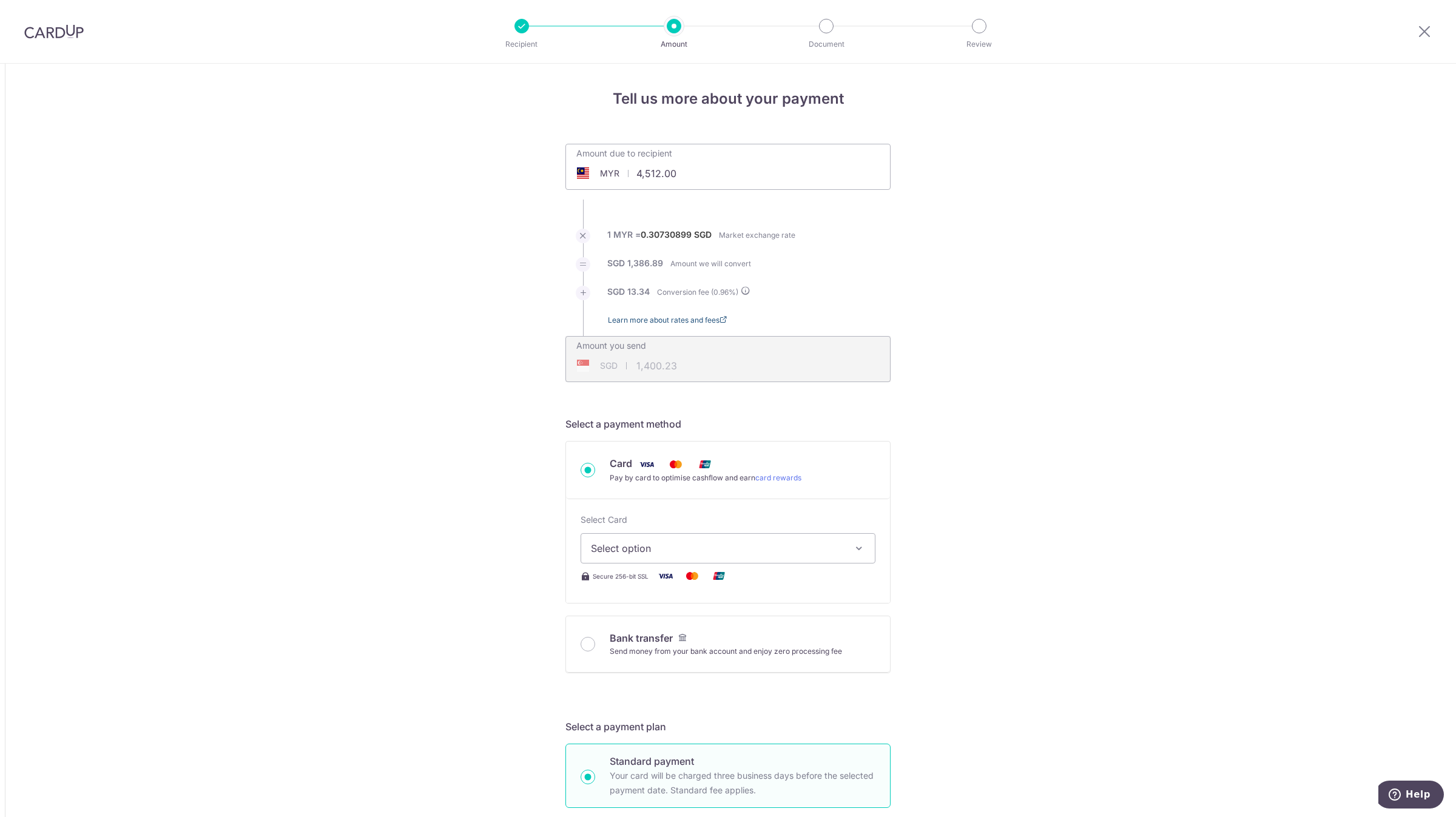
type input "4,512.00"
type input "1,399.92"
click at [655, 168] on input "4,512.00" at bounding box center [659, 173] width 187 height 28
type input "4,513.00"
type input "1,400.23"
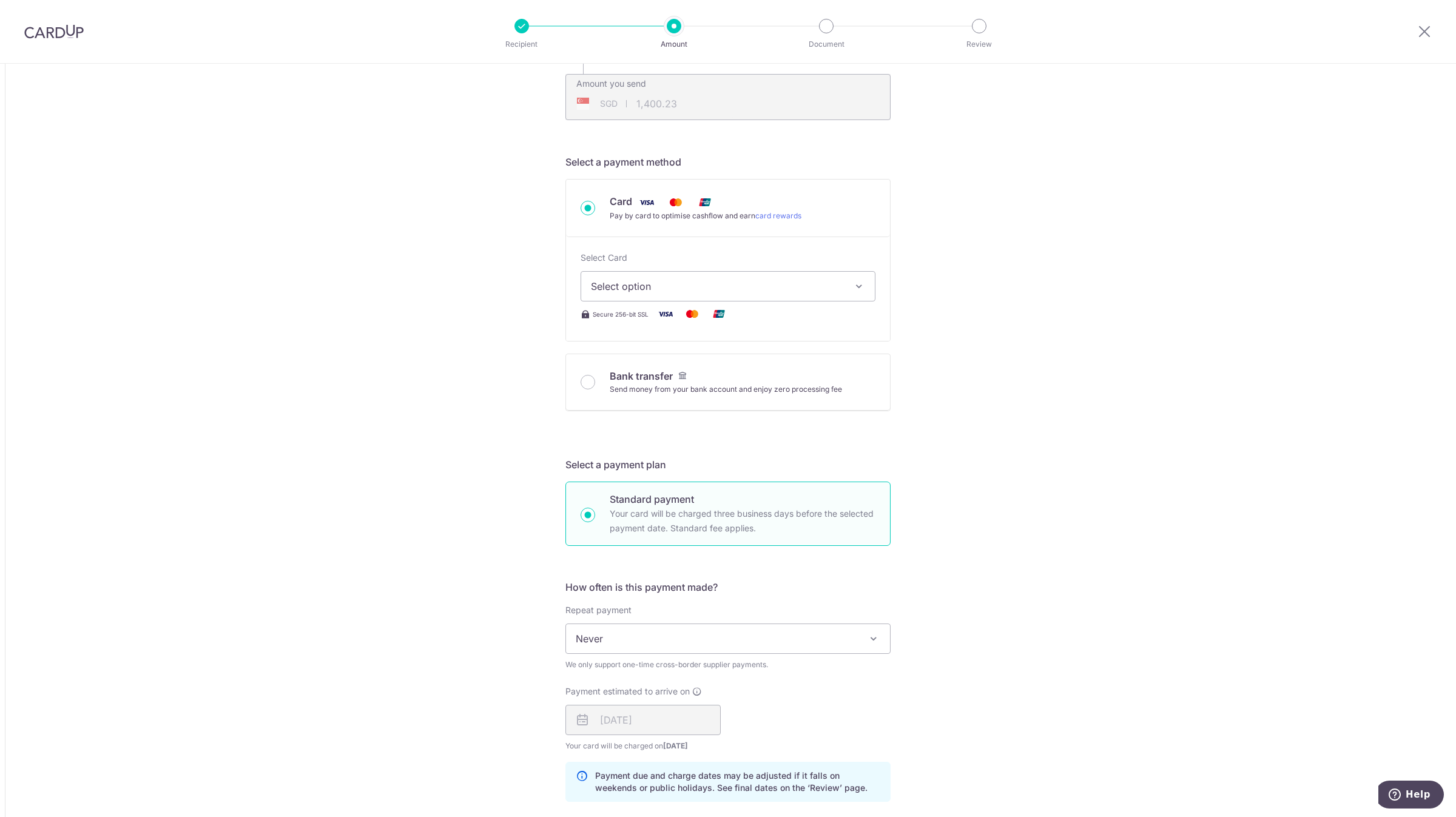
scroll to position [273, 0]
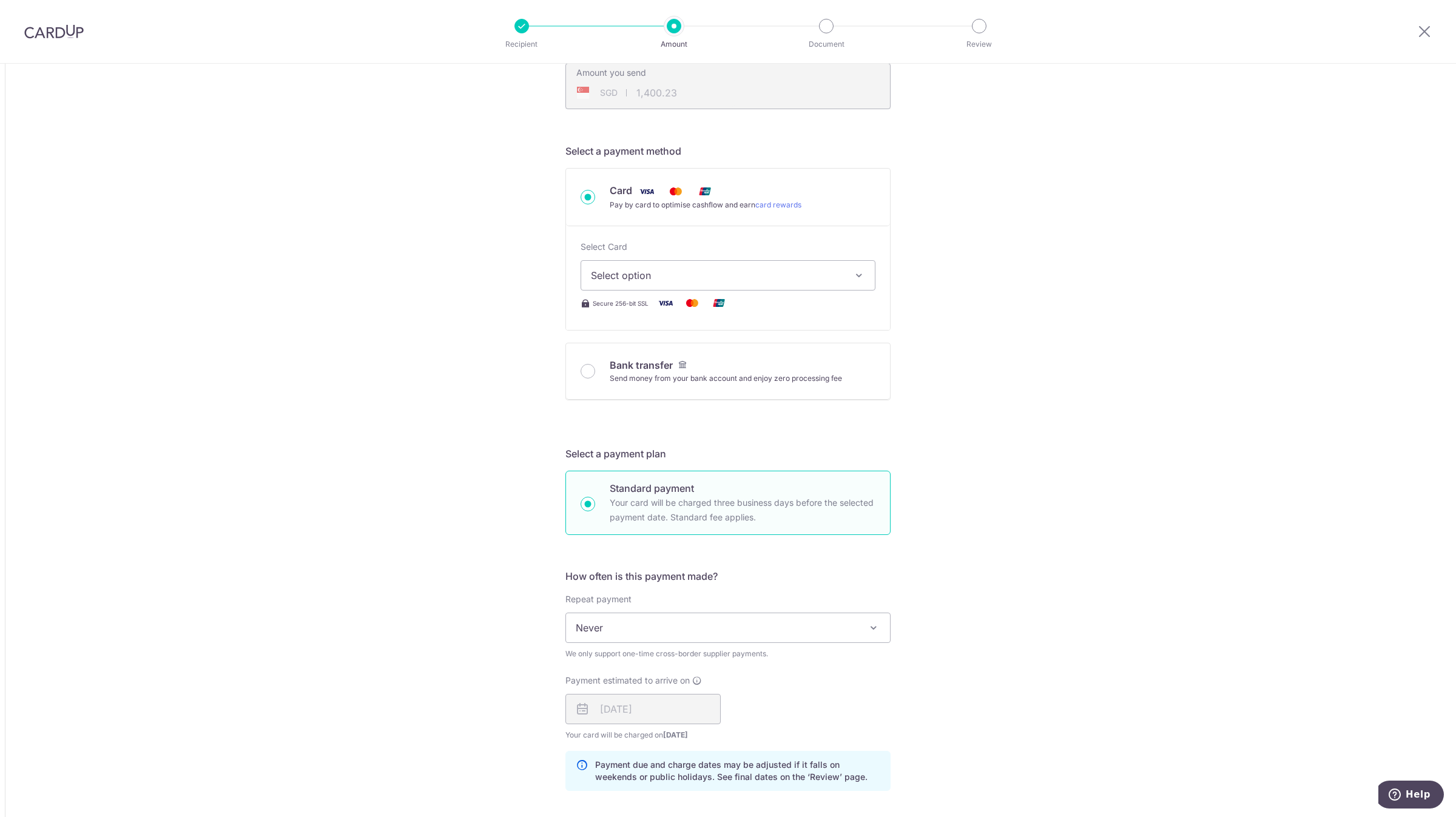
click at [710, 274] on span "Select option" at bounding box center [717, 276] width 252 height 15
click at [673, 357] on span "**** 0142" at bounding box center [728, 362] width 274 height 15
type input "4,513.00"
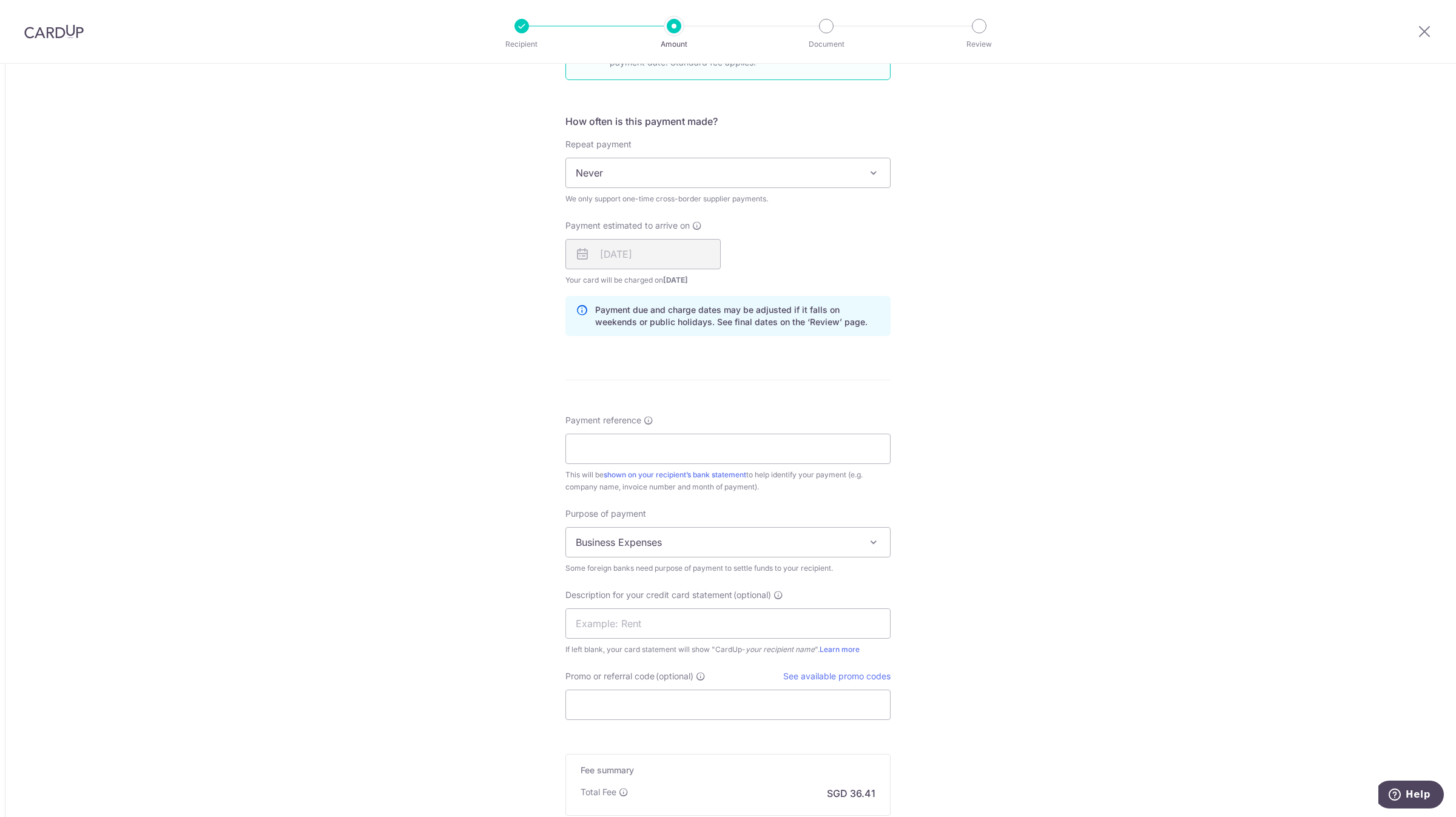
scroll to position [882, 0]
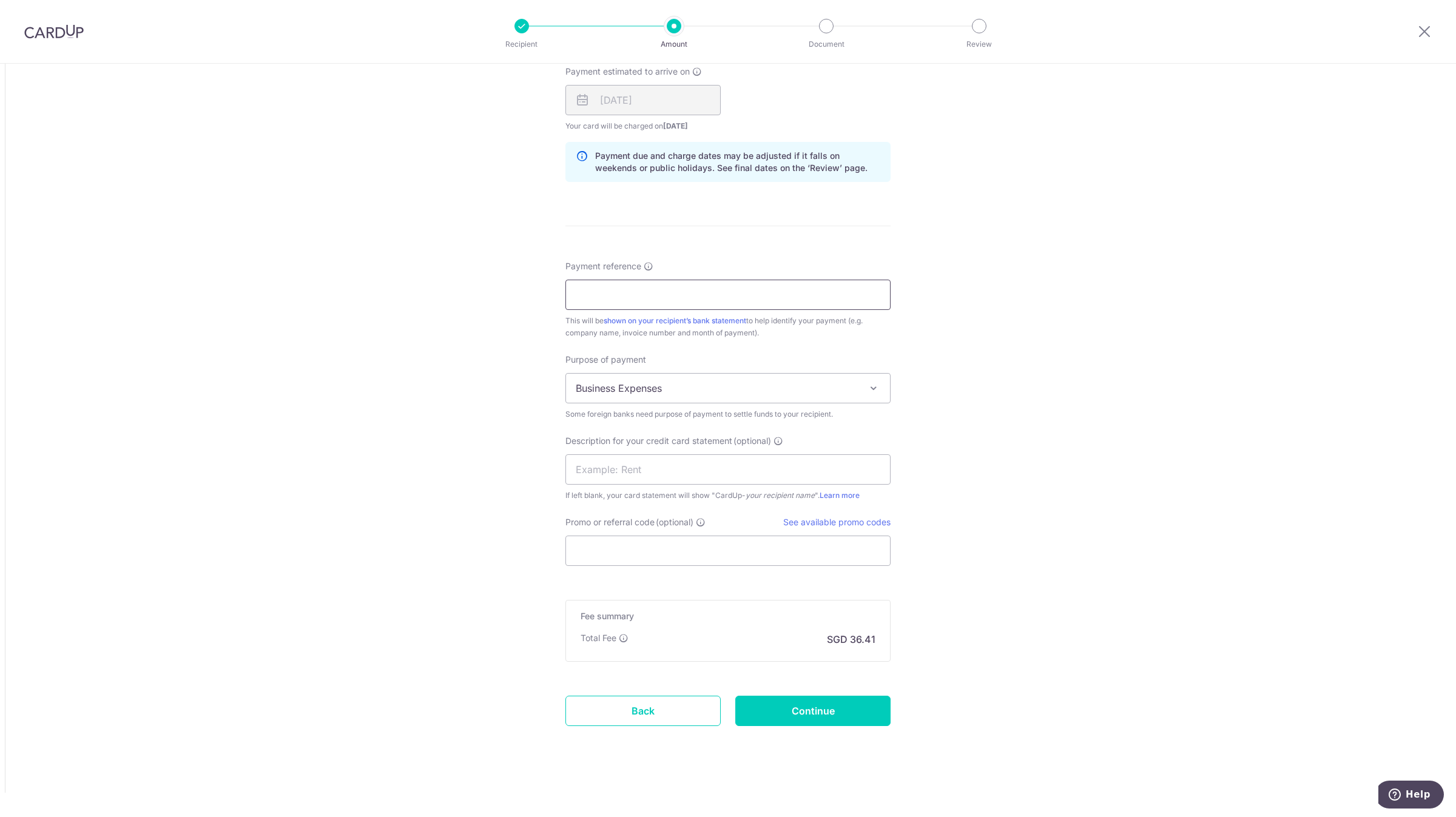
click at [662, 289] on input "Payment reference" at bounding box center [728, 295] width 325 height 30
type input "s"
type input "w"
type input "s"
type input "SYARIKAT 0008349"
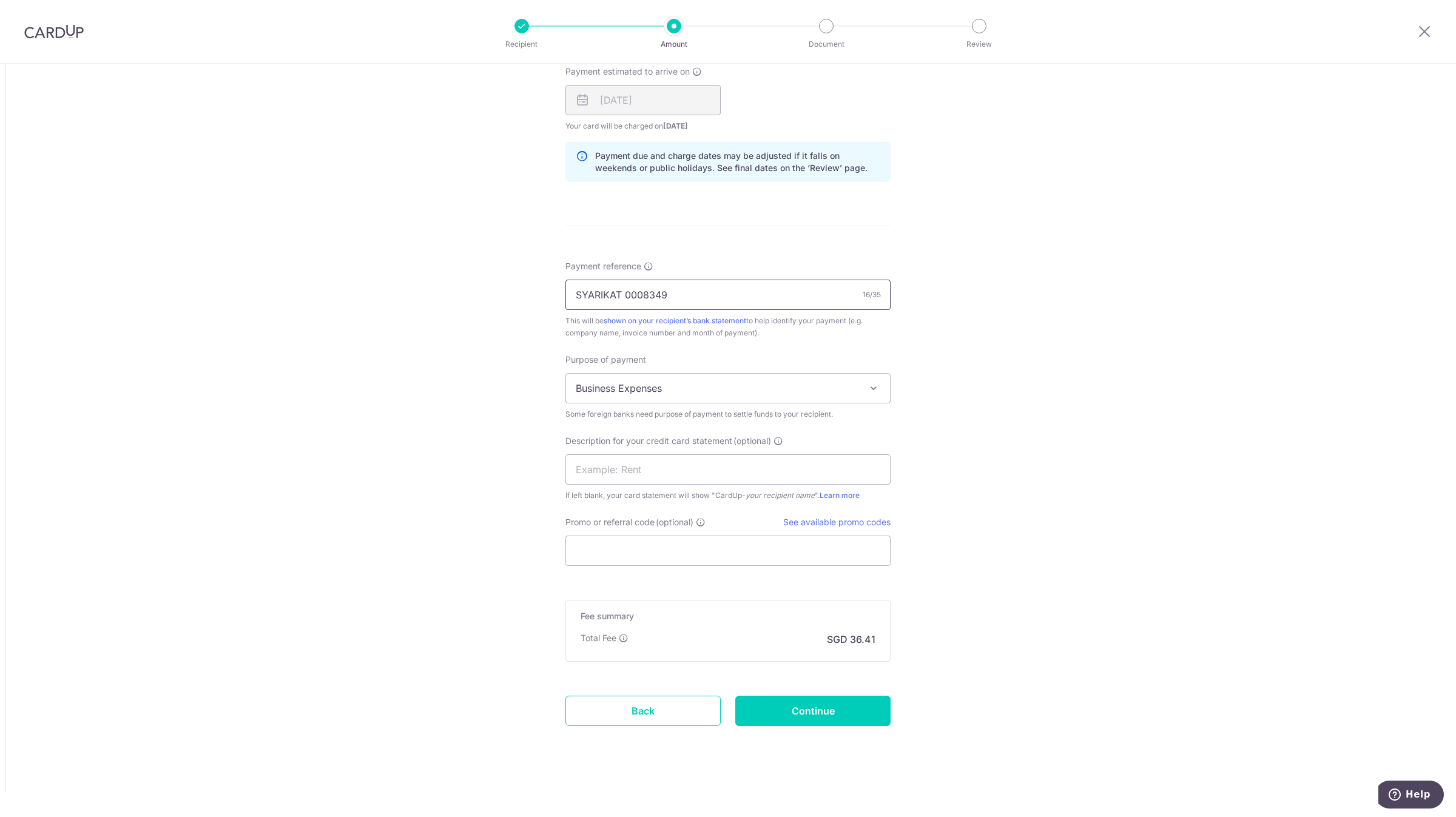
drag, startPoint x: 679, startPoint y: 299, endPoint x: 434, endPoint y: 333, distance: 247.3
click at [627, 472] on input "text" at bounding box center [728, 469] width 325 height 30
paste input "SYARIKAT 000834"
type input "SYARIKAT 000834"
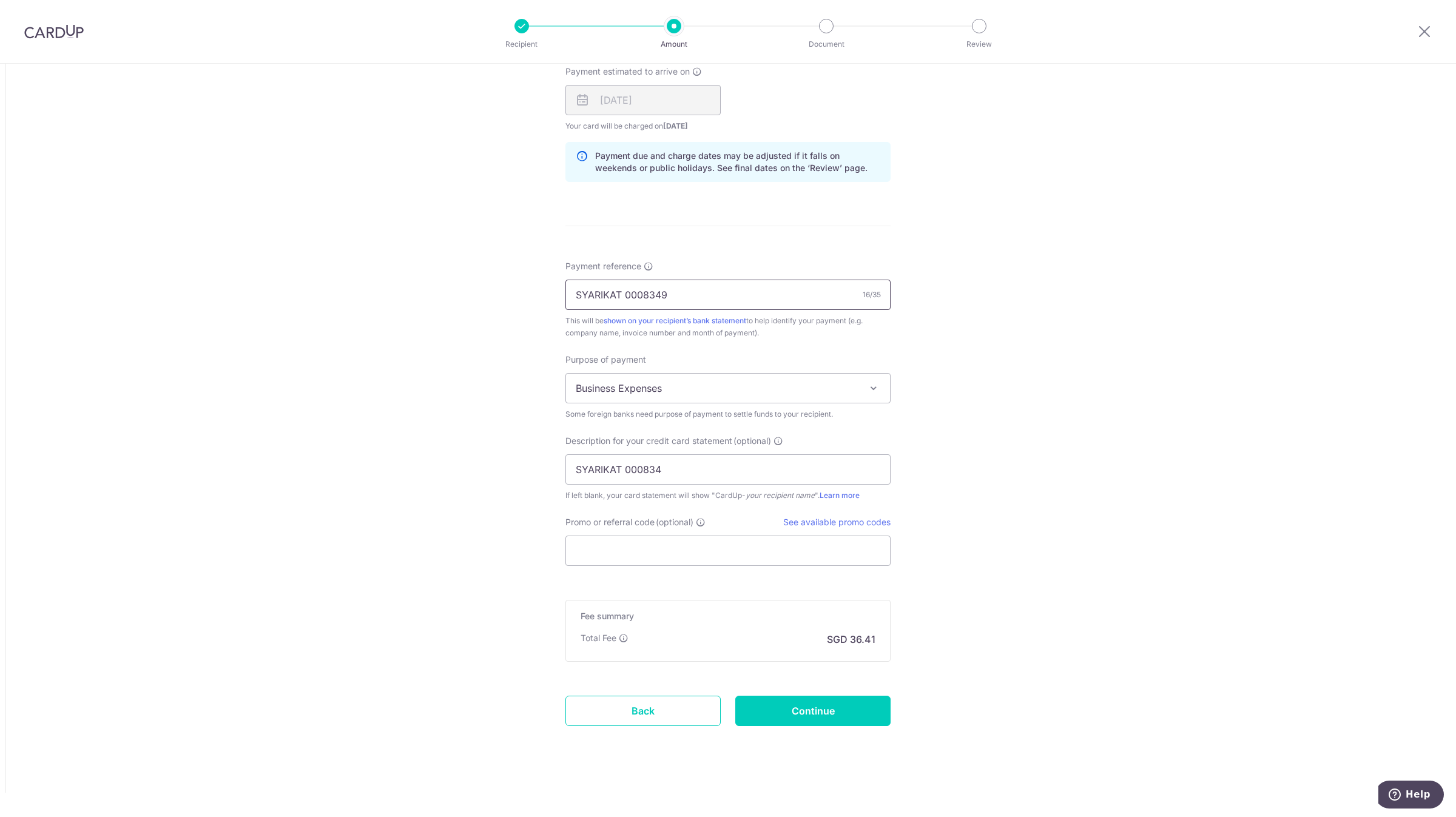
drag, startPoint x: 622, startPoint y: 294, endPoint x: 410, endPoint y: 289, distance: 212.1
type input "0008349"
click at [622, 470] on input "SYARIKAT 000834" at bounding box center [728, 469] width 325 height 30
click at [774, 466] on input "SYARIKAT000834" at bounding box center [728, 469] width 325 height 30
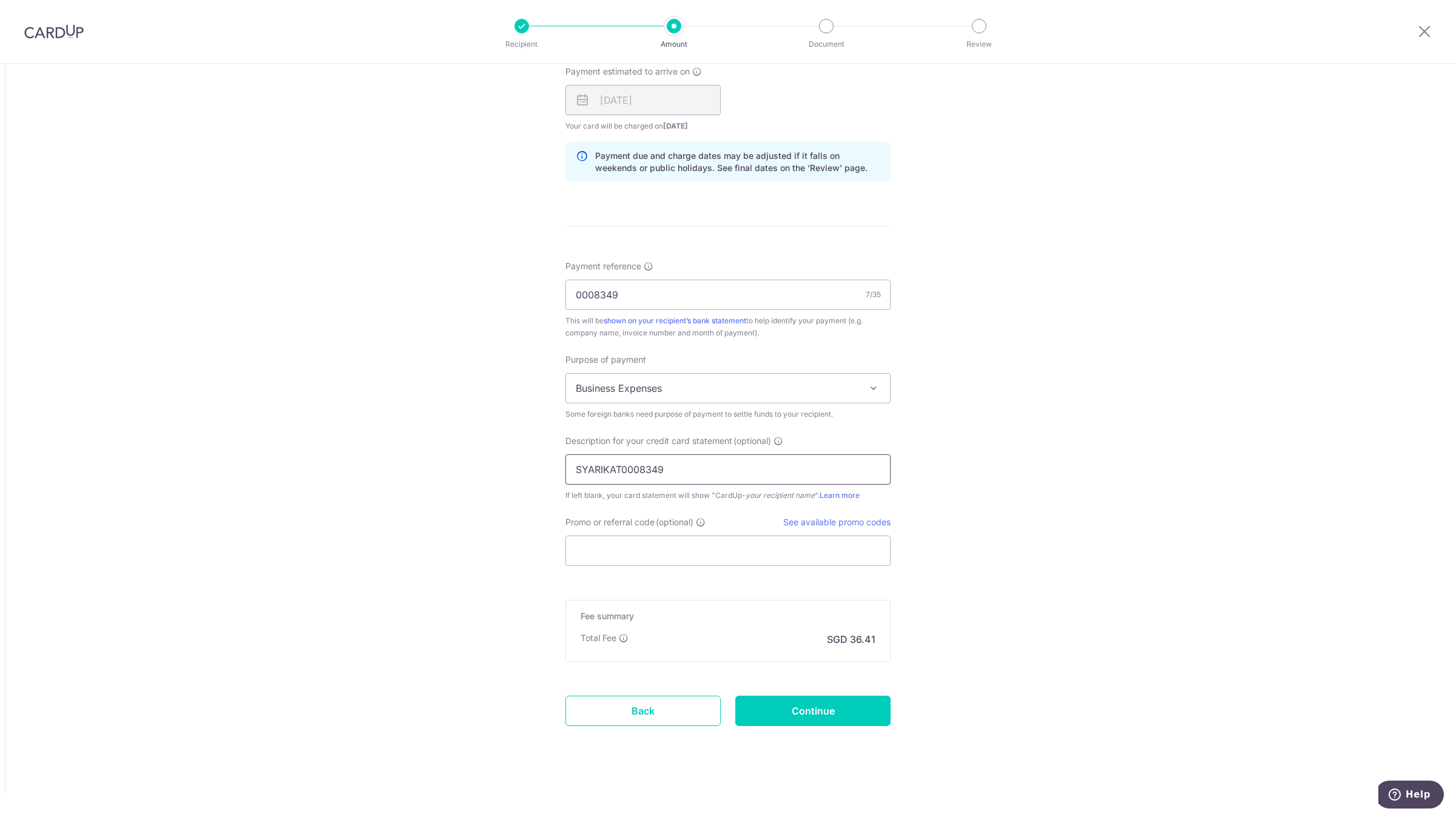
type input "SYARIKAT0008349"
click at [670, 553] on input "Promo or referral code (optional)" at bounding box center [728, 550] width 325 height 30
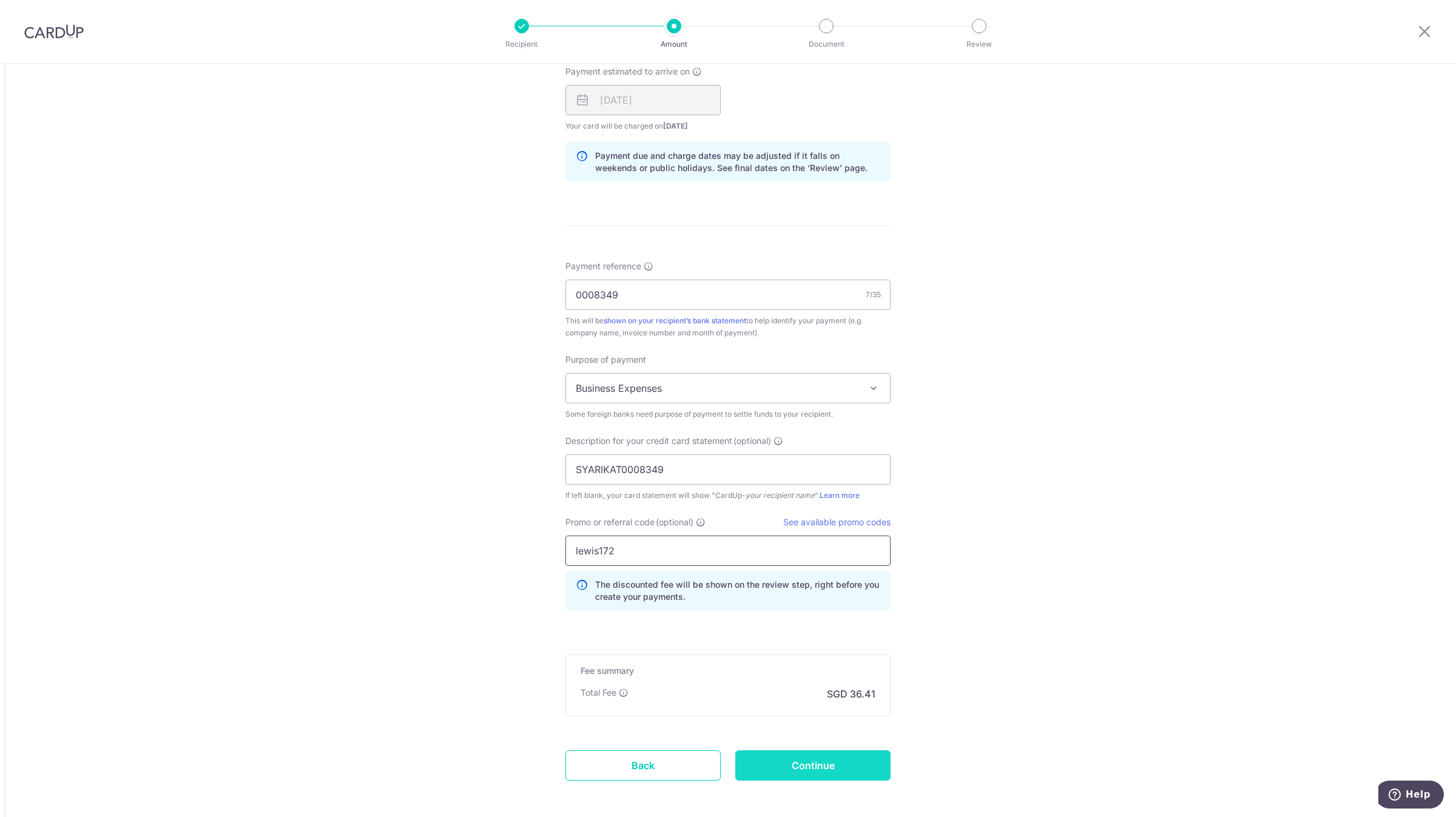
type input "lewis172"
click at [806, 772] on input "Continue" at bounding box center [813, 765] width 155 height 30
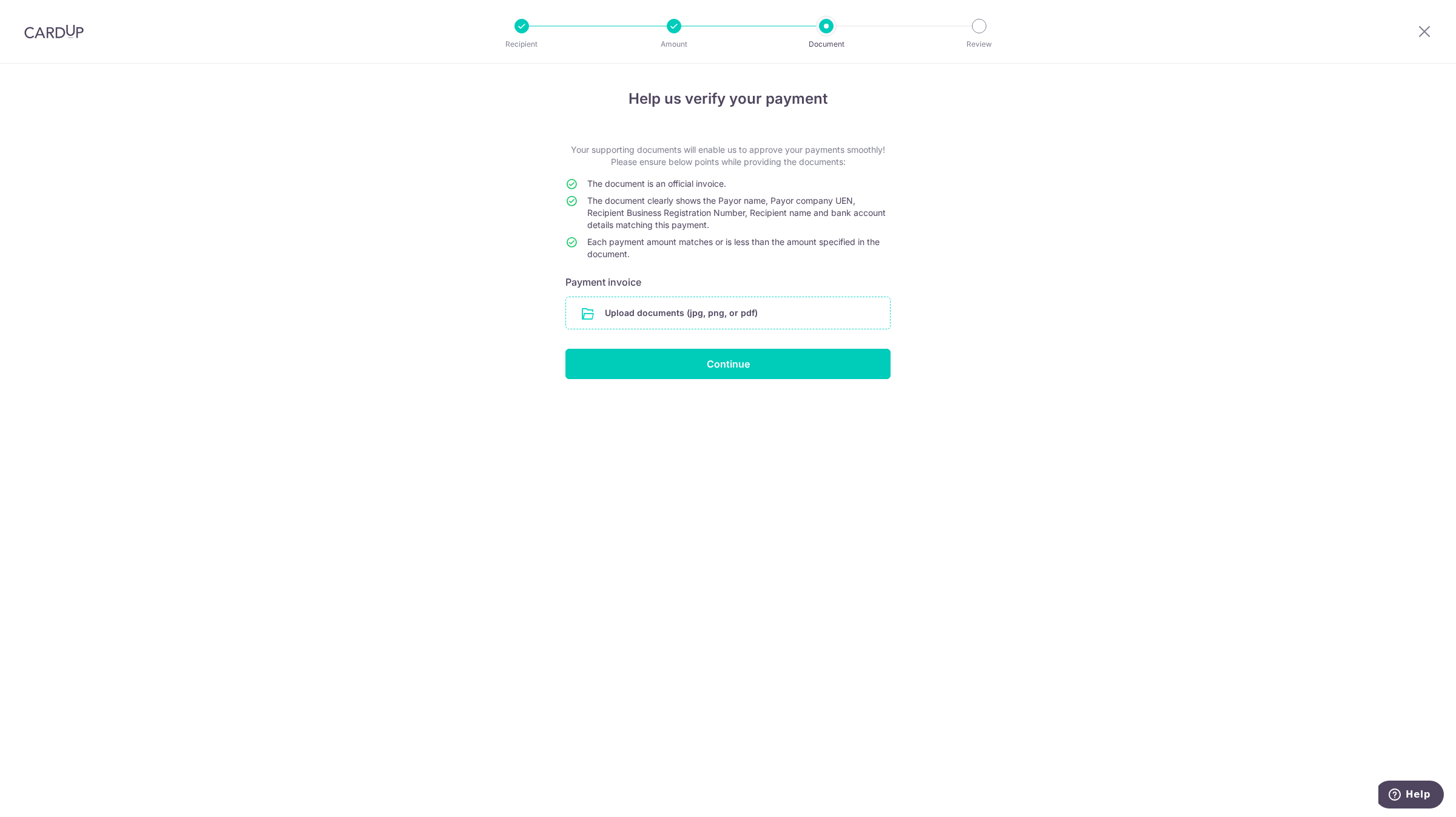
click at [677, 318] on input "file" at bounding box center [728, 313] width 324 height 31
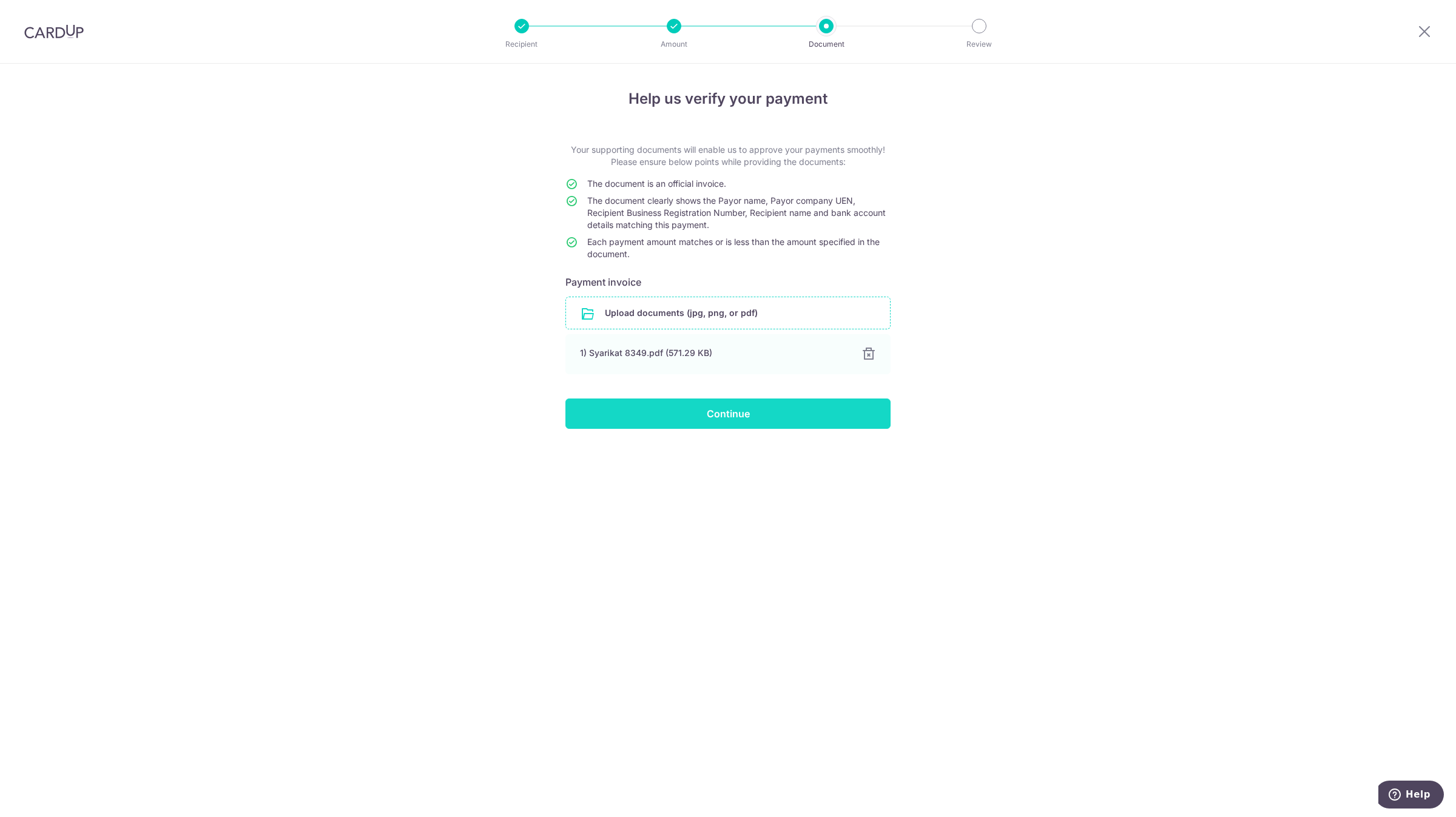
click at [649, 416] on input "Continue" at bounding box center [728, 413] width 325 height 30
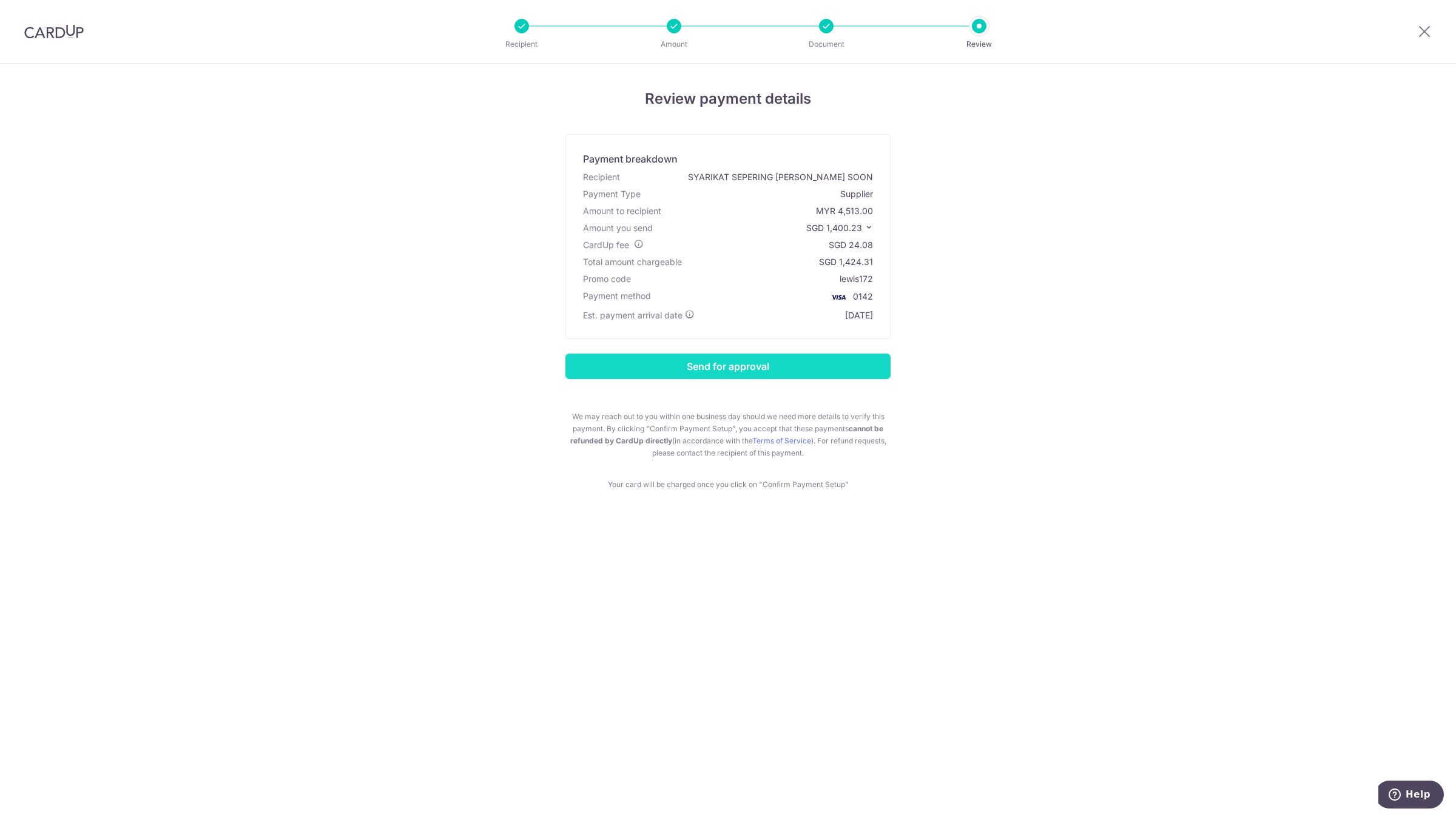
click at [682, 363] on input "Send for approval" at bounding box center [728, 366] width 325 height 25
